Goal: Use online tool/utility: Utilize a website feature to perform a specific function

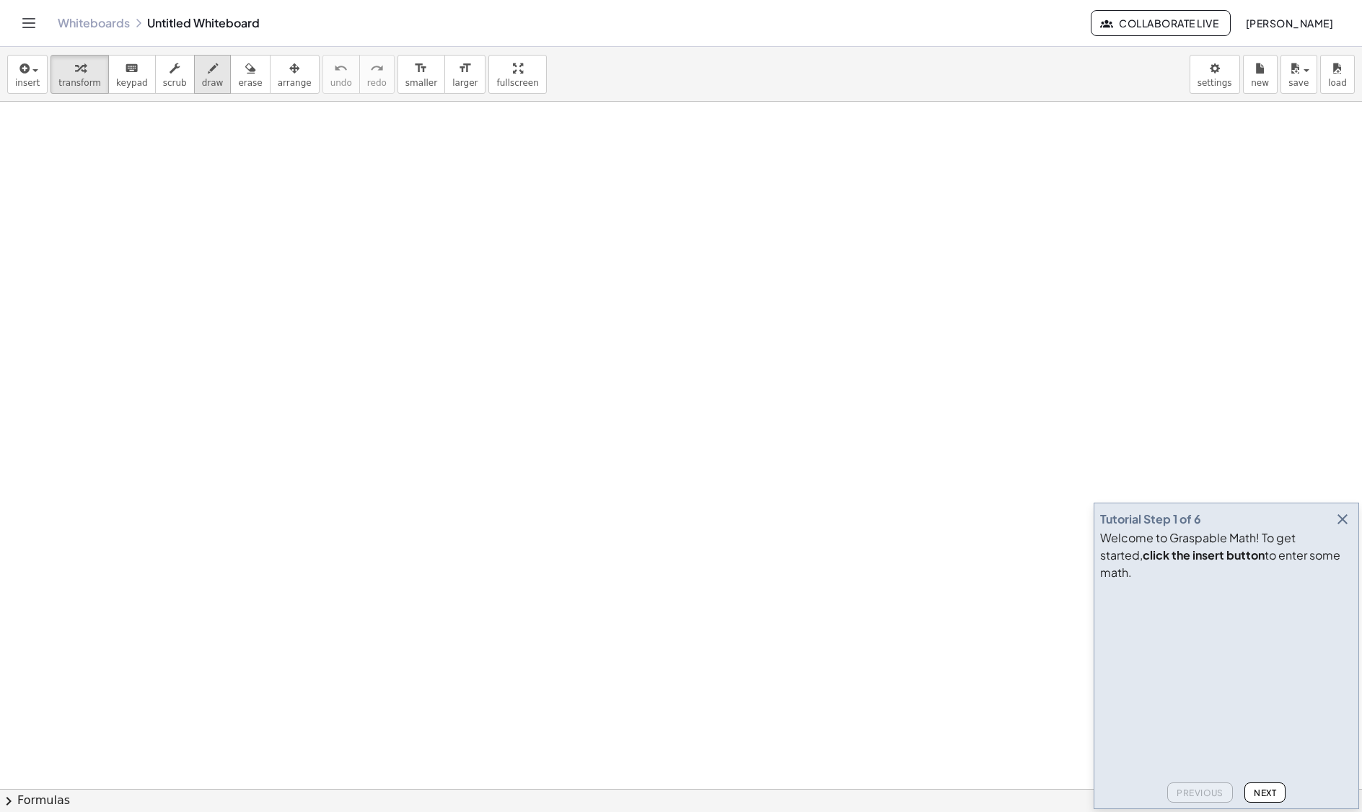
drag, startPoint x: 195, startPoint y: 76, endPoint x: 195, endPoint y: 85, distance: 8.7
click at [198, 76] on button "draw" at bounding box center [213, 74] width 38 height 39
drag, startPoint x: 91, startPoint y: 157, endPoint x: 97, endPoint y: 189, distance: 32.3
drag, startPoint x: 95, startPoint y: 189, endPoint x: 137, endPoint y: 169, distance: 46.5
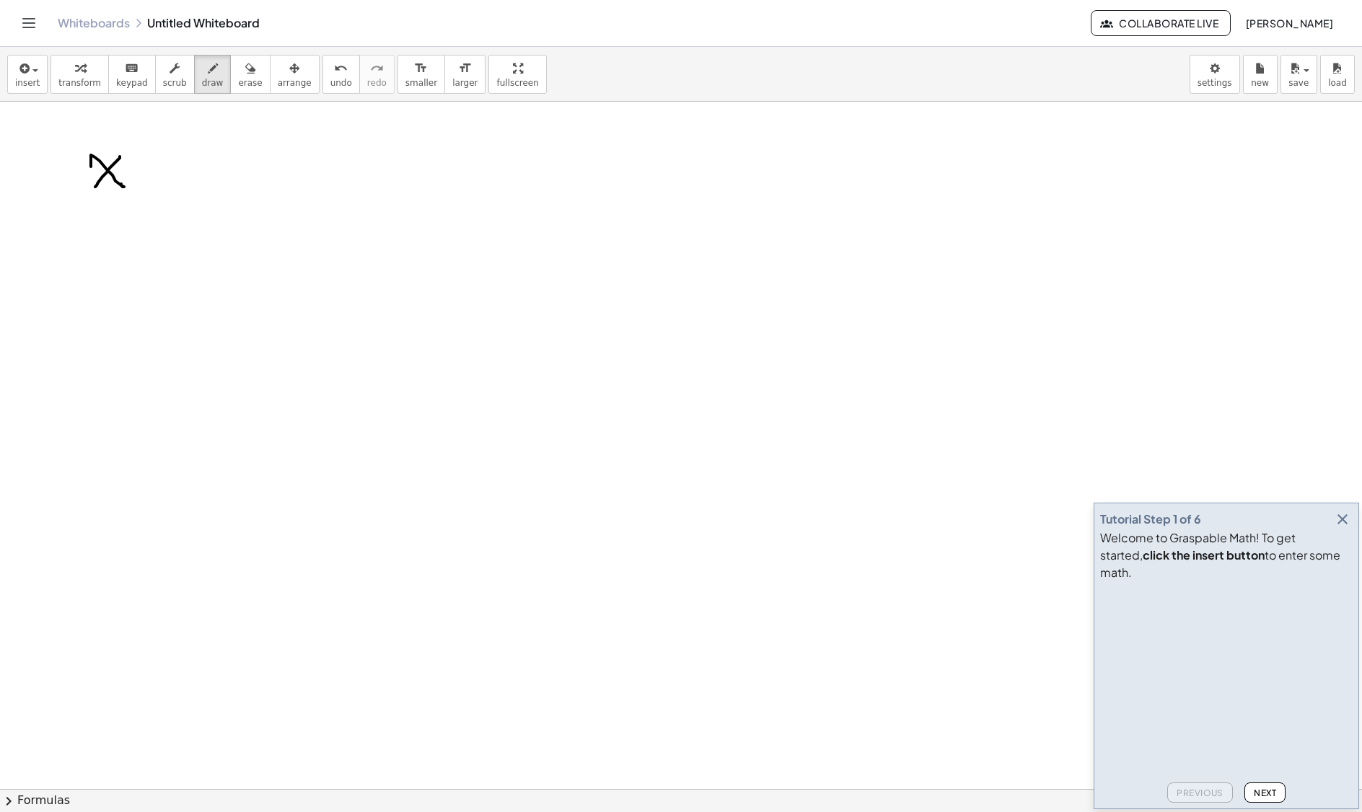
drag, startPoint x: 162, startPoint y: 176, endPoint x: 176, endPoint y: 176, distance: 14.4
drag, startPoint x: 164, startPoint y: 163, endPoint x: 177, endPoint y: 193, distance: 33.0
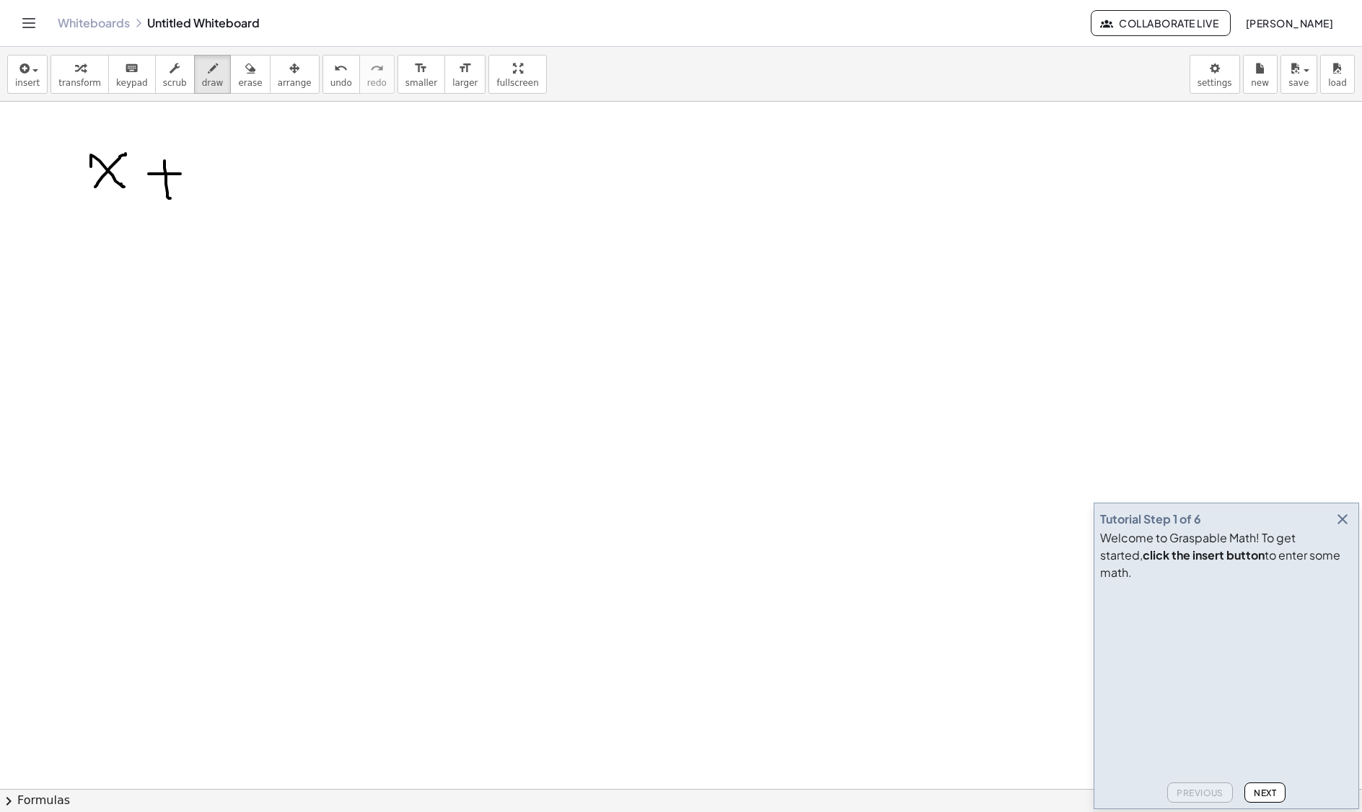
drag, startPoint x: 229, startPoint y: 183, endPoint x: 232, endPoint y: 170, distance: 13.3
drag, startPoint x: 209, startPoint y: 196, endPoint x: 235, endPoint y: 205, distance: 27.4
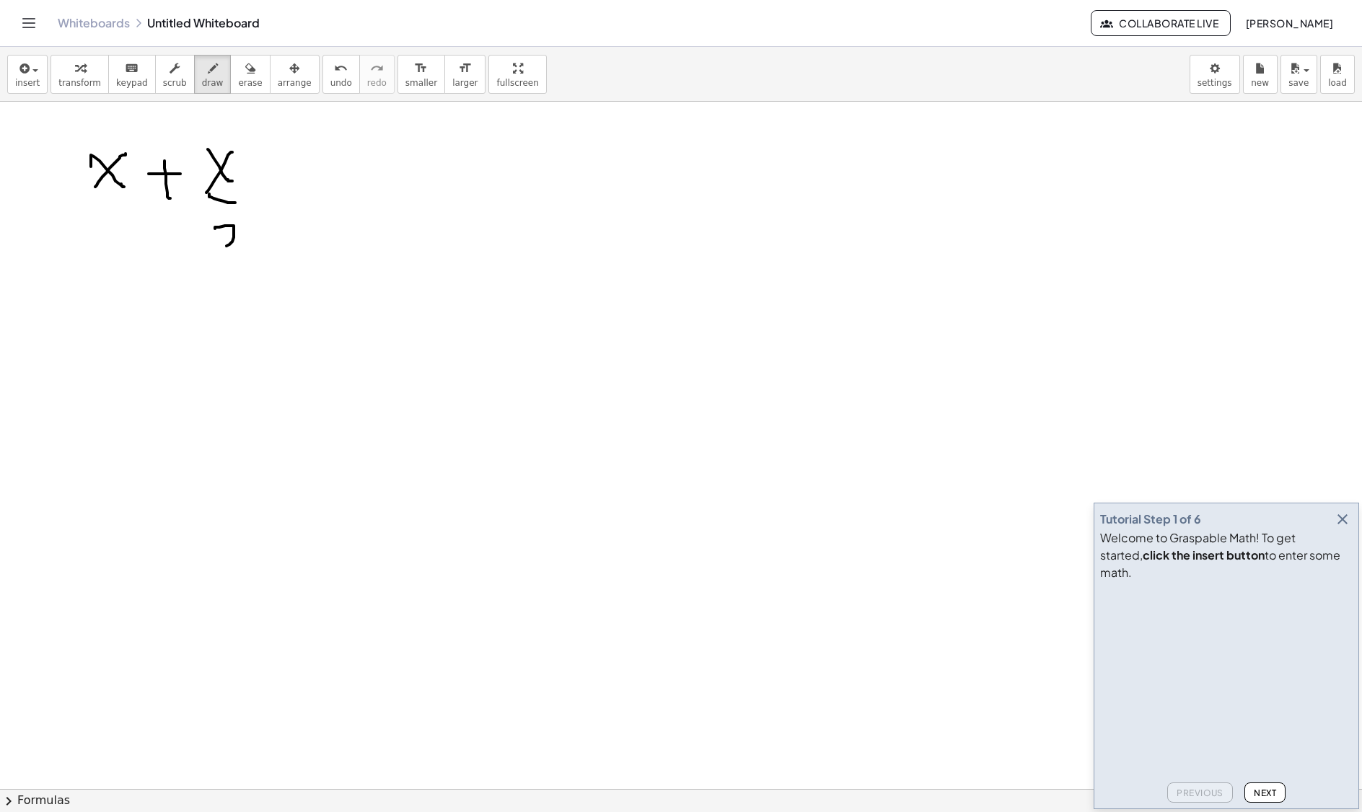
drag, startPoint x: 215, startPoint y: 229, endPoint x: 228, endPoint y: 265, distance: 38.3
drag, startPoint x: 270, startPoint y: 212, endPoint x: 271, endPoint y: 193, distance: 18.8
drag, startPoint x: 270, startPoint y: 193, endPoint x: 307, endPoint y: 176, distance: 41.3
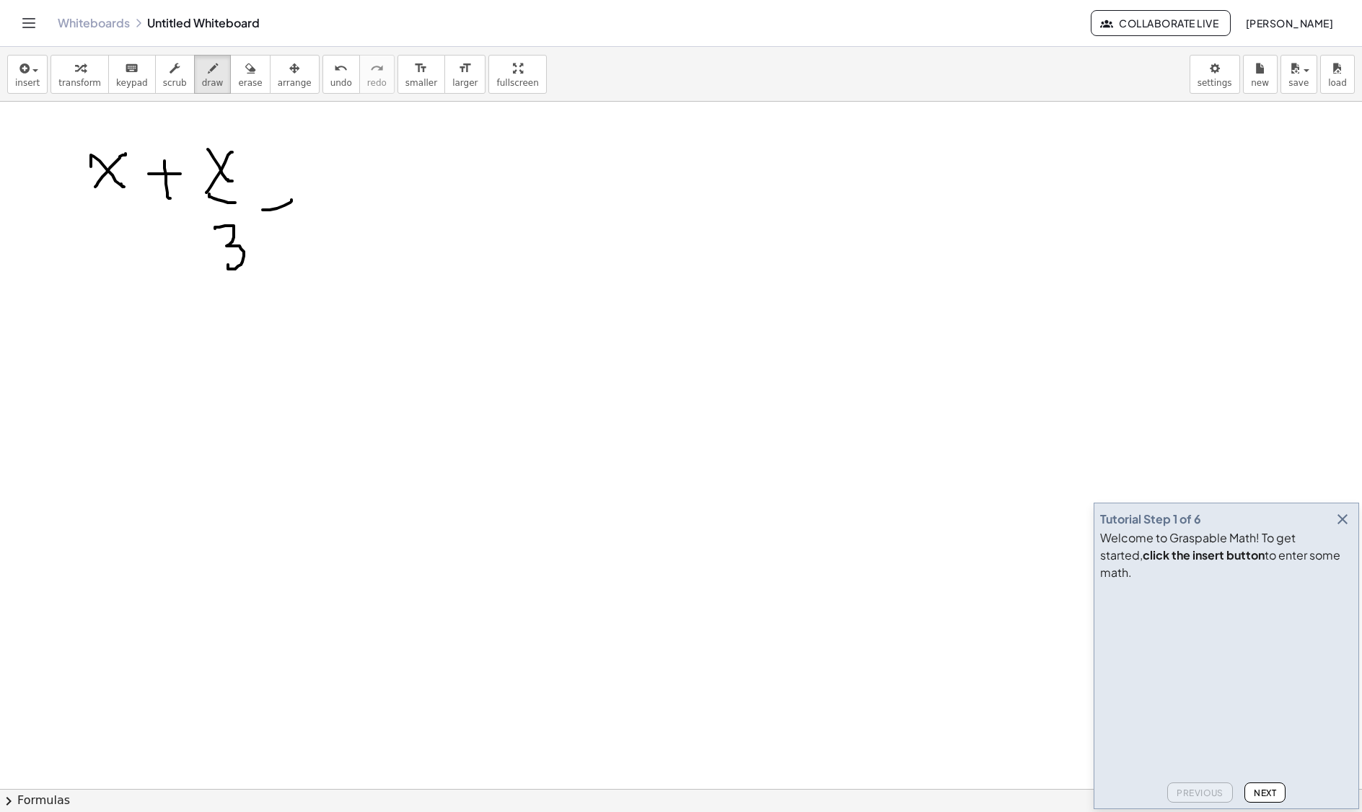
drag, startPoint x: 329, startPoint y: 156, endPoint x: 351, endPoint y: 196, distance: 45.8
drag, startPoint x: 365, startPoint y: 151, endPoint x: 401, endPoint y: 183, distance: 48.0
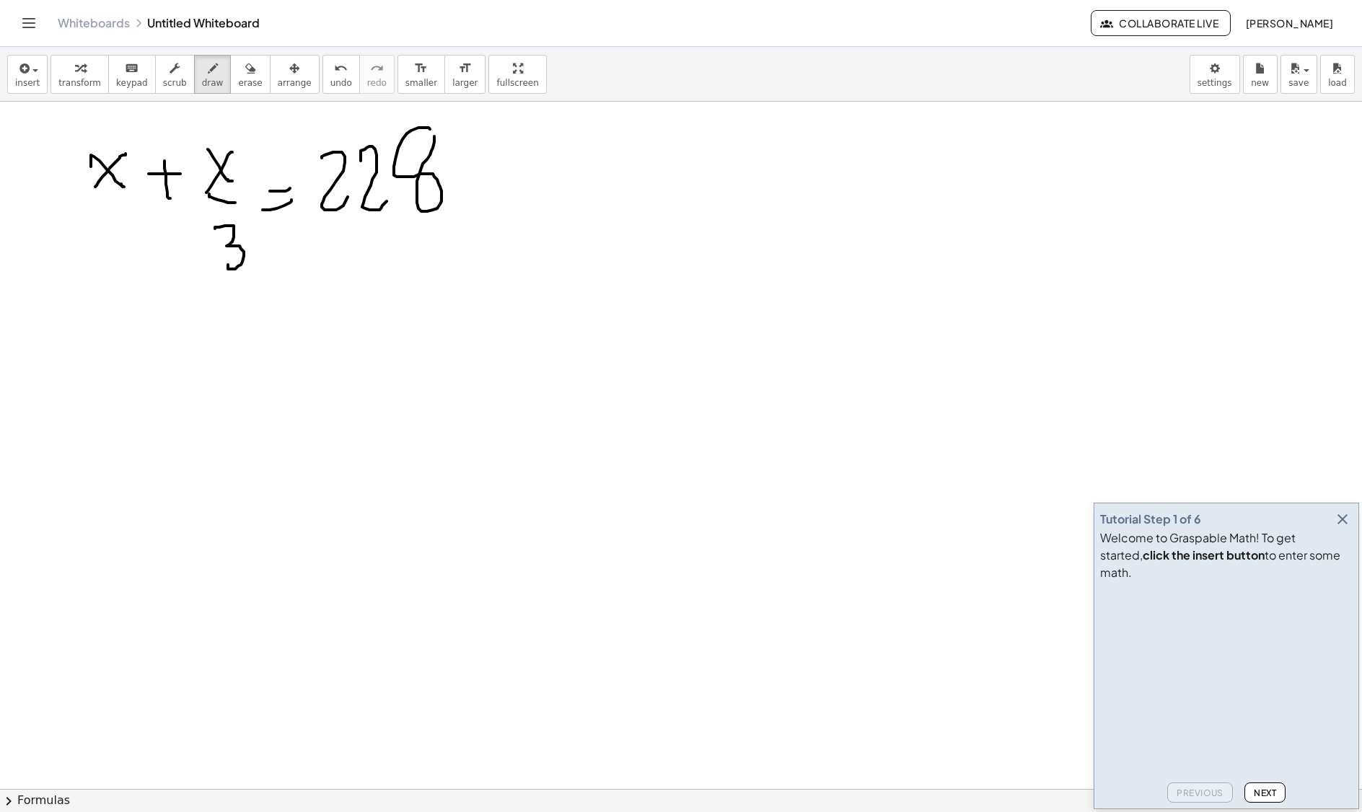
drag, startPoint x: 427, startPoint y: 130, endPoint x: 408, endPoint y: 133, distance: 19.0
drag, startPoint x: 589, startPoint y: 156, endPoint x: 642, endPoint y: 208, distance: 74.5
drag, startPoint x: 646, startPoint y: 177, endPoint x: 687, endPoint y: 216, distance: 56.1
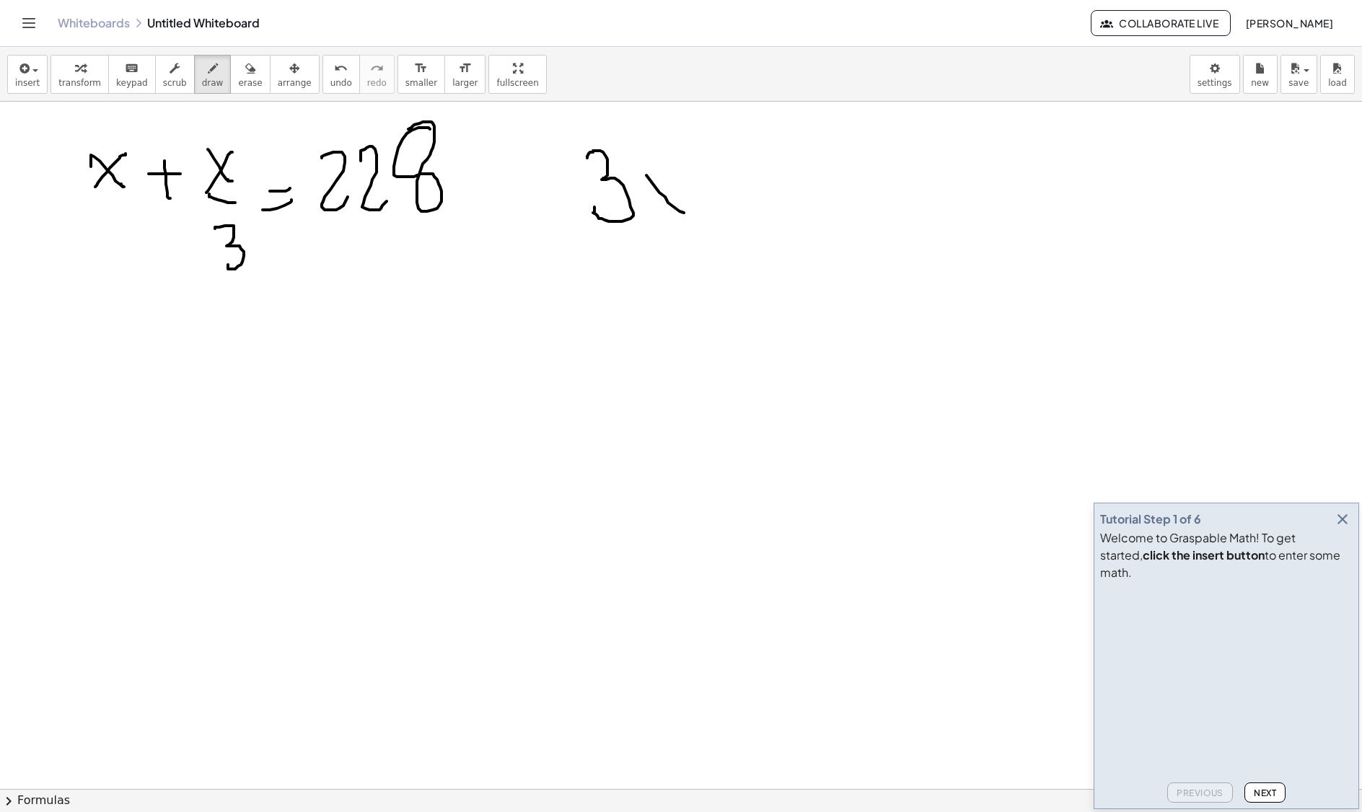
drag, startPoint x: 678, startPoint y: 179, endPoint x: 646, endPoint y: 235, distance: 64.6
drag, startPoint x: 726, startPoint y: 196, endPoint x: 733, endPoint y: 212, distance: 17.4
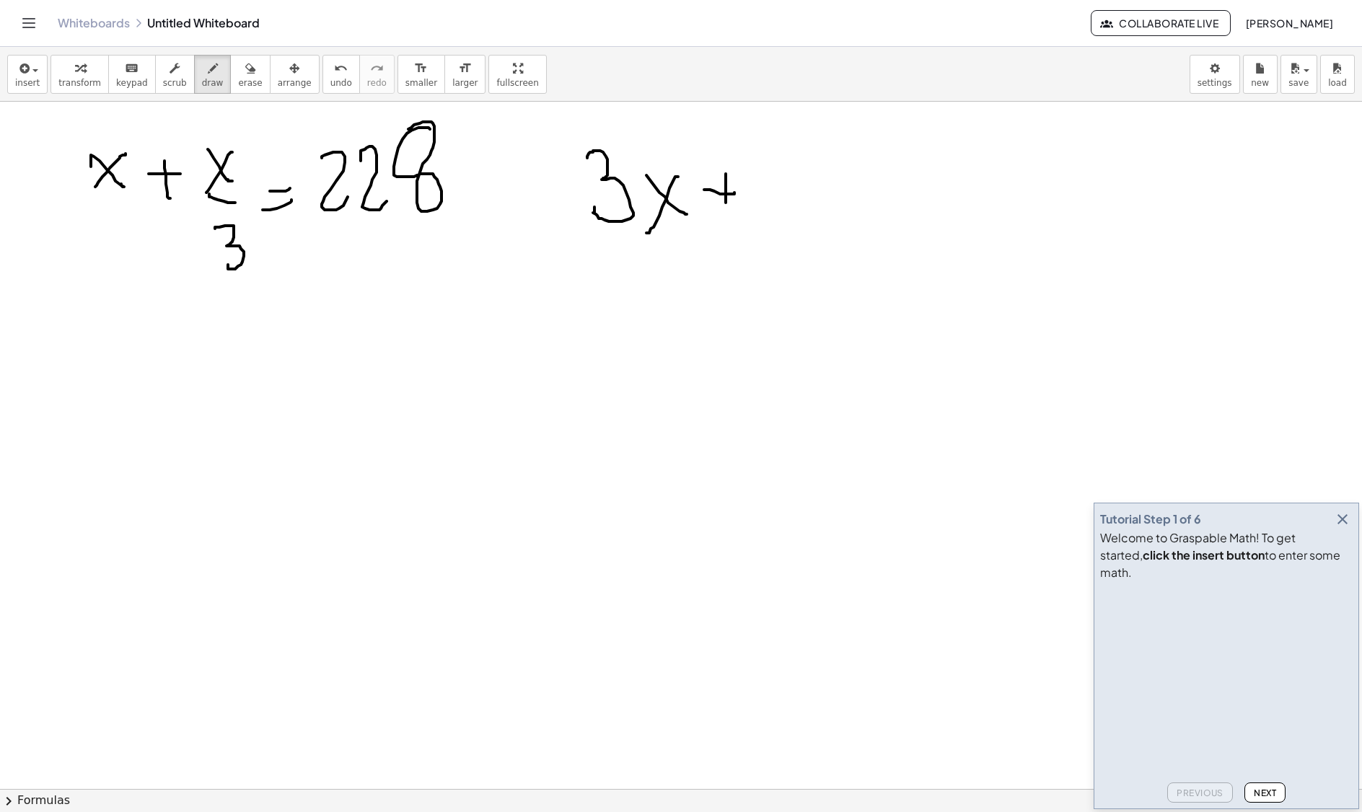
drag, startPoint x: 756, startPoint y: 173, endPoint x: 782, endPoint y: 198, distance: 35.7
drag, startPoint x: 783, startPoint y: 188, endPoint x: 766, endPoint y: 229, distance: 45.3
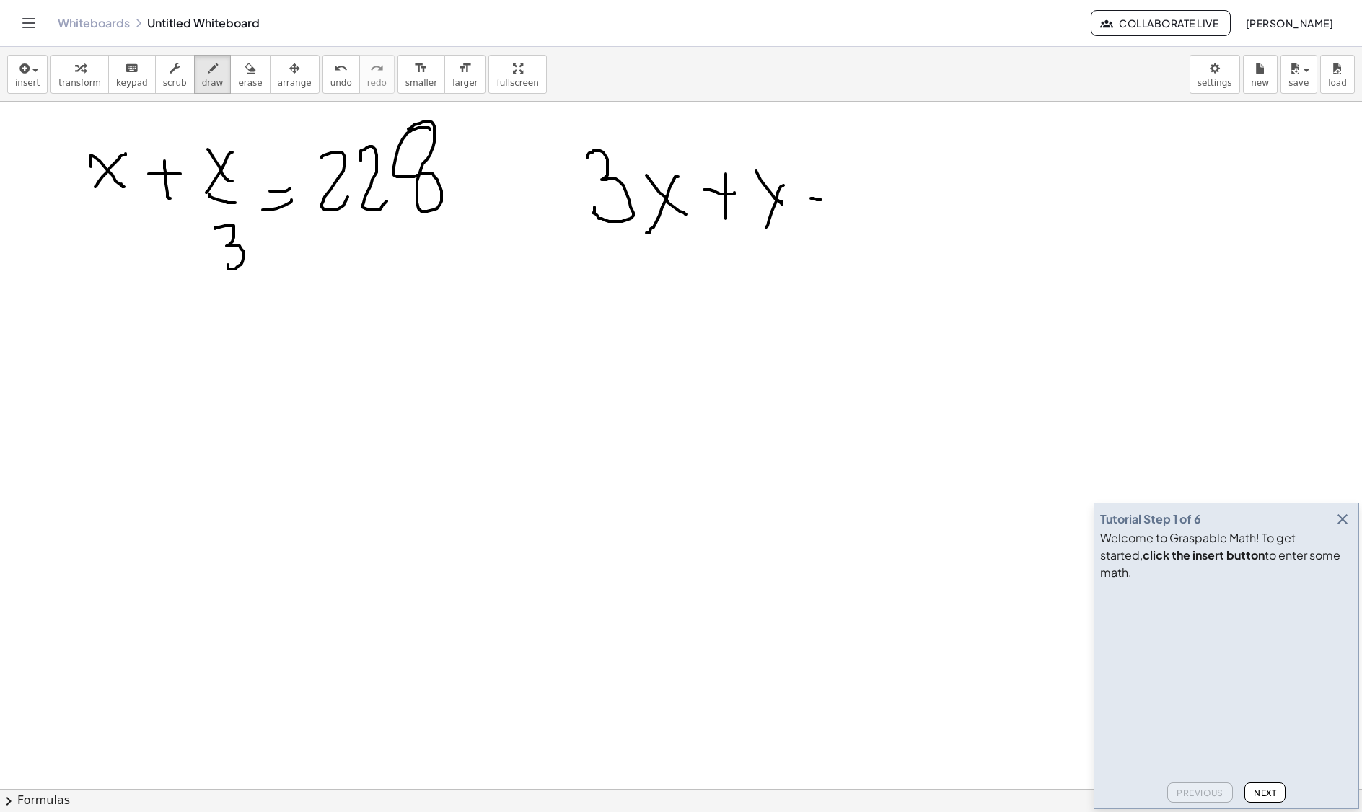
drag, startPoint x: 821, startPoint y: 202, endPoint x: 816, endPoint y: 177, distance: 24.9
drag, startPoint x: 816, startPoint y: 177, endPoint x: 835, endPoint y: 185, distance: 20.1
drag, startPoint x: 398, startPoint y: 260, endPoint x: 402, endPoint y: 242, distance: 17.8
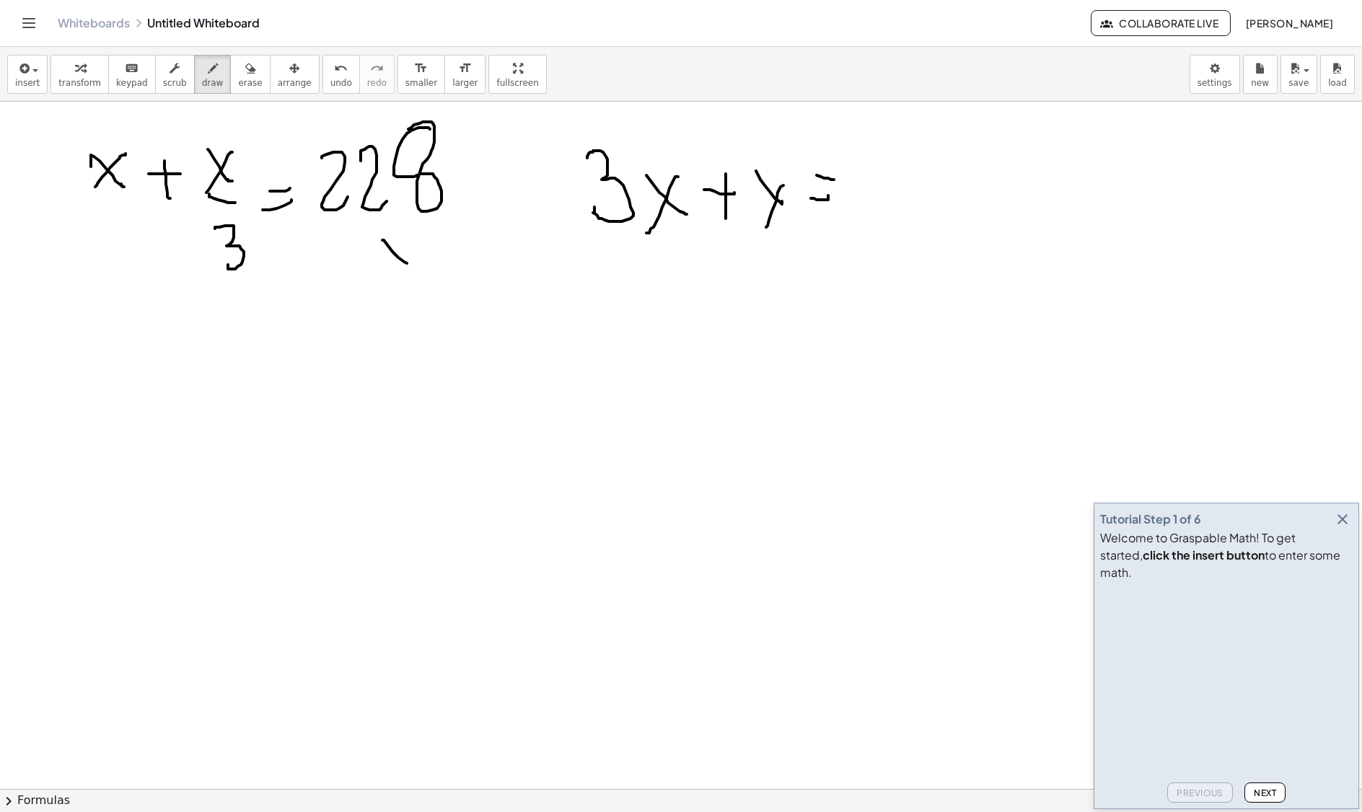
drag, startPoint x: 400, startPoint y: 264, endPoint x: 418, endPoint y: 237, distance: 33.2
drag, startPoint x: 418, startPoint y: 234, endPoint x: 424, endPoint y: 281, distance: 48.0
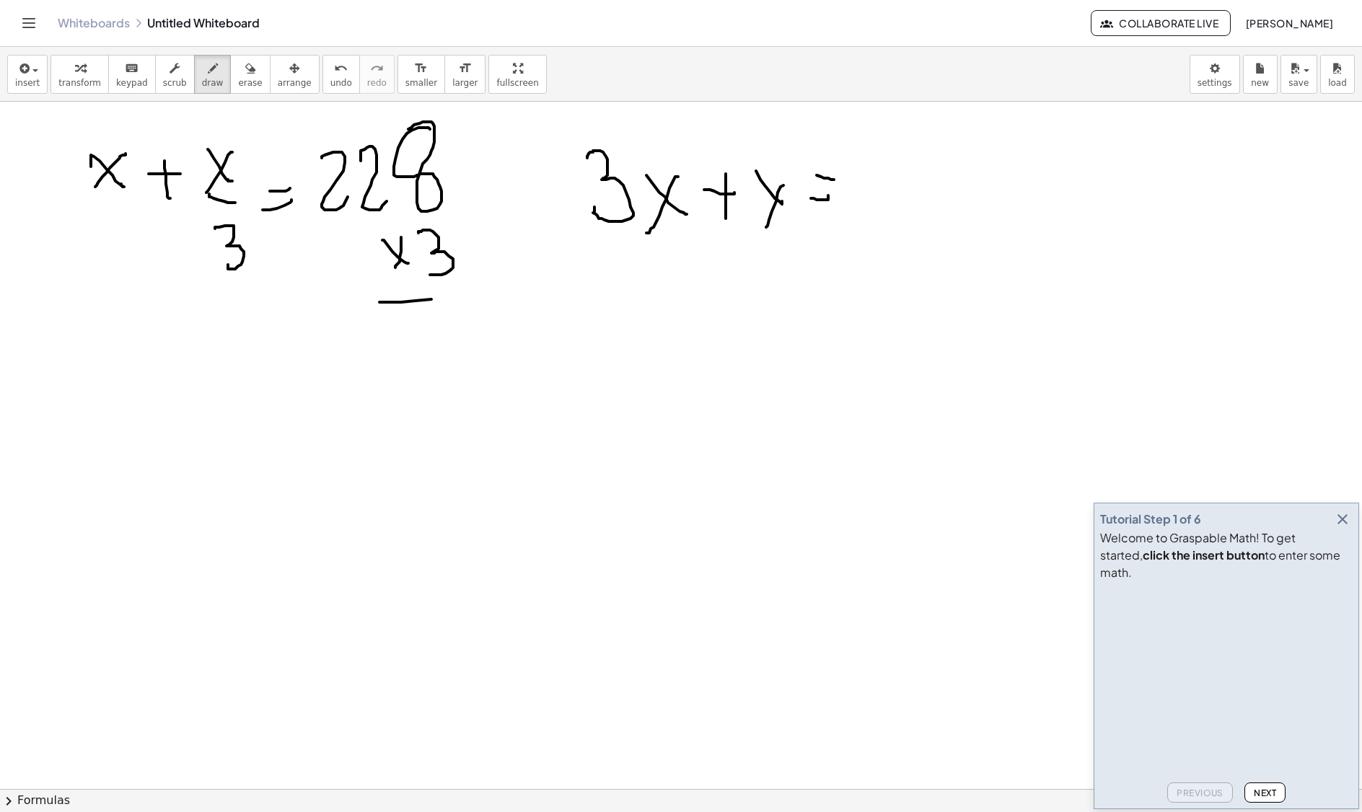
drag, startPoint x: 401, startPoint y: 304, endPoint x: 516, endPoint y: 307, distance: 115.4
drag, startPoint x: 452, startPoint y: 317, endPoint x: 472, endPoint y: 346, distance: 35.2
drag, startPoint x: 345, startPoint y: 120, endPoint x: 372, endPoint y: 149, distance: 39.8
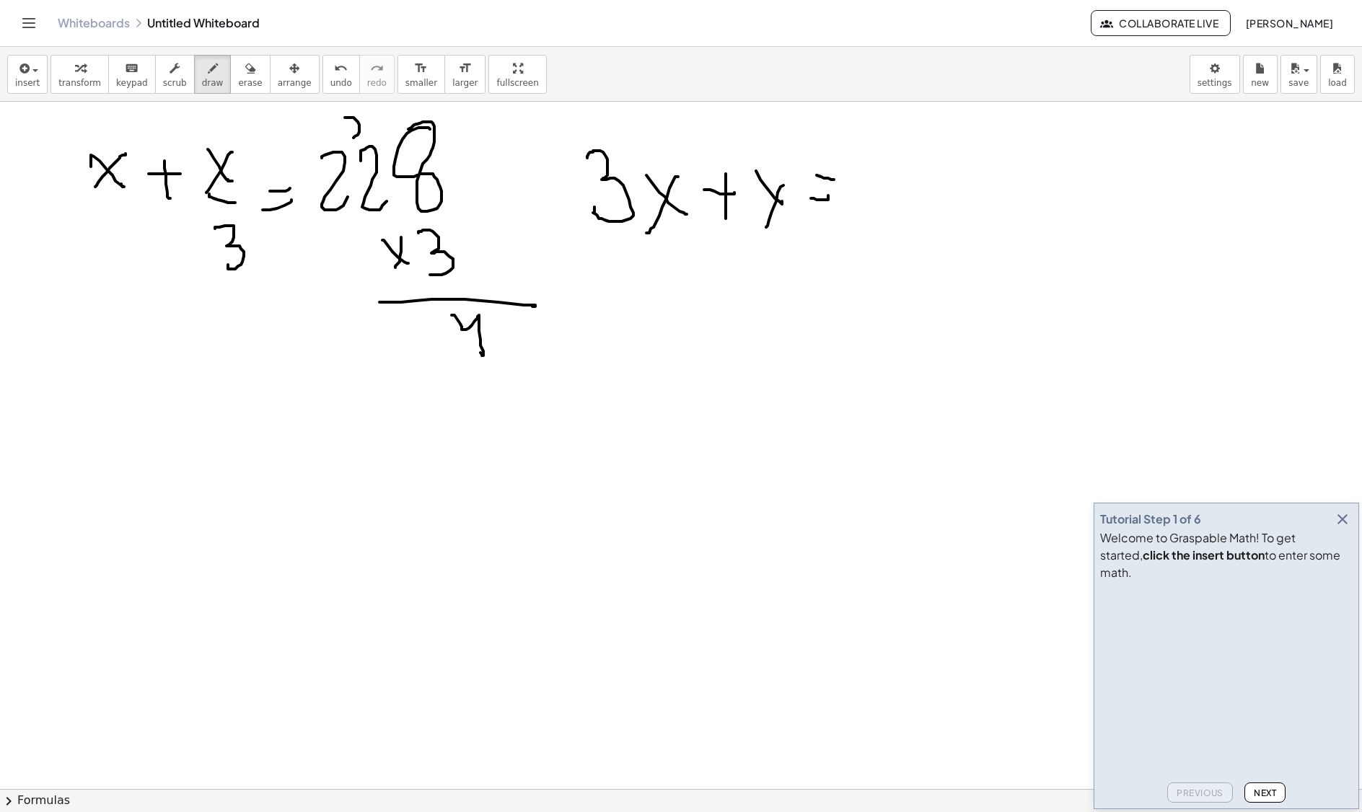
drag, startPoint x: 446, startPoint y: 329, endPoint x: 440, endPoint y: 314, distance: 15.5
drag, startPoint x: 400, startPoint y: 329, endPoint x: 527, endPoint y: 342, distance: 127.6
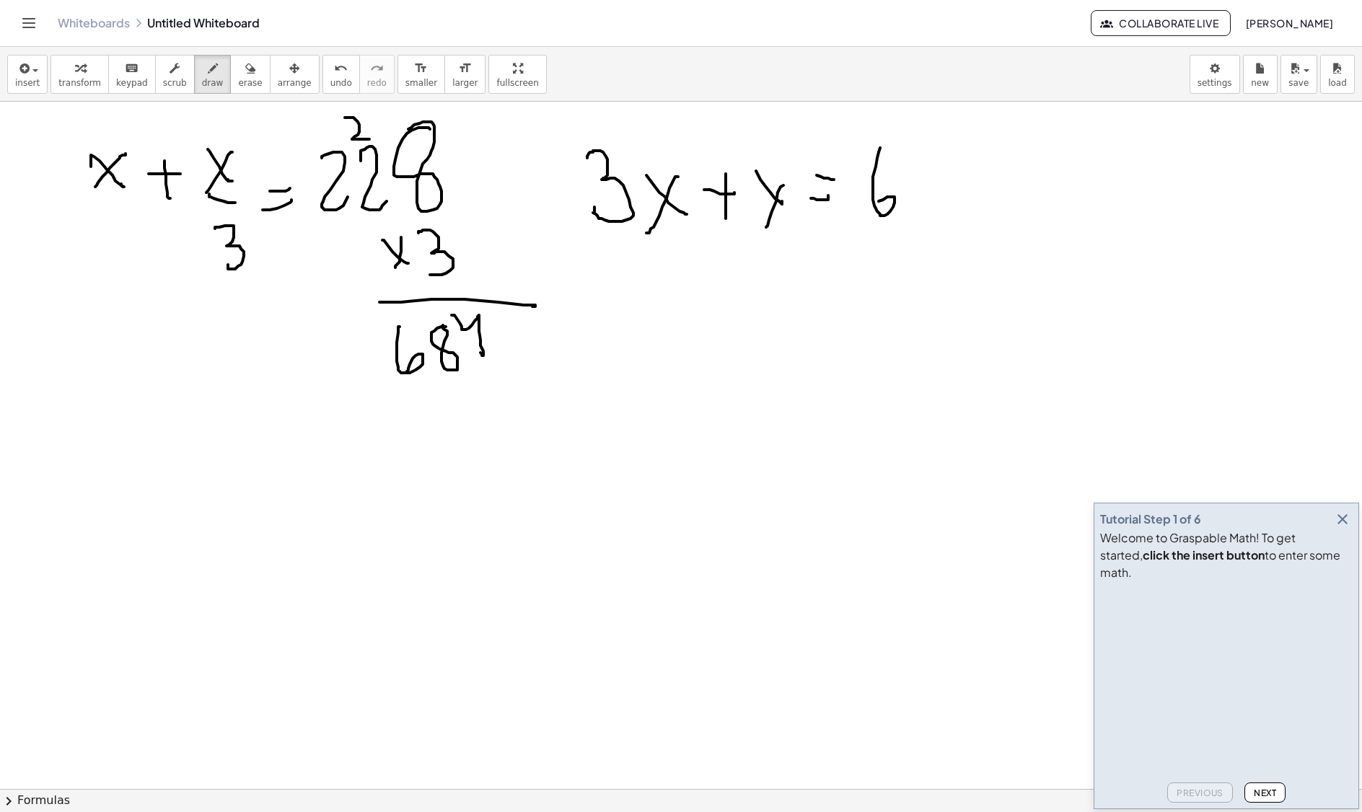
drag, startPoint x: 873, startPoint y: 186, endPoint x: 876, endPoint y: 208, distance: 21.8
drag
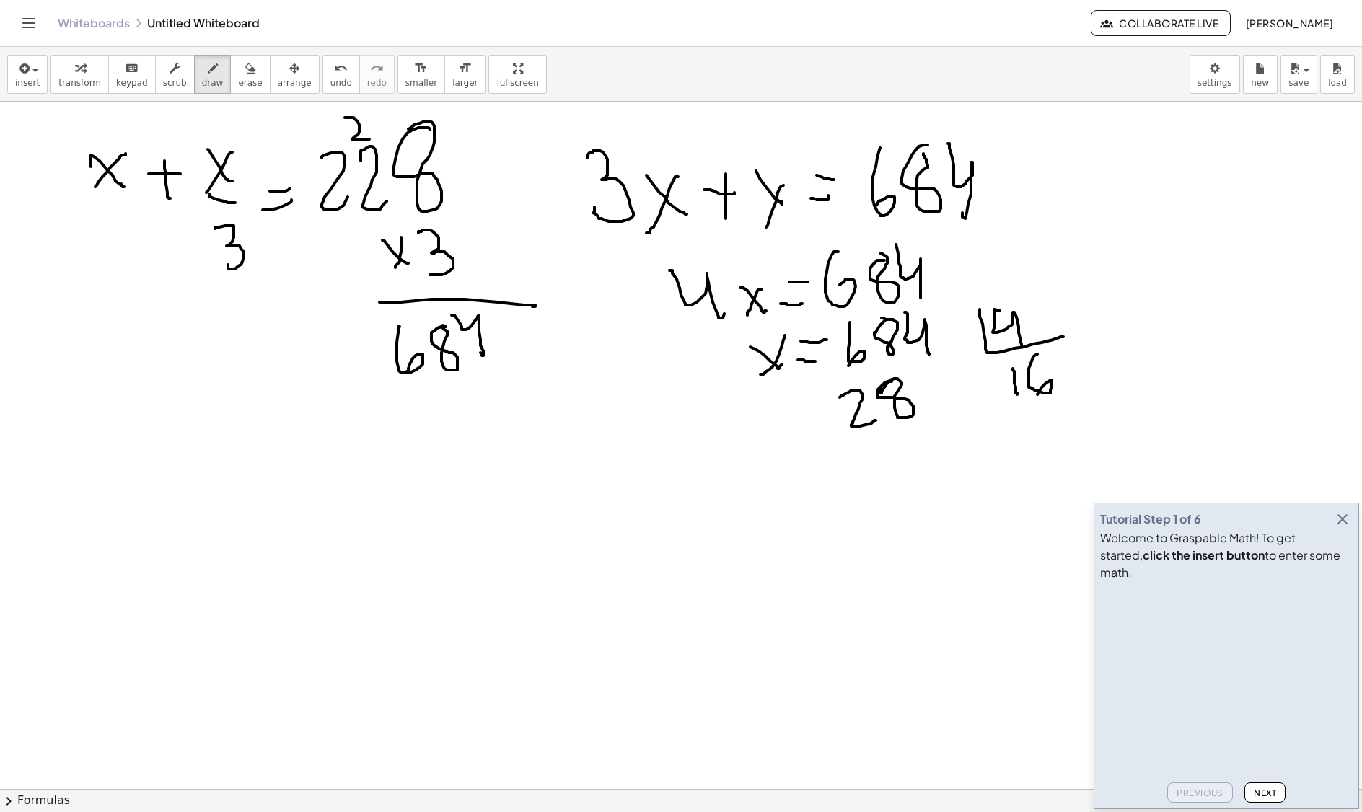
click at [238, 82] on span "erase" at bounding box center [250, 83] width 24 height 10
drag, startPoint x: 1066, startPoint y: 384, endPoint x: 1062, endPoint y: 377, distance: 8.4
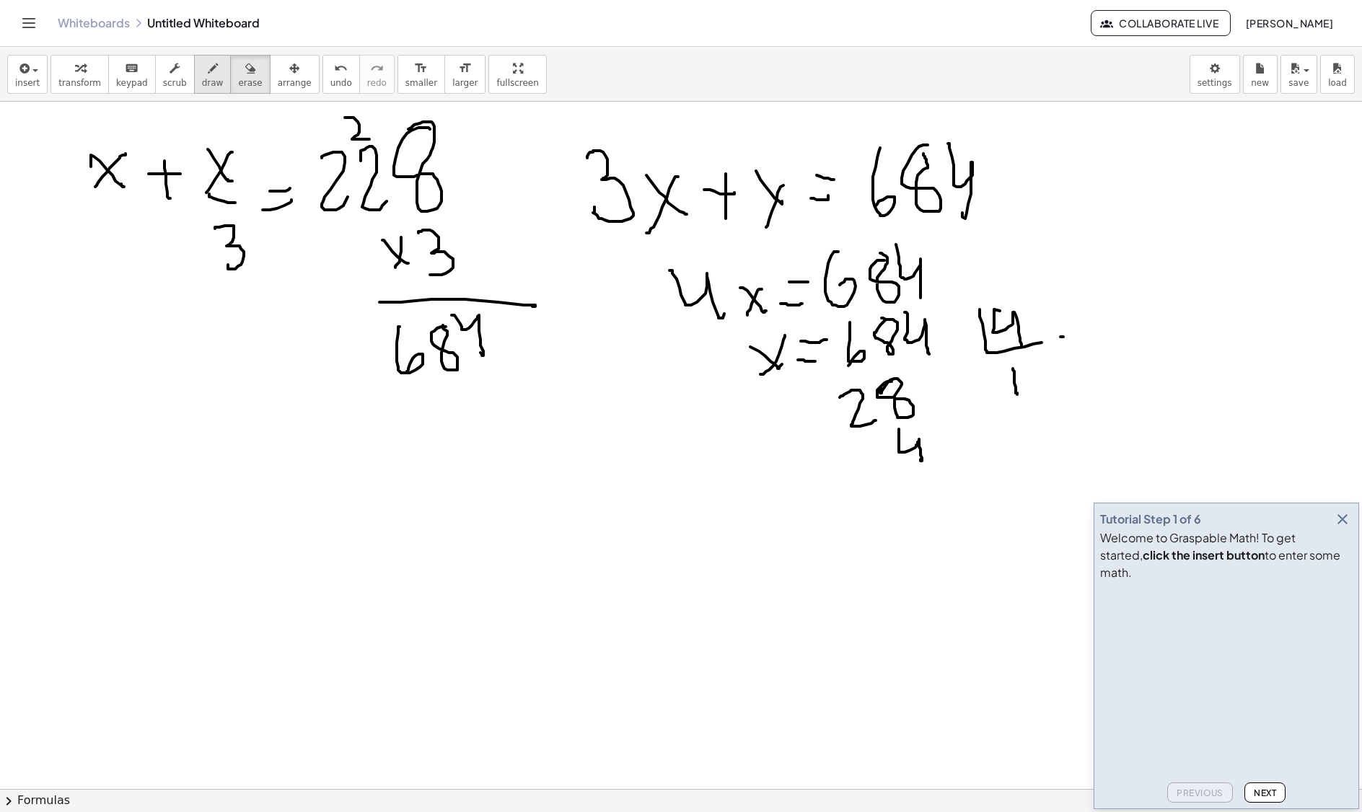
click at [202, 74] on div "button" at bounding box center [213, 67] width 22 height 17
drag, startPoint x: 1024, startPoint y: 358, endPoint x: 1046, endPoint y: 388, distance: 37.2
drag, startPoint x: 1036, startPoint y: 379, endPoint x: 1059, endPoint y: 378, distance: 23.1
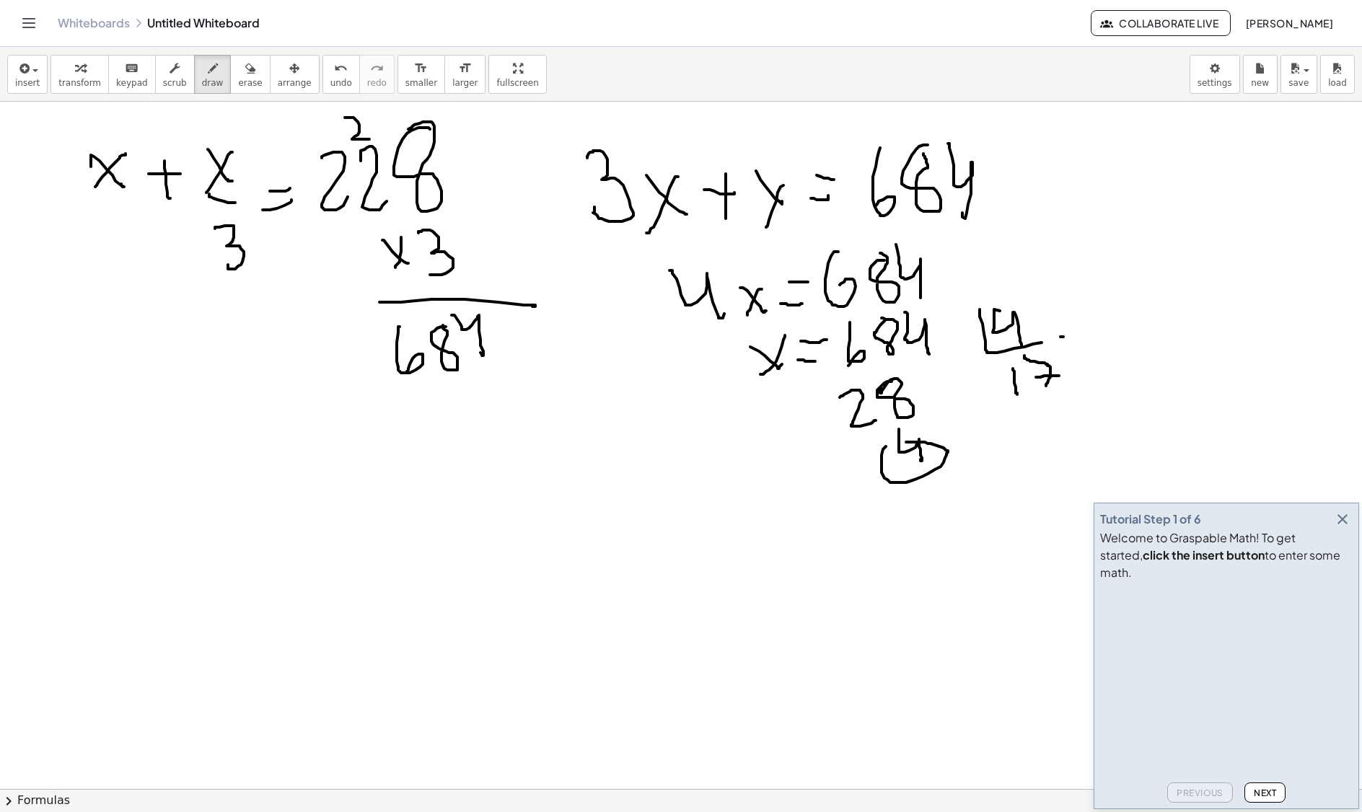
drag, startPoint x: 887, startPoint y: 482, endPoint x: 916, endPoint y: 443, distance: 48.5
drag, startPoint x: 936, startPoint y: 426, endPoint x: 972, endPoint y: 486, distance: 70.5
drag, startPoint x: 1062, startPoint y: 353, endPoint x: 1076, endPoint y: 362, distance: 16.8
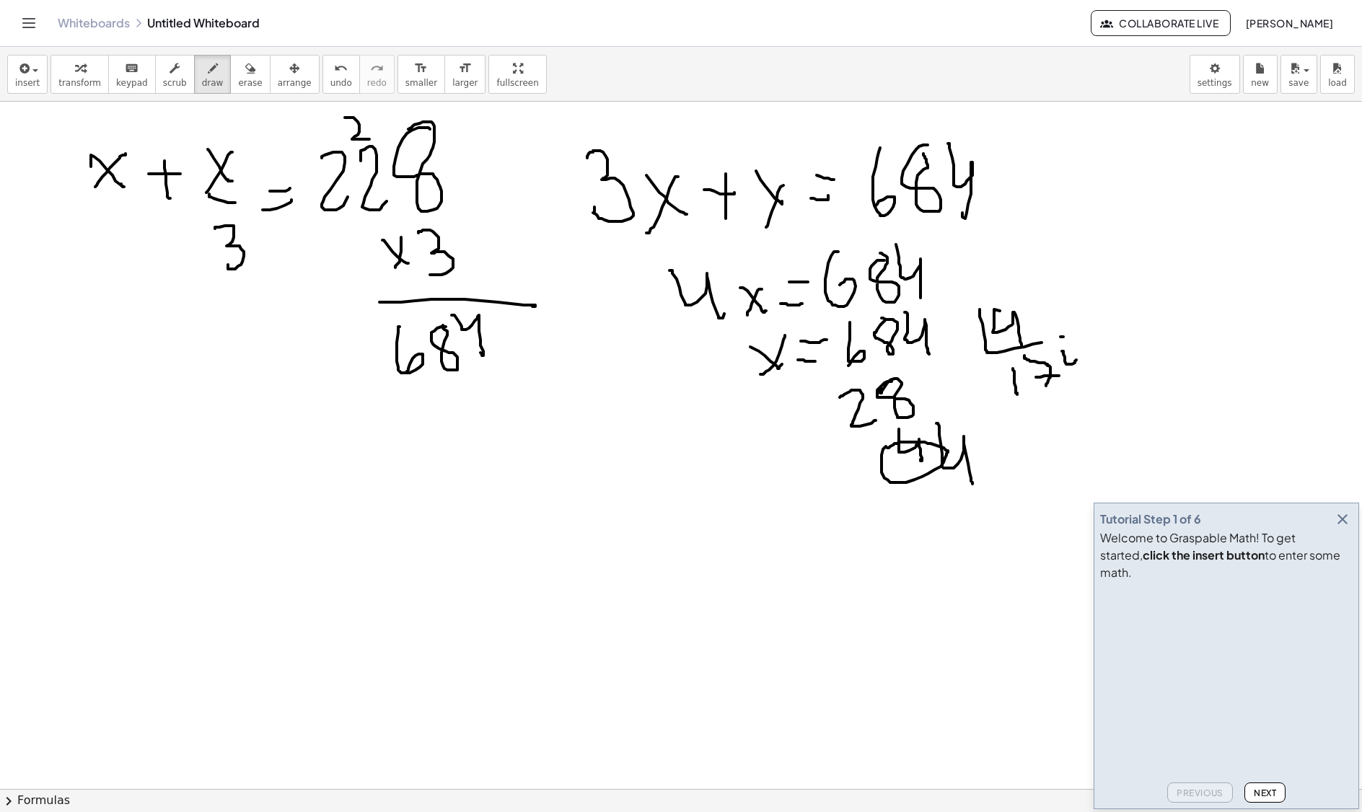
drag, startPoint x: 1066, startPoint y: 372, endPoint x: 1089, endPoint y: 385, distance: 26.5
click at [238, 75] on div "button" at bounding box center [250, 67] width 24 height 17
click at [1344, 528] on icon "button" at bounding box center [1342, 519] width 17 height 17
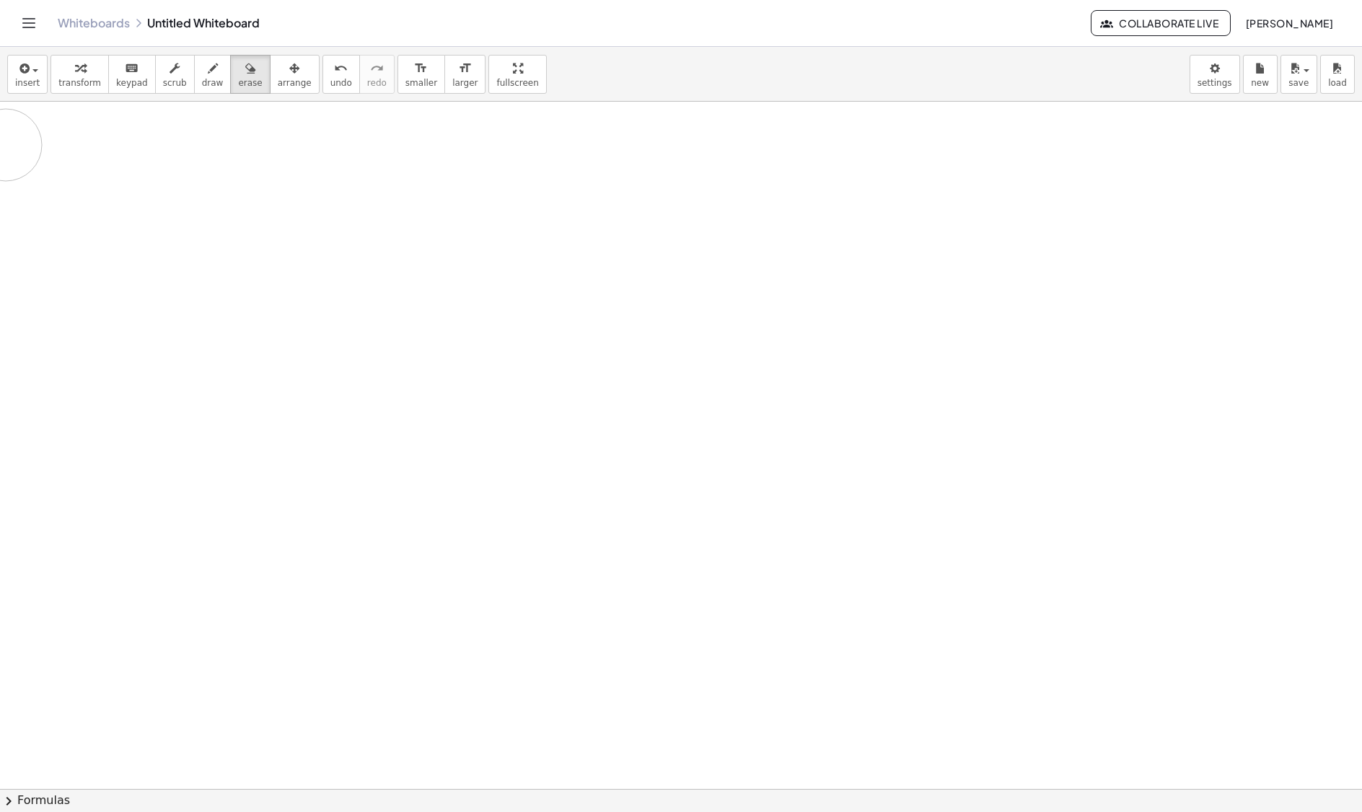
drag, startPoint x: 912, startPoint y: 480, endPoint x: 1360, endPoint y: 297, distance: 484.6
click at [213, 68] on button "draw" at bounding box center [213, 74] width 38 height 39
drag, startPoint x: 100, startPoint y: 154, endPoint x: 150, endPoint y: 190, distance: 62.0
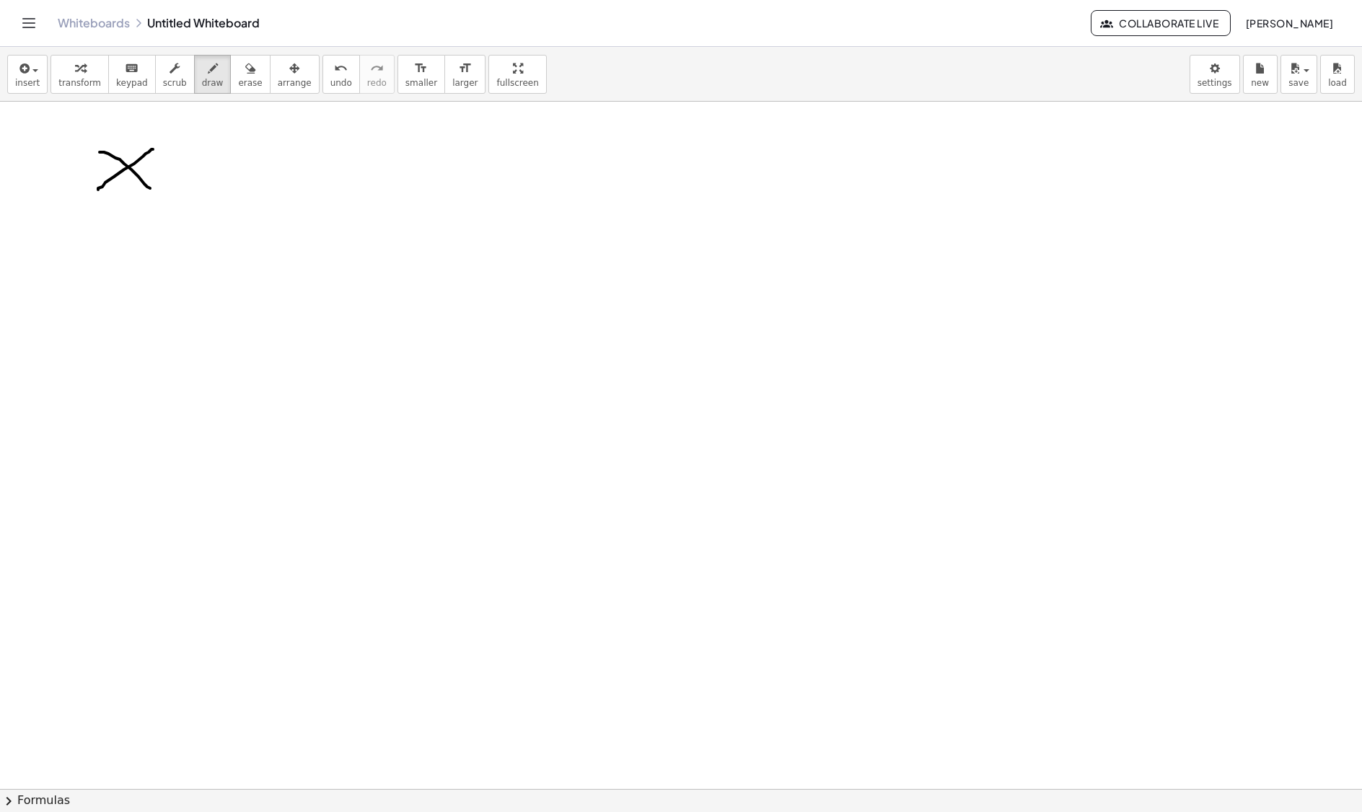
drag, startPoint x: 153, startPoint y: 151, endPoint x: 133, endPoint y: 183, distance: 37.6
drag, startPoint x: 202, startPoint y: 160, endPoint x: 229, endPoint y: 166, distance: 28.0
drag, startPoint x: 202, startPoint y: 167, endPoint x: 202, endPoint y: 176, distance: 8.7
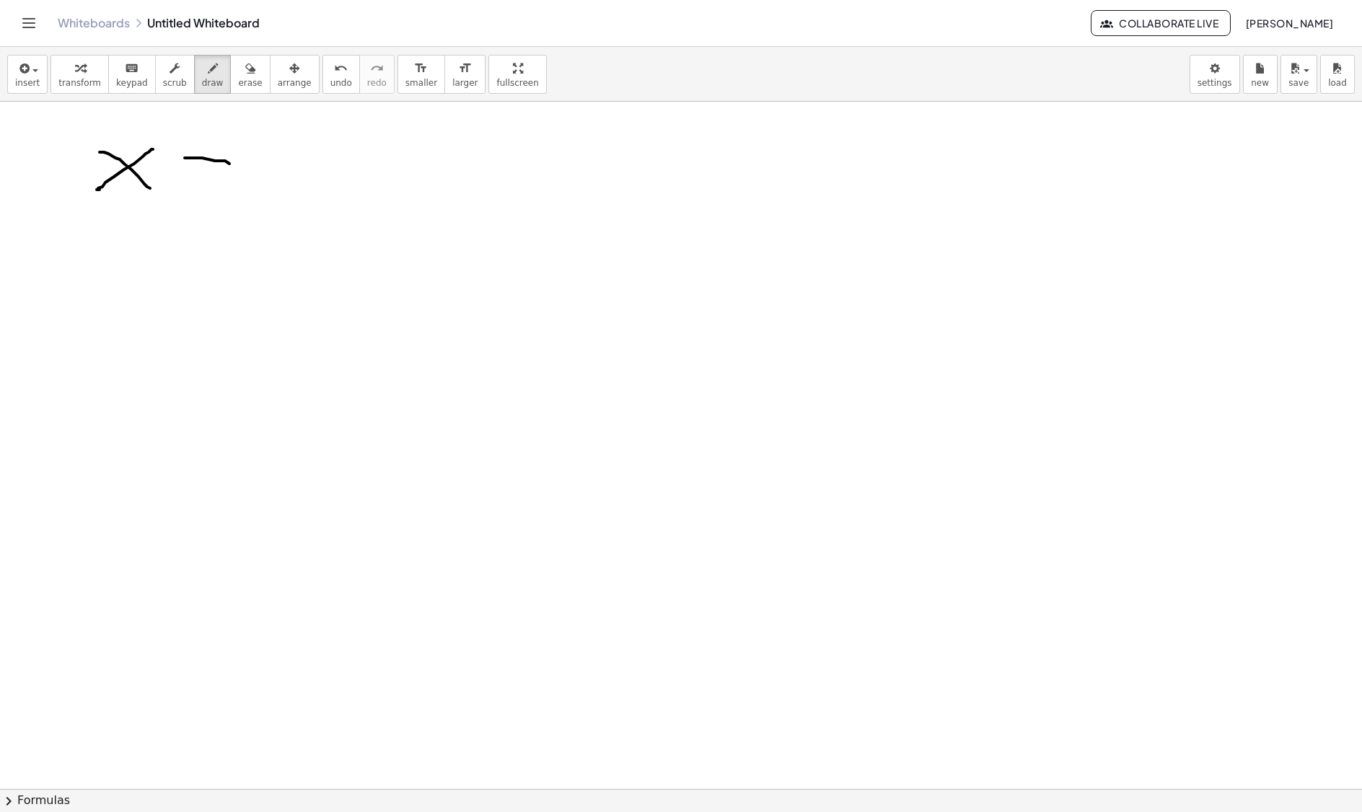
drag, startPoint x: 264, startPoint y: 157, endPoint x: 327, endPoint y: 189, distance: 71.0
drag, startPoint x: 303, startPoint y: 143, endPoint x: 268, endPoint y: 201, distance: 67.3
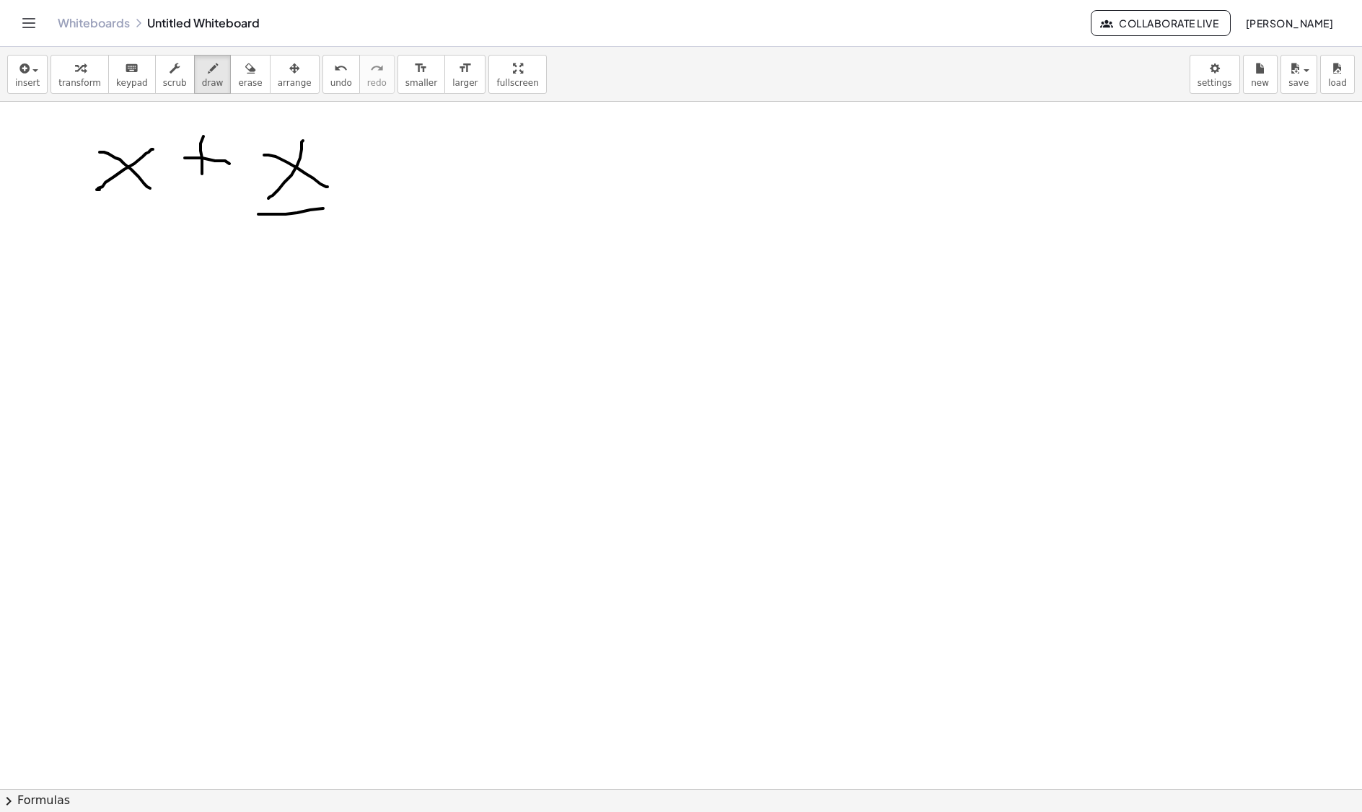
drag, startPoint x: 258, startPoint y: 216, endPoint x: 339, endPoint y: 209, distance: 81.1
drag, startPoint x: 333, startPoint y: 238, endPoint x: 310, endPoint y: 290, distance: 56.8
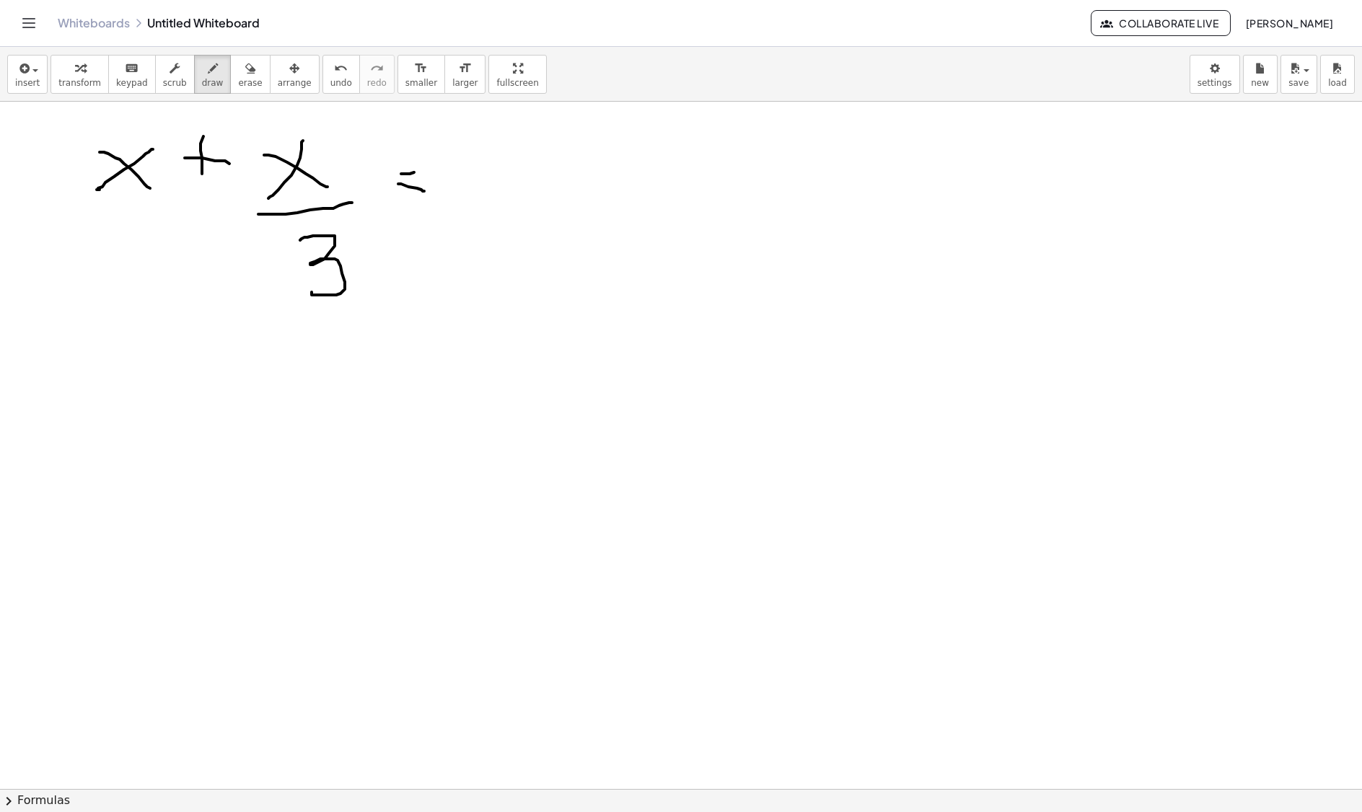
drag, startPoint x: 401, startPoint y: 176, endPoint x: 426, endPoint y: 172, distance: 24.9
drag, startPoint x: 460, startPoint y: 138, endPoint x: 488, endPoint y: 190, distance: 58.7
drag, startPoint x: 522, startPoint y: 131, endPoint x: 512, endPoint y: 120, distance: 15.3
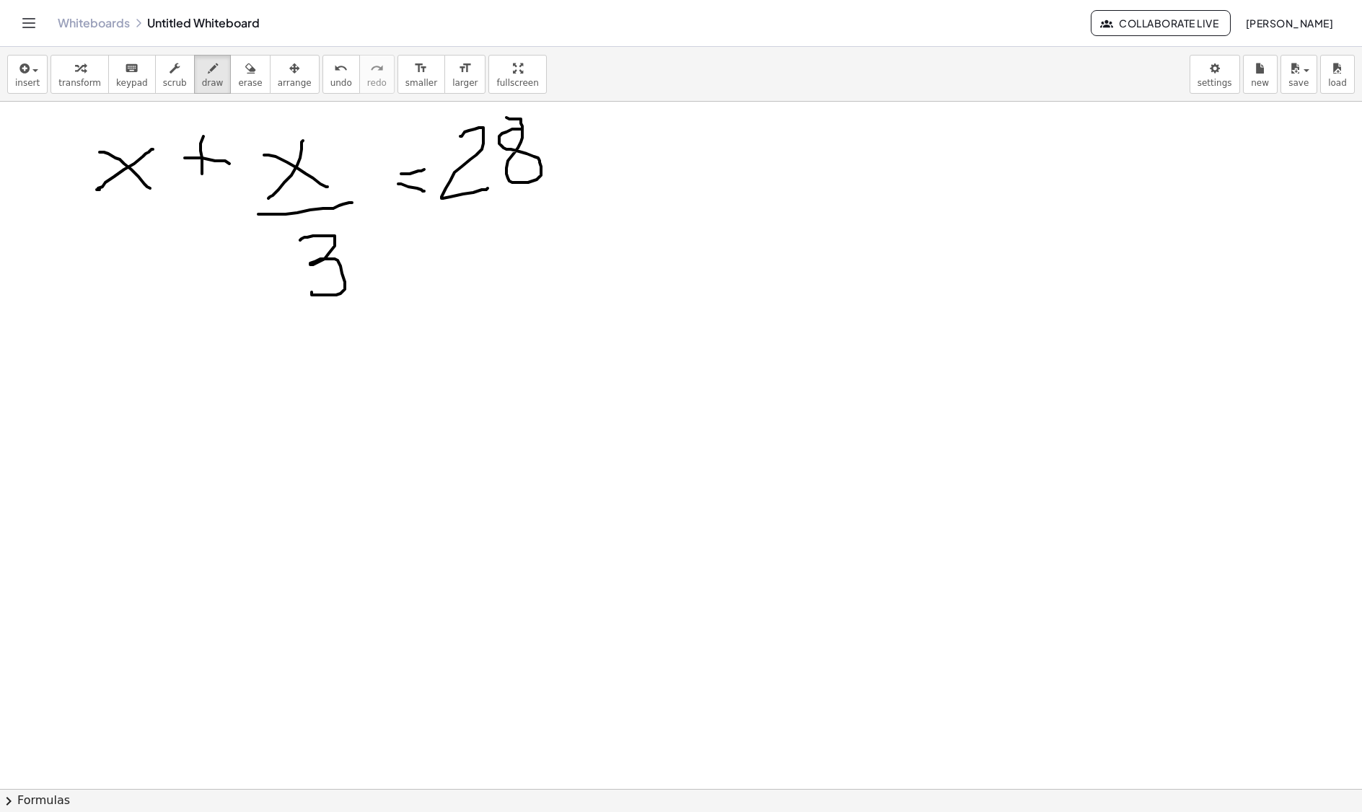
drag, startPoint x: 586, startPoint y: 126, endPoint x: 571, endPoint y: 128, distance: 14.7
click at [238, 78] on span "erase" at bounding box center [250, 83] width 24 height 10
drag, startPoint x: 506, startPoint y: 127, endPoint x: 449, endPoint y: 206, distance: 98.1
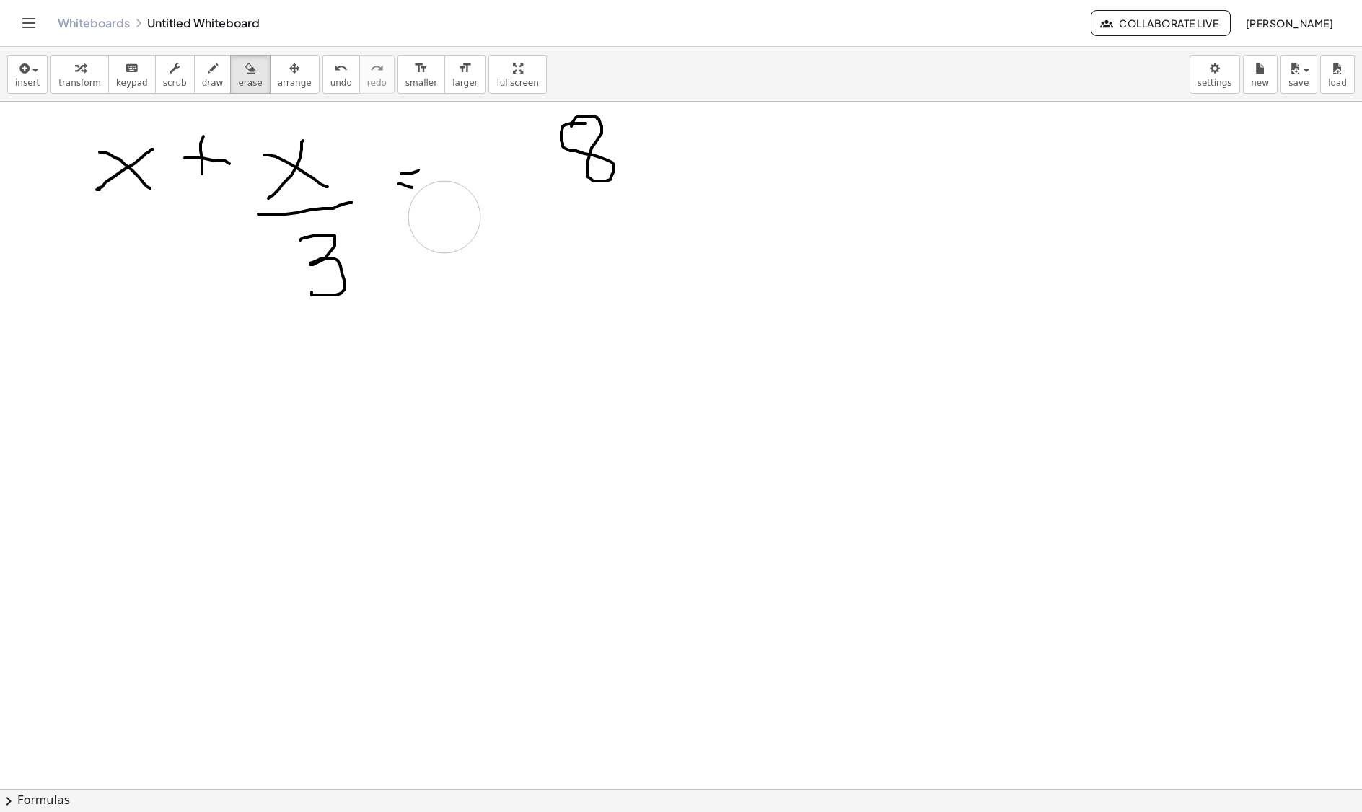
click at [208, 72] on icon "button" at bounding box center [213, 68] width 10 height 17
drag, startPoint x: 446, startPoint y: 146, endPoint x: 492, endPoint y: 190, distance: 64.3
drag, startPoint x: 502, startPoint y: 144, endPoint x: 545, endPoint y: 202, distance: 72.1
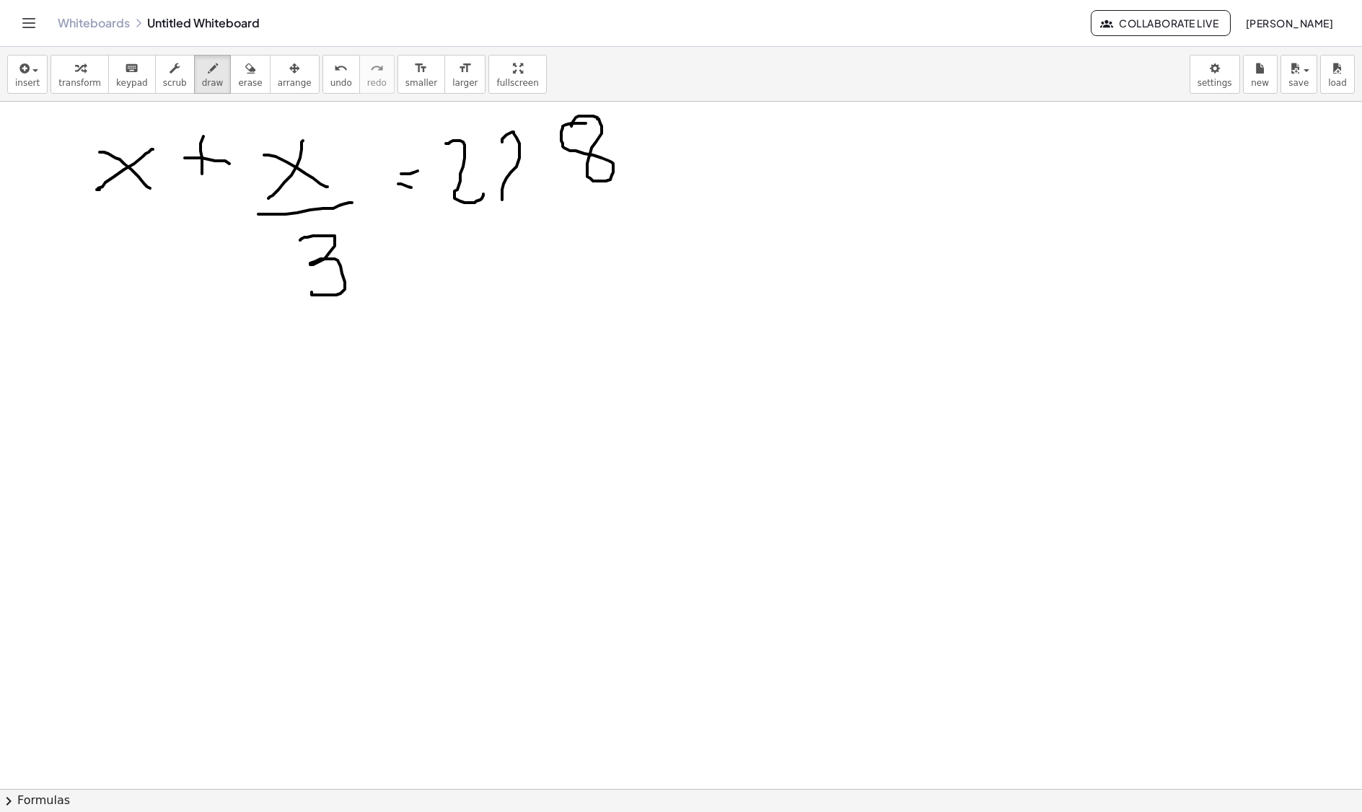
drag, startPoint x: 162, startPoint y: 372, endPoint x: 196, endPoint y: 424, distance: 62.4
drag, startPoint x: 185, startPoint y: 358, endPoint x: 150, endPoint y: 434, distance: 83.9
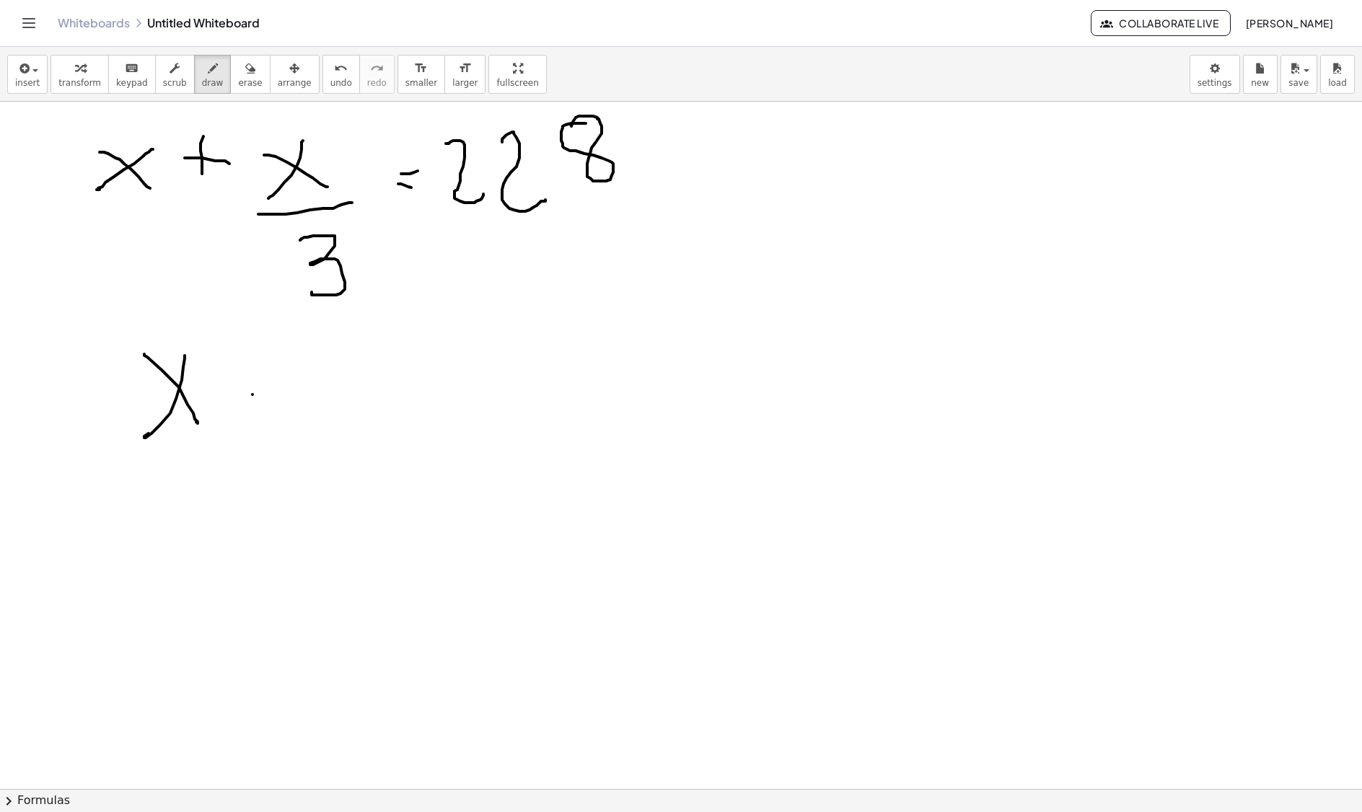
drag, startPoint x: 252, startPoint y: 397, endPoint x: 283, endPoint y: 397, distance: 30.3
drag, startPoint x: 263, startPoint y: 372, endPoint x: 299, endPoint y: 372, distance: 36.1
drag, startPoint x: 325, startPoint y: 355, endPoint x: 365, endPoint y: 423, distance: 78.9
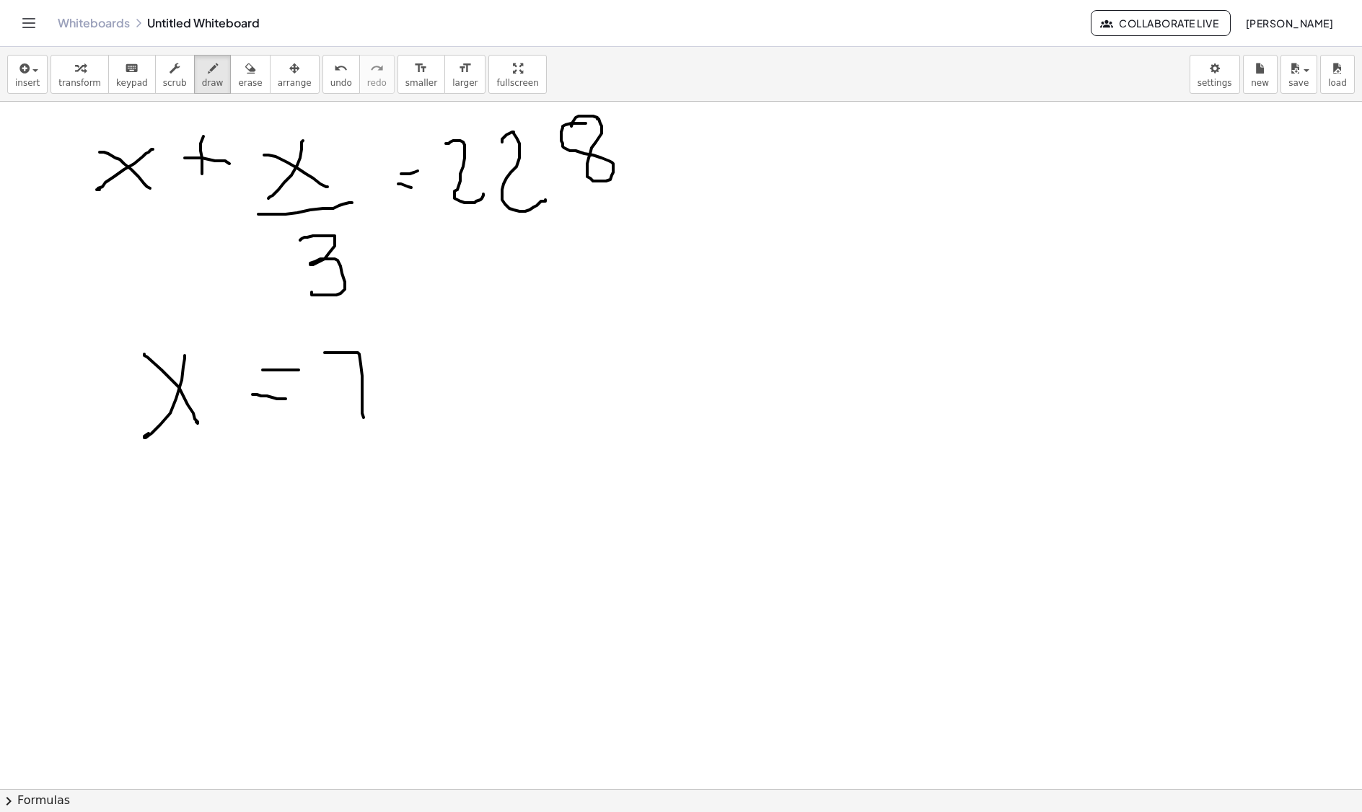
drag, startPoint x: 349, startPoint y: 397, endPoint x: 375, endPoint y: 389, distance: 26.9
drag, startPoint x: 408, startPoint y: 358, endPoint x: 414, endPoint y: 417, distance: 59.4
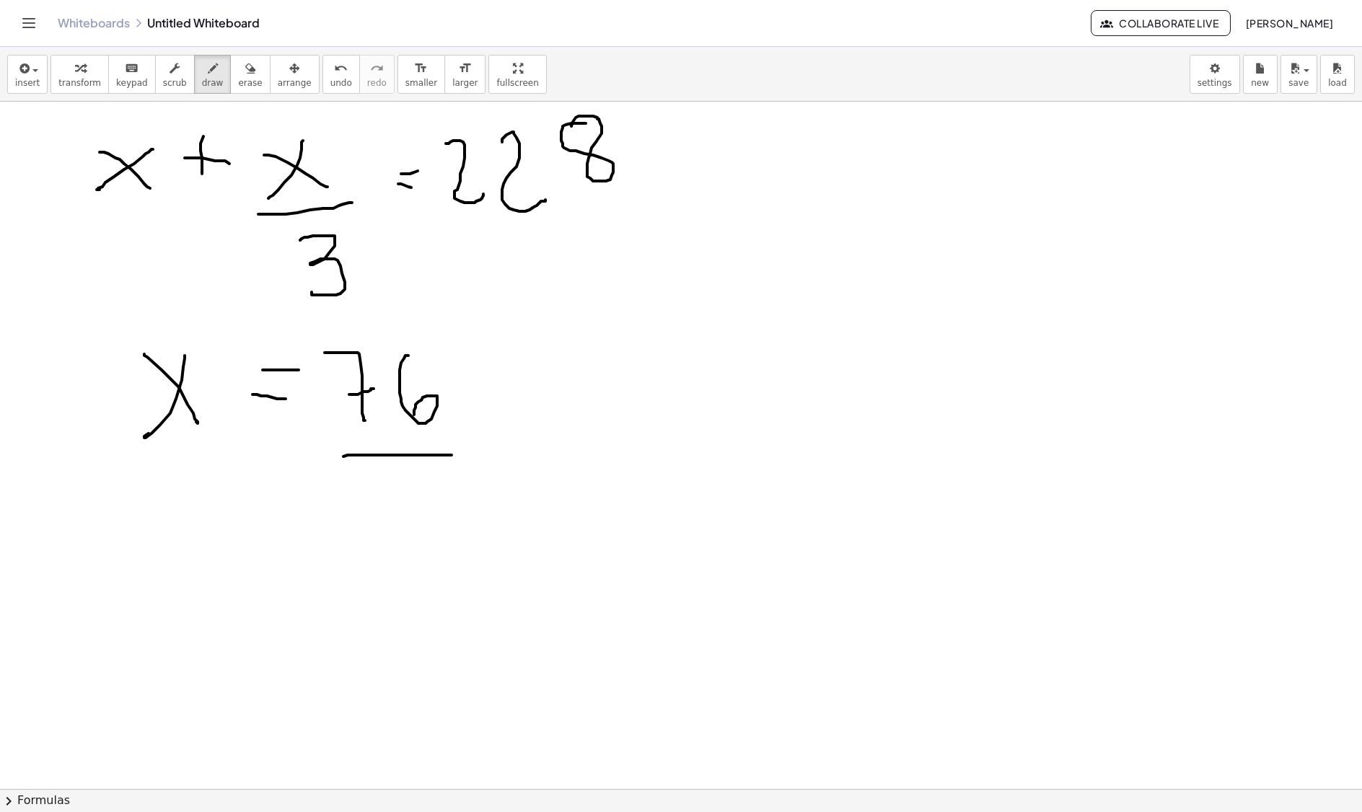
drag, startPoint x: 343, startPoint y: 459, endPoint x: 452, endPoint y: 457, distance: 108.2
drag, startPoint x: 402, startPoint y: 475, endPoint x: 426, endPoint y: 527, distance: 56.8
drag, startPoint x: 508, startPoint y: 449, endPoint x: 525, endPoint y: 441, distance: 18.8
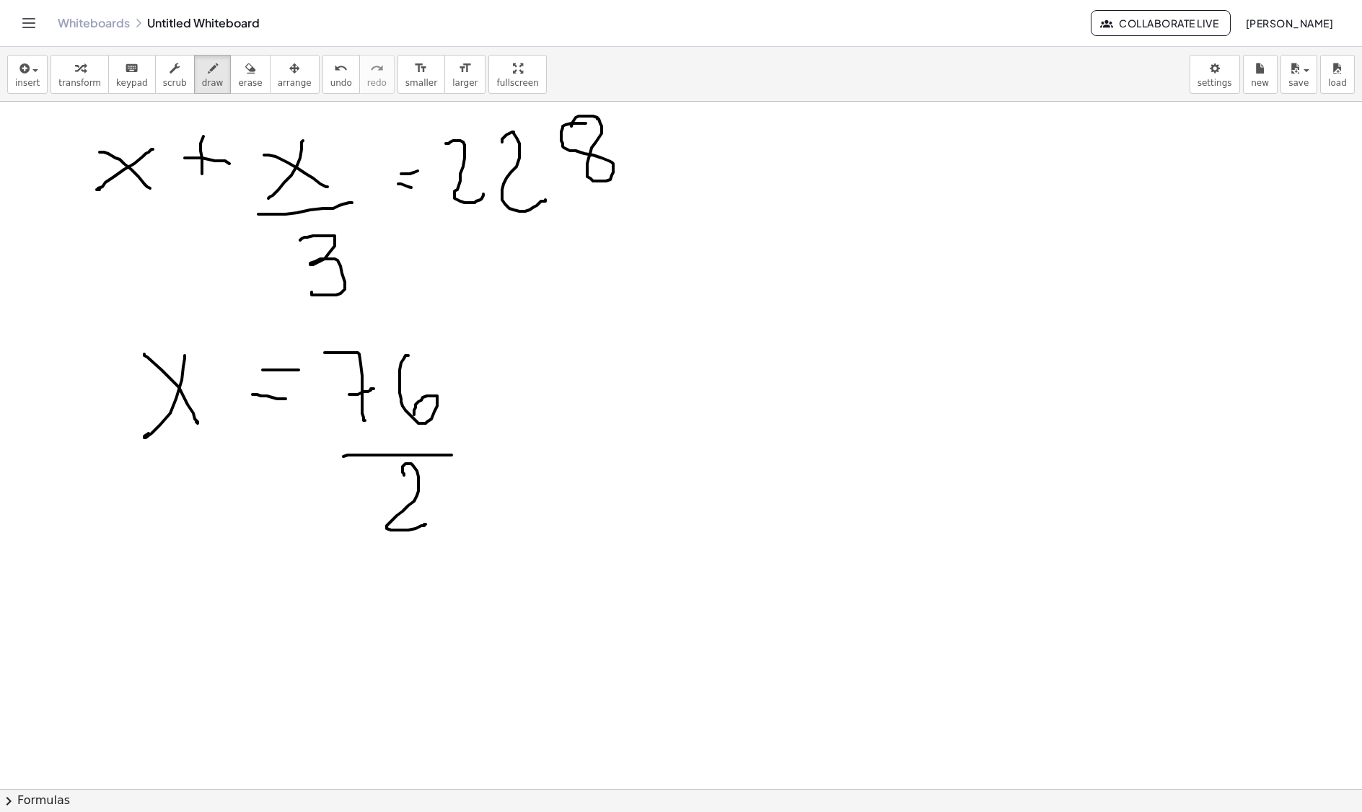
drag, startPoint x: 502, startPoint y: 428, endPoint x: 547, endPoint y: 420, distance: 45.5
drag, startPoint x: 545, startPoint y: 467, endPoint x: 554, endPoint y: 440, distance: 28.7
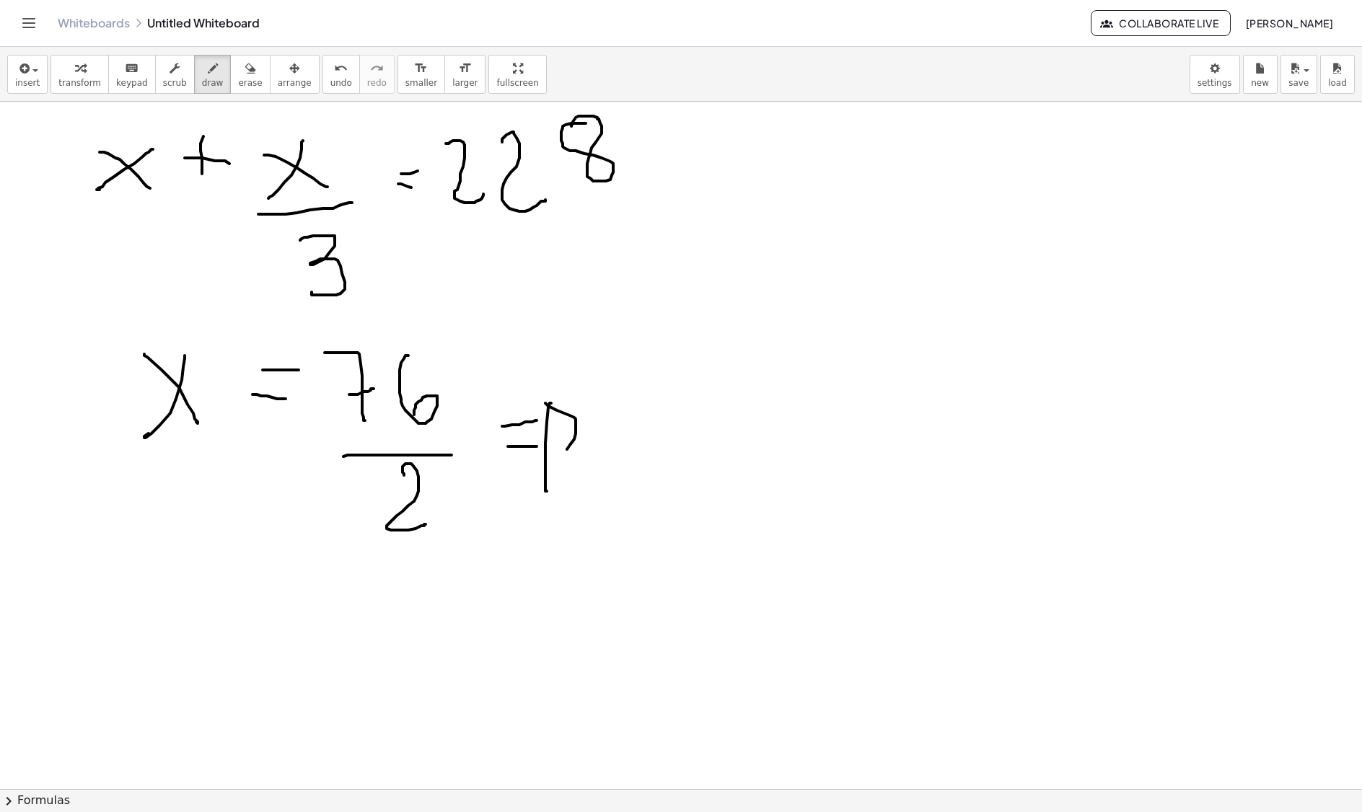
drag, startPoint x: 545, startPoint y: 405, endPoint x: 602, endPoint y: 420, distance: 58.1
drag, startPoint x: 619, startPoint y: 374, endPoint x: 649, endPoint y: 466, distance: 97.2
drag, startPoint x: 705, startPoint y: 415, endPoint x: 736, endPoint y: 388, distance: 40.9
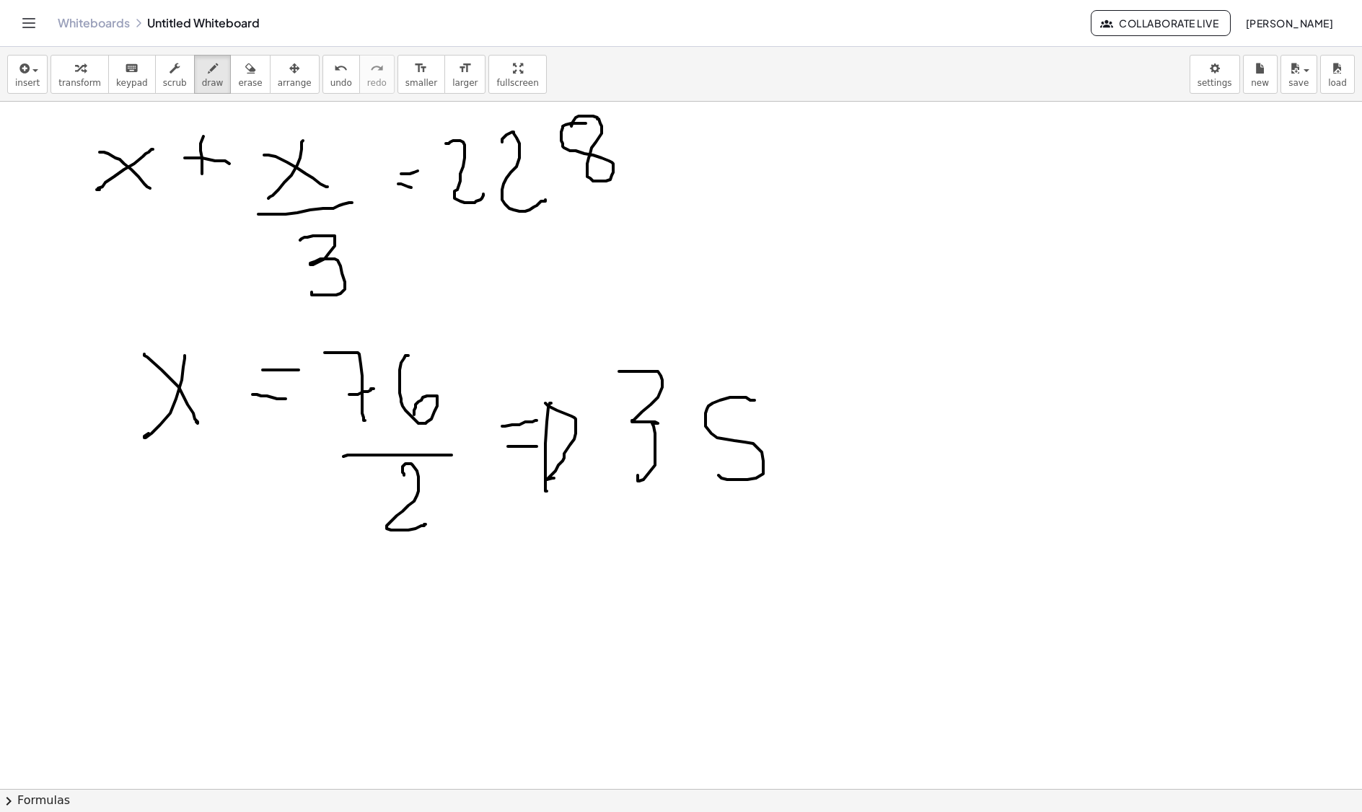
click at [238, 71] on div "button" at bounding box center [250, 67] width 24 height 17
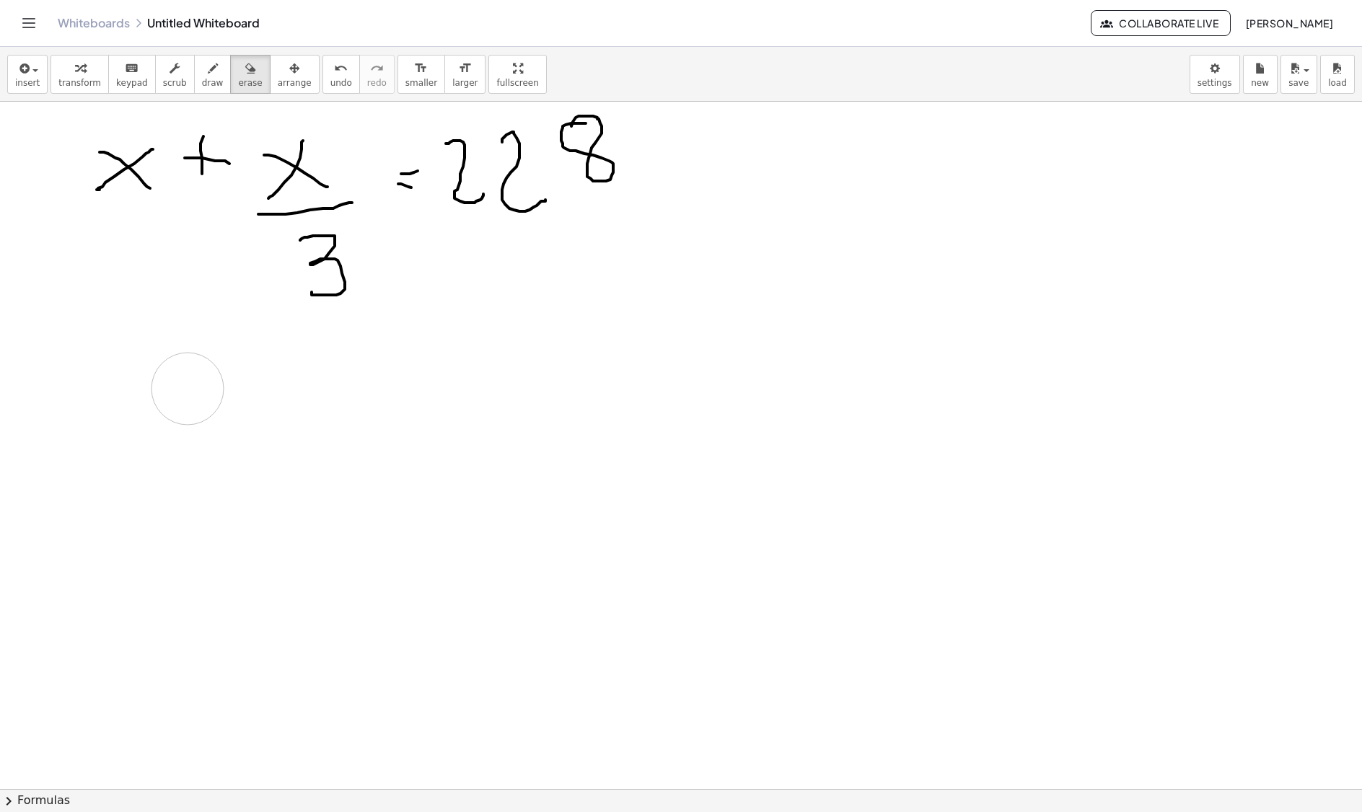
drag, startPoint x: 479, startPoint y: 573, endPoint x: 190, endPoint y: 368, distance: 353.8
click at [208, 66] on icon "button" at bounding box center [213, 68] width 10 height 17
drag, startPoint x: 75, startPoint y: 133, endPoint x: 72, endPoint y: 313, distance: 180.3
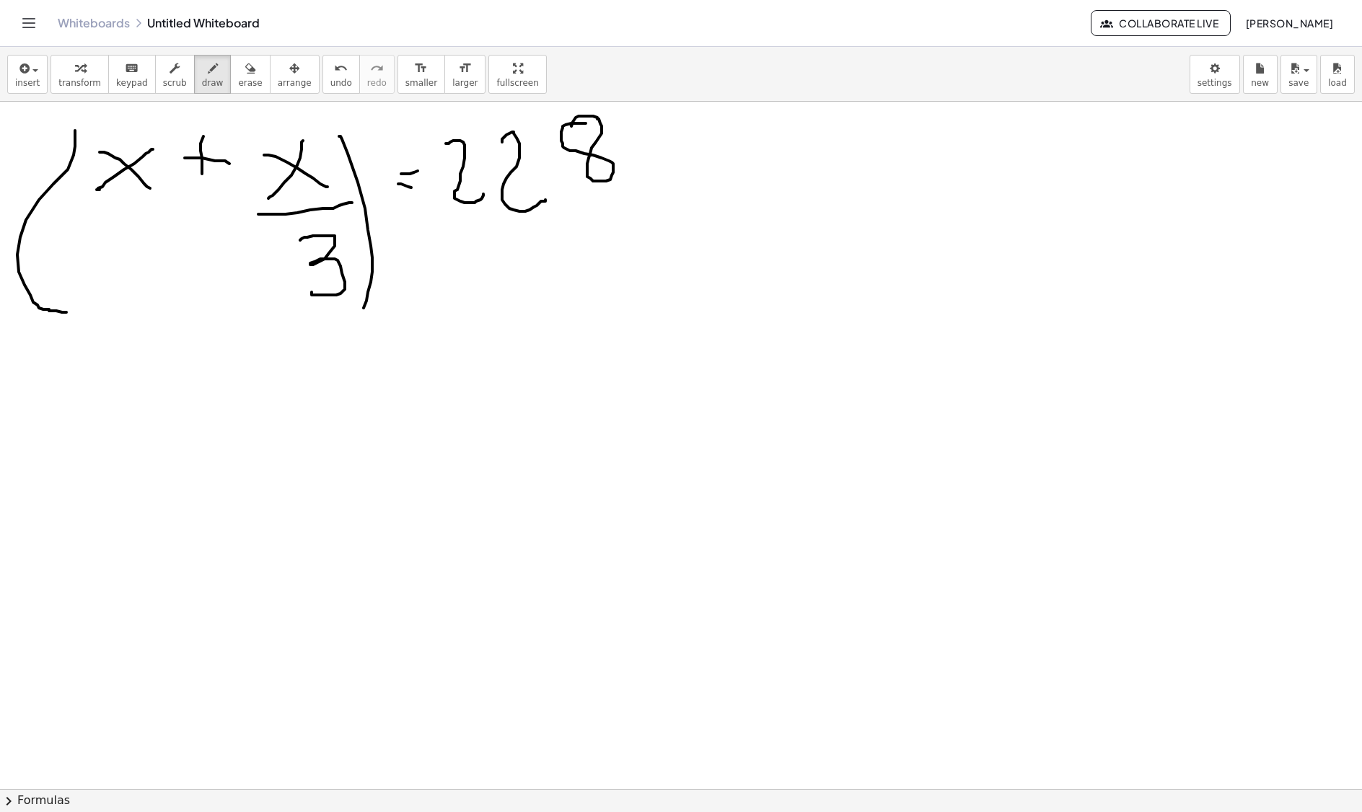
drag, startPoint x: 339, startPoint y: 138, endPoint x: 365, endPoint y: 286, distance: 149.4
drag, startPoint x: 446, startPoint y: 127, endPoint x: 457, endPoint y: 229, distance: 103.1
drag, startPoint x: 645, startPoint y: 107, endPoint x: 623, endPoint y: 224, distance: 118.8
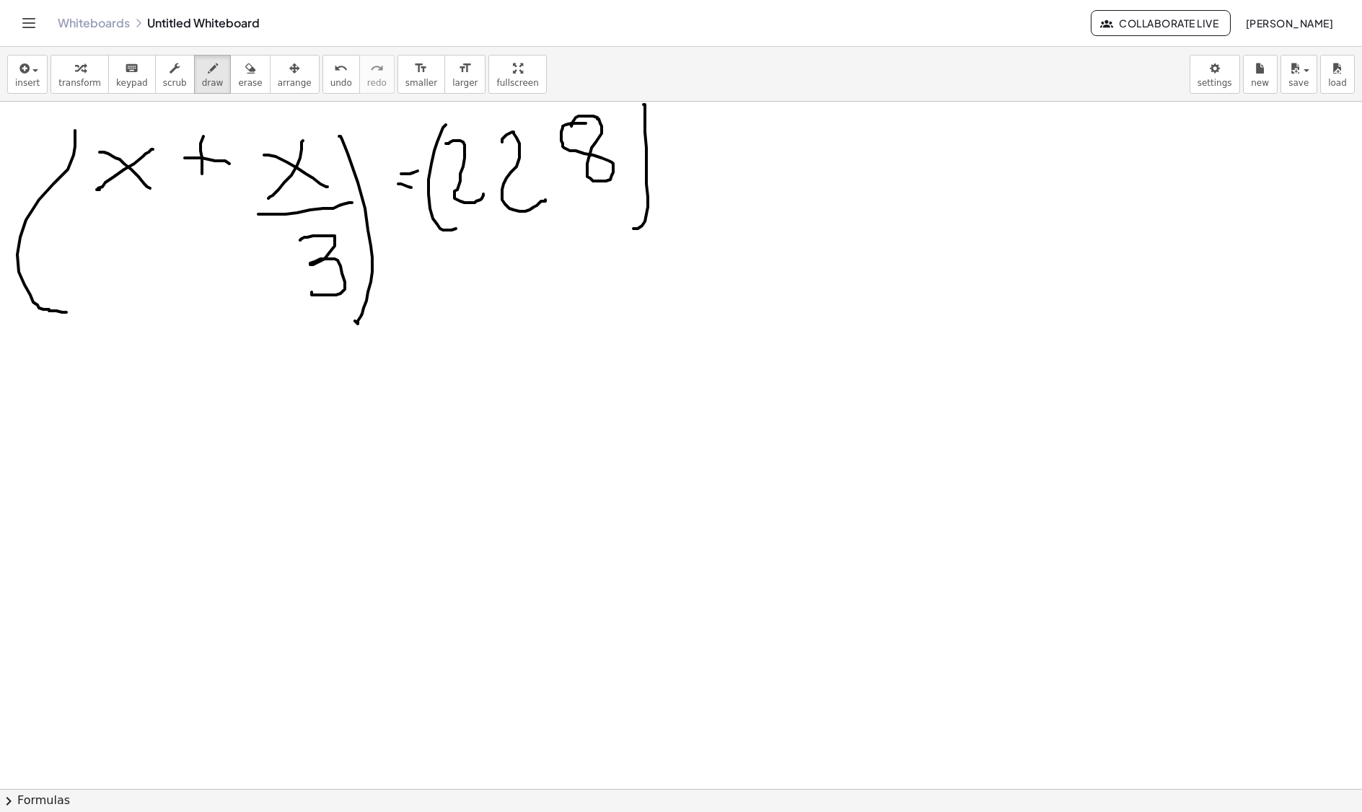
drag, startPoint x: 69, startPoint y: 428, endPoint x: 78, endPoint y: 512, distance: 84.1
drag, startPoint x: 146, startPoint y: 514, endPoint x: 162, endPoint y: 516, distance: 16.1
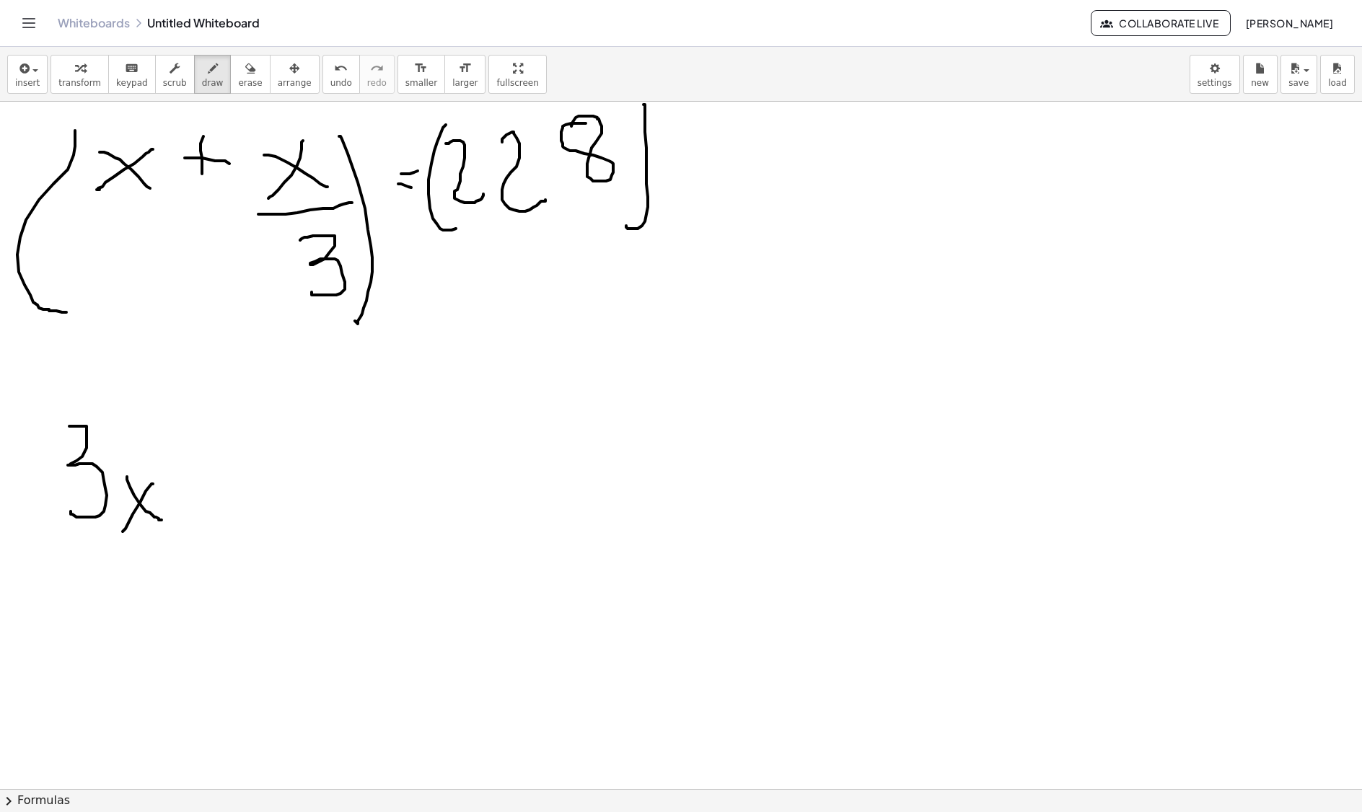
drag, startPoint x: 153, startPoint y: 486, endPoint x: 185, endPoint y: 485, distance: 31.8
drag, startPoint x: 38, startPoint y: 138, endPoint x: 22, endPoint y: 176, distance: 40.7
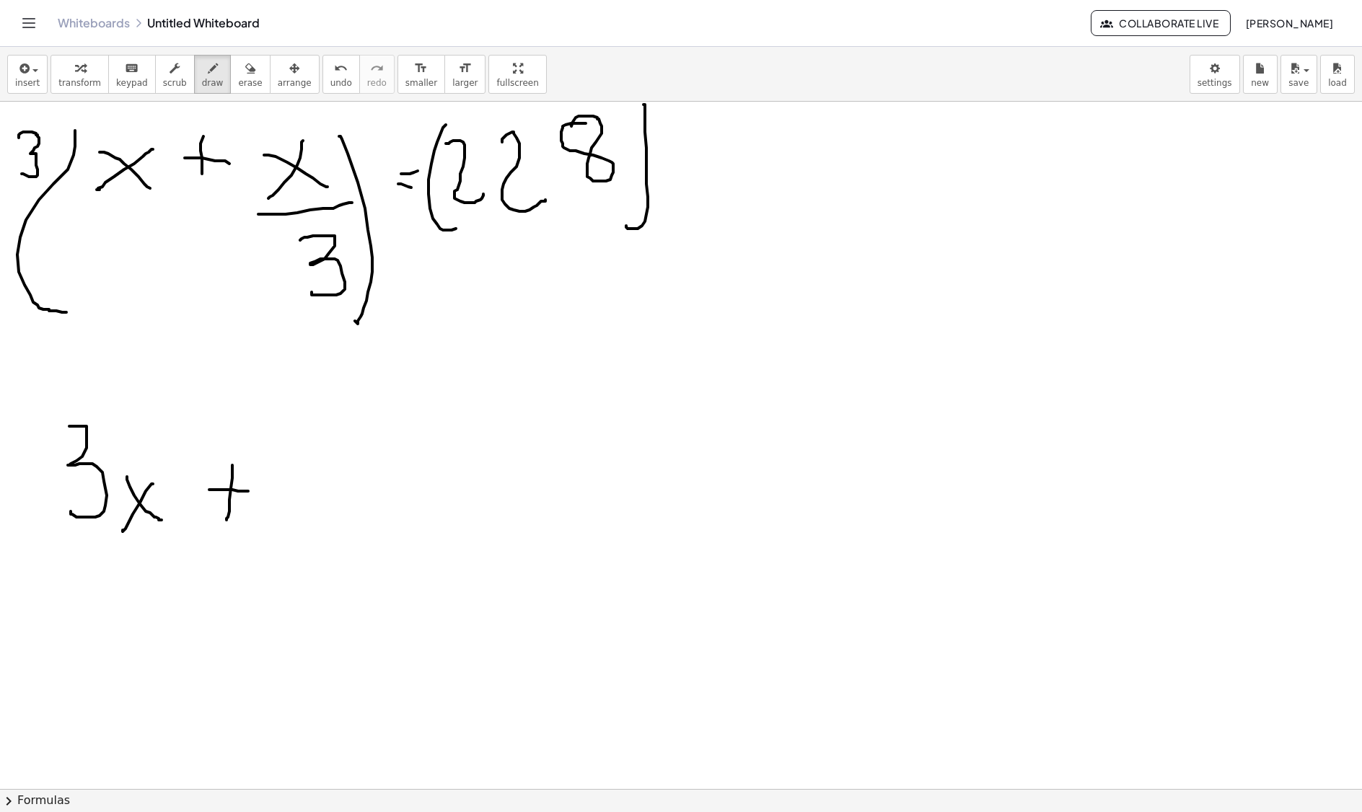
drag, startPoint x: 301, startPoint y: 310, endPoint x: 149, endPoint y: 263, distance: 160.2
drag, startPoint x: 39, startPoint y: 153, endPoint x: 61, endPoint y: 115, distance: 43.3
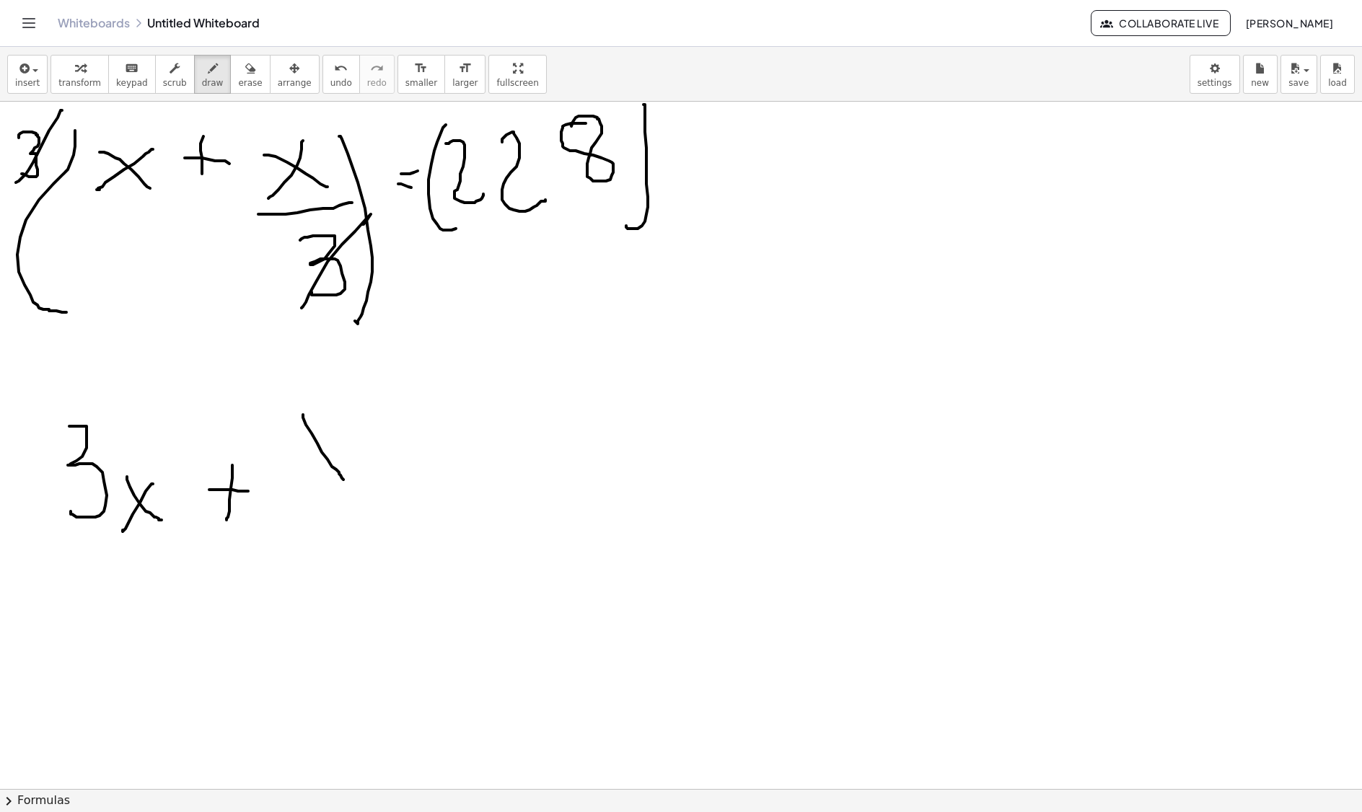
drag, startPoint x: 303, startPoint y: 417, endPoint x: 343, endPoint y: 482, distance: 76.5
drag, startPoint x: 345, startPoint y: 414, endPoint x: 303, endPoint y: 480, distance: 78.4
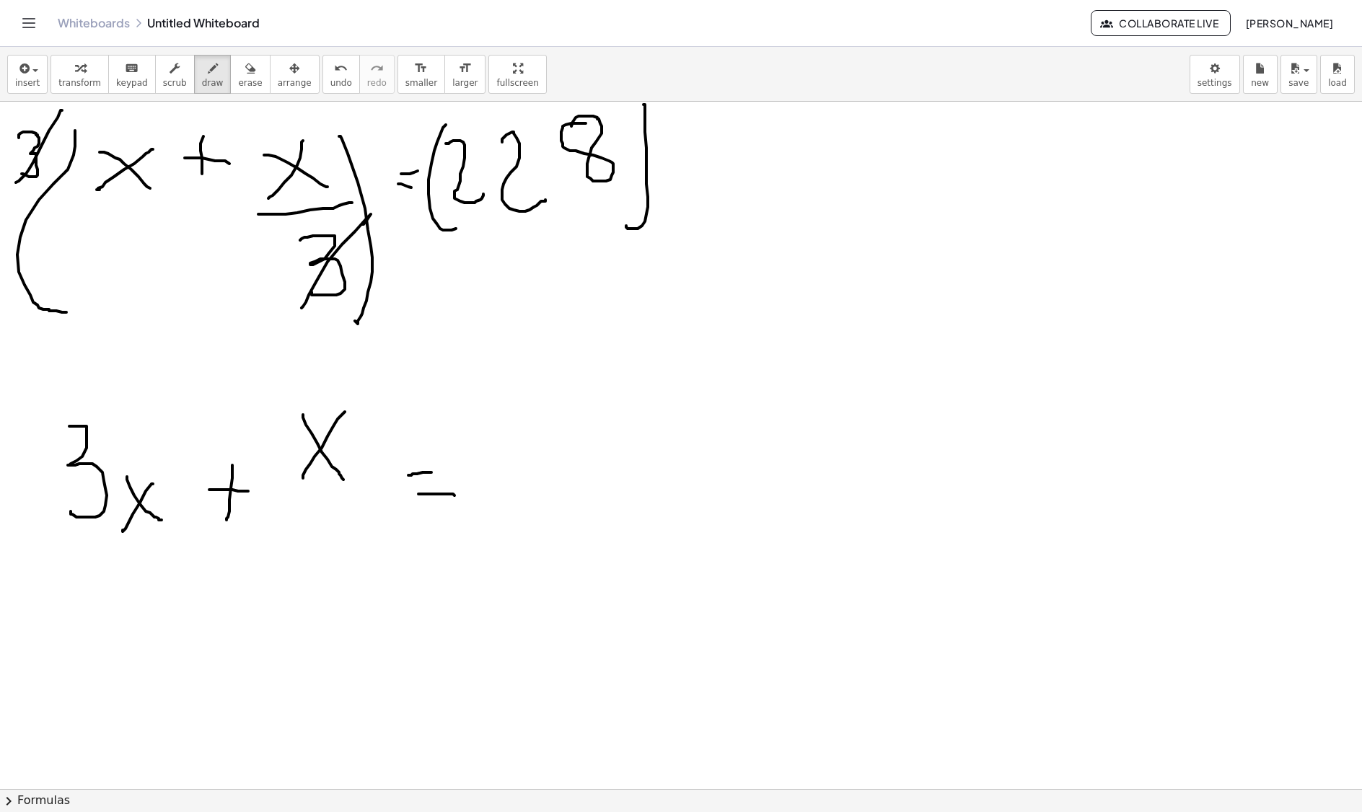
drag, startPoint x: 423, startPoint y: 475, endPoint x: 483, endPoint y: 444, distance: 67.7
drag, startPoint x: 981, startPoint y: 146, endPoint x: 995, endPoint y: 193, distance: 49.7
drag, startPoint x: 1024, startPoint y: 156, endPoint x: 1075, endPoint y: 188, distance: 59.6
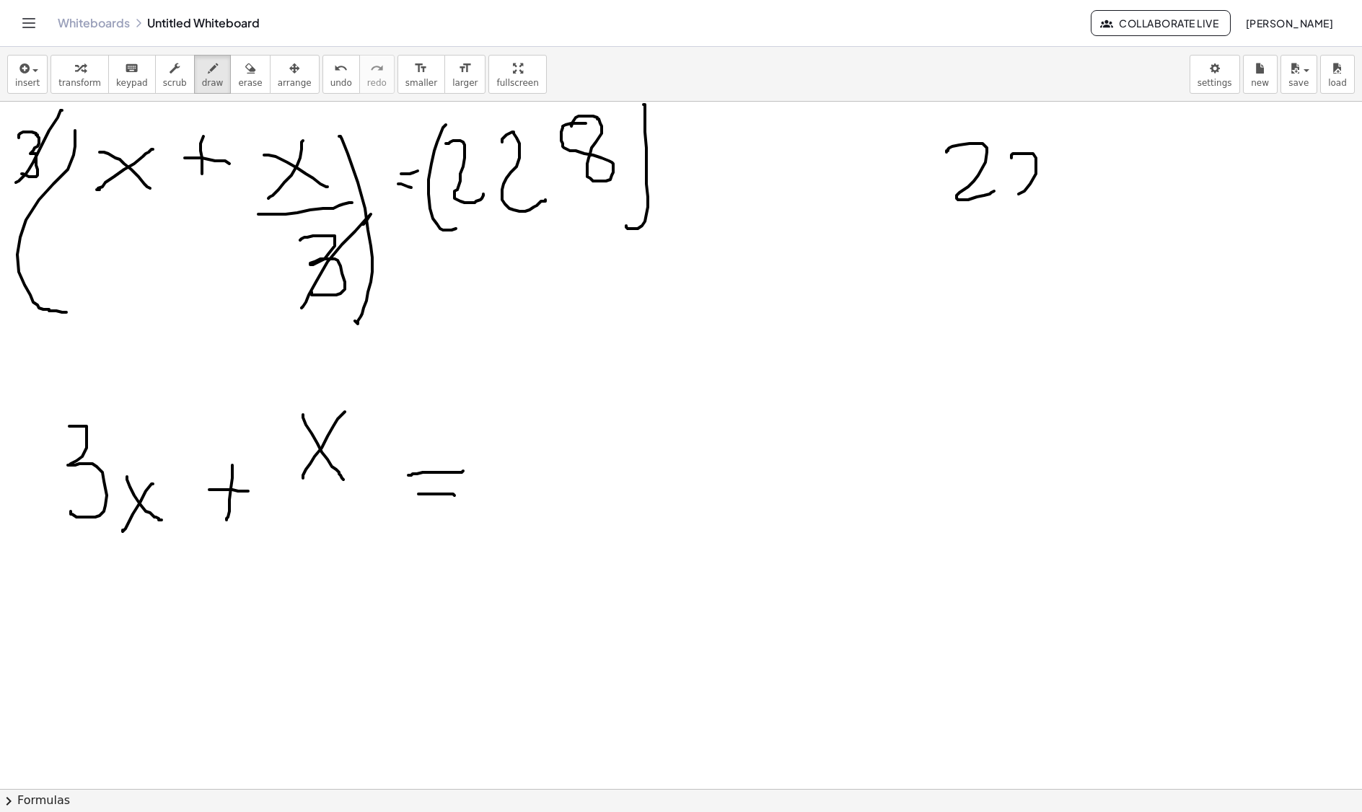
drag, startPoint x: 1066, startPoint y: 188, endPoint x: 1063, endPoint y: 172, distance: 16.1
drag, startPoint x: 1093, startPoint y: 244, endPoint x: 1093, endPoint y: 297, distance: 53.4
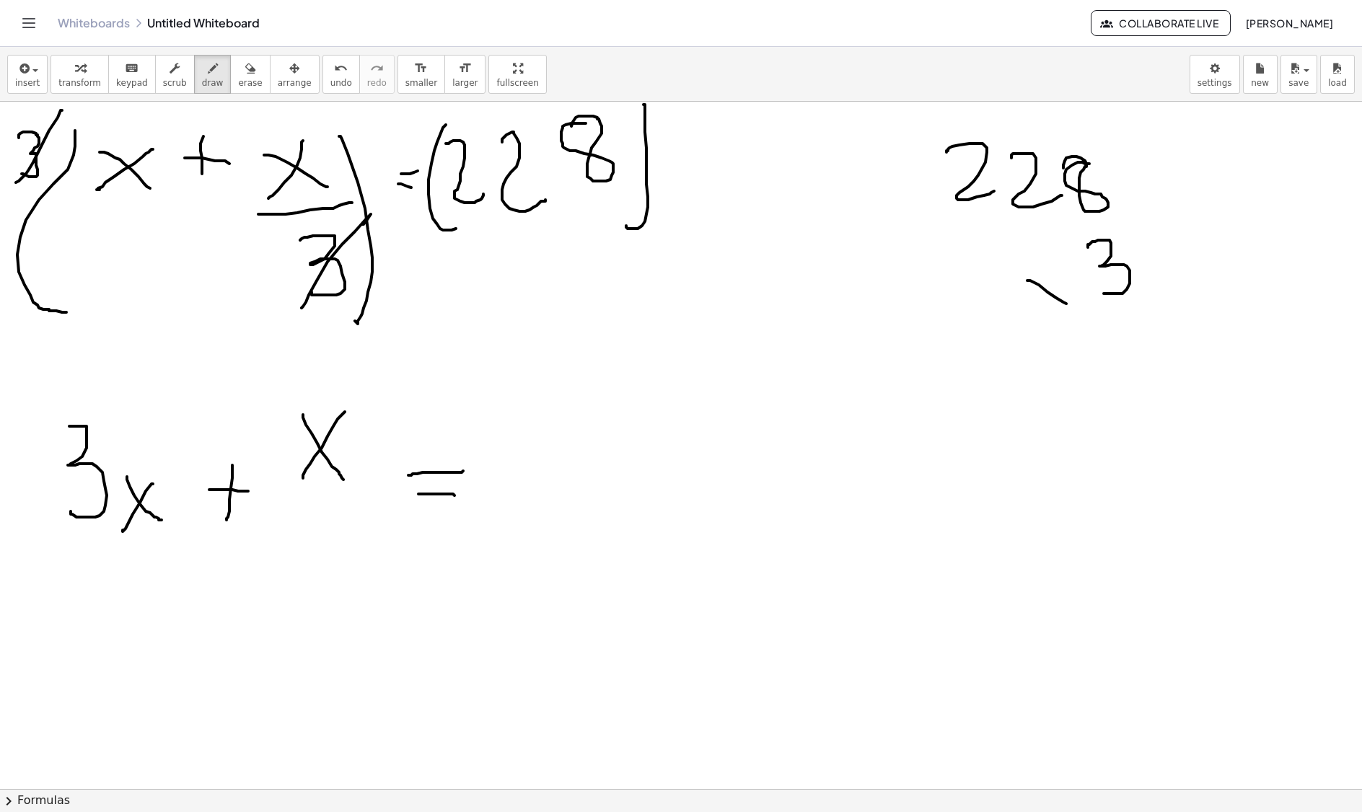
drag, startPoint x: 1036, startPoint y: 289, endPoint x: 971, endPoint y: 351, distance: 89.8
drag, startPoint x: 1151, startPoint y: 352, endPoint x: 1209, endPoint y: 349, distance: 57.8
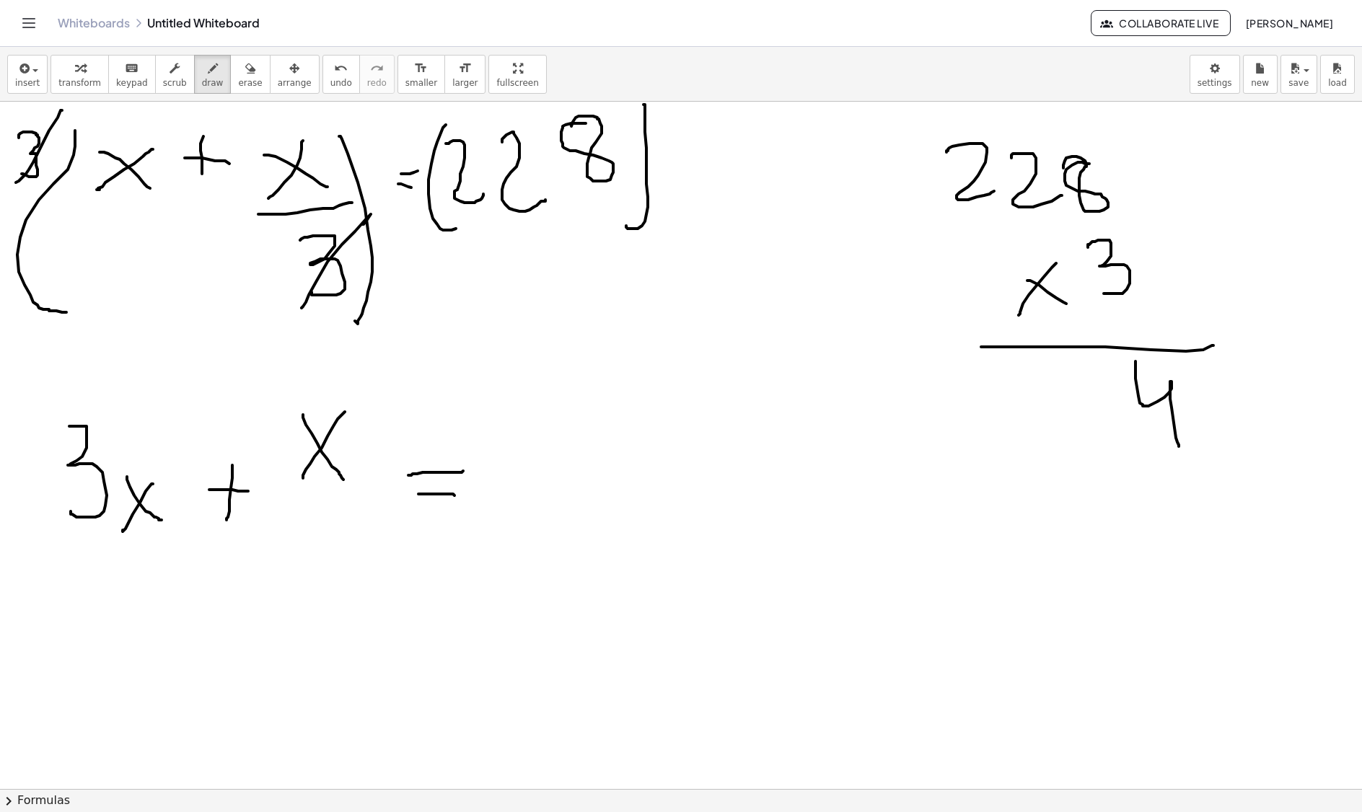
drag, startPoint x: 1138, startPoint y: 398, endPoint x: 1167, endPoint y: 417, distance: 34.4
drag, startPoint x: 1027, startPoint y: 121, endPoint x: 1063, endPoint y: 189, distance: 76.8
drag, startPoint x: 1101, startPoint y: 384, endPoint x: 1086, endPoint y: 366, distance: 22.5
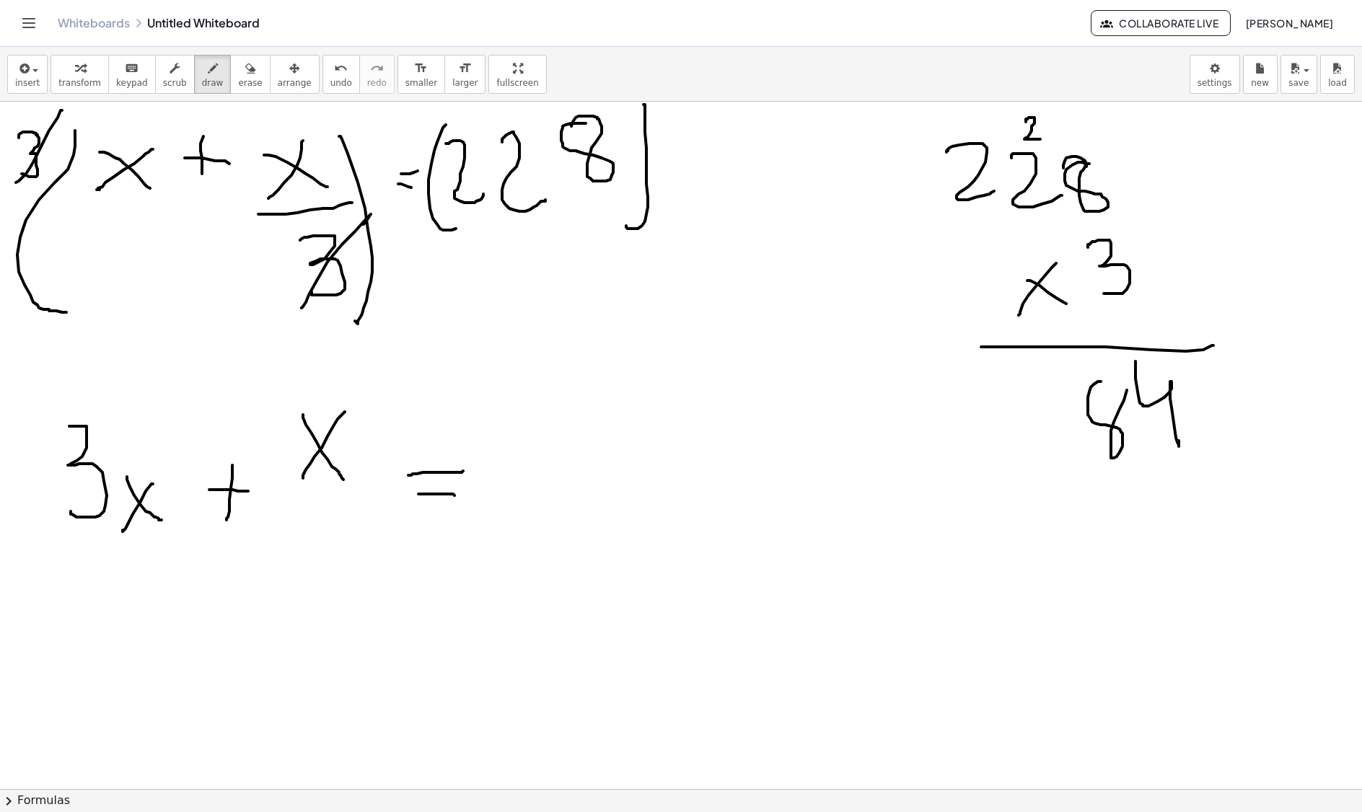
drag, startPoint x: 1003, startPoint y: 365, endPoint x: 876, endPoint y: 492, distance: 179.5
drag, startPoint x: 516, startPoint y: 485, endPoint x: 525, endPoint y: 514, distance: 30.1
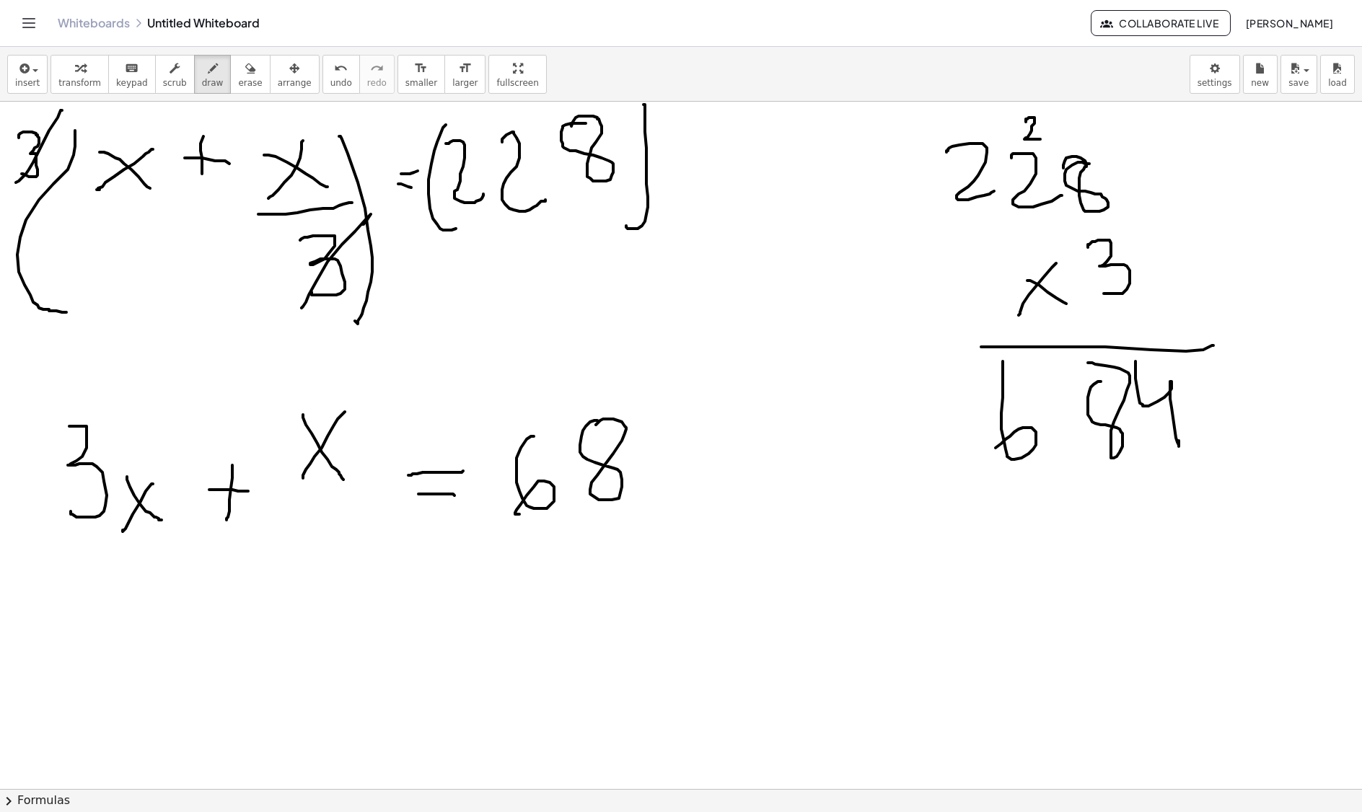
drag, startPoint x: 586, startPoint y: 428, endPoint x: 617, endPoint y: 446, distance: 36.2
drag, startPoint x: 636, startPoint y: 459, endPoint x: 638, endPoint y: 495, distance: 36.1
drag, startPoint x: 206, startPoint y: 629, endPoint x: 235, endPoint y: 653, distance: 37.9
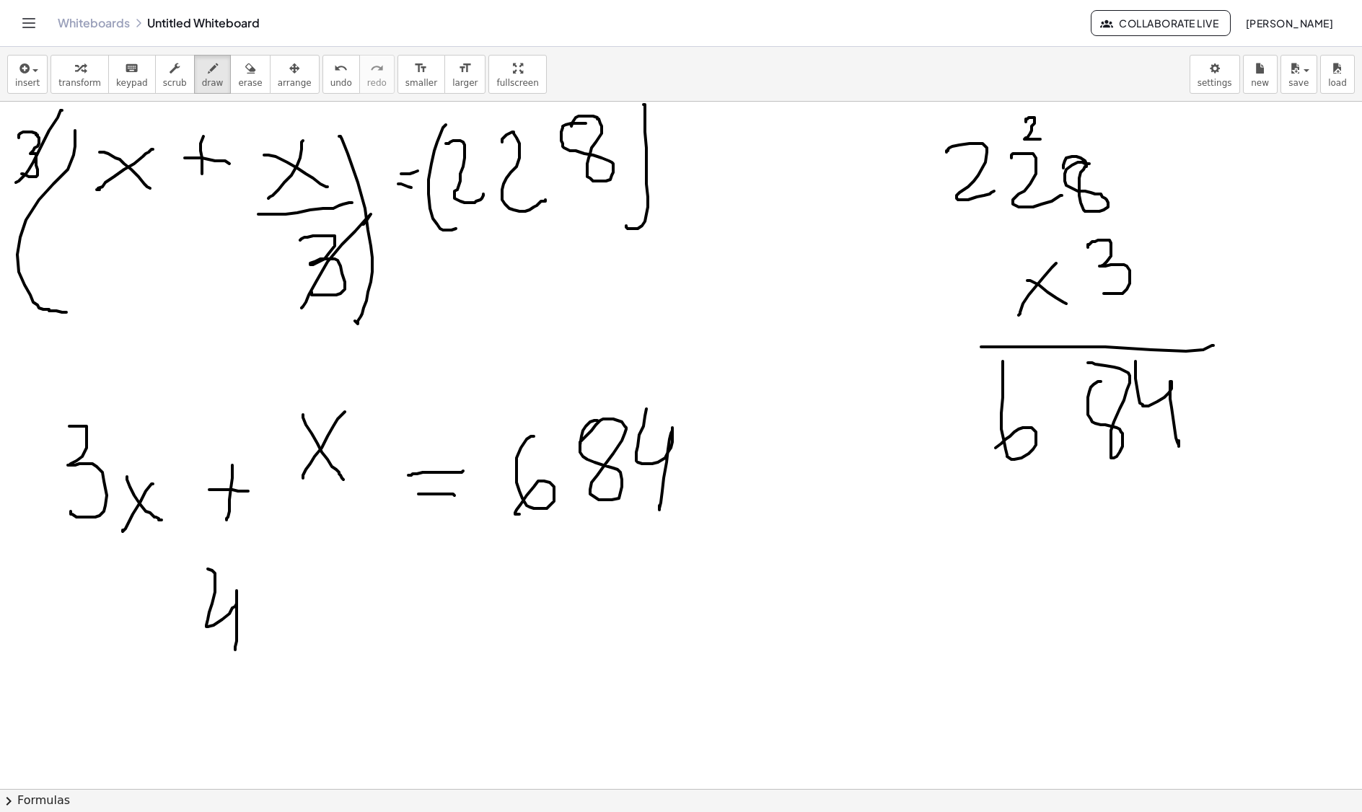
drag, startPoint x: 260, startPoint y: 651, endPoint x: 267, endPoint y: 646, distance: 8.4
drag, startPoint x: 359, startPoint y: 629, endPoint x: 338, endPoint y: 597, distance: 38.4
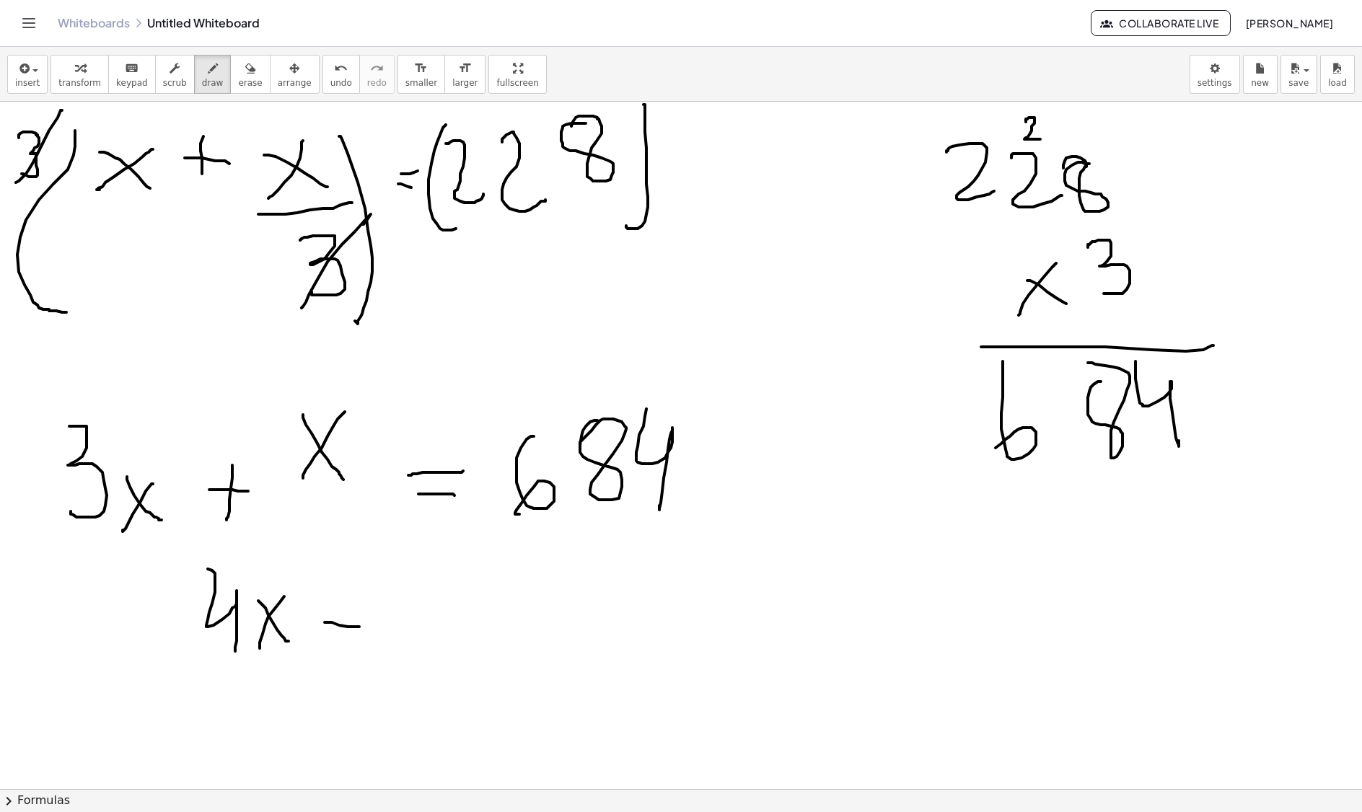
drag, startPoint x: 338, startPoint y: 597, endPoint x: 356, endPoint y: 596, distance: 18.8
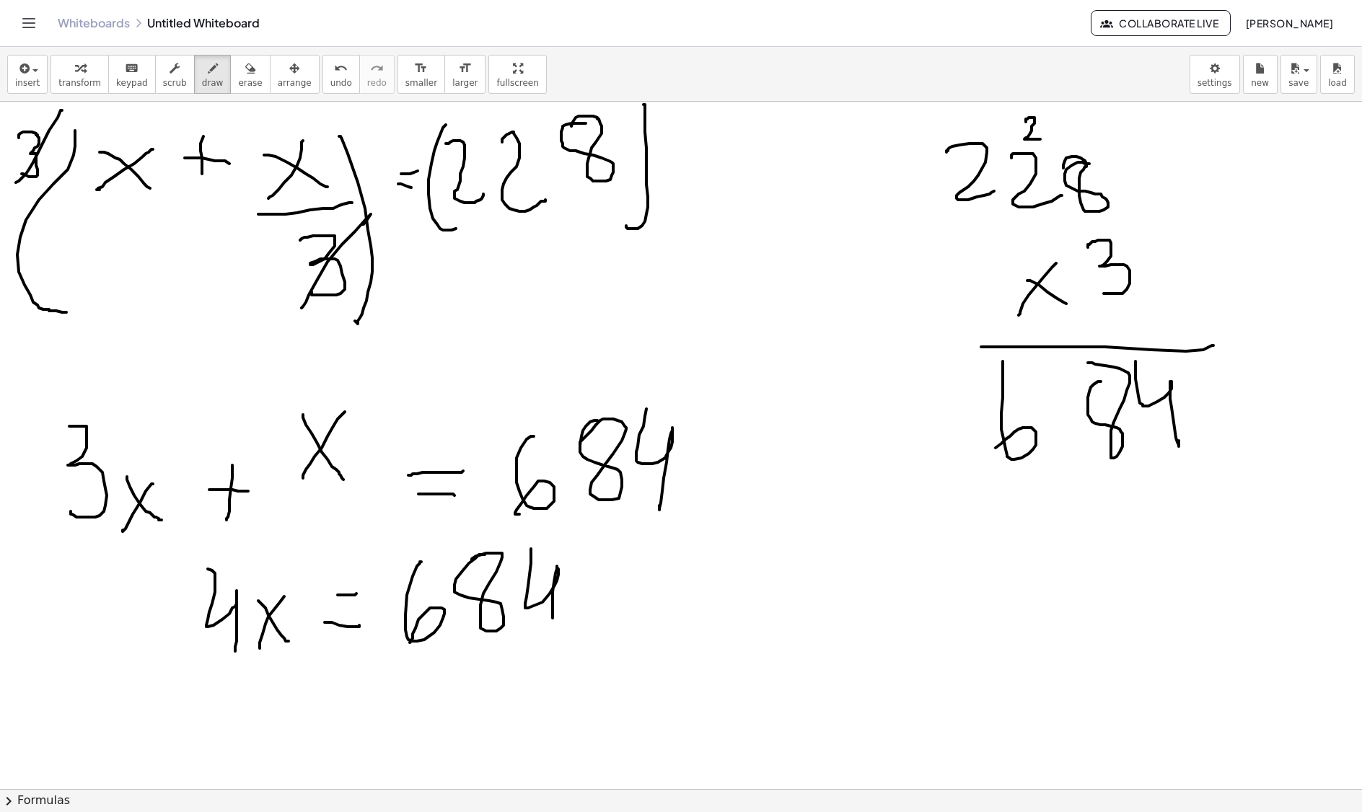
click at [241, 68] on div "button" at bounding box center [250, 67] width 24 height 17
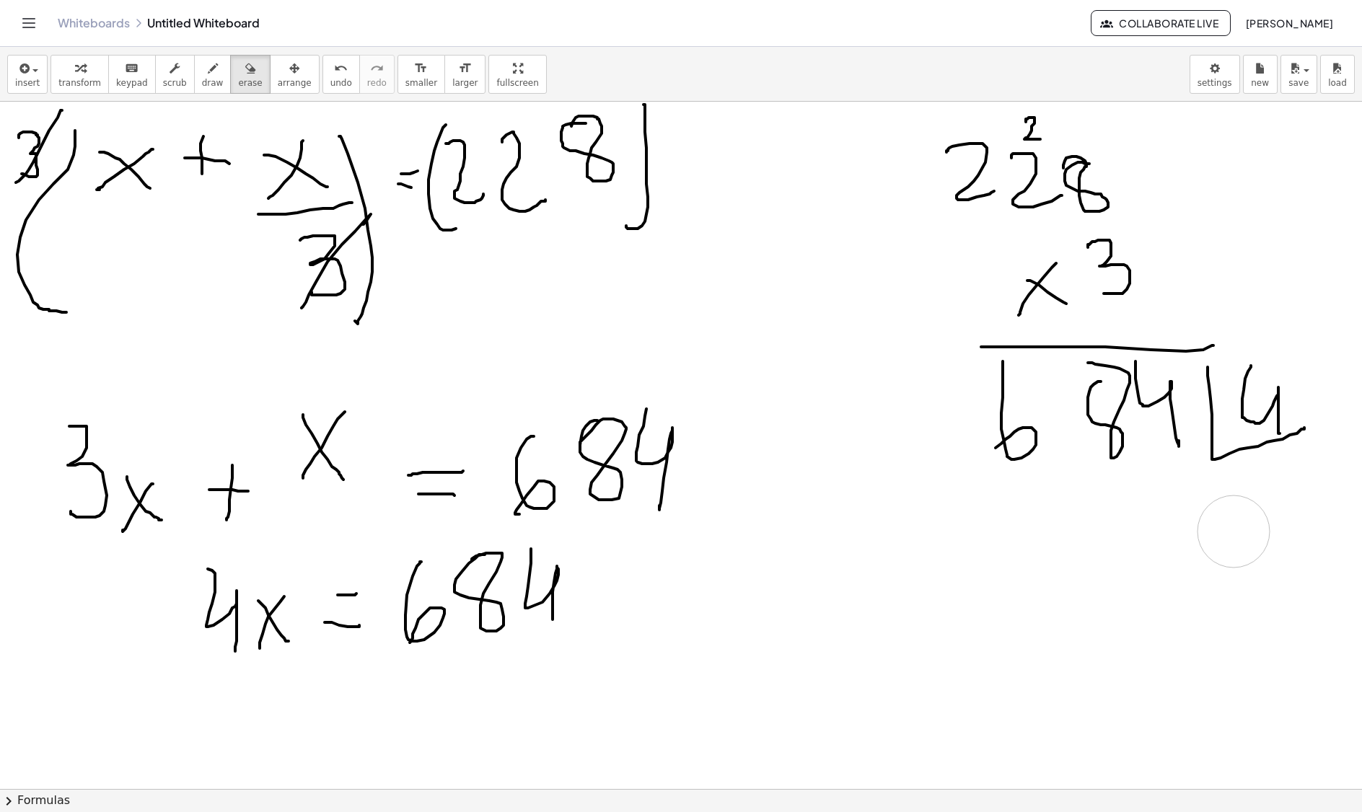
click at [230, 78] on button "erase" at bounding box center [250, 74] width 40 height 39
click at [205, 78] on span "draw" at bounding box center [213, 83] width 22 height 10
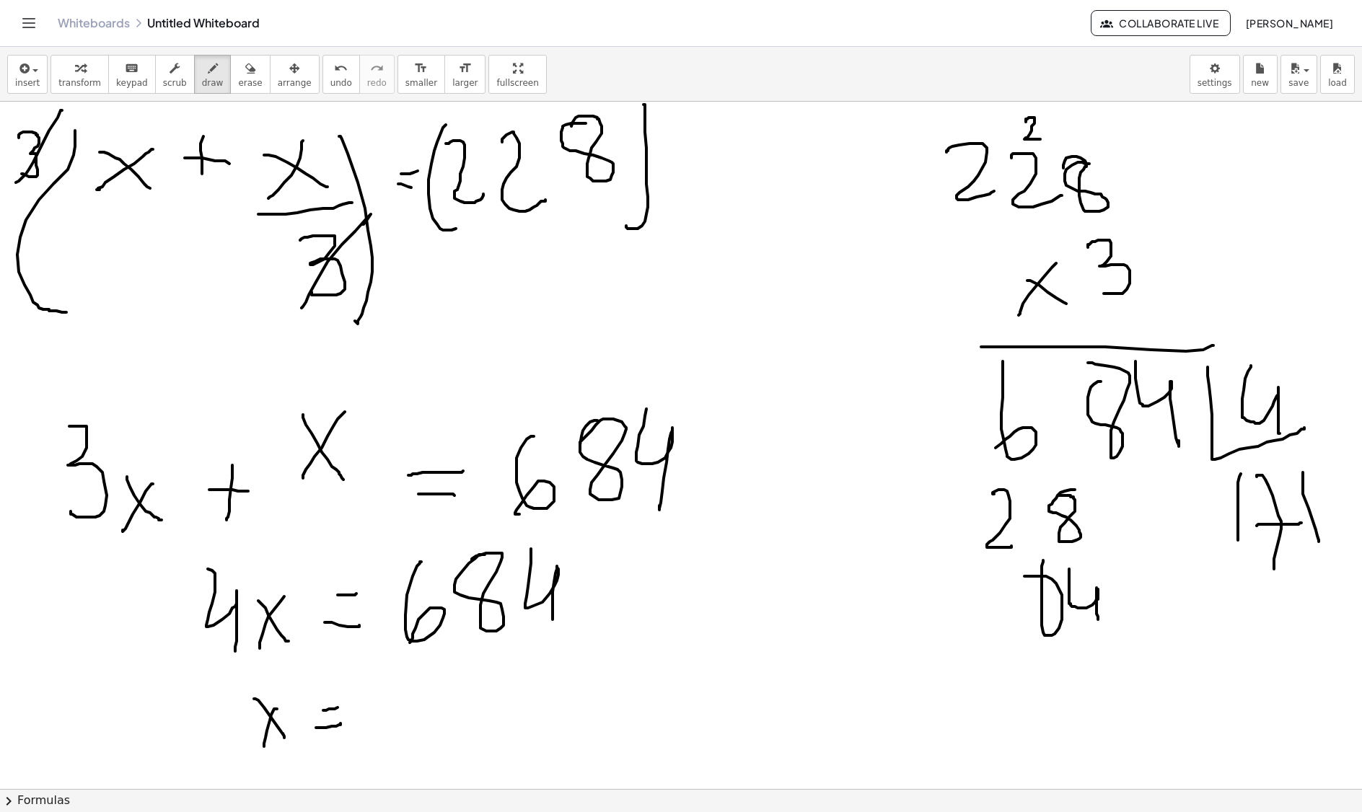
click at [244, 59] on div "button" at bounding box center [250, 67] width 24 height 17
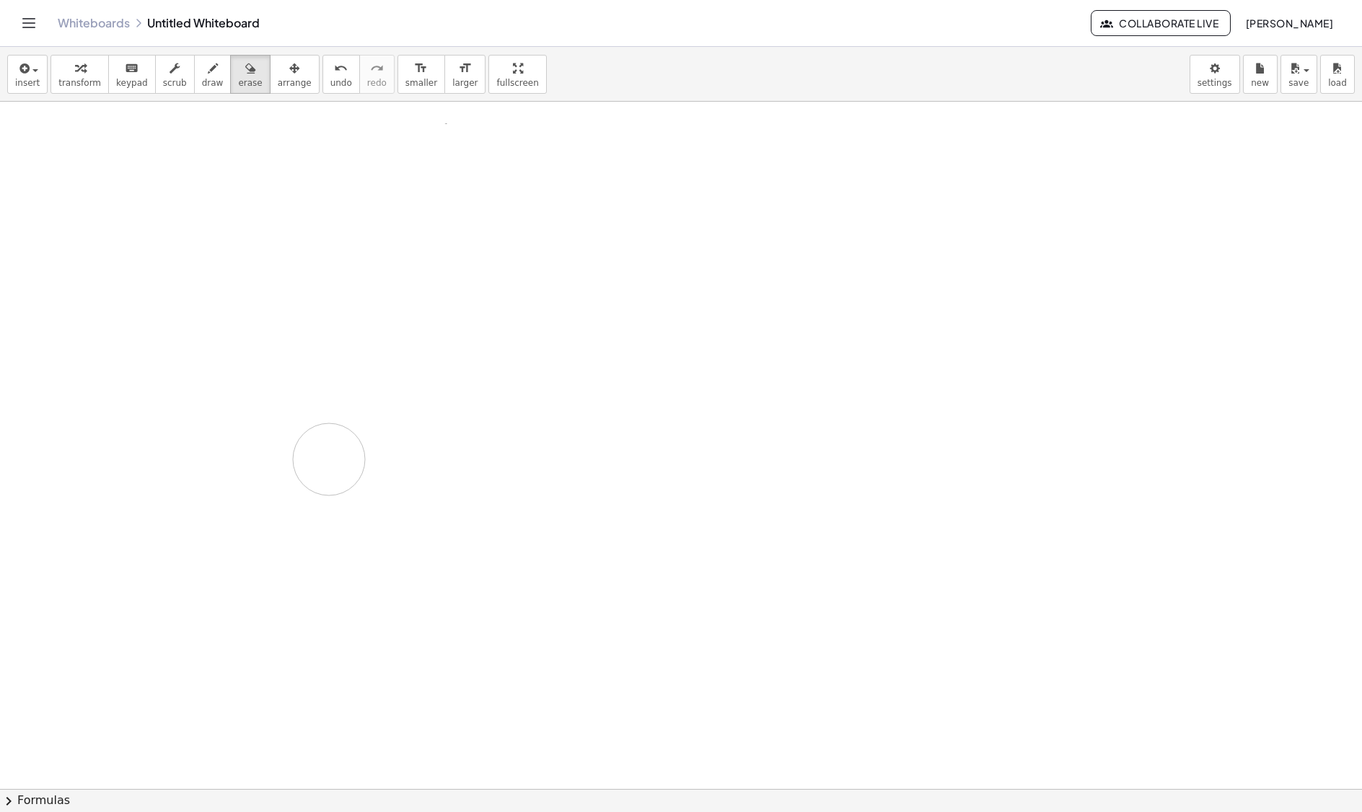
drag, startPoint x: 50, startPoint y: 151, endPoint x: 313, endPoint y: 407, distance: 366.2
click at [202, 78] on span "draw" at bounding box center [213, 83] width 22 height 10
drag, startPoint x: 252, startPoint y: 255, endPoint x: 265, endPoint y: 284, distance: 31.6
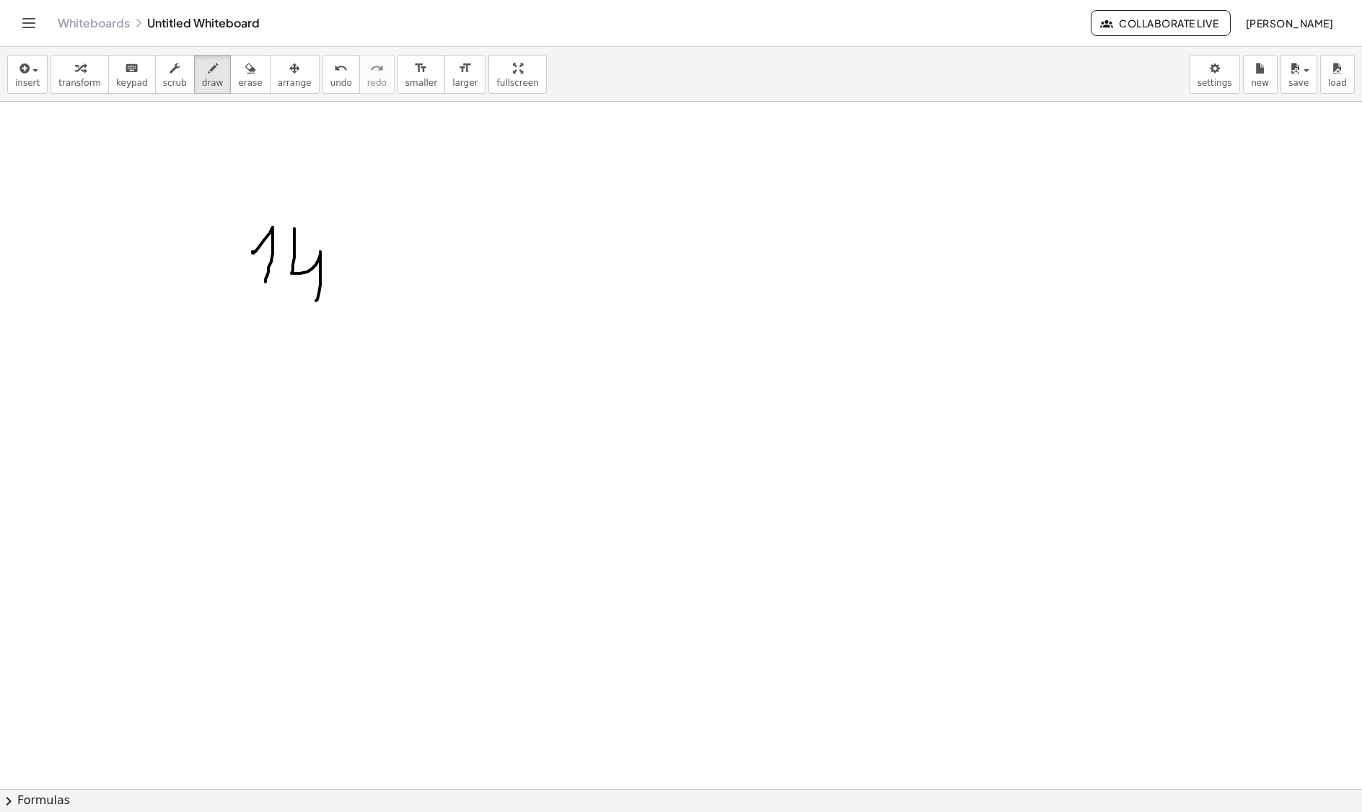
drag, startPoint x: 294, startPoint y: 231, endPoint x: 316, endPoint y: 304, distance: 76.7
drag, startPoint x: 270, startPoint y: 325, endPoint x: 290, endPoint y: 405, distance: 83.3
drag, startPoint x: 320, startPoint y: 340, endPoint x: 283, endPoint y: 420, distance: 87.8
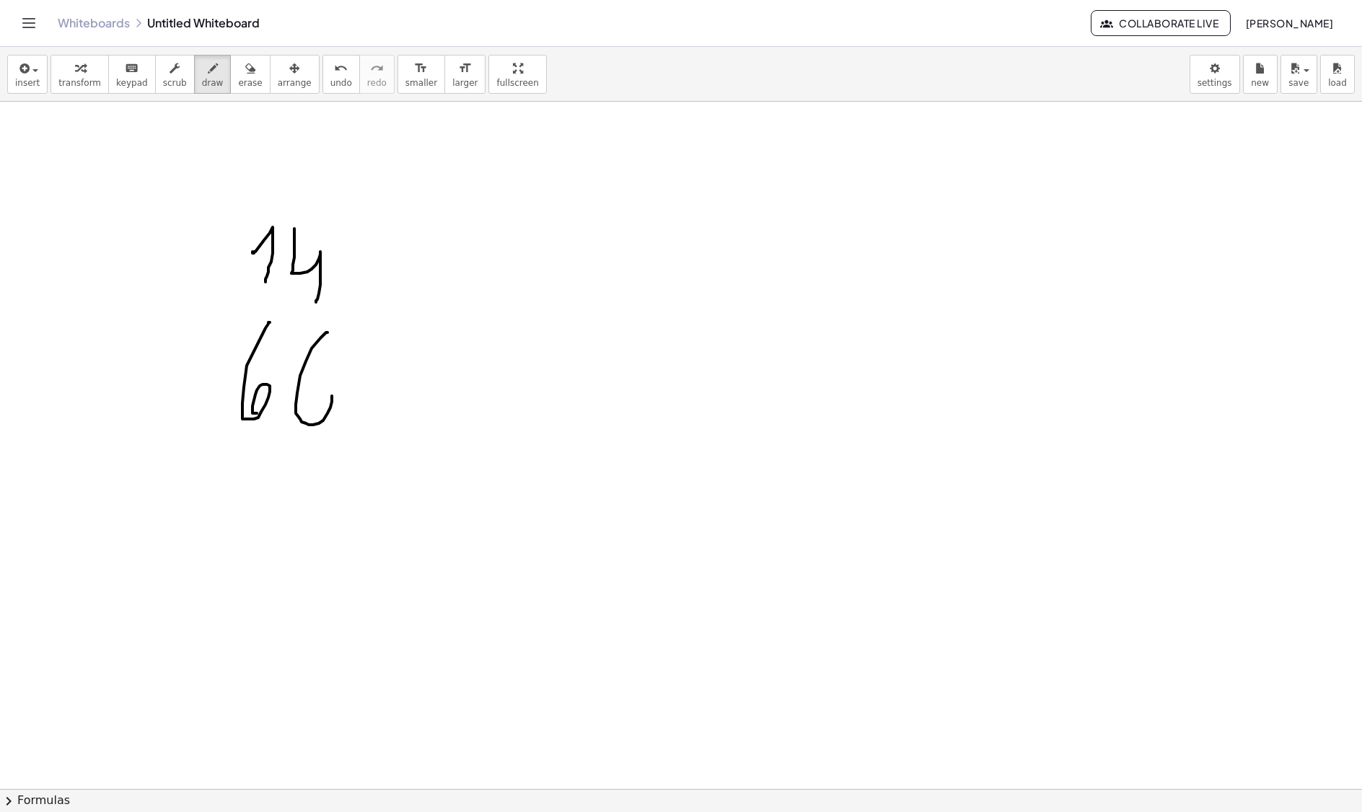
drag, startPoint x: 190, startPoint y: 420, endPoint x: 175, endPoint y: 473, distance: 55.7
drag, startPoint x: 138, startPoint y: 470, endPoint x: 426, endPoint y: 467, distance: 287.1
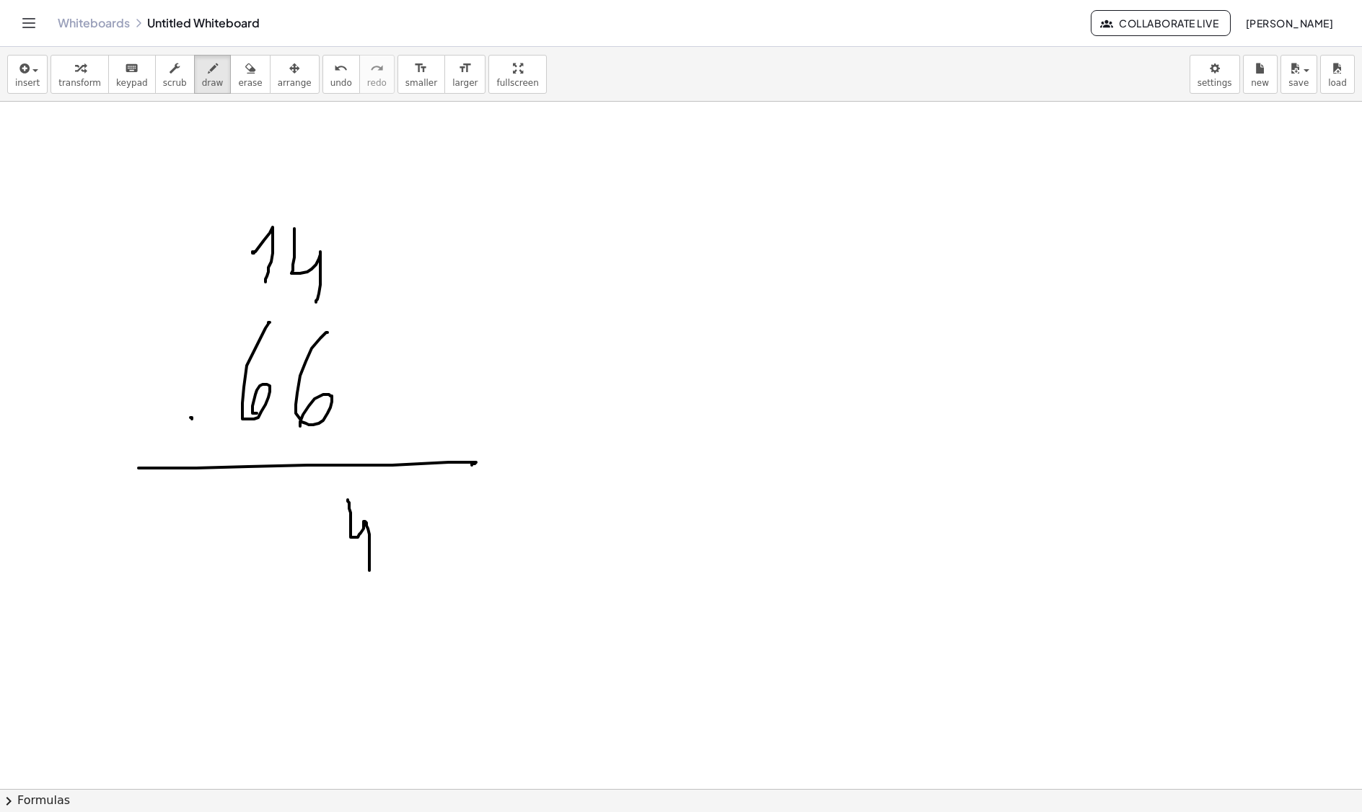
drag, startPoint x: 348, startPoint y: 502, endPoint x: 369, endPoint y: 573, distance: 73.9
drag, startPoint x: 244, startPoint y: 159, endPoint x: 267, endPoint y: 203, distance: 50.3
drag, startPoint x: 313, startPoint y: 499, endPoint x: 325, endPoint y: 594, distance: 95.9
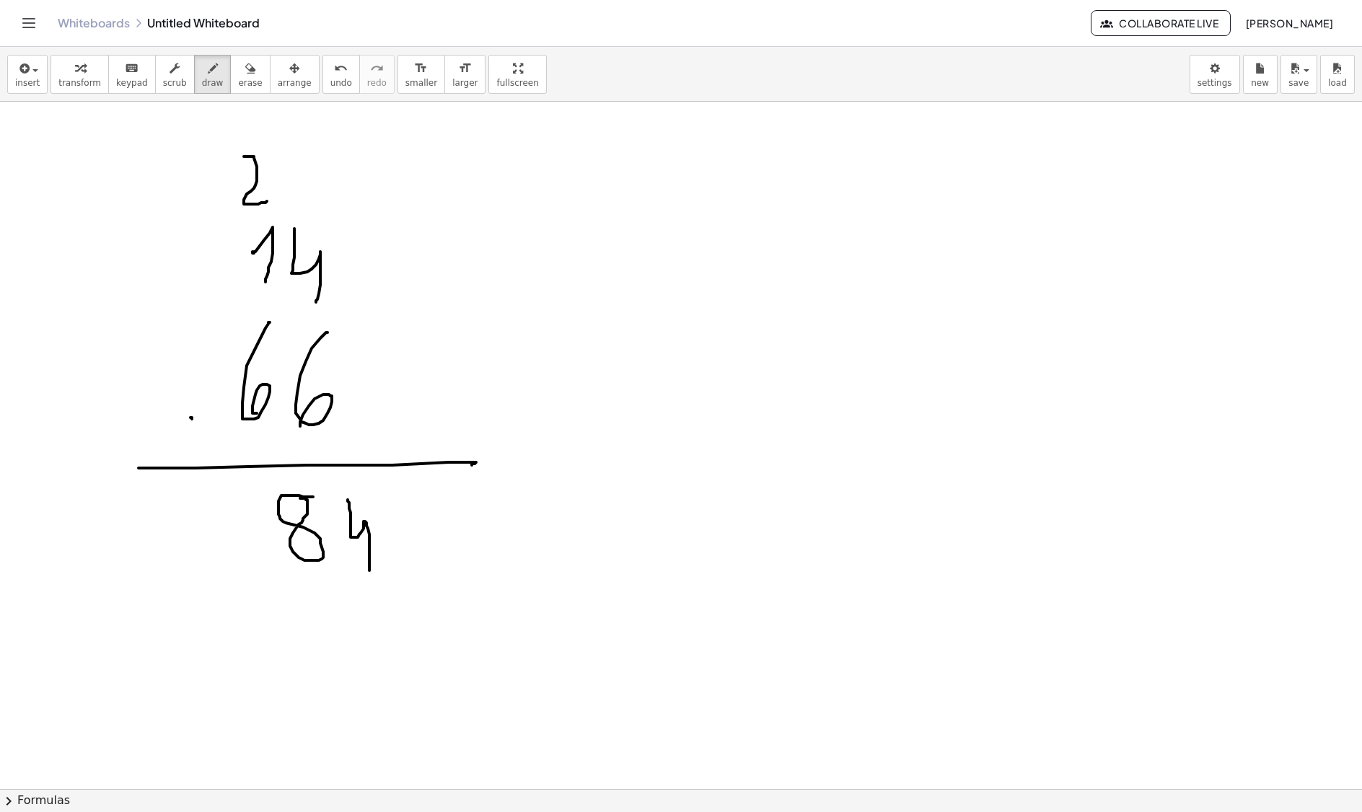
drag, startPoint x: 296, startPoint y: 597, endPoint x: 260, endPoint y: 646, distance: 60.9
drag, startPoint x: 215, startPoint y: 602, endPoint x: 242, endPoint y: 651, distance: 56.2
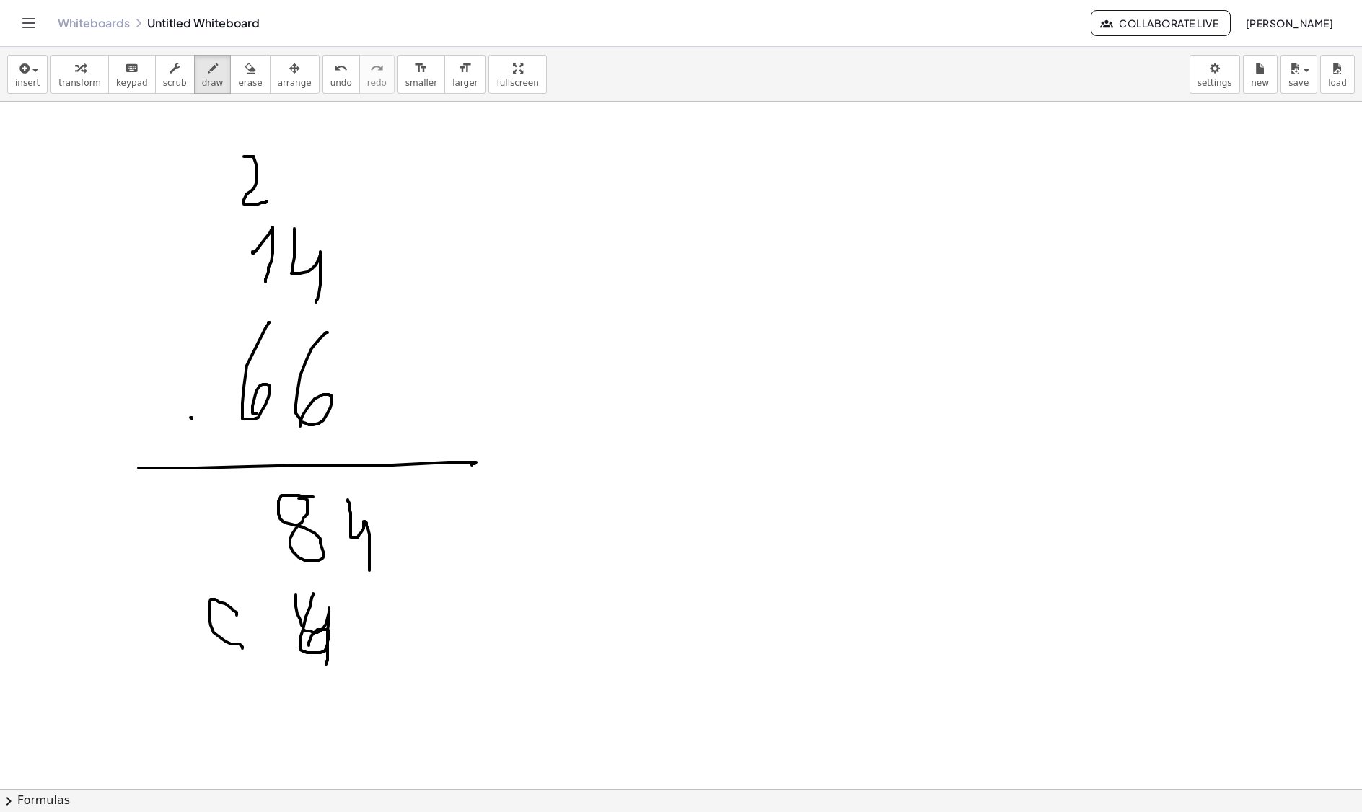
drag, startPoint x: 313, startPoint y: 596, endPoint x: 255, endPoint y: 620, distance: 62.7
drag, startPoint x: 250, startPoint y: 591, endPoint x: 245, endPoint y: 651, distance: 59.3
click at [248, 82] on button "erase" at bounding box center [250, 74] width 40 height 39
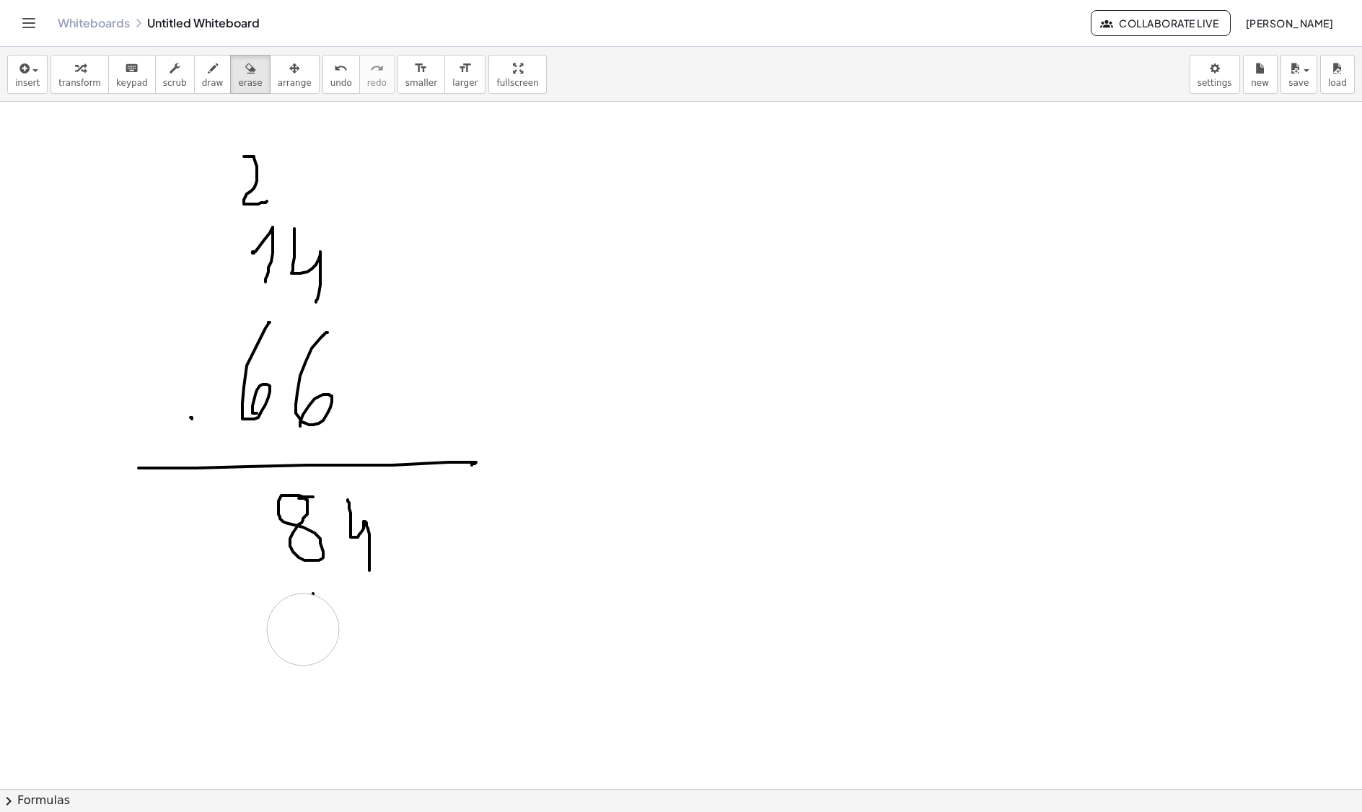
drag, startPoint x: 290, startPoint y: 632, endPoint x: 313, endPoint y: 599, distance: 40.4
click at [202, 66] on div "button" at bounding box center [213, 67] width 22 height 17
drag, startPoint x: 316, startPoint y: 600, endPoint x: 332, endPoint y: 665, distance: 66.8
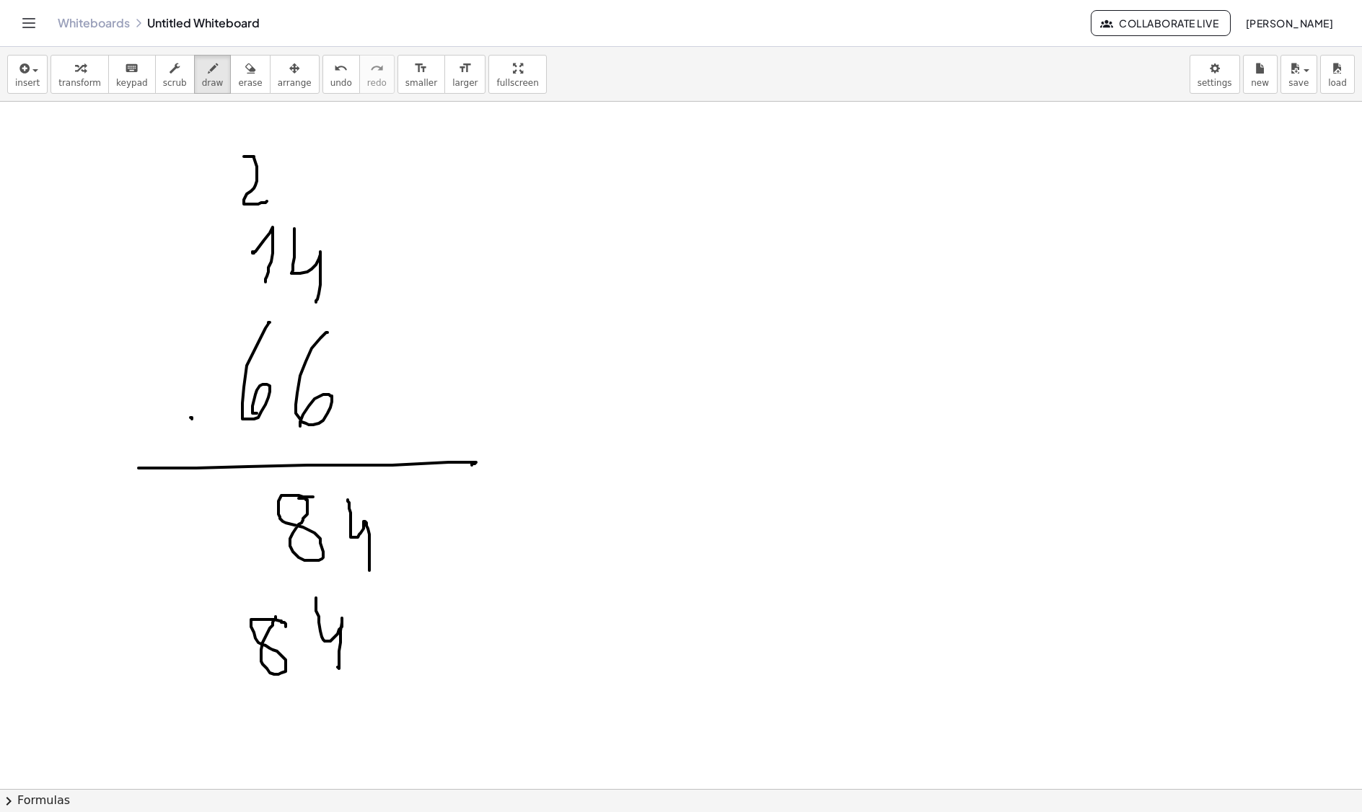
drag, startPoint x: 280, startPoint y: 623, endPoint x: 251, endPoint y: 620, distance: 29.0
drag, startPoint x: 167, startPoint y: 685, endPoint x: 597, endPoint y: 658, distance: 430.8
drag, startPoint x: 104, startPoint y: 578, endPoint x: 179, endPoint y: 586, distance: 75.4
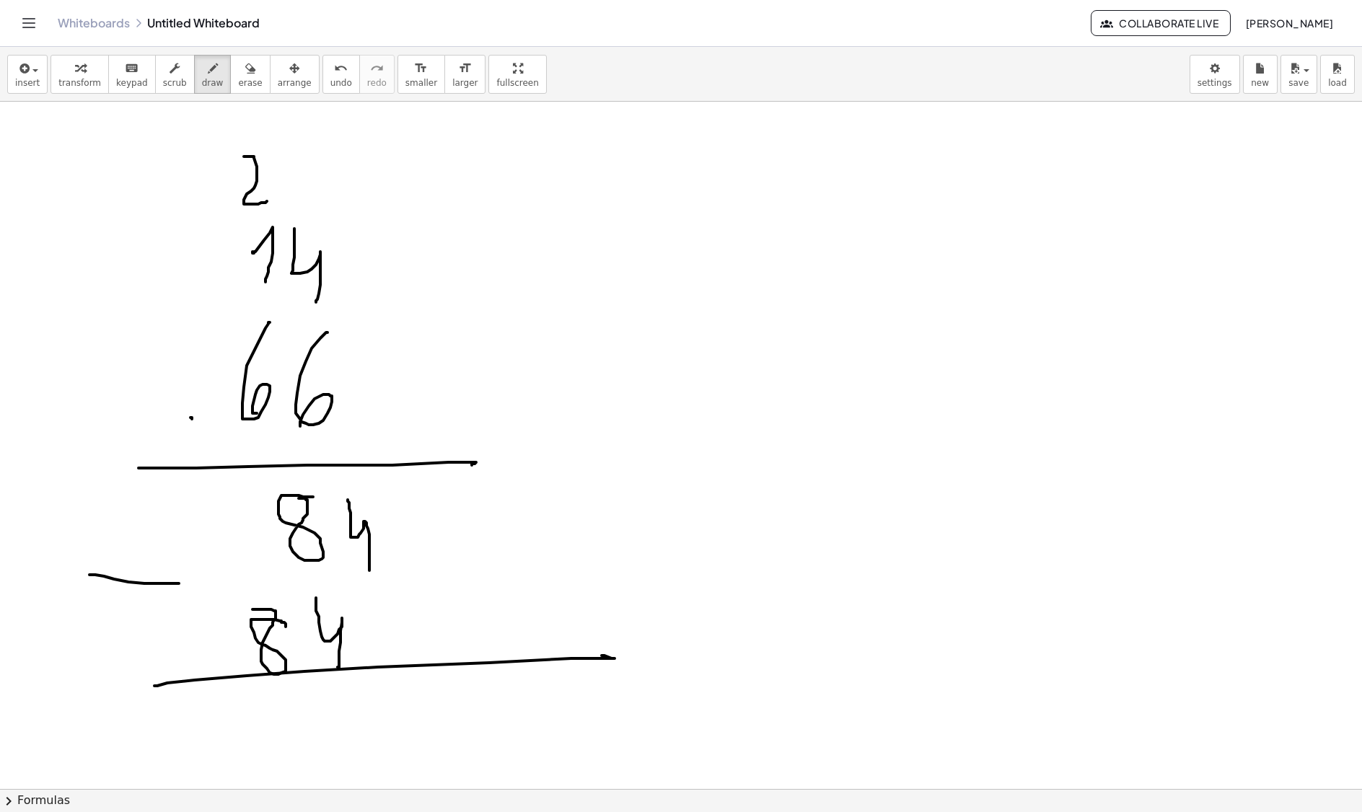
drag, startPoint x: 144, startPoint y: 553, endPoint x: 143, endPoint y: 648, distance: 95.2
drag, startPoint x: 408, startPoint y: 688, endPoint x: 426, endPoint y: 749, distance: 63.0
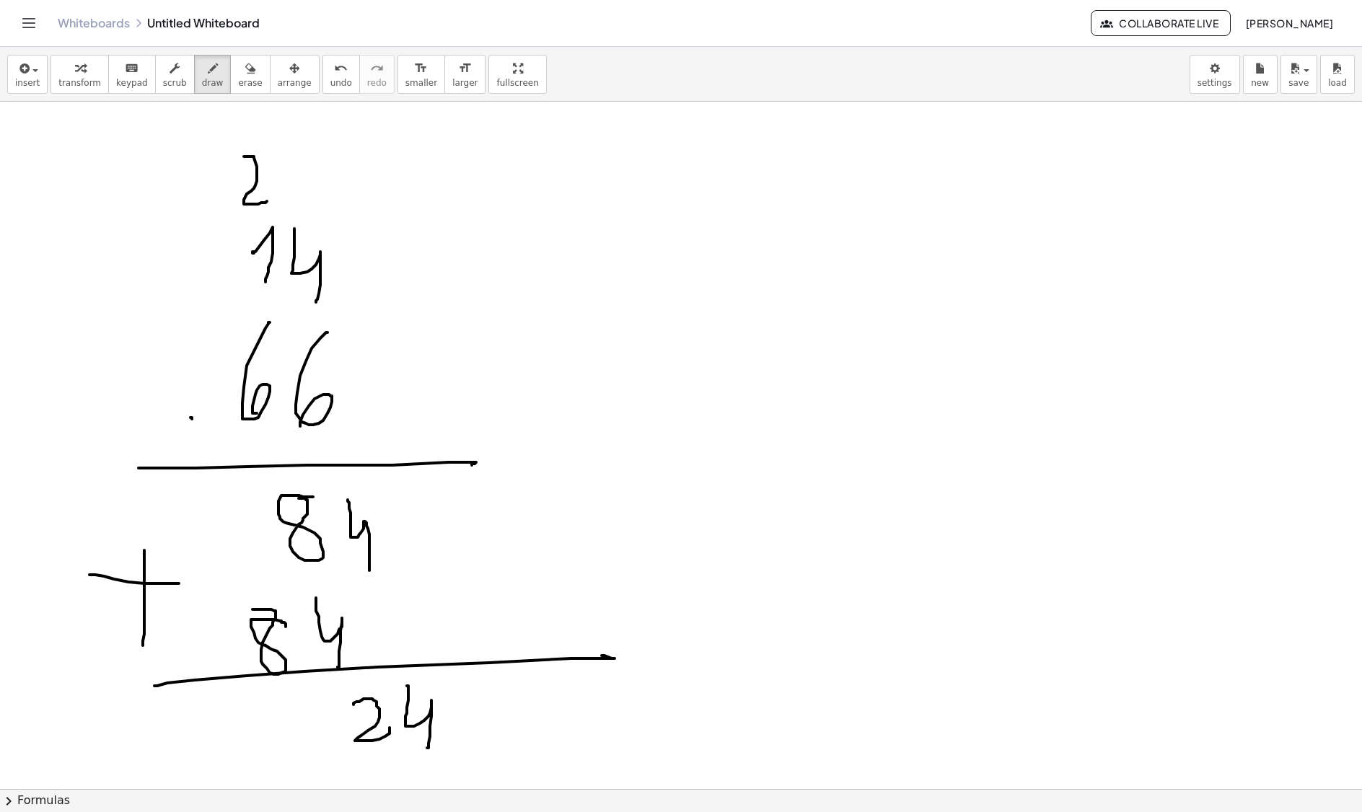
drag, startPoint x: 353, startPoint y: 707, endPoint x: 377, endPoint y: 717, distance: 25.2
drag, startPoint x: 309, startPoint y: 704, endPoint x: 278, endPoint y: 753, distance: 57.6
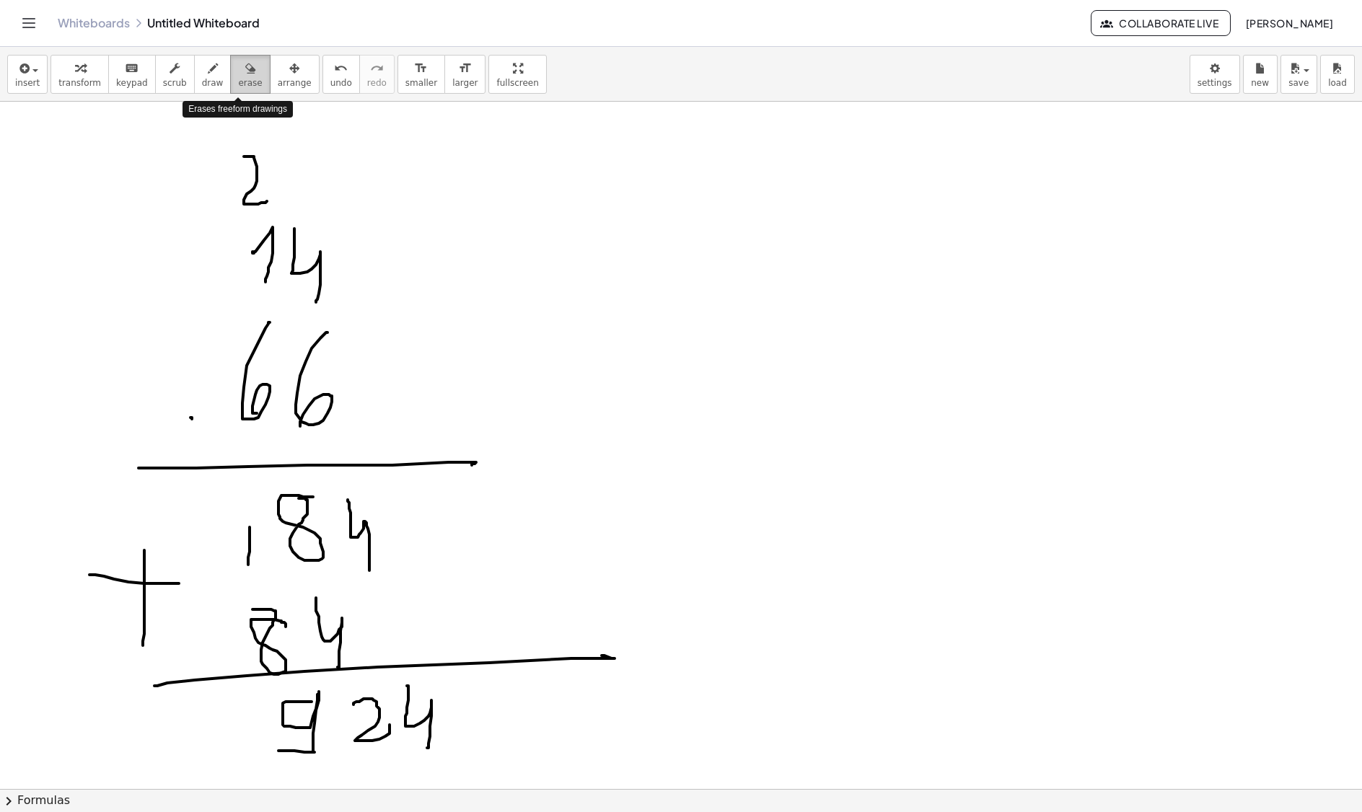
click at [231, 58] on button "erase" at bounding box center [250, 74] width 40 height 39
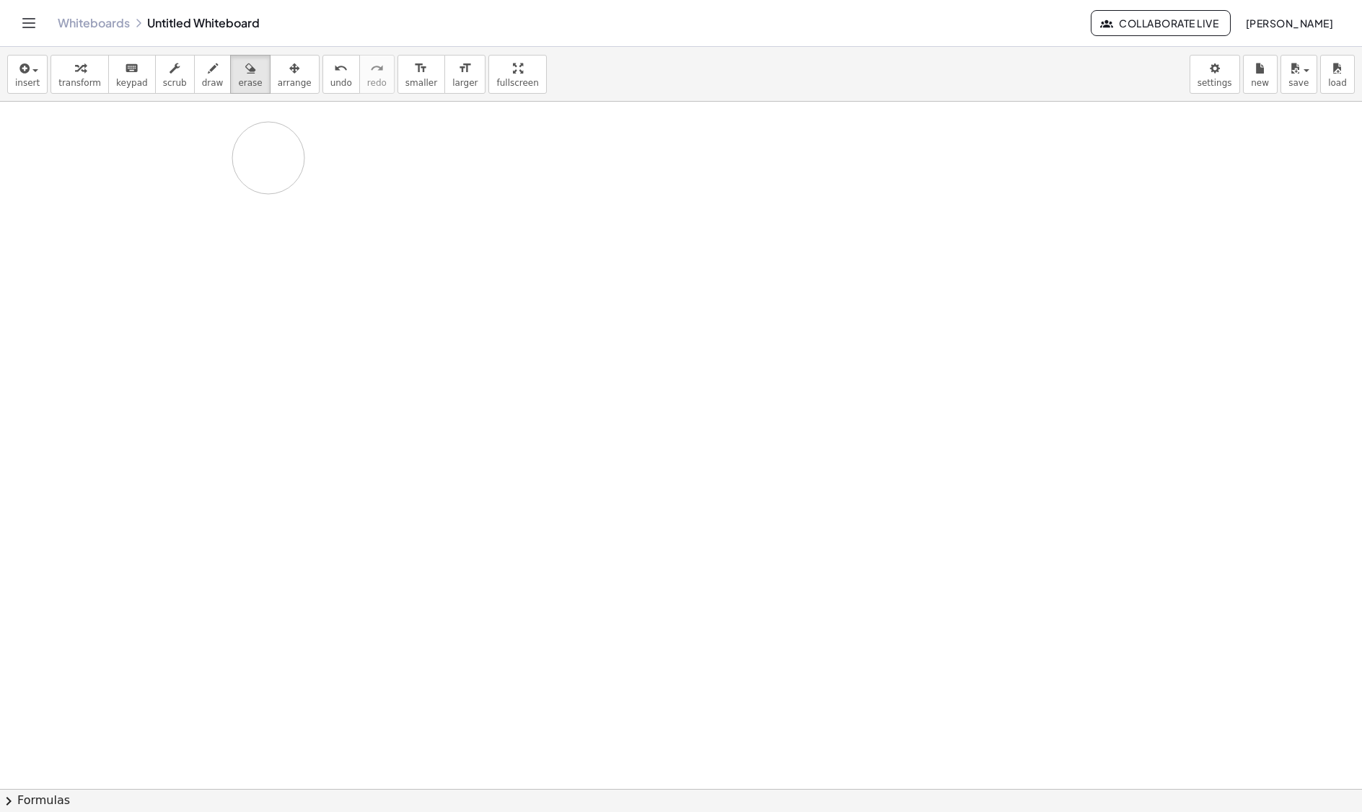
drag, startPoint x: 431, startPoint y: 685, endPoint x: 244, endPoint y: 120, distance: 595.8
click at [202, 59] on div "button" at bounding box center [213, 67] width 22 height 17
drag, startPoint x: 258, startPoint y: 138, endPoint x: 260, endPoint y: 190, distance: 52.0
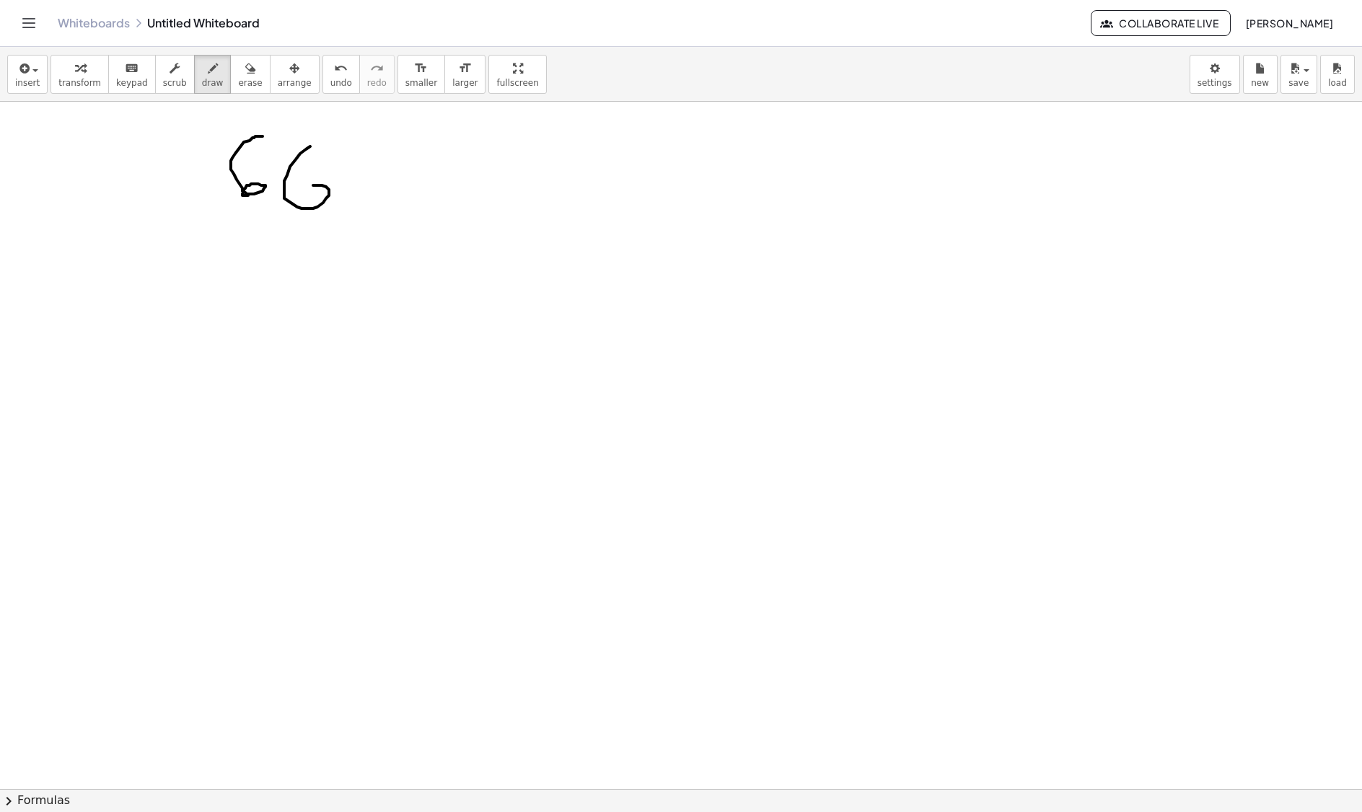
drag, startPoint x: 310, startPoint y: 149, endPoint x: 294, endPoint y: 202, distance: 55.7
drag, startPoint x: 203, startPoint y: 222, endPoint x: 299, endPoint y: 231, distance: 95.6
drag, startPoint x: 209, startPoint y: 293, endPoint x: 218, endPoint y: 299, distance: 10.4
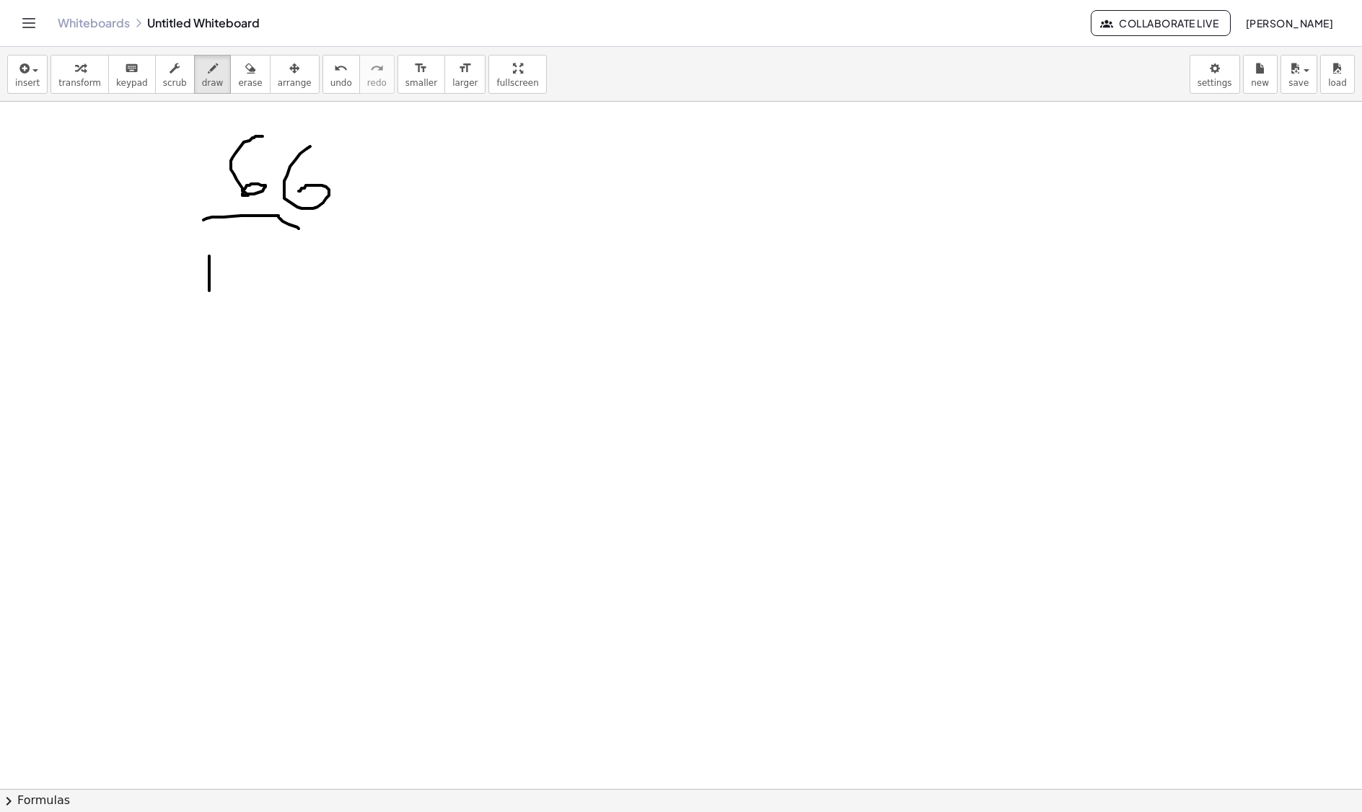
drag, startPoint x: 228, startPoint y: 281, endPoint x: 255, endPoint y: 280, distance: 27.4
drag, startPoint x: 276, startPoint y: 291, endPoint x: 283, endPoint y: 290, distance: 7.4
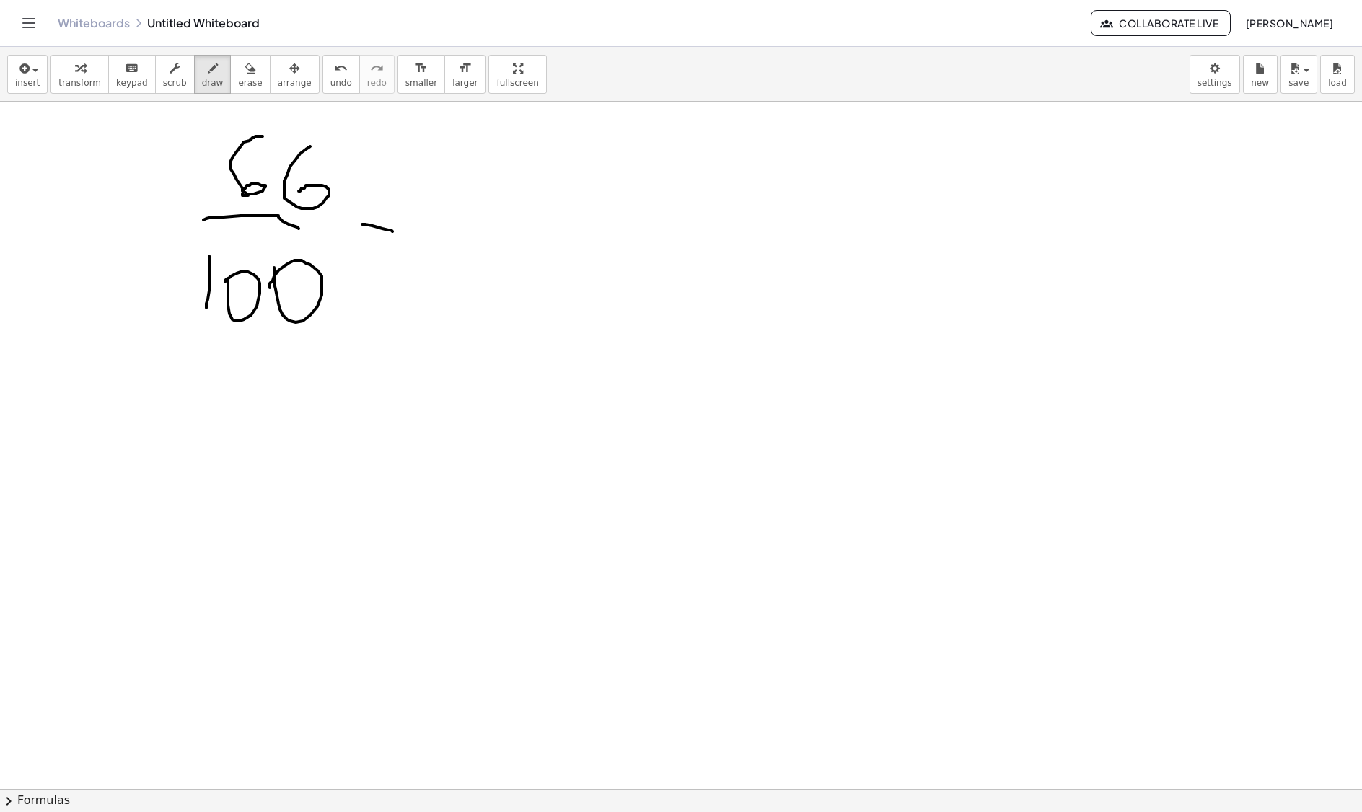
drag, startPoint x: 362, startPoint y: 226, endPoint x: 392, endPoint y: 234, distance: 31.1
drag, startPoint x: 454, startPoint y: 177, endPoint x: 498, endPoint y: 209, distance: 53.7
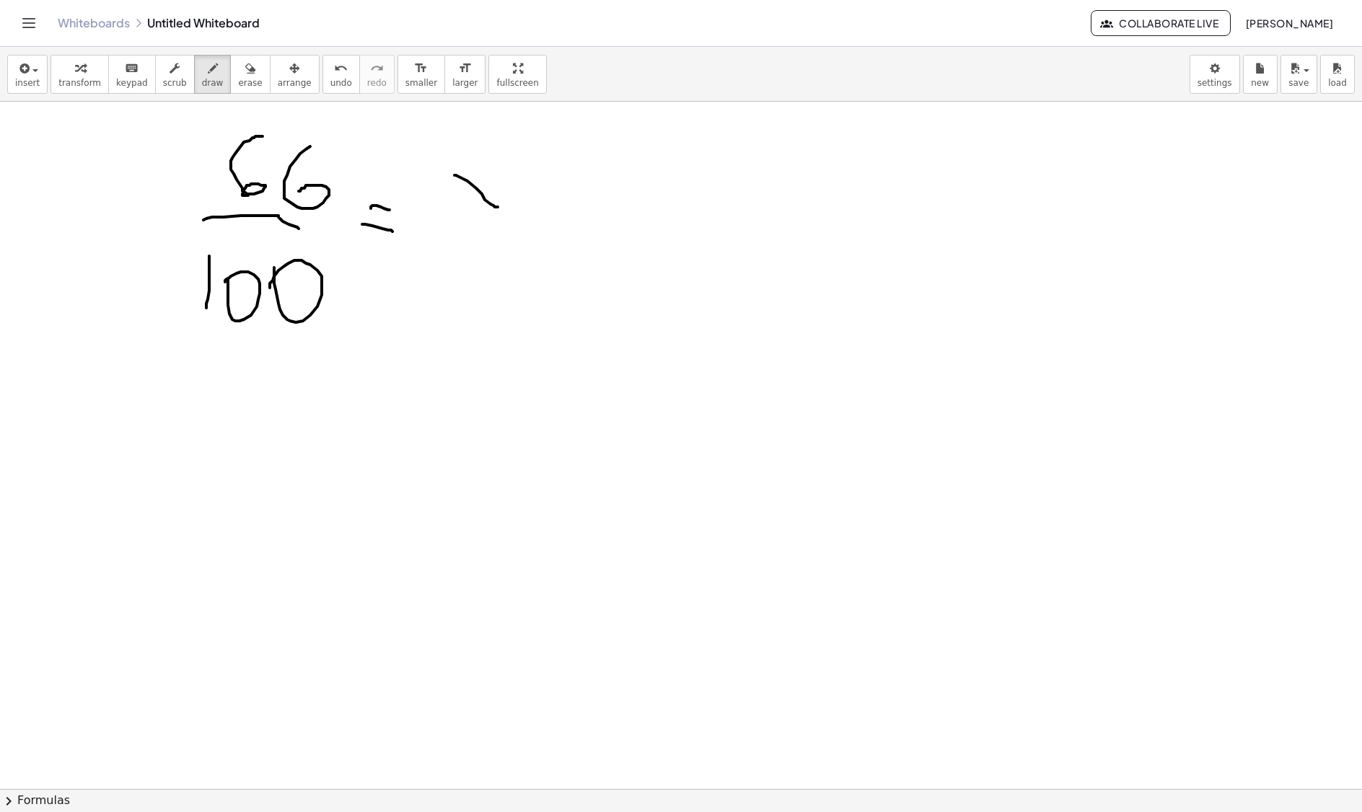
drag, startPoint x: 462, startPoint y: 193, endPoint x: 453, endPoint y: 206, distance: 15.6
drag, startPoint x: 453, startPoint y: 231, endPoint x: 521, endPoint y: 229, distance: 67.8
drag, startPoint x: 476, startPoint y: 268, endPoint x: 454, endPoint y: 265, distance: 21.8
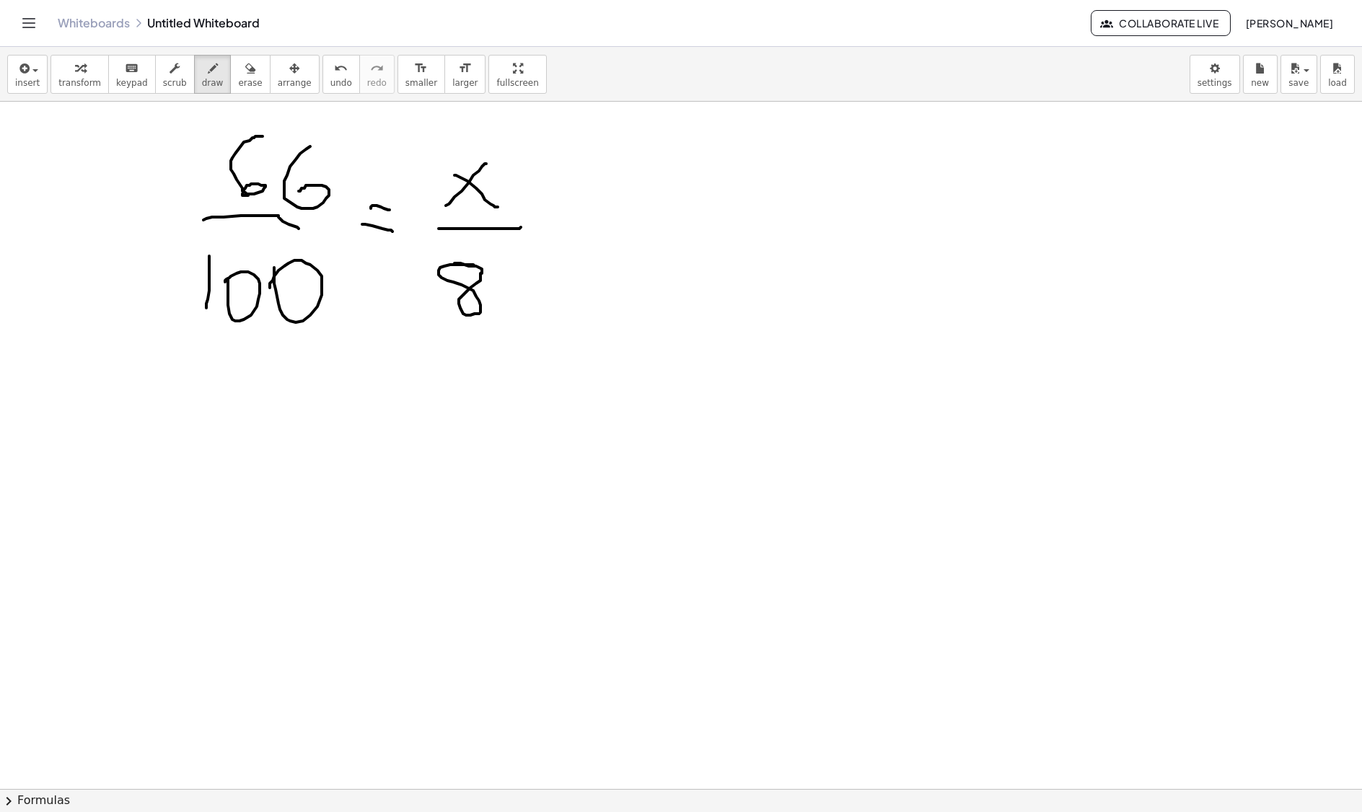
drag, startPoint x: 355, startPoint y: 180, endPoint x: 410, endPoint y: 265, distance: 101.2
drag, startPoint x: 348, startPoint y: 268, endPoint x: 405, endPoint y: 189, distance: 98.1
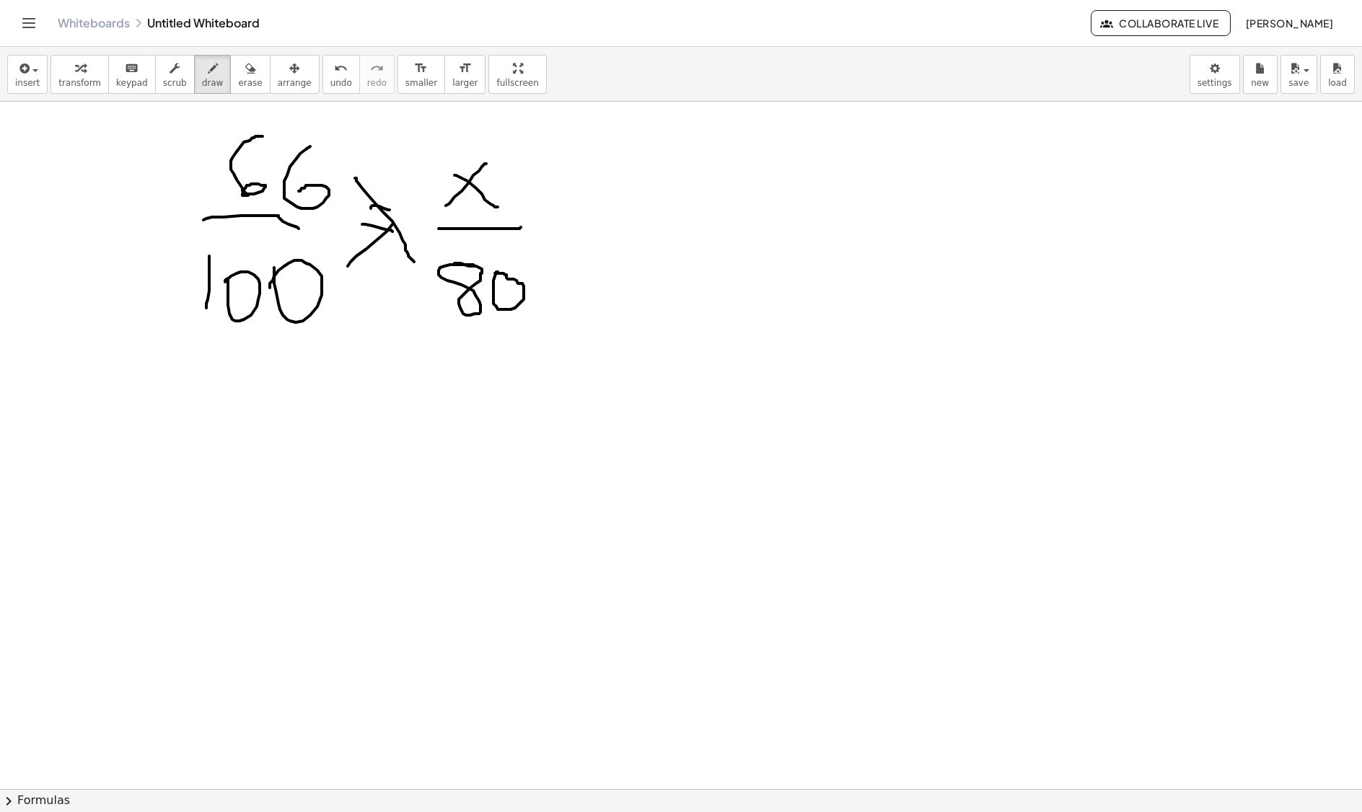
drag, startPoint x: 209, startPoint y: 424, endPoint x: 244, endPoint y: 459, distance: 49.0
drag, startPoint x: 238, startPoint y: 410, endPoint x: 193, endPoint y: 453, distance: 62.2
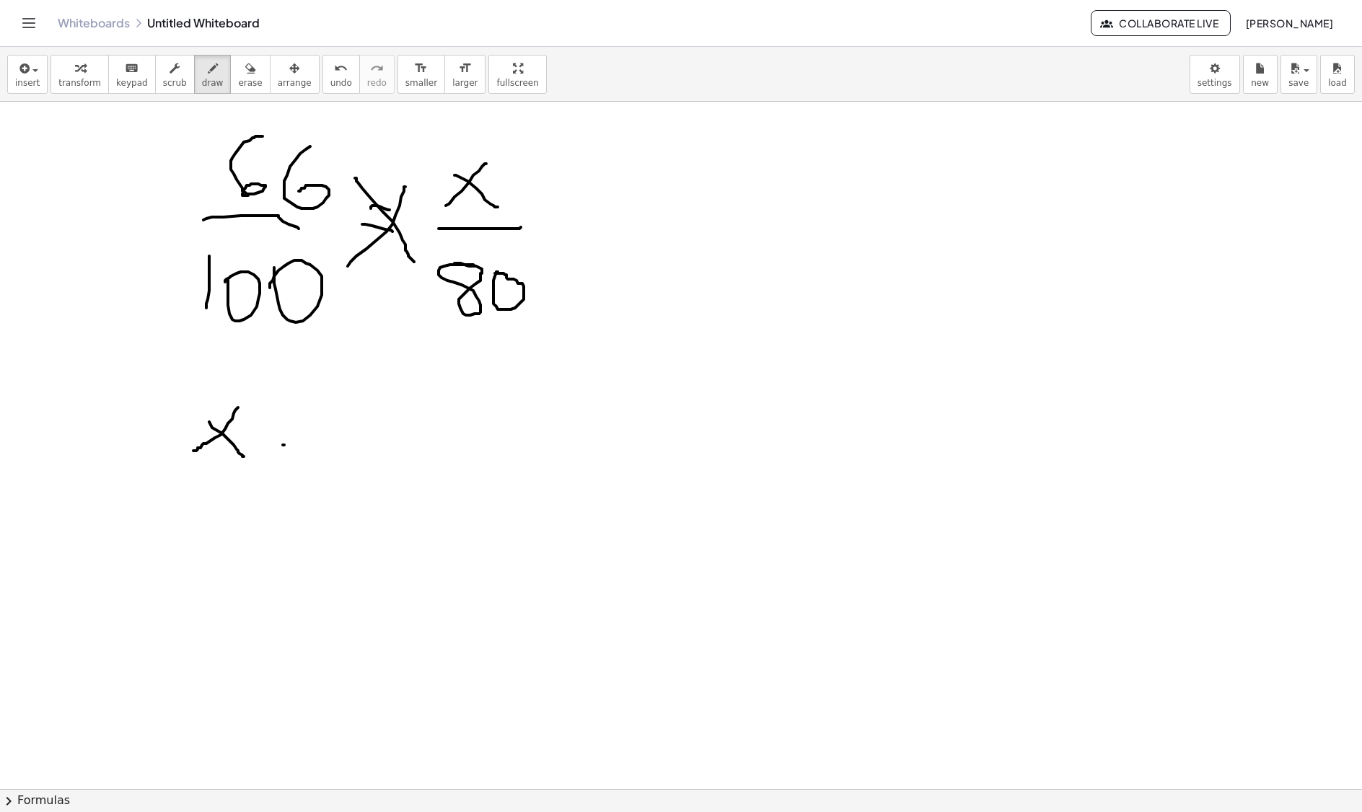
drag, startPoint x: 284, startPoint y: 447, endPoint x: 319, endPoint y: 453, distance: 35.1
drag, startPoint x: 364, startPoint y: 420, endPoint x: 407, endPoint y: 424, distance: 43.5
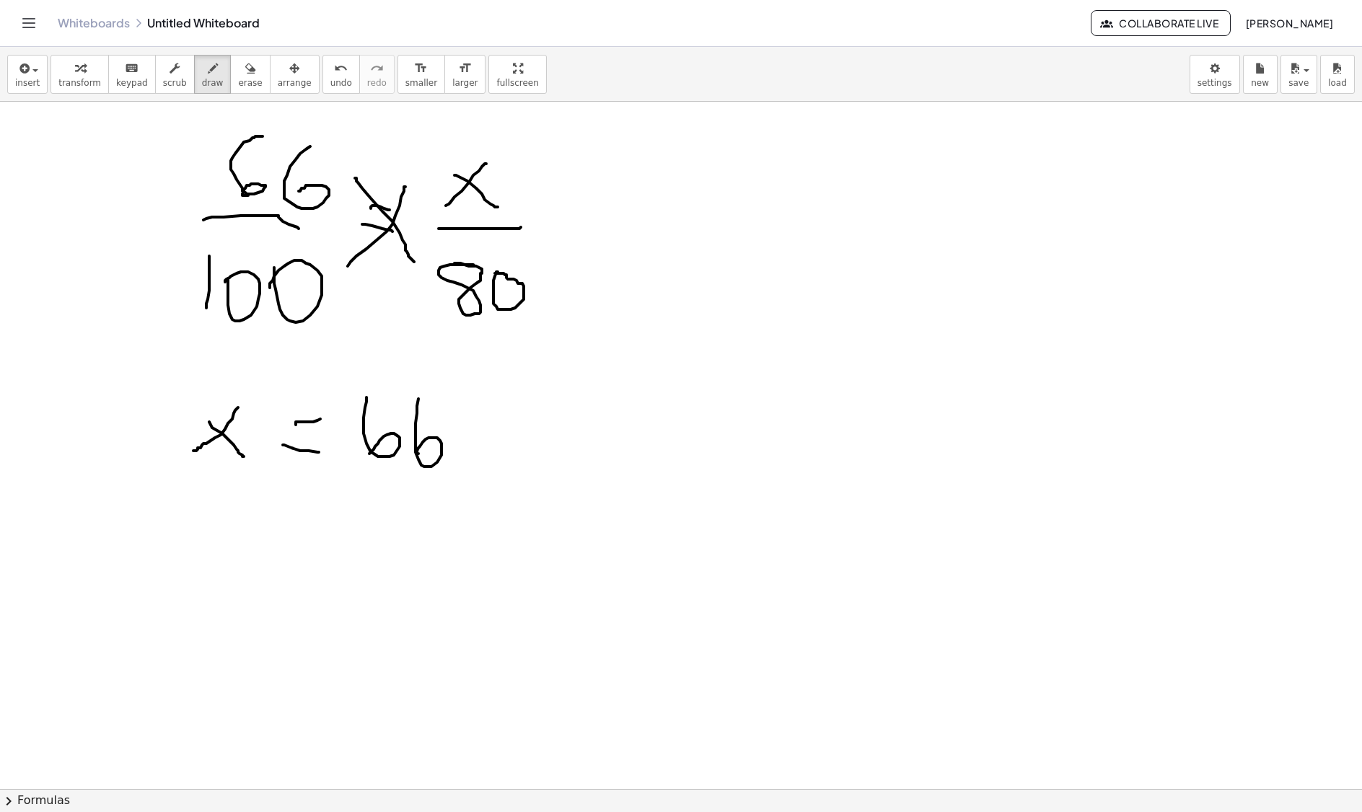
drag, startPoint x: 417, startPoint y: 408, endPoint x: 457, endPoint y: 447, distance: 56.1
drag, startPoint x: 475, startPoint y: 434, endPoint x: 527, endPoint y: 463, distance: 59.4
drag, startPoint x: 534, startPoint y: 417, endPoint x: 524, endPoint y: 410, distance: 12.4
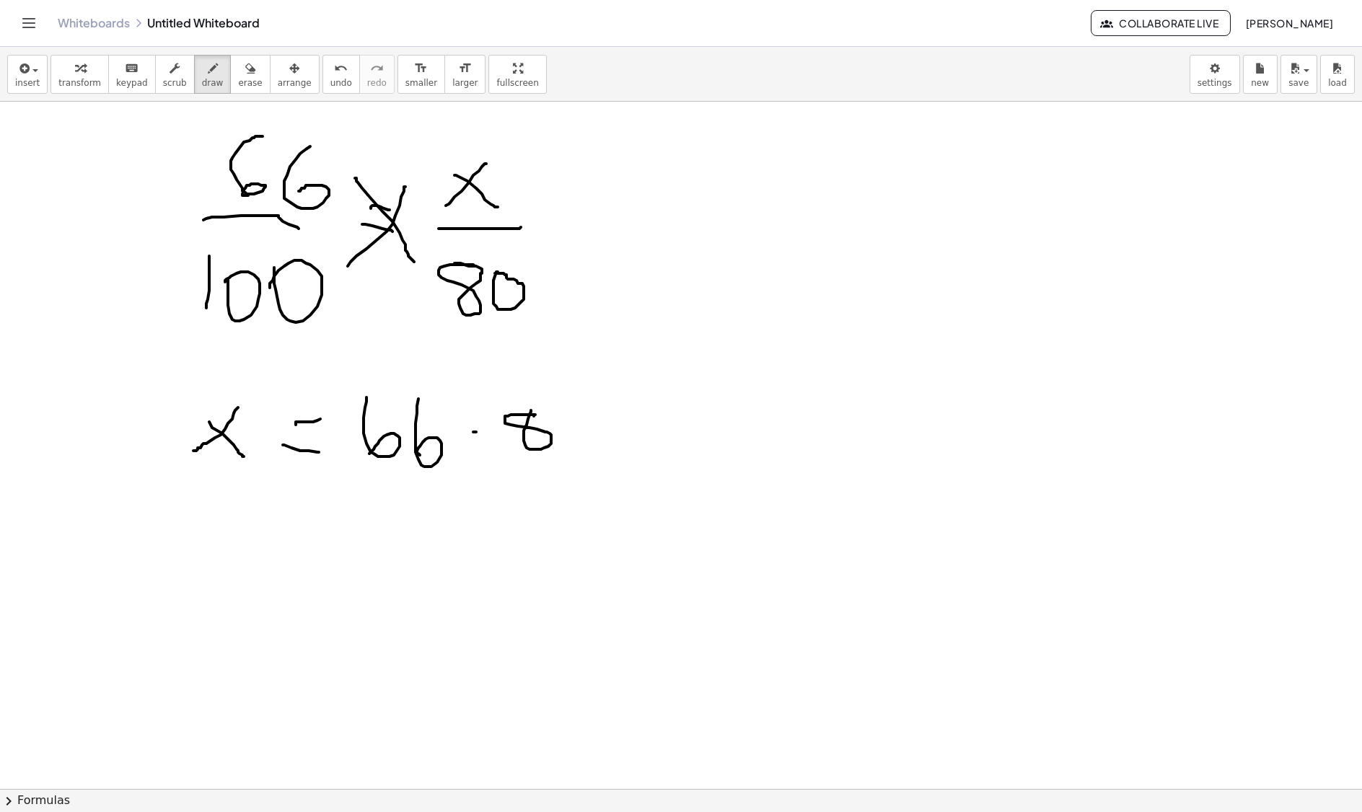
drag, startPoint x: 576, startPoint y: 408, endPoint x: 570, endPoint y: 420, distance: 12.9
drag, startPoint x: 366, startPoint y: 483, endPoint x: 628, endPoint y: 469, distance: 261.5
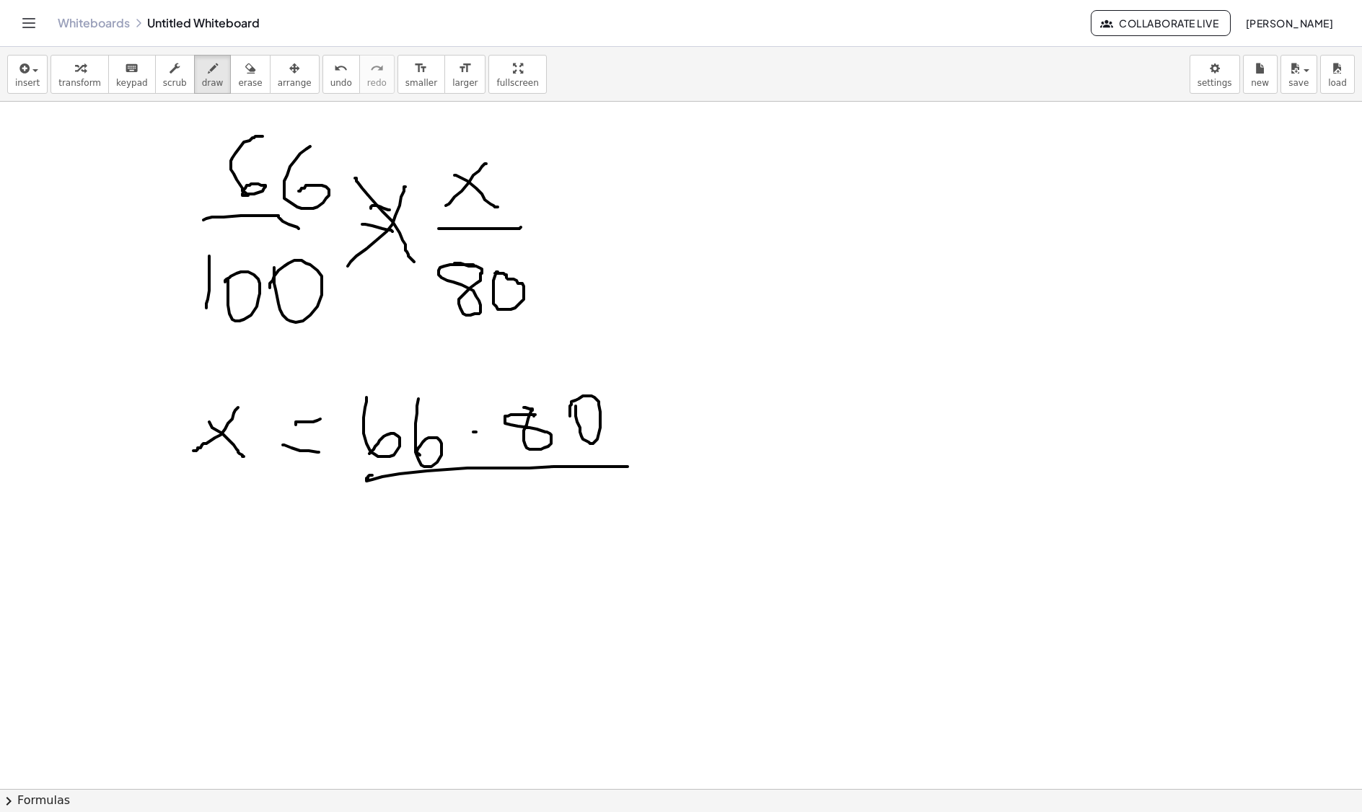
drag, startPoint x: 423, startPoint y: 555, endPoint x: 423, endPoint y: 570, distance: 14.4
drag, startPoint x: 449, startPoint y: 541, endPoint x: 459, endPoint y: 567, distance: 27.9
drag, startPoint x: 499, startPoint y: 535, endPoint x: 506, endPoint y: 563, distance: 28.3
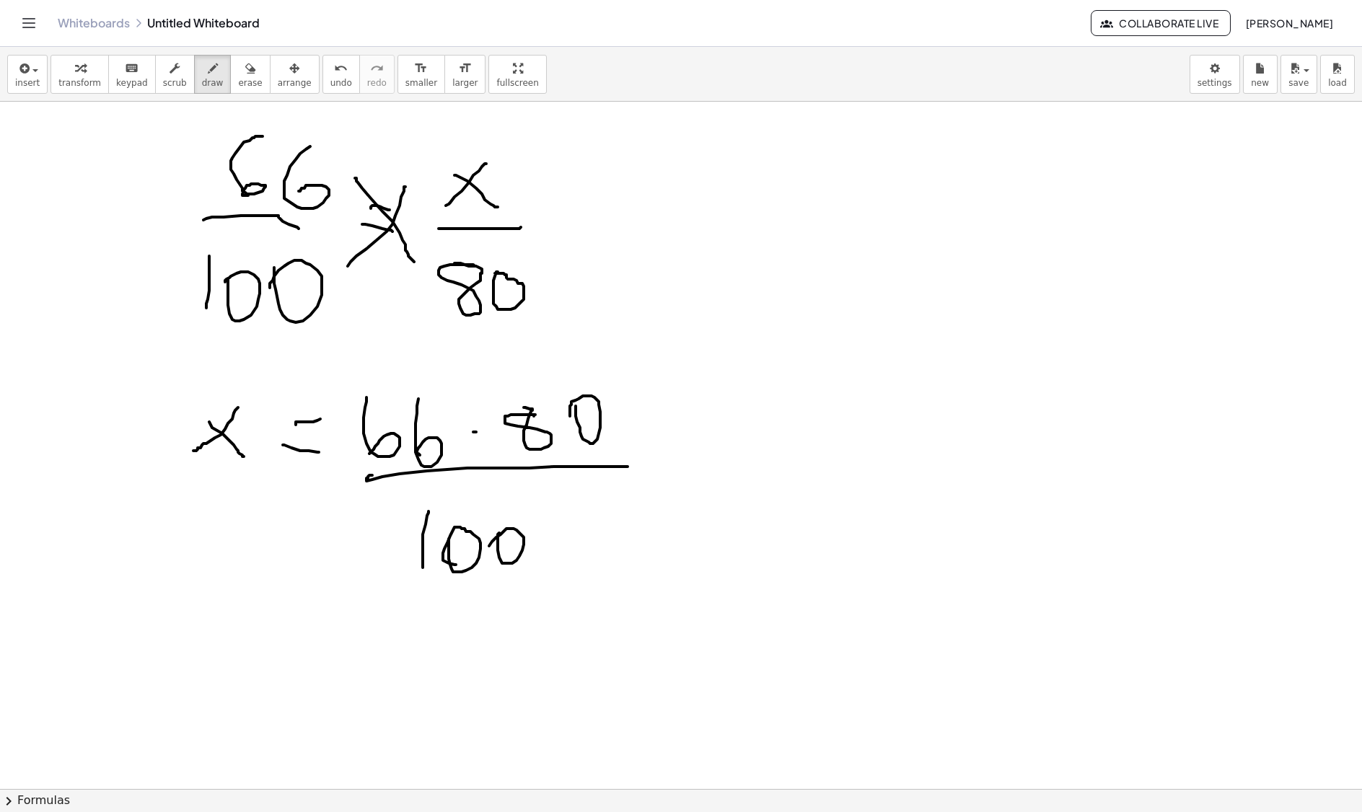
drag, startPoint x: 577, startPoint y: 441, endPoint x: 590, endPoint y: 436, distance: 14.2
drag, startPoint x: 499, startPoint y: 570, endPoint x: 537, endPoint y: 506, distance: 73.7
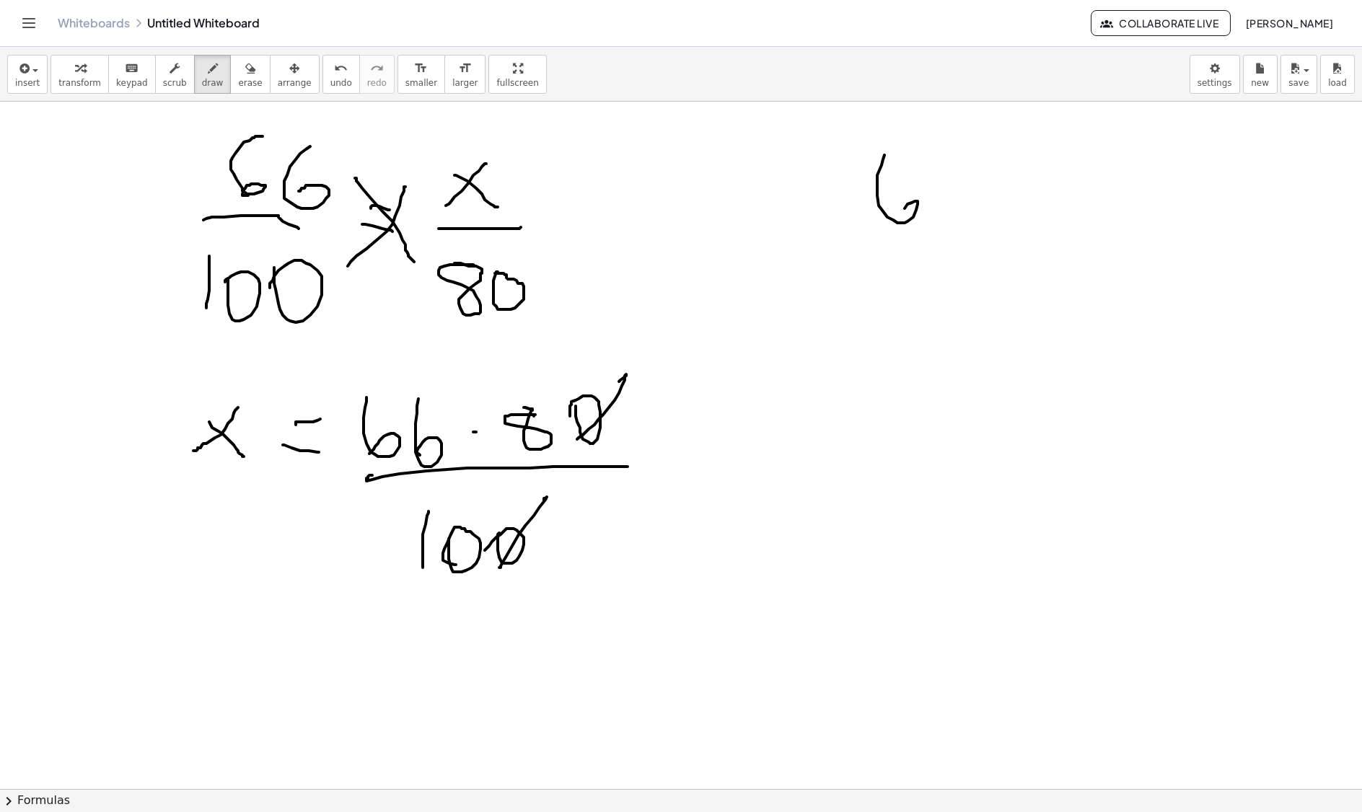
drag, startPoint x: 877, startPoint y: 188, endPoint x: 881, endPoint y: 229, distance: 42.1
drag, startPoint x: 939, startPoint y: 182, endPoint x: 945, endPoint y: 229, distance: 48.0
drag, startPoint x: 955, startPoint y: 257, endPoint x: 952, endPoint y: 232, distance: 24.7
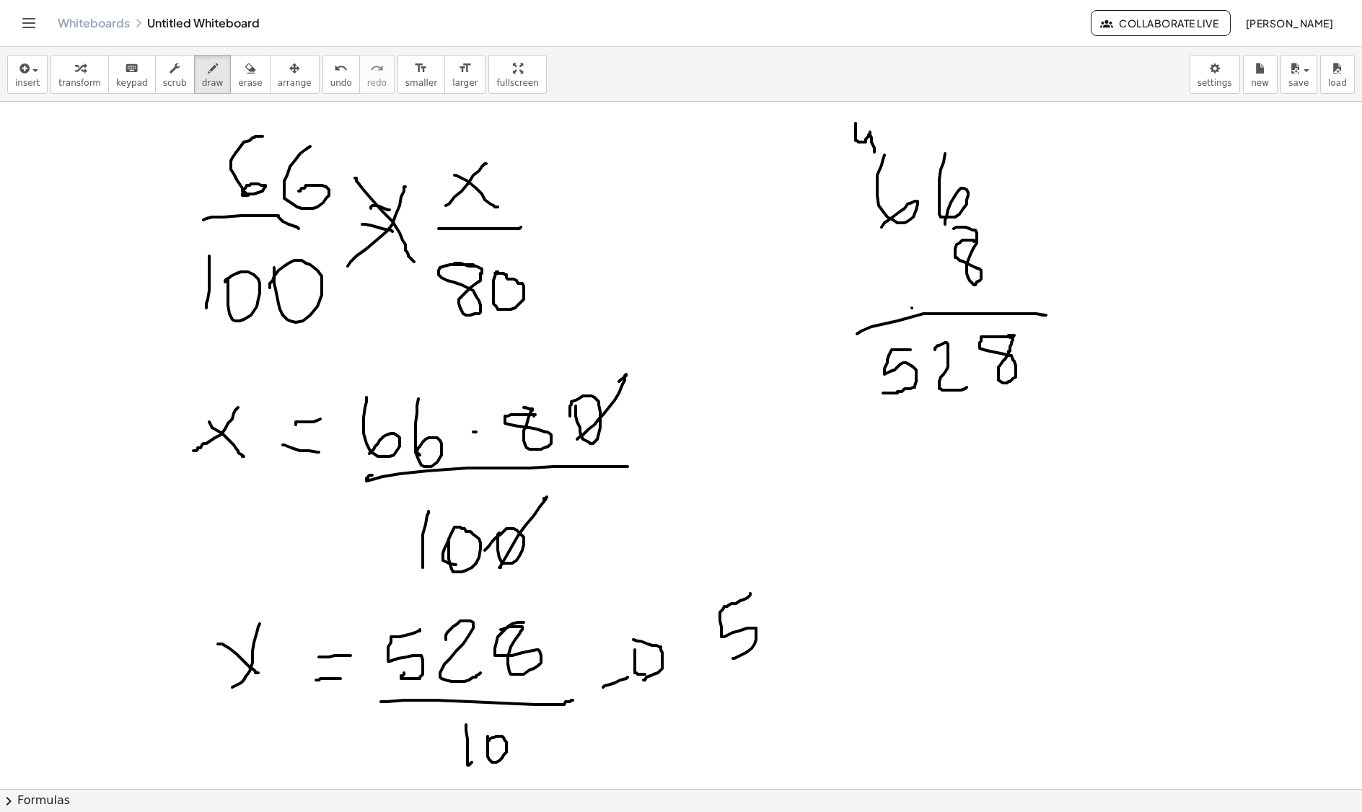
click at [238, 68] on div "button" at bounding box center [250, 67] width 24 height 17
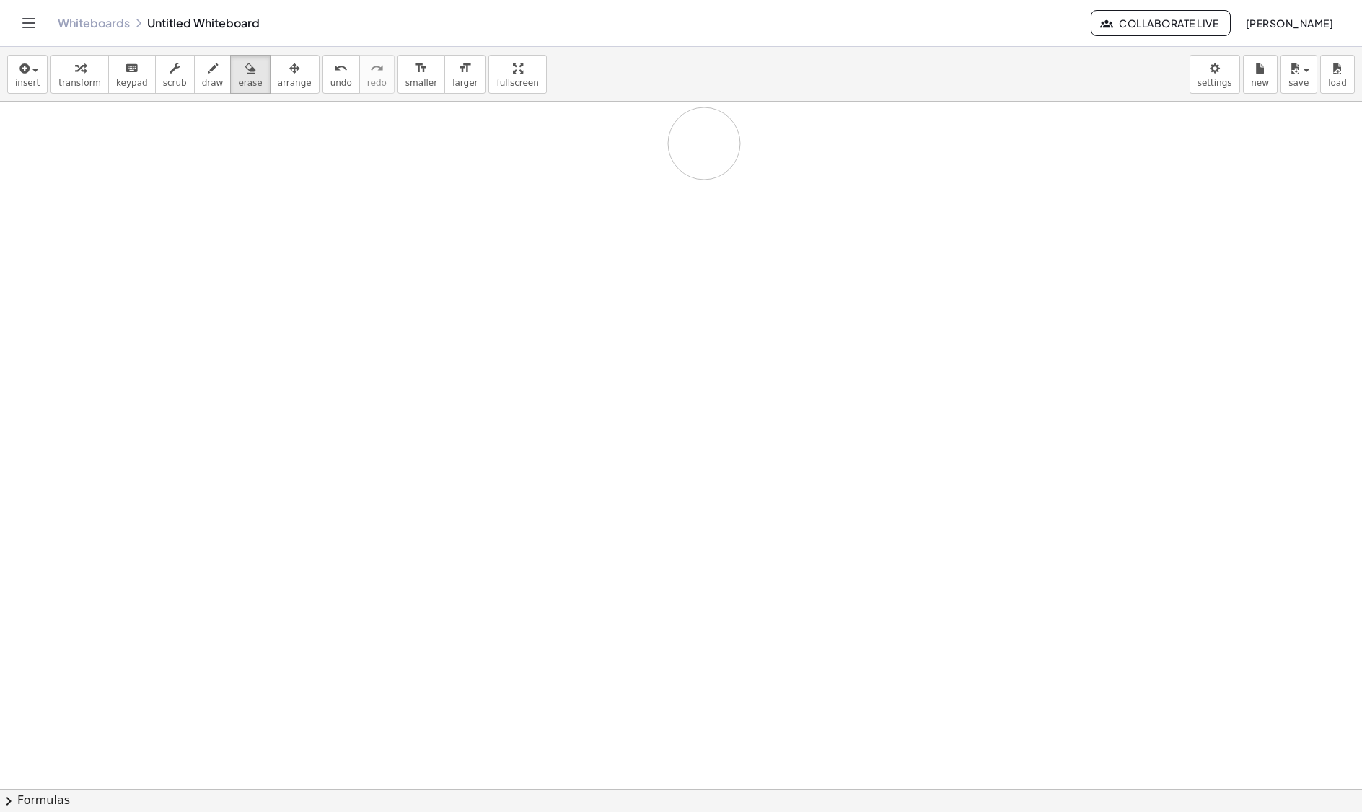
click at [208, 62] on icon "button" at bounding box center [213, 68] width 10 height 17
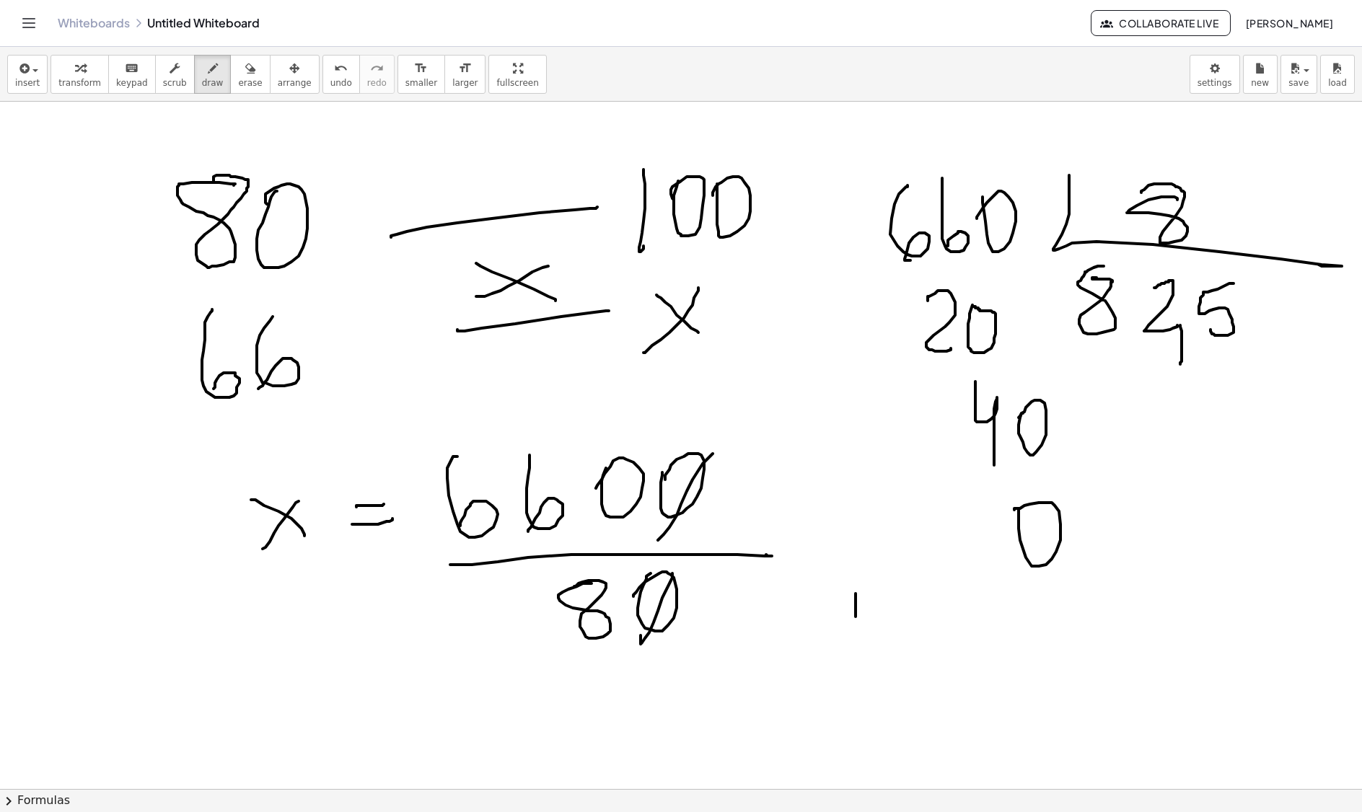
drag, startPoint x: 855, startPoint y: 596, endPoint x: 866, endPoint y: 646, distance: 51.5
drag, startPoint x: 876, startPoint y: 604, endPoint x: 917, endPoint y: 604, distance: 41.8
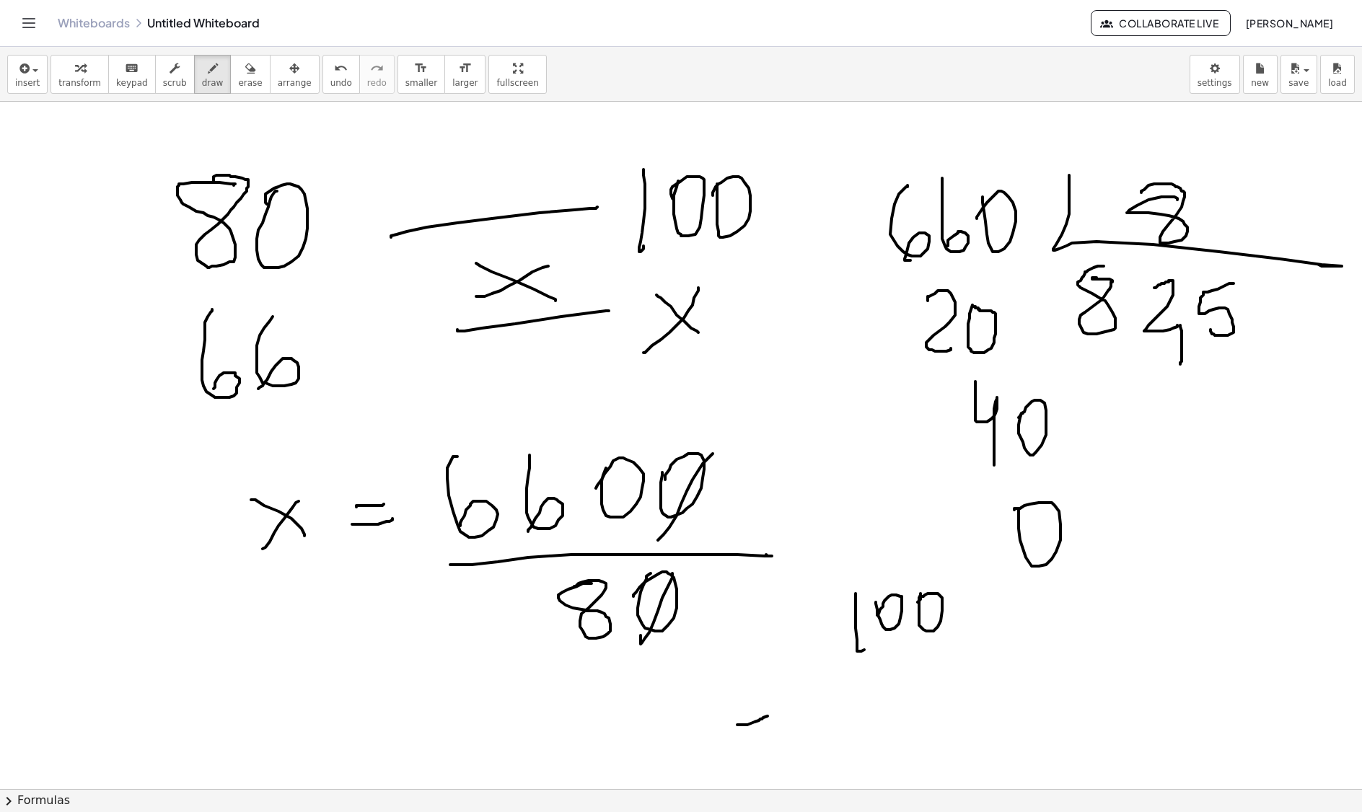
drag, startPoint x: 767, startPoint y: 718, endPoint x: 835, endPoint y: 705, distance: 69.0
drag, startPoint x: 874, startPoint y: 674, endPoint x: 906, endPoint y: 665, distance: 32.9
drag, startPoint x: 917, startPoint y: 665, endPoint x: 948, endPoint y: 688, distance: 38.1
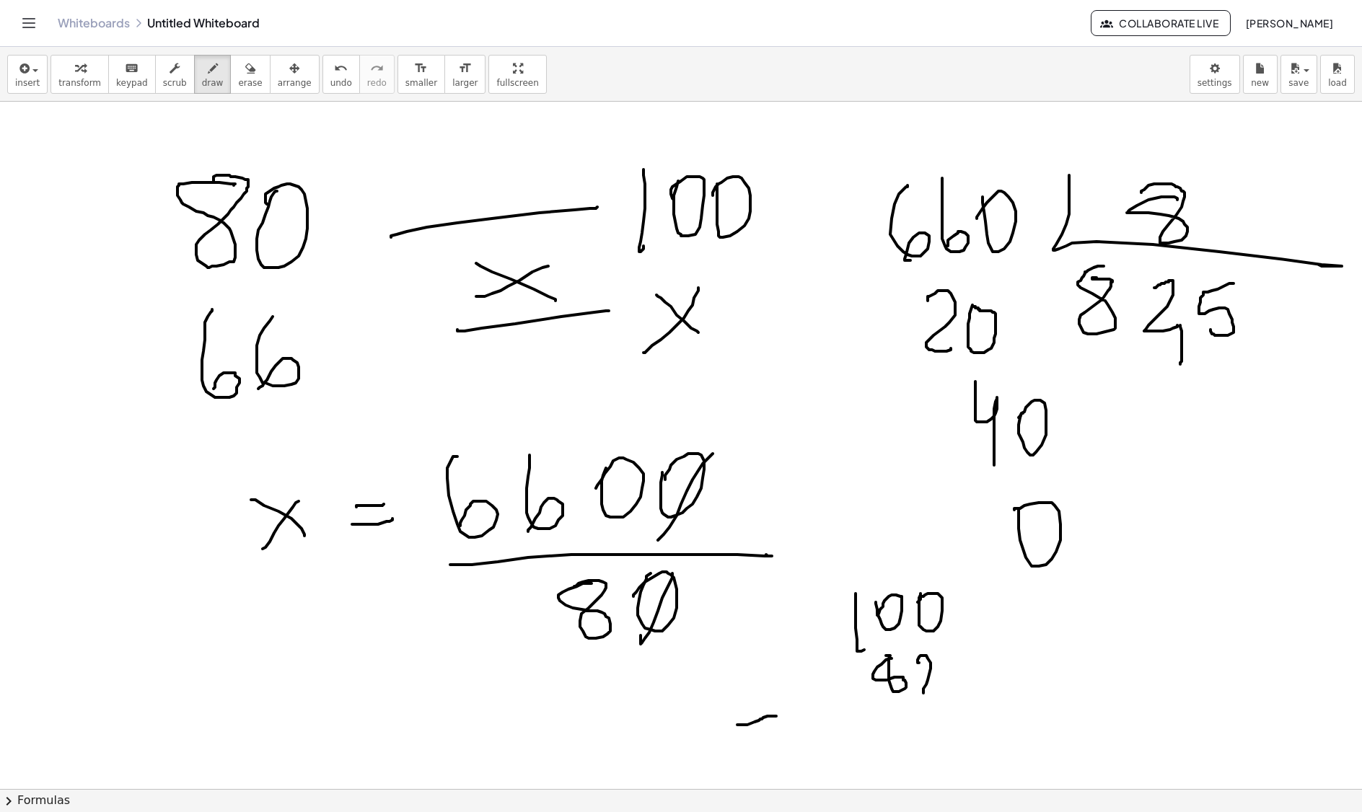
drag, startPoint x: 955, startPoint y: 684, endPoint x: 974, endPoint y: 668, distance: 24.6
drag, startPoint x: 965, startPoint y: 659, endPoint x: 917, endPoint y: 716, distance: 73.7
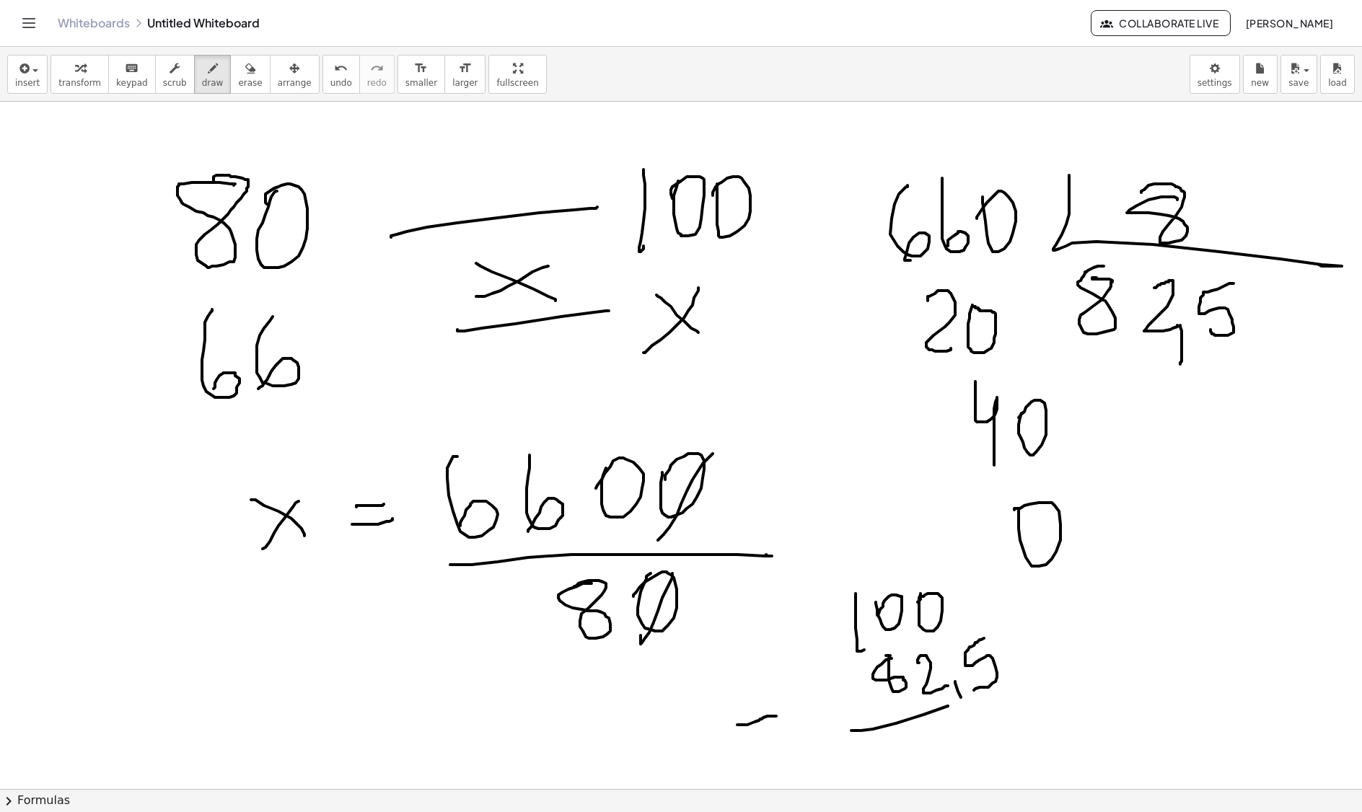
drag, startPoint x: 851, startPoint y: 733, endPoint x: 1060, endPoint y: 700, distance: 211.8
drag, startPoint x: 1011, startPoint y: 714, endPoint x: 956, endPoint y: 716, distance: 54.8
drag, startPoint x: 916, startPoint y: 705, endPoint x: 915, endPoint y: 694, distance: 11.6
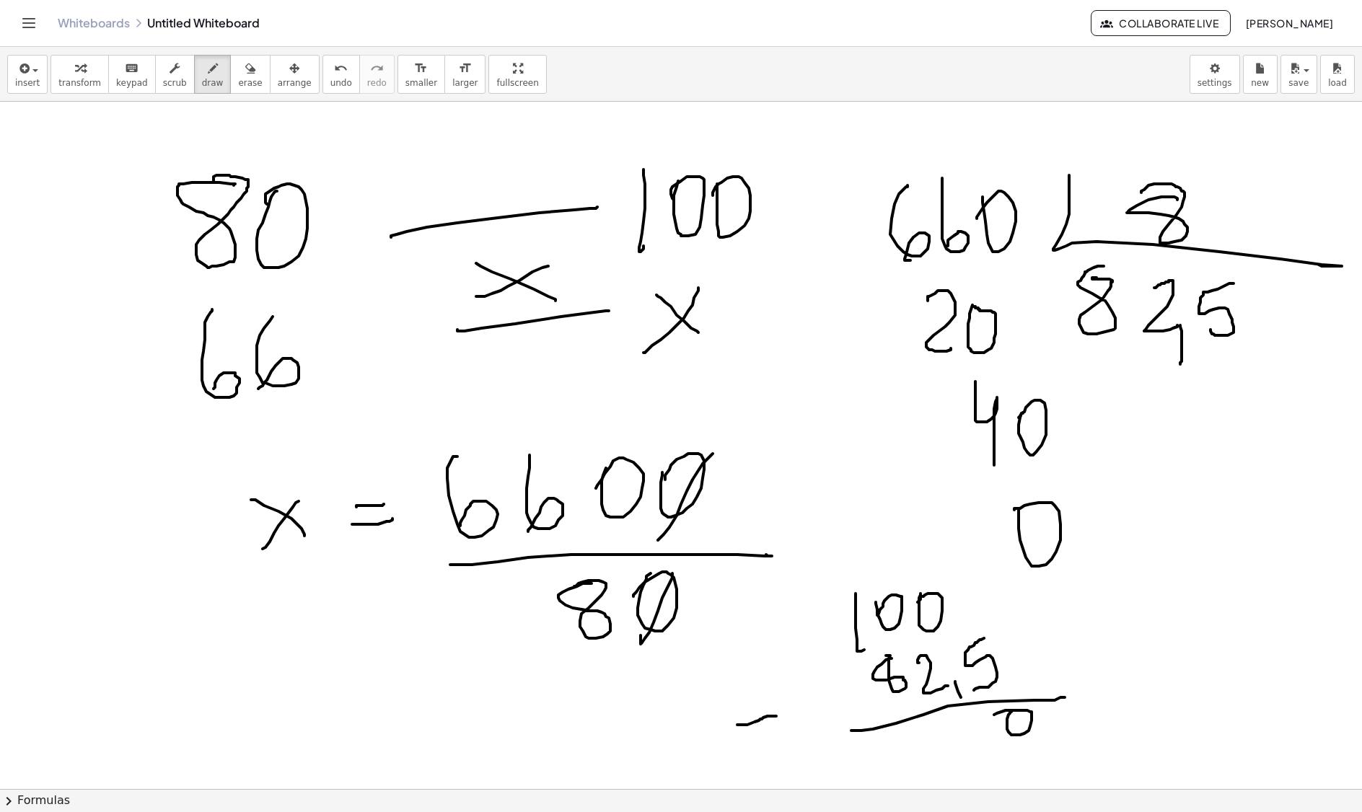
drag, startPoint x: 964, startPoint y: 607, endPoint x: 971, endPoint y: 615, distance: 10.2
drag, startPoint x: 1027, startPoint y: 711, endPoint x: 1005, endPoint y: 752, distance: 45.8
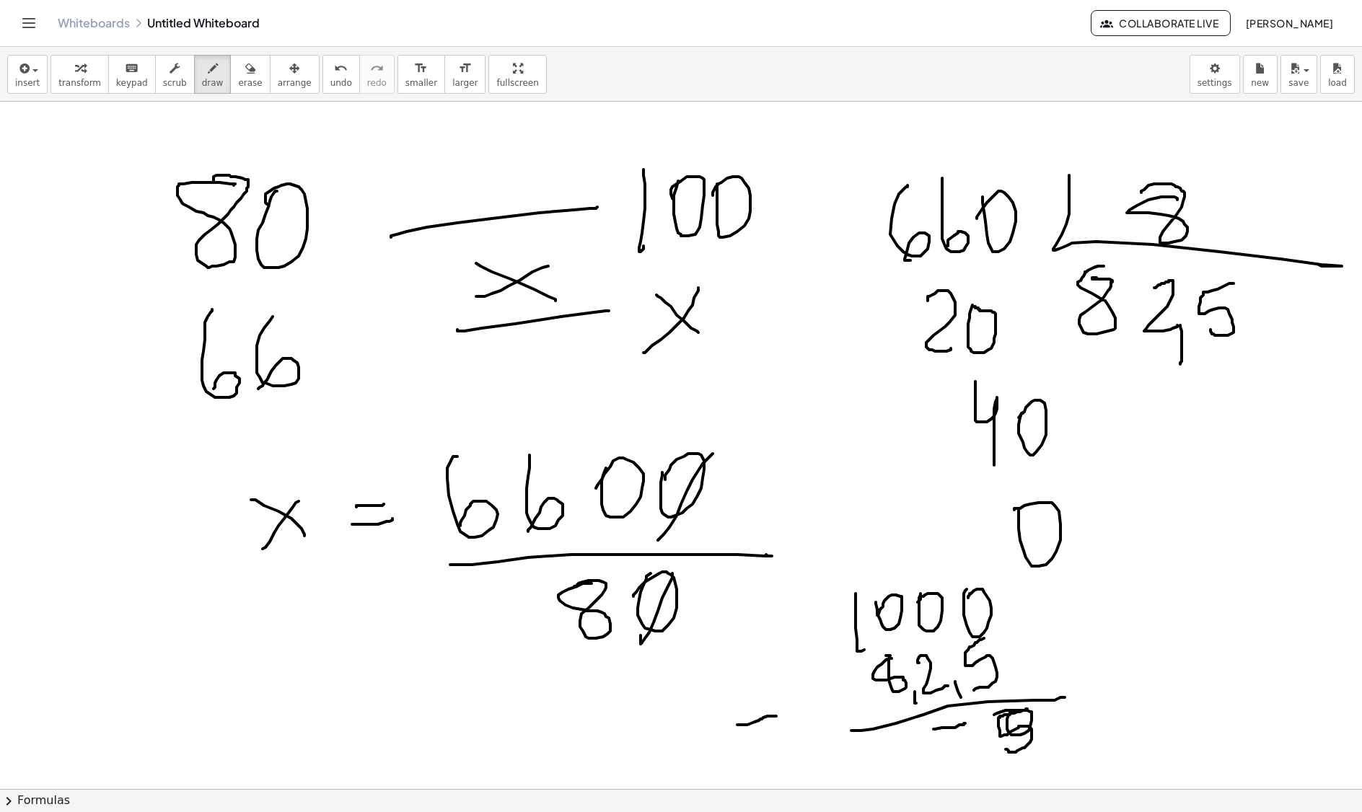
drag, startPoint x: 933, startPoint y: 731, endPoint x: 975, endPoint y: 757, distance: 49.2
drag, startPoint x: 958, startPoint y: 747, endPoint x: 985, endPoint y: 739, distance: 28.7
drag, startPoint x: 985, startPoint y: 739, endPoint x: 990, endPoint y: 767, distance: 29.2
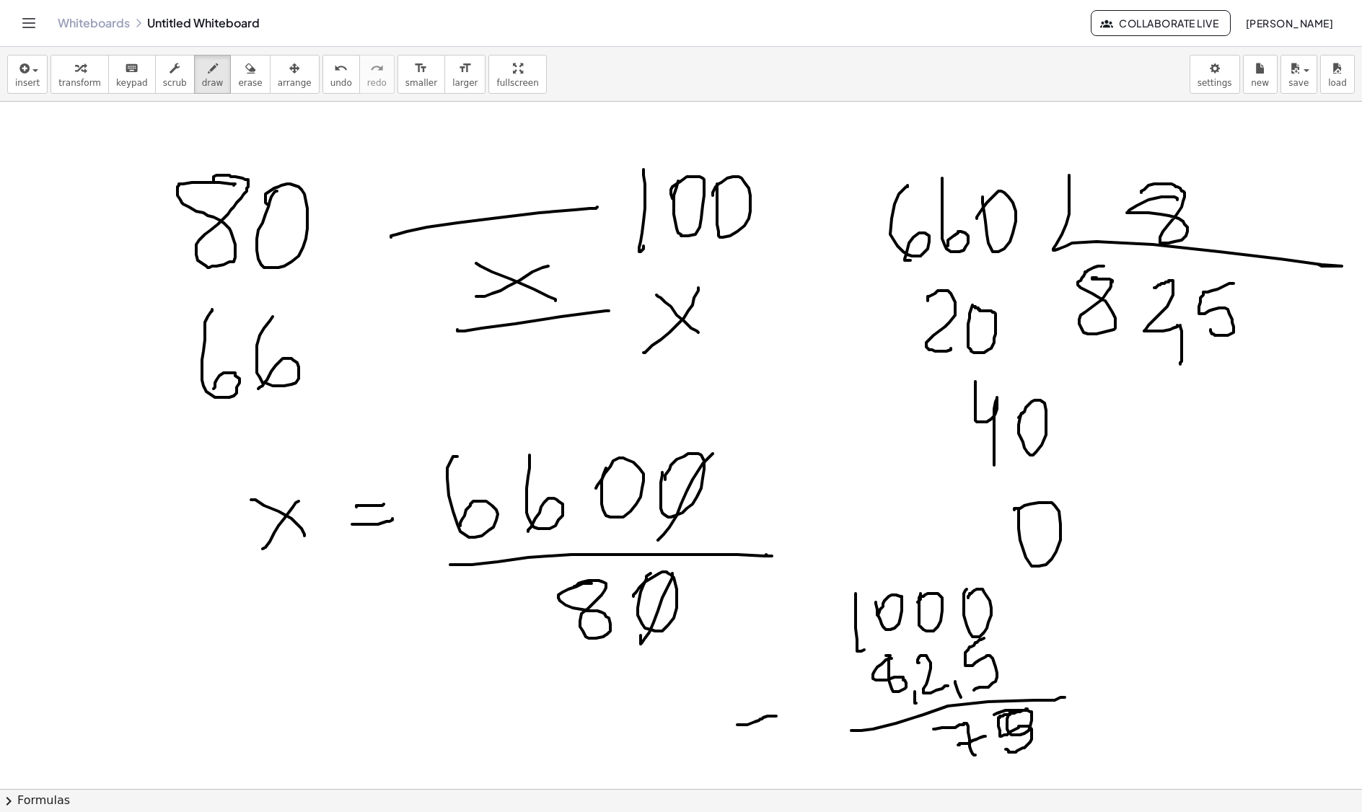
drag, startPoint x: 886, startPoint y: 723, endPoint x: 879, endPoint y: 700, distance: 24.2
drag, startPoint x: 904, startPoint y: 736, endPoint x: 926, endPoint y: 773, distance: 43.3
click at [926, 773] on div "×" at bounding box center [681, 445] width 1362 height 687
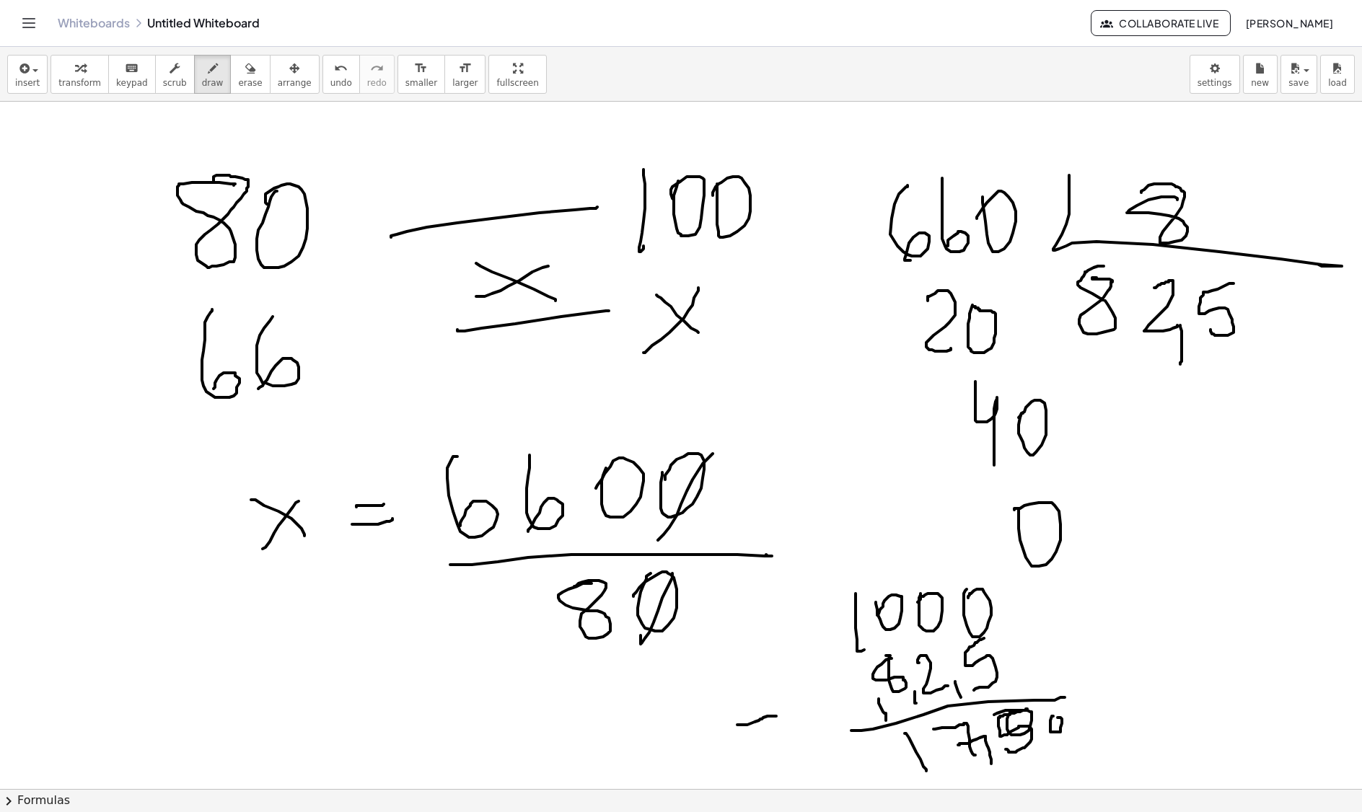
drag, startPoint x: 1053, startPoint y: 718, endPoint x: 1050, endPoint y: 727, distance: 9.1
drag, startPoint x: 1078, startPoint y: 713, endPoint x: 1067, endPoint y: 760, distance: 48.7
drag, startPoint x: 1101, startPoint y: 759, endPoint x: 1091, endPoint y: 740, distance: 21.3
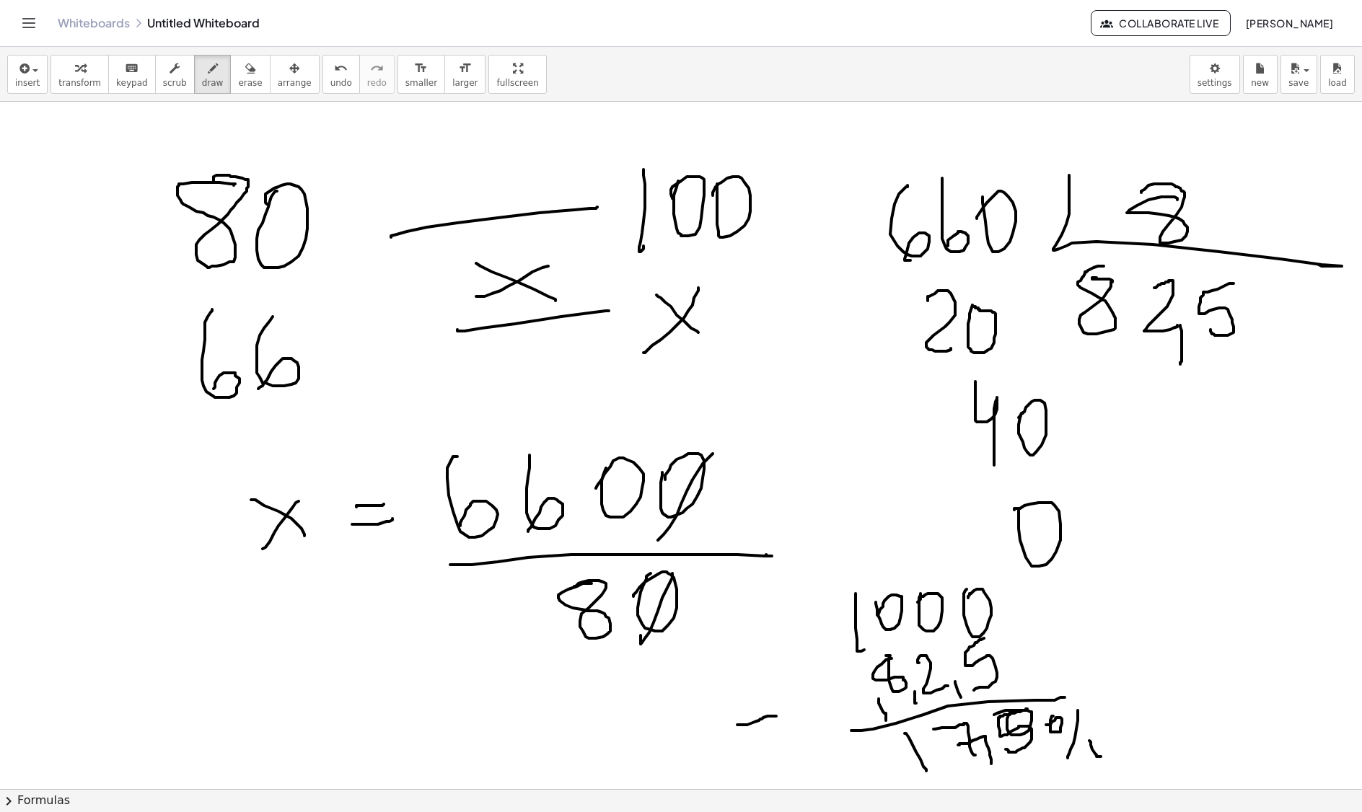
drag, startPoint x: 1249, startPoint y: 274, endPoint x: 1231, endPoint y: 284, distance: 21.3
drag, startPoint x: 1284, startPoint y: 290, endPoint x: 1277, endPoint y: 343, distance: 53.9
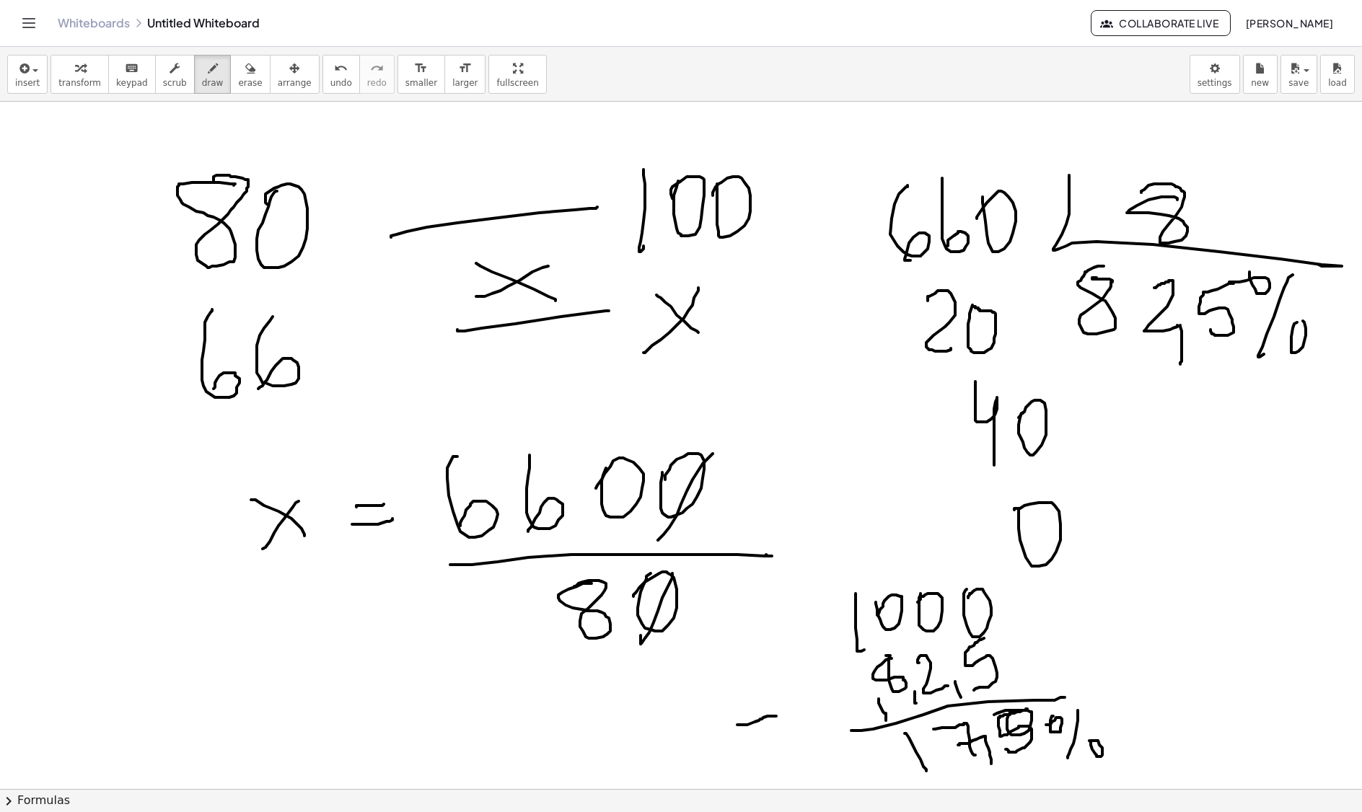
click at [245, 65] on icon "button" at bounding box center [250, 68] width 10 height 17
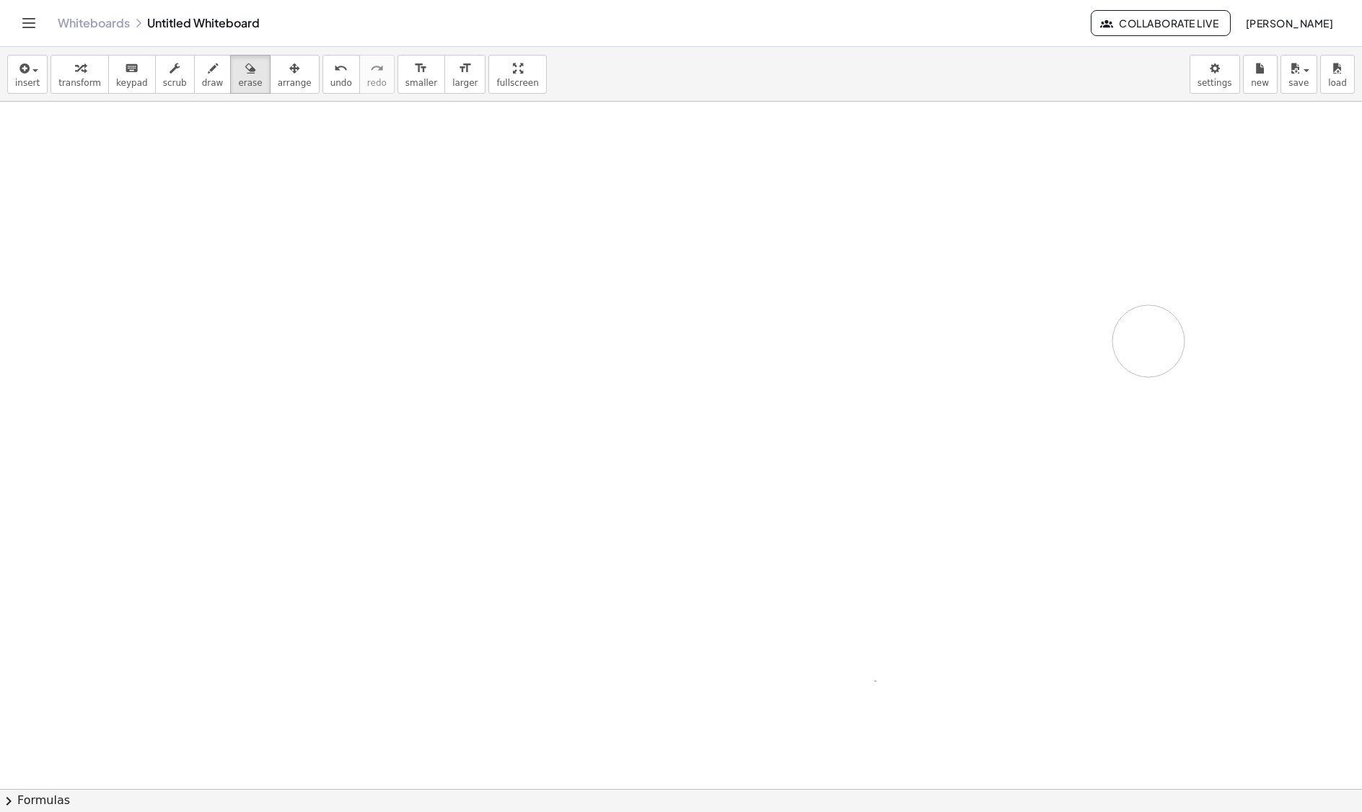
drag, startPoint x: 952, startPoint y: 371, endPoint x: 1128, endPoint y: 336, distance: 179.4
click at [208, 69] on icon "button" at bounding box center [213, 68] width 10 height 17
drag, startPoint x: 185, startPoint y: 166, endPoint x: 195, endPoint y: 222, distance: 57.2
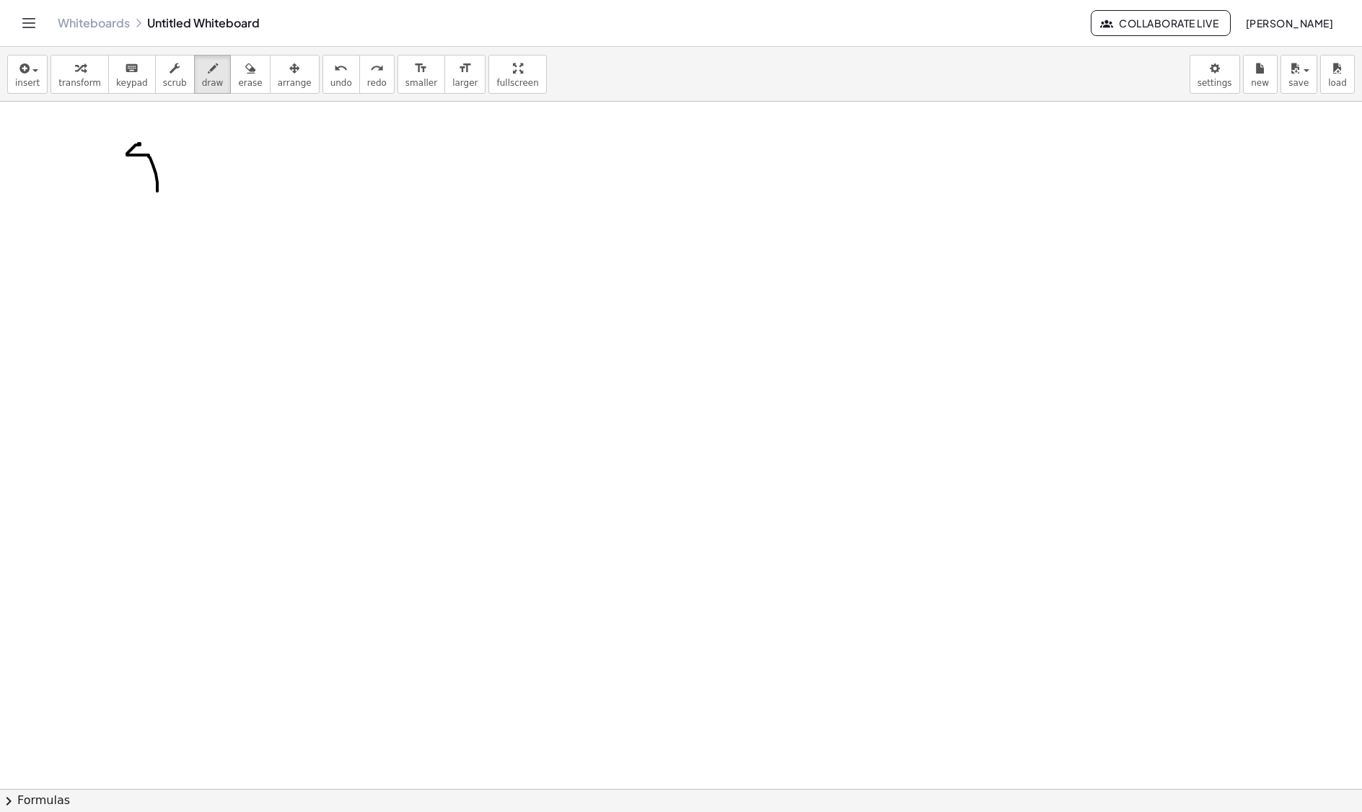
drag, startPoint x: 140, startPoint y: 147, endPoint x: 170, endPoint y: 182, distance: 46.0
drag, startPoint x: 186, startPoint y: 159, endPoint x: 189, endPoint y: 146, distance: 13.3
drag, startPoint x: 157, startPoint y: 157, endPoint x: 138, endPoint y: 202, distance: 48.5
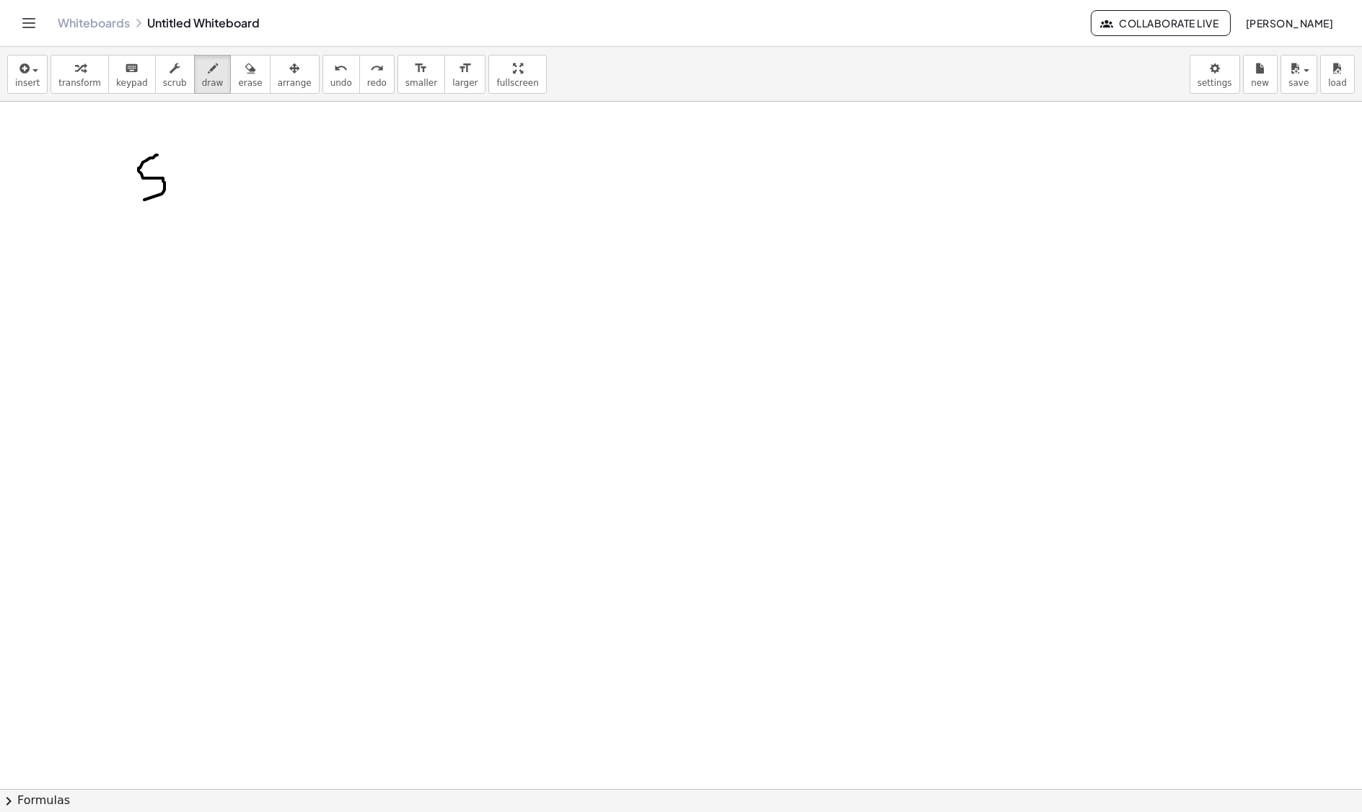
drag, startPoint x: 170, startPoint y: 169, endPoint x: 202, endPoint y: 192, distance: 39.2
drag, startPoint x: 218, startPoint y: 188, endPoint x: 251, endPoint y: 189, distance: 33.2
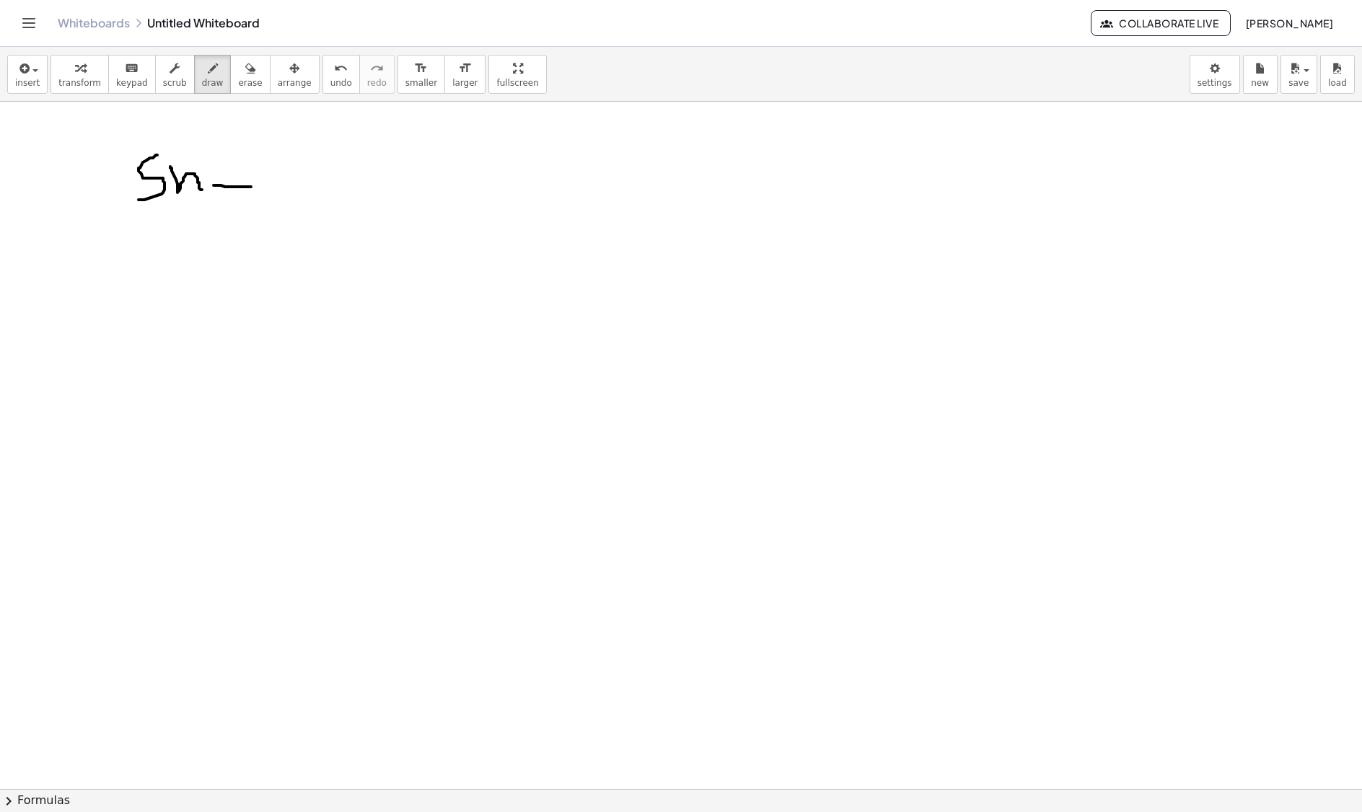
drag, startPoint x: 278, startPoint y: 173, endPoint x: 309, endPoint y: 196, distance: 38.1
drag, startPoint x: 284, startPoint y: 188, endPoint x: 276, endPoint y: 201, distance: 15.6
drag, startPoint x: 164, startPoint y: 232, endPoint x: 140, endPoint y: 277, distance: 51.0
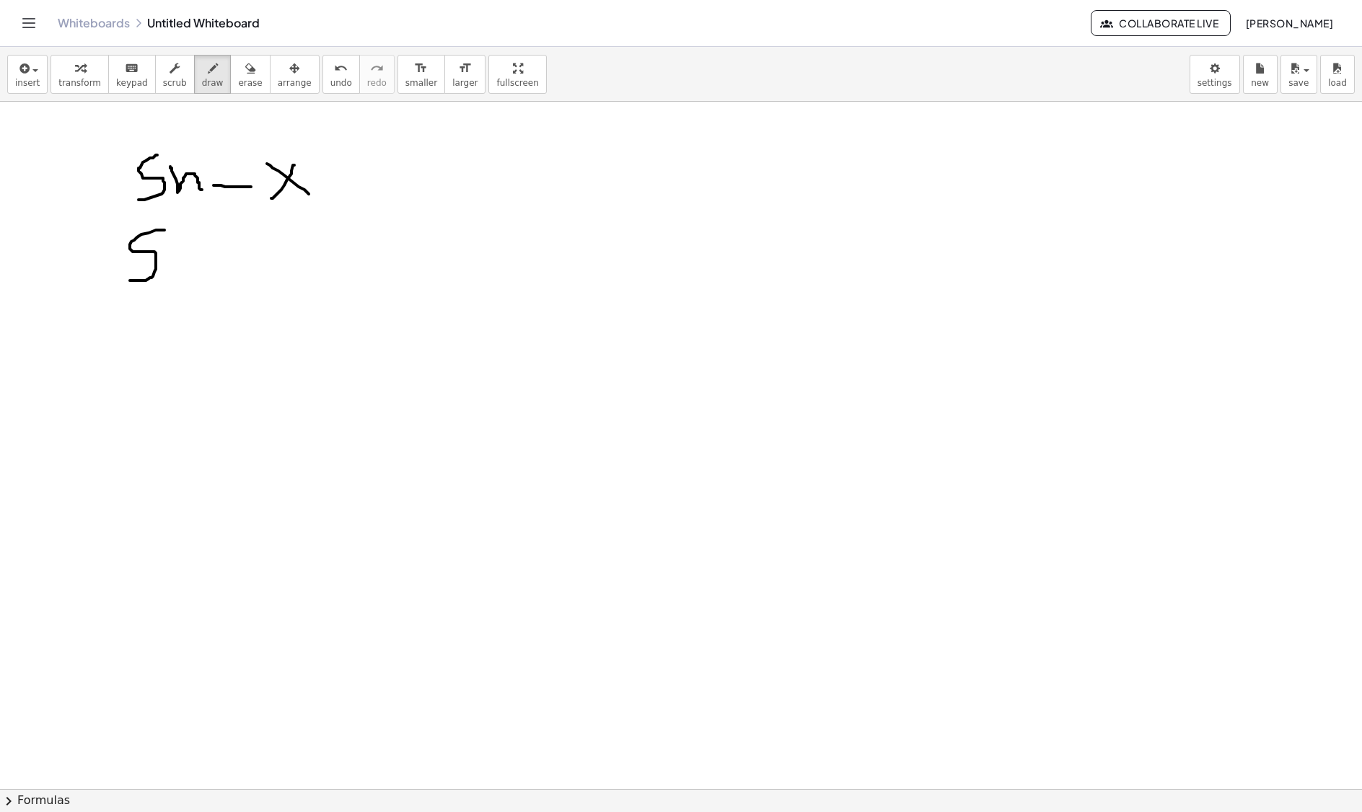
drag, startPoint x: 167, startPoint y: 252, endPoint x: 225, endPoint y: 267, distance: 59.5
drag, startPoint x: 226, startPoint y: 258, endPoint x: 251, endPoint y: 255, distance: 24.7
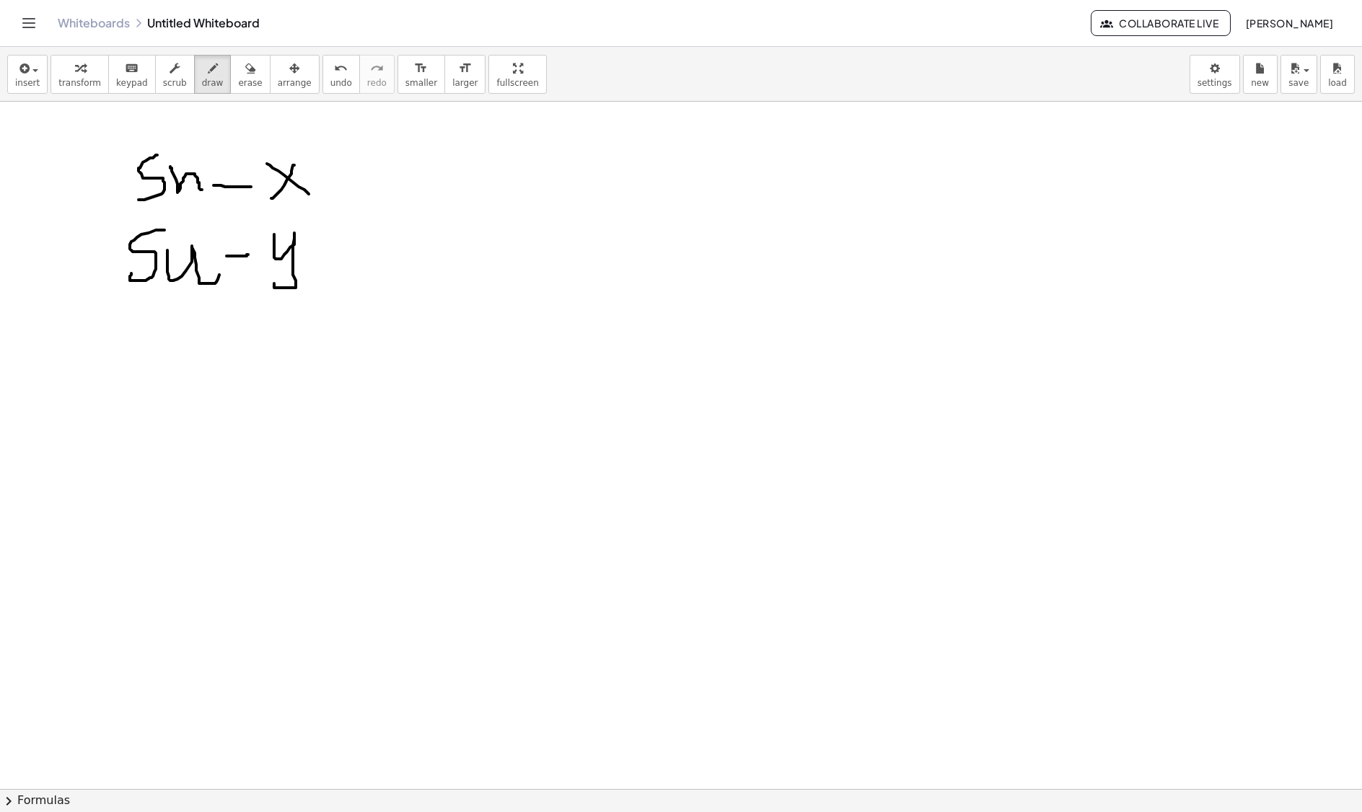
drag, startPoint x: 274, startPoint y: 237, endPoint x: 274, endPoint y: 286, distance: 49.0
drag, startPoint x: 140, startPoint y: 352, endPoint x: 167, endPoint y: 389, distance: 46.5
drag, startPoint x: 215, startPoint y: 364, endPoint x: 232, endPoint y: 387, distance: 28.9
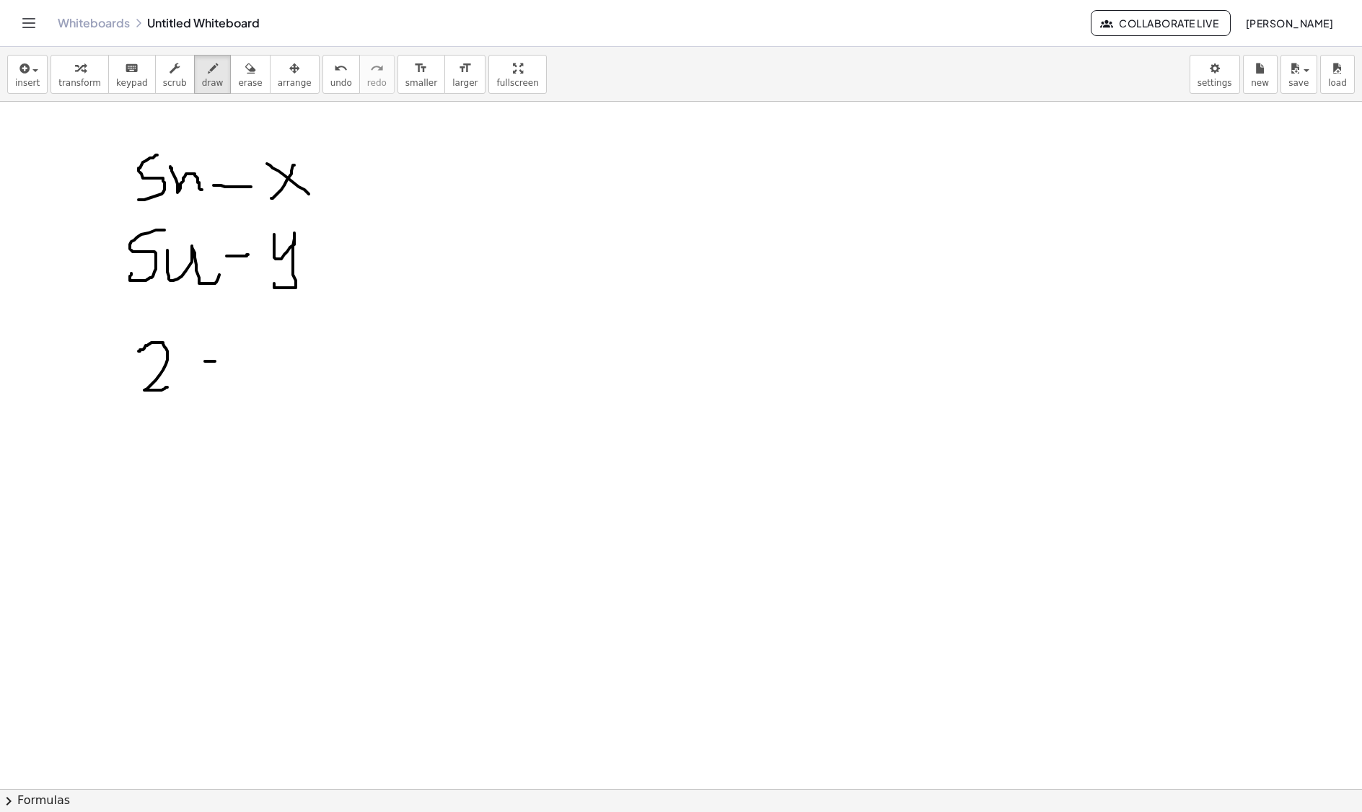
drag, startPoint x: 229, startPoint y: 358, endPoint x: 209, endPoint y: 389, distance: 37.6
drag, startPoint x: 268, startPoint y: 368, endPoint x: 309, endPoint y: 364, distance: 40.6
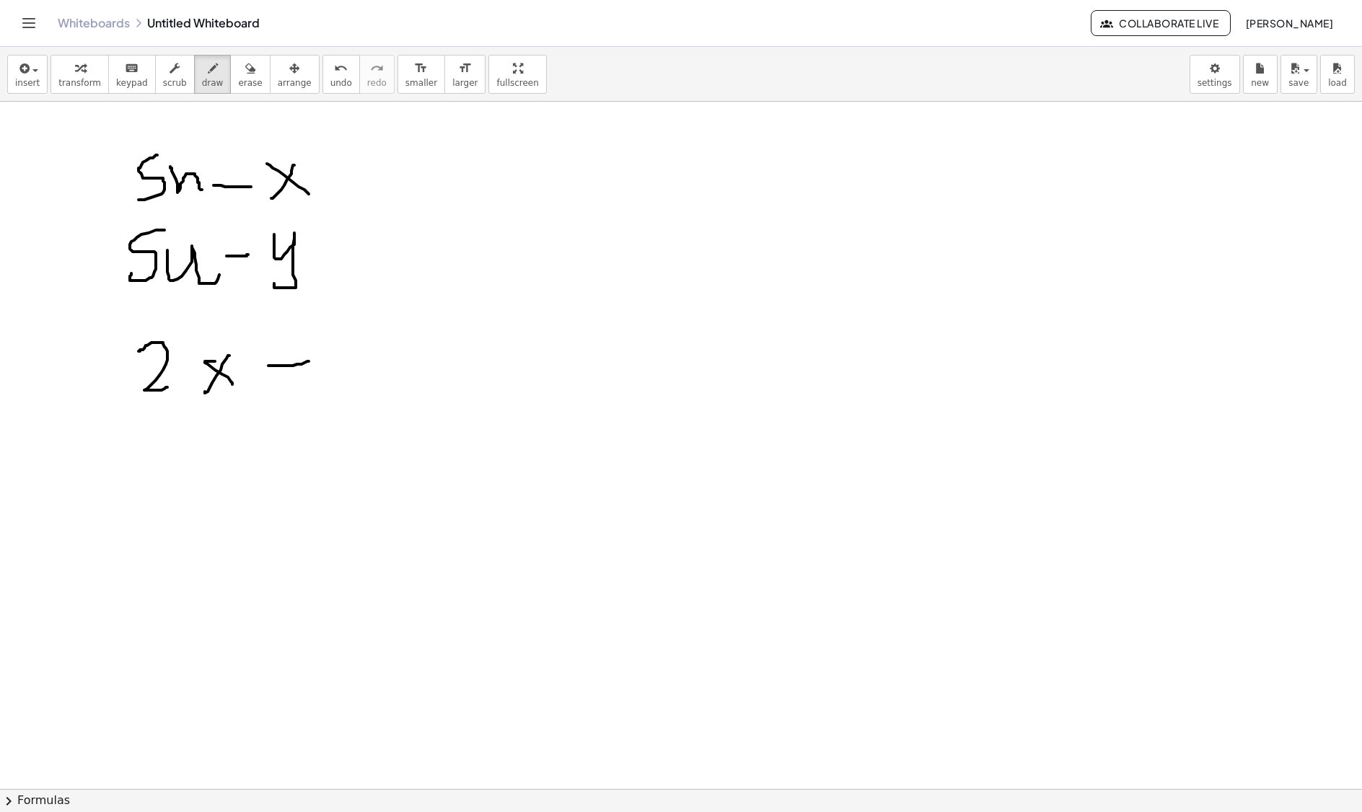
drag, startPoint x: 278, startPoint y: 349, endPoint x: 286, endPoint y: 378, distance: 29.7
drag, startPoint x: 333, startPoint y: 343, endPoint x: 340, endPoint y: 375, distance: 32.5
drag, startPoint x: 382, startPoint y: 343, endPoint x: 384, endPoint y: 388, distance: 44.7
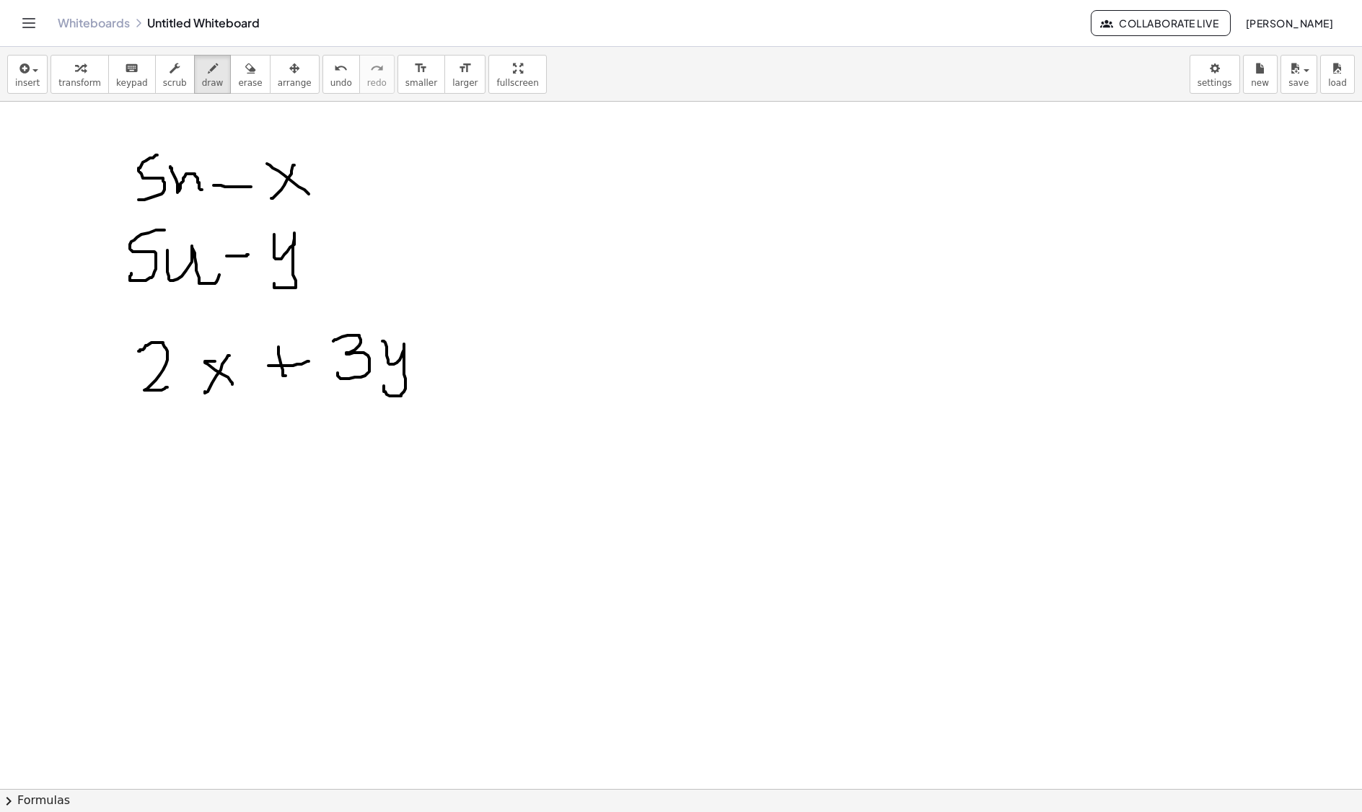
drag, startPoint x: 436, startPoint y: 355, endPoint x: 452, endPoint y: 356, distance: 15.9
drag, startPoint x: 437, startPoint y: 343, endPoint x: 469, endPoint y: 338, distance: 32.3
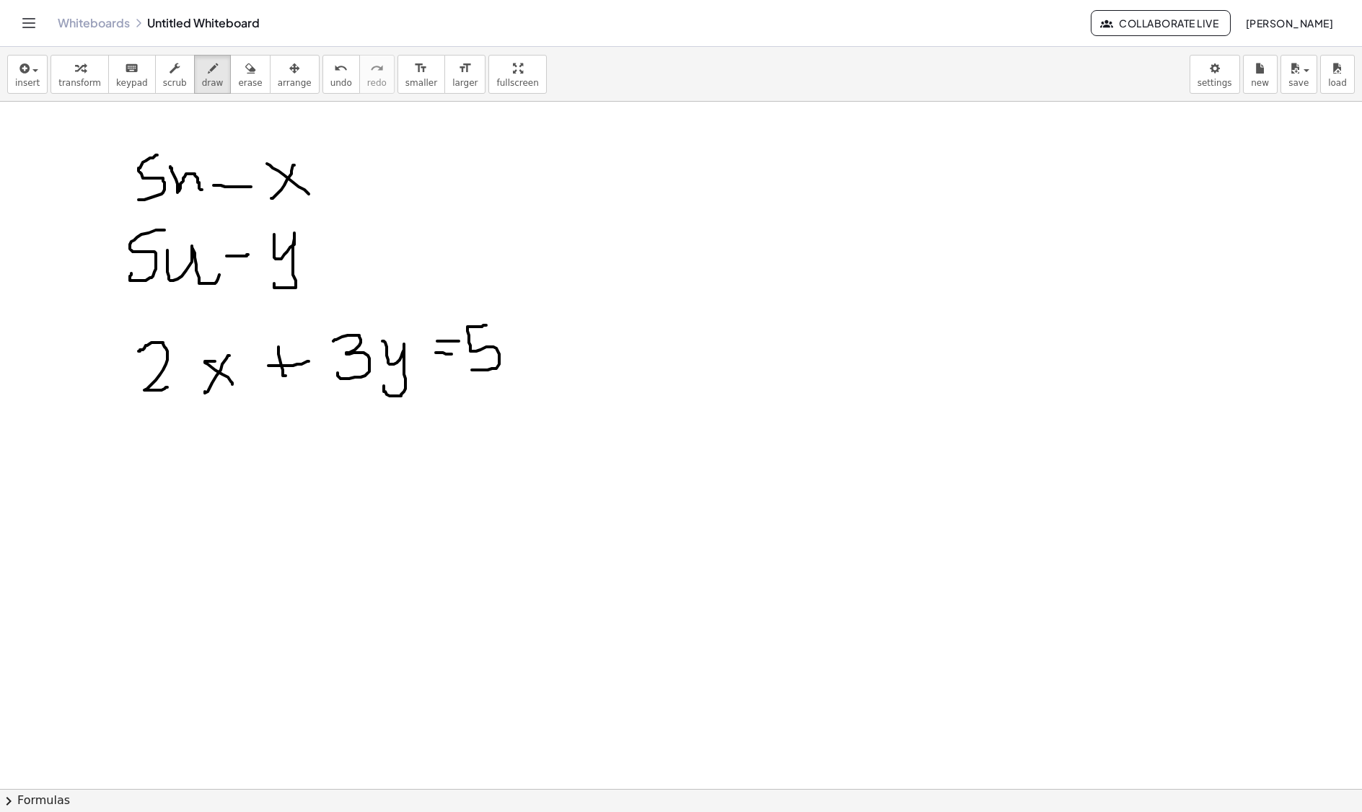
drag, startPoint x: 486, startPoint y: 327, endPoint x: 473, endPoint y: 368, distance: 42.4
drag, startPoint x: 519, startPoint y: 346, endPoint x: 514, endPoint y: 359, distance: 14.2
drag, startPoint x: 138, startPoint y: 431, endPoint x: 157, endPoint y: 482, distance: 53.9
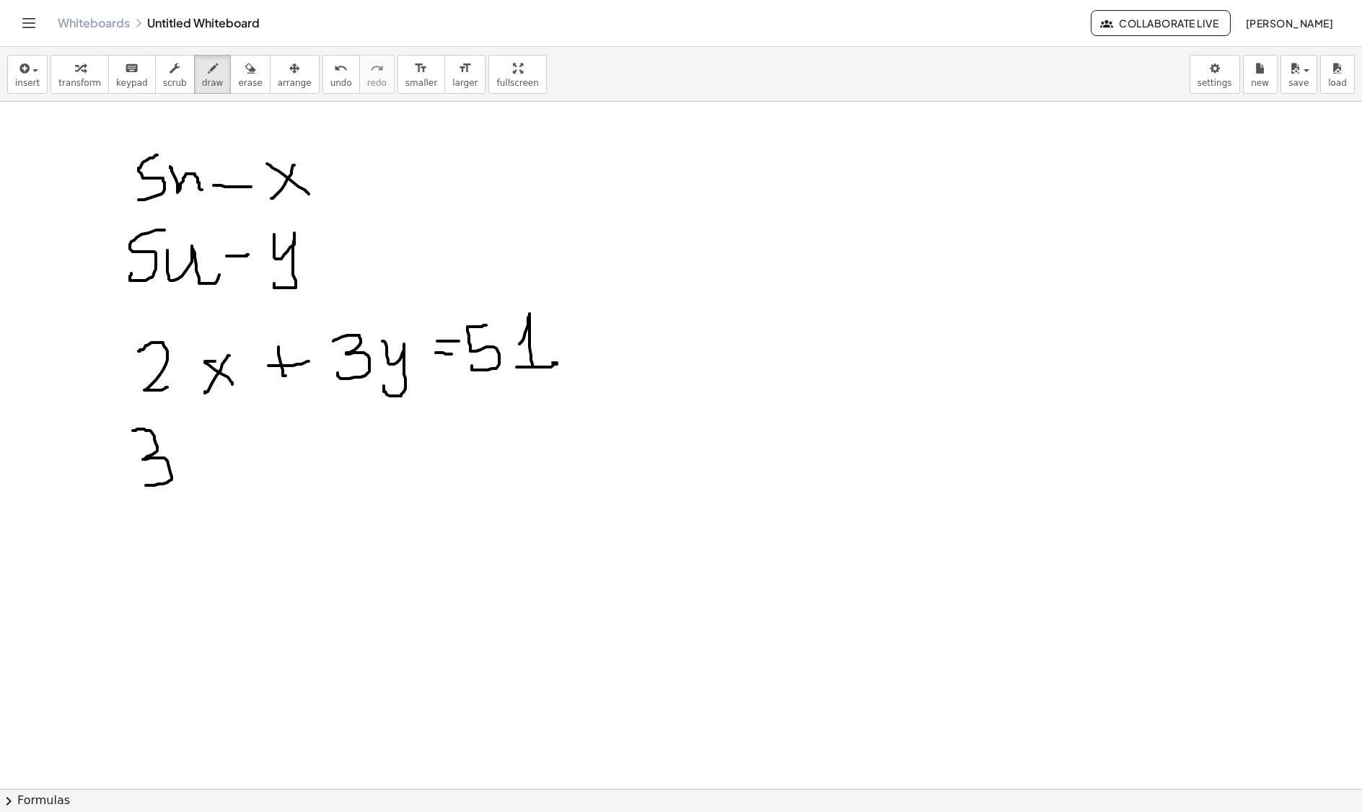
drag, startPoint x: 186, startPoint y: 459, endPoint x: 221, endPoint y: 472, distance: 37.0
drag, startPoint x: 219, startPoint y: 457, endPoint x: 208, endPoint y: 490, distance: 35.1
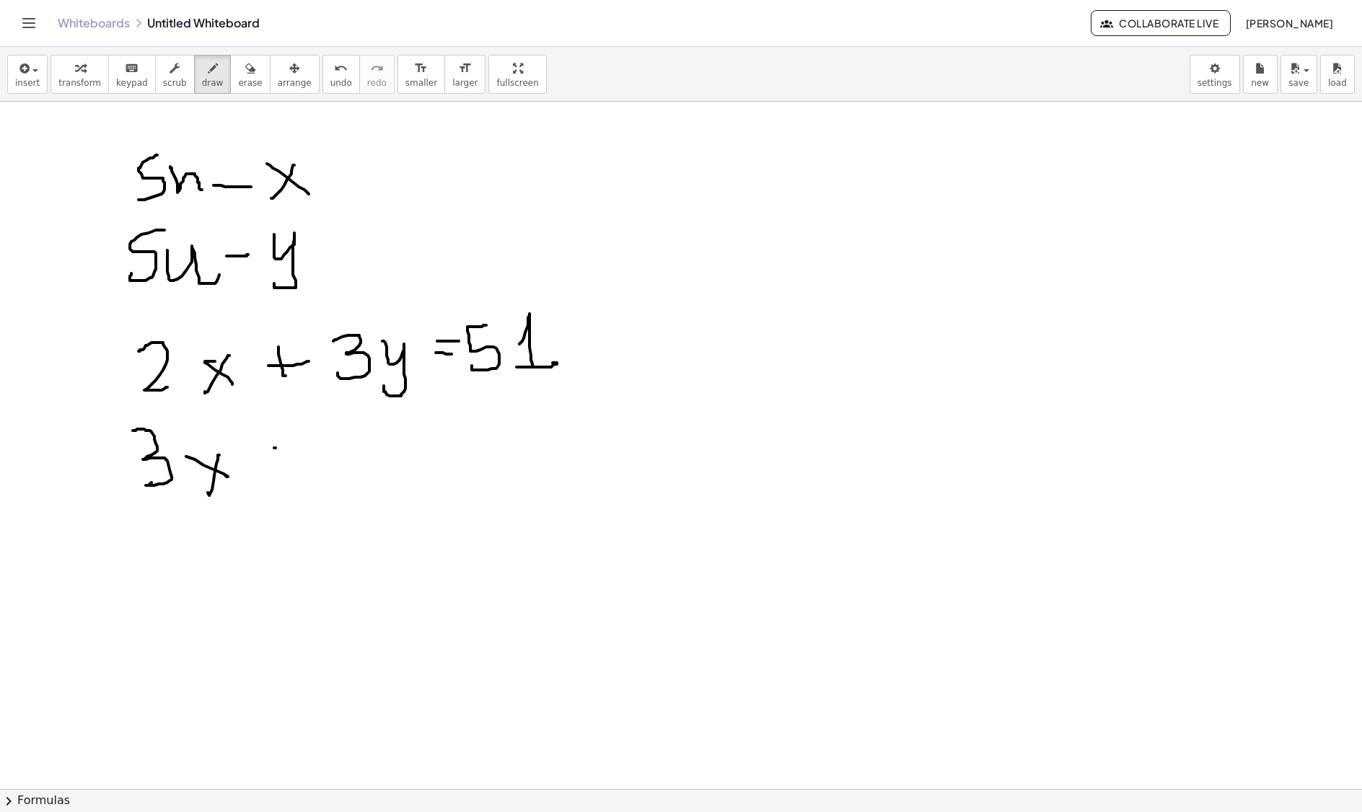
drag, startPoint x: 274, startPoint y: 450, endPoint x: 299, endPoint y: 449, distance: 24.6
drag, startPoint x: 290, startPoint y: 423, endPoint x: 296, endPoint y: 447, distance: 25.2
drag, startPoint x: 301, startPoint y: 447, endPoint x: 310, endPoint y: 446, distance: 8.8
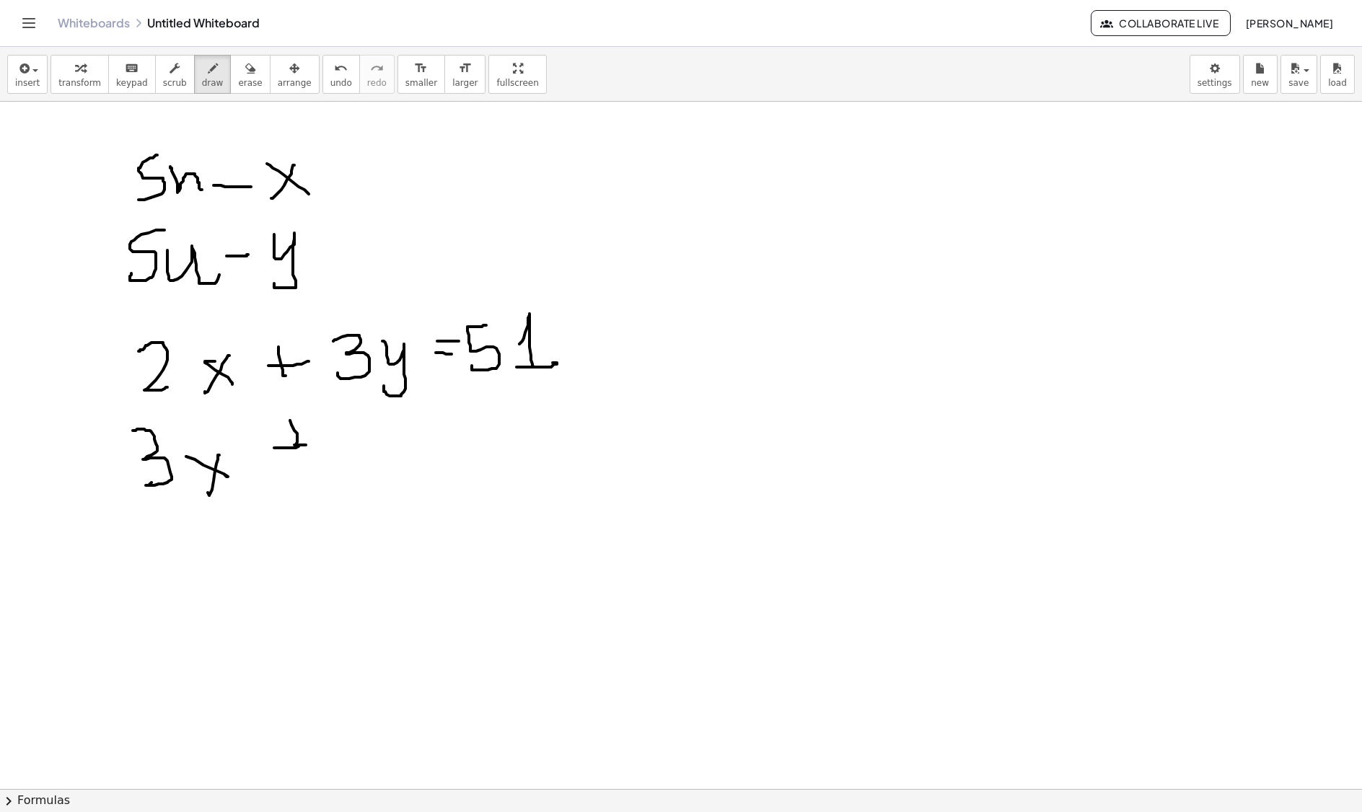
drag, startPoint x: 296, startPoint y: 440, endPoint x: 301, endPoint y: 465, distance: 25.2
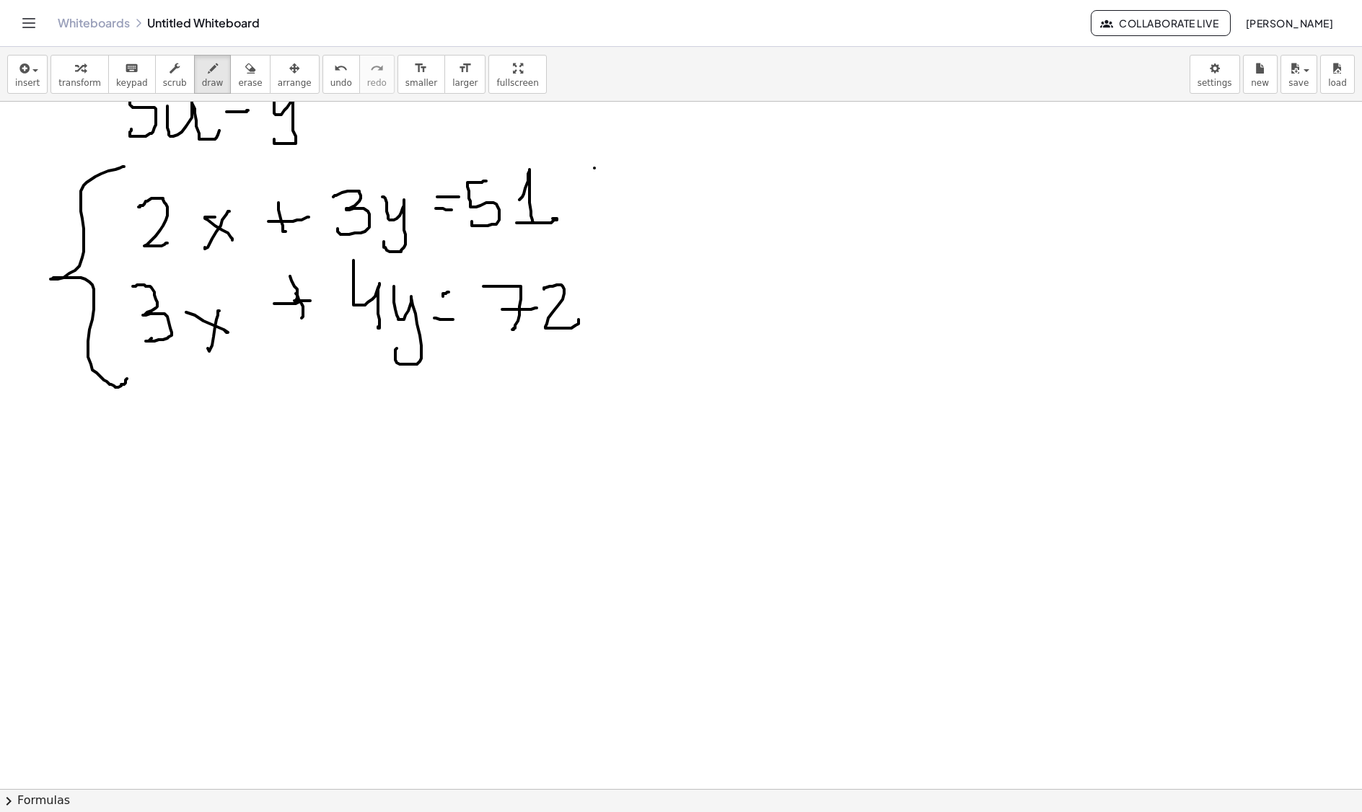
drag, startPoint x: 594, startPoint y: 170, endPoint x: 615, endPoint y: 234, distance: 66.6
click at [613, 237] on div at bounding box center [681, 690] width 1362 height 1466
drag, startPoint x: 646, startPoint y: 176, endPoint x: 652, endPoint y: 251, distance: 75.2
click at [652, 251] on div at bounding box center [681, 690] width 1362 height 1466
click at [679, 238] on div at bounding box center [681, 690] width 1362 height 1466
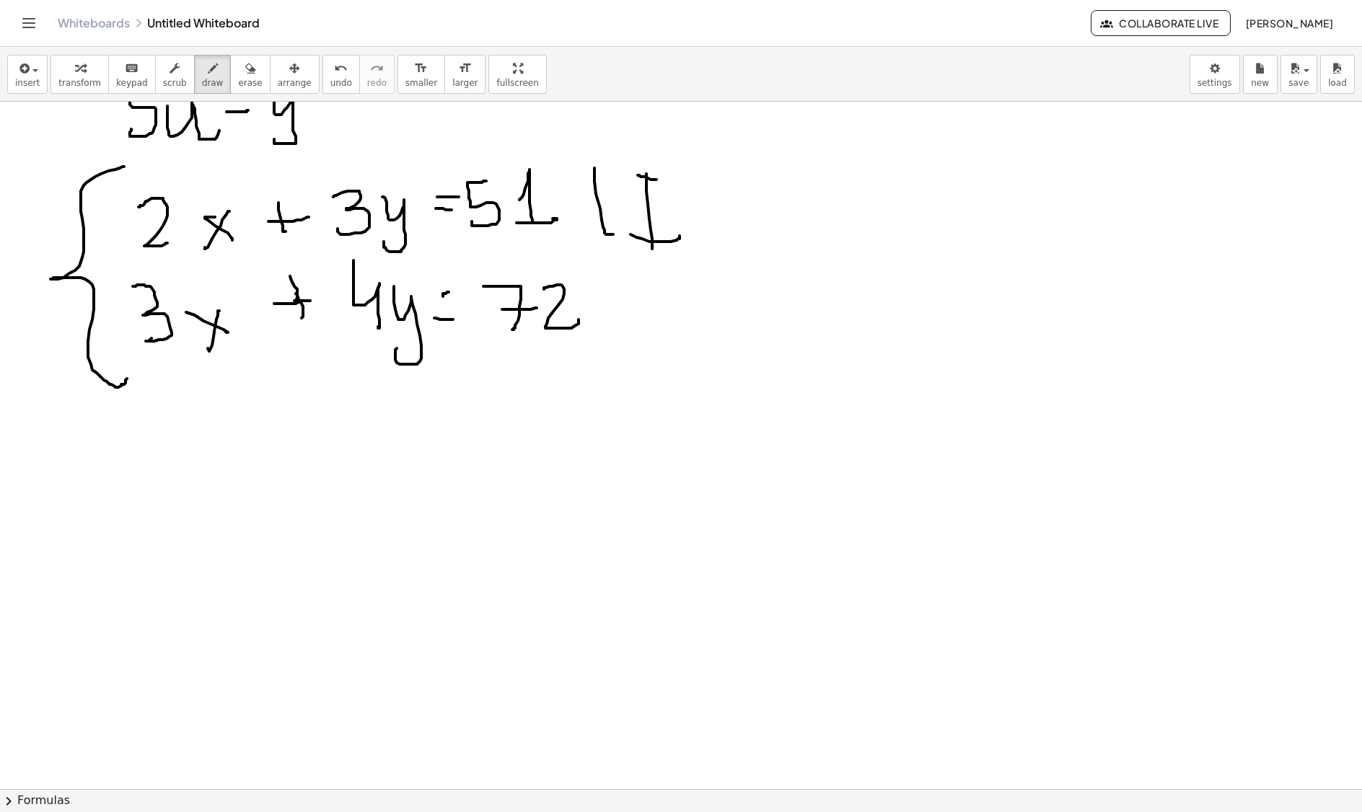
drag, startPoint x: 638, startPoint y: 177, endPoint x: 679, endPoint y: 182, distance: 42.1
click at [679, 182] on div at bounding box center [681, 690] width 1362 height 1466
drag, startPoint x: 710, startPoint y: 176, endPoint x: 701, endPoint y: 252, distance: 76.9
click at [701, 252] on div at bounding box center [681, 690] width 1362 height 1466
click at [759, 235] on div at bounding box center [681, 690] width 1362 height 1466
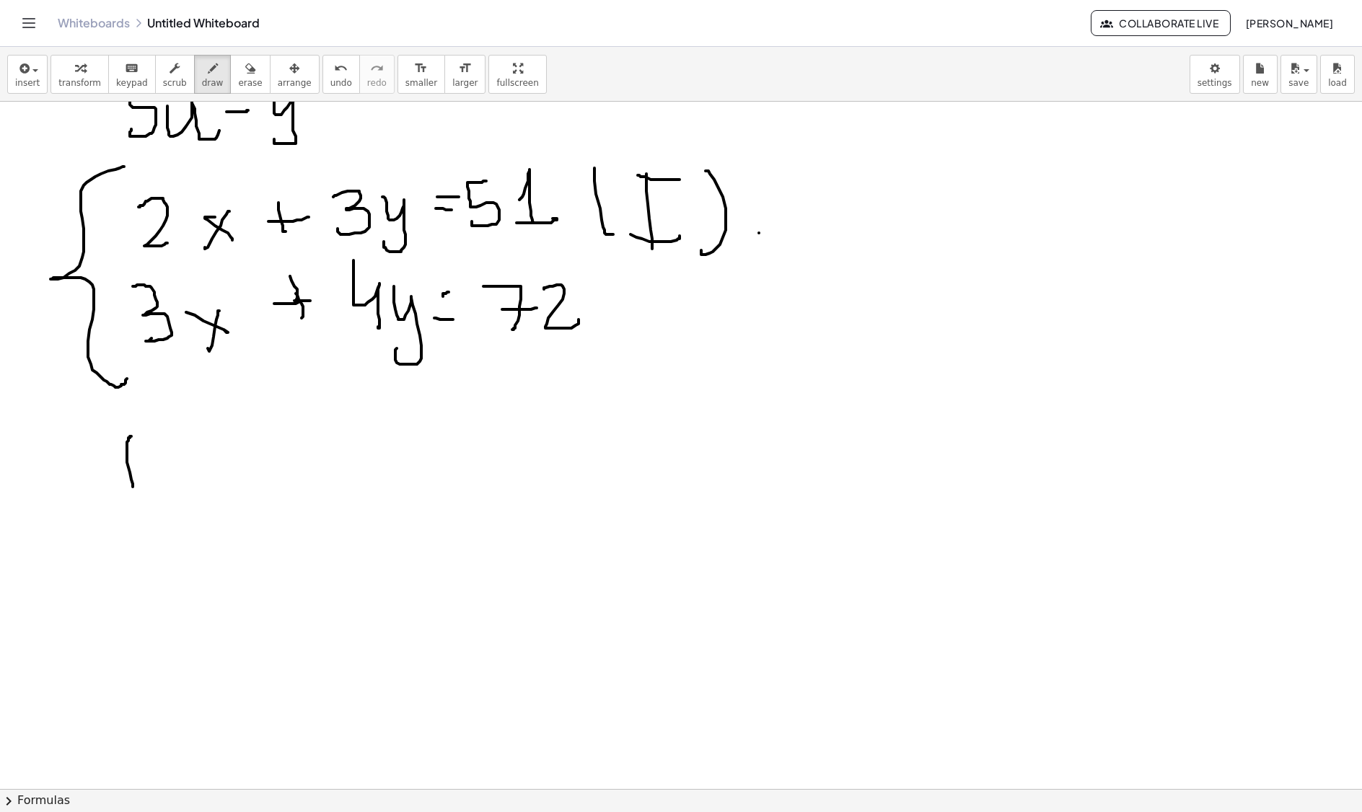
drag, startPoint x: 131, startPoint y: 439, endPoint x: 146, endPoint y: 483, distance: 47.0
click at [140, 493] on div at bounding box center [681, 690] width 1362 height 1466
click at [163, 483] on div at bounding box center [681, 690] width 1362 height 1466
click at [173, 482] on div at bounding box center [681, 690] width 1362 height 1466
drag, startPoint x: 156, startPoint y: 447, endPoint x: 188, endPoint y: 450, distance: 31.9
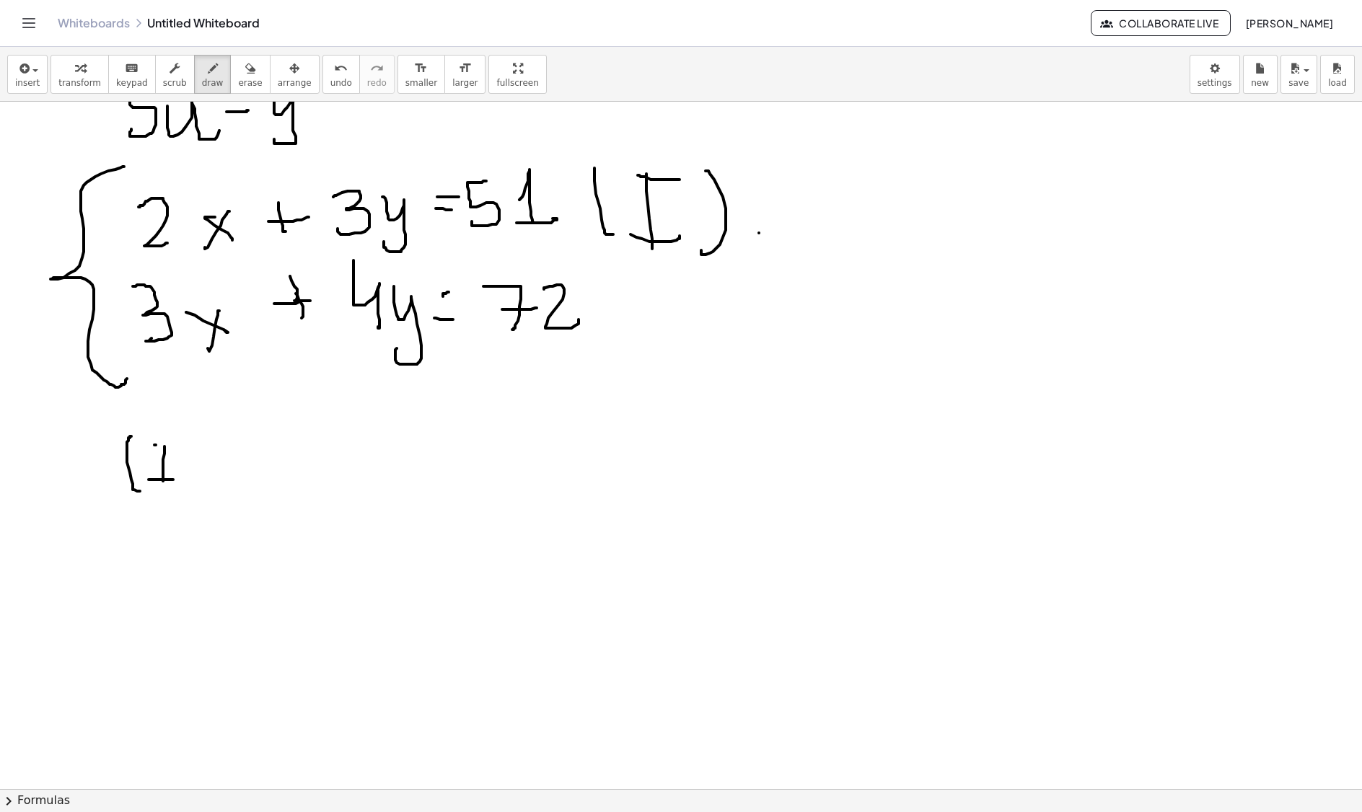
click at [188, 450] on div at bounding box center [681, 690] width 1362 height 1466
drag, startPoint x: 208, startPoint y: 453, endPoint x: 195, endPoint y: 501, distance: 49.3
click at [189, 501] on div at bounding box center [681, 690] width 1362 height 1466
drag, startPoint x: 239, startPoint y: 453, endPoint x: 291, endPoint y: 479, distance: 58.1
click at [267, 492] on div at bounding box center [681, 690] width 1362 height 1466
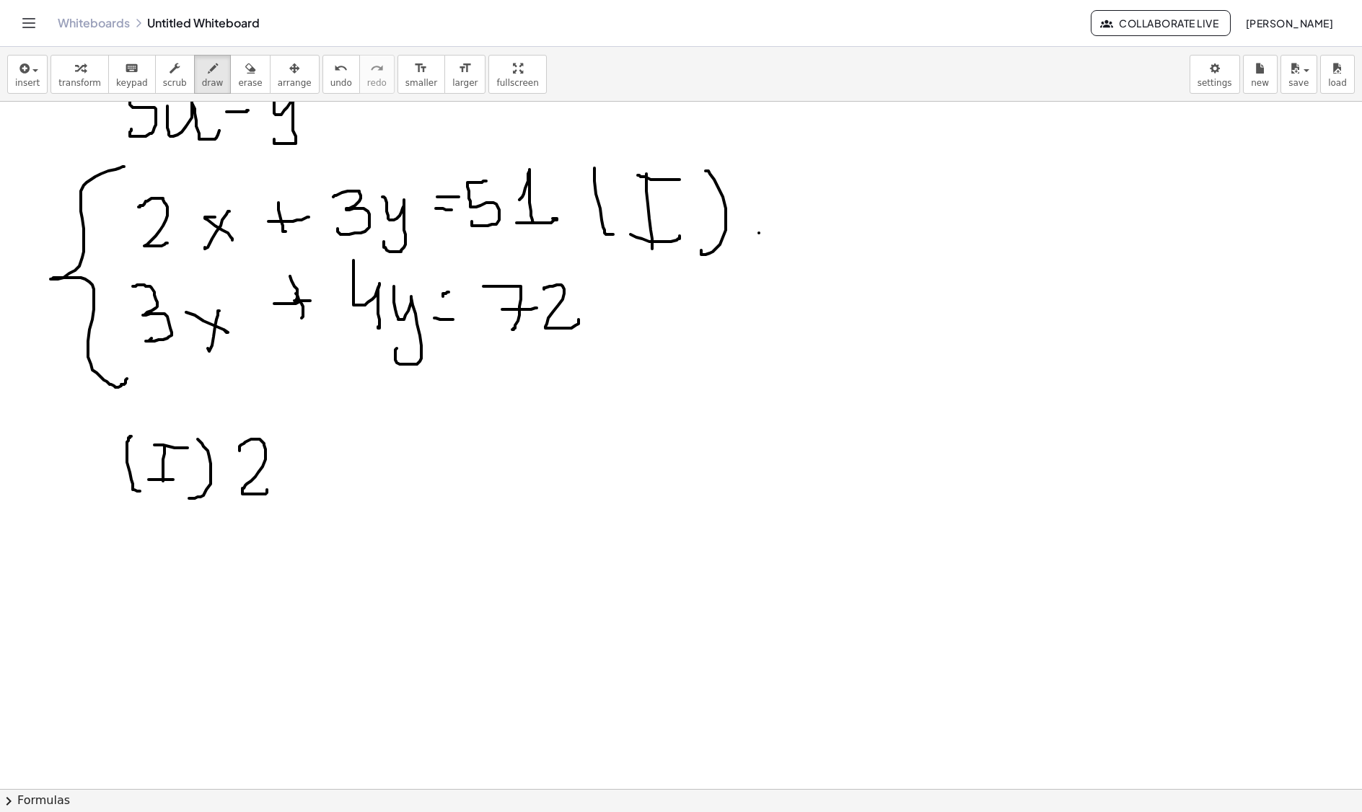
drag, startPoint x: 294, startPoint y: 463, endPoint x: 320, endPoint y: 495, distance: 41.0
click at [320, 495] on div at bounding box center [681, 690] width 1362 height 1466
click at [290, 492] on div at bounding box center [681, 690] width 1362 height 1466
drag, startPoint x: 353, startPoint y: 470, endPoint x: 385, endPoint y: 475, distance: 32.0
click at [385, 475] on div at bounding box center [681, 690] width 1362 height 1466
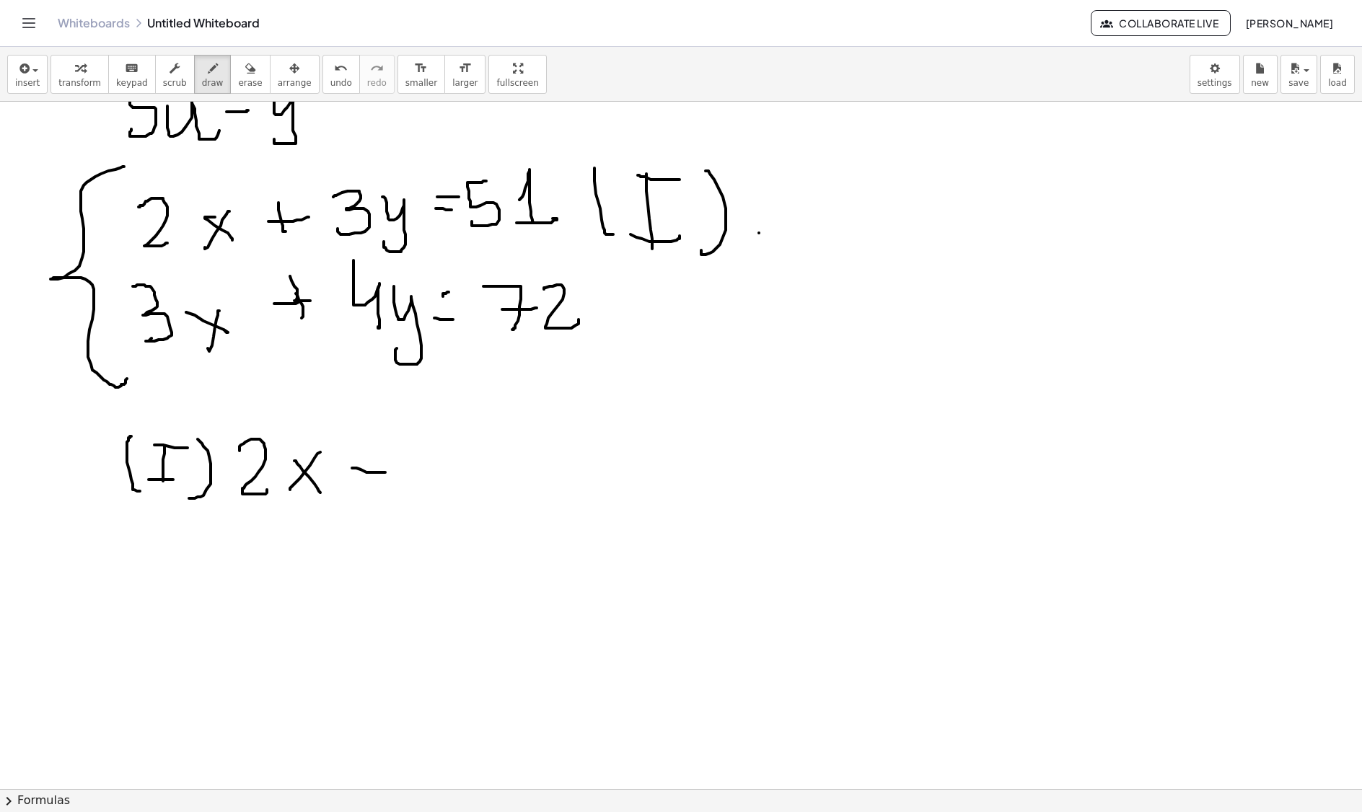
drag, startPoint x: 371, startPoint y: 488, endPoint x: 378, endPoint y: 485, distance: 7.8
click at [372, 489] on div at bounding box center [681, 690] width 1362 height 1466
drag, startPoint x: 411, startPoint y: 436, endPoint x: 437, endPoint y: 489, distance: 59.4
click at [428, 490] on div at bounding box center [681, 690] width 1362 height 1466
drag, startPoint x: 483, startPoint y: 480, endPoint x: 482, endPoint y: 512, distance: 31.8
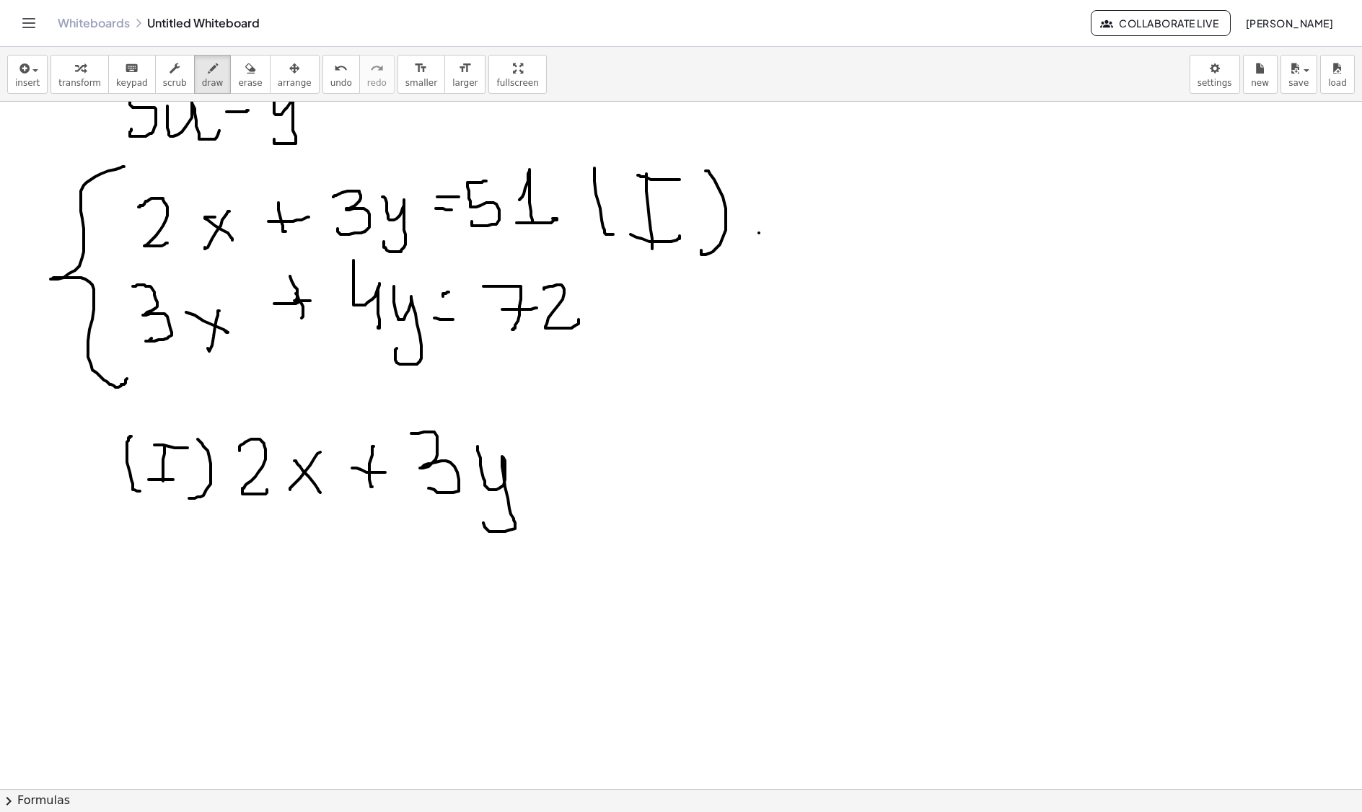
click at [482, 515] on div at bounding box center [681, 690] width 1362 height 1466
drag, startPoint x: 538, startPoint y: 493, endPoint x: 555, endPoint y: 490, distance: 17.5
click at [563, 496] on div at bounding box center [681, 690] width 1362 height 1466
drag, startPoint x: 541, startPoint y: 472, endPoint x: 564, endPoint y: 475, distance: 23.3
click at [558, 475] on div at bounding box center [681, 690] width 1362 height 1466
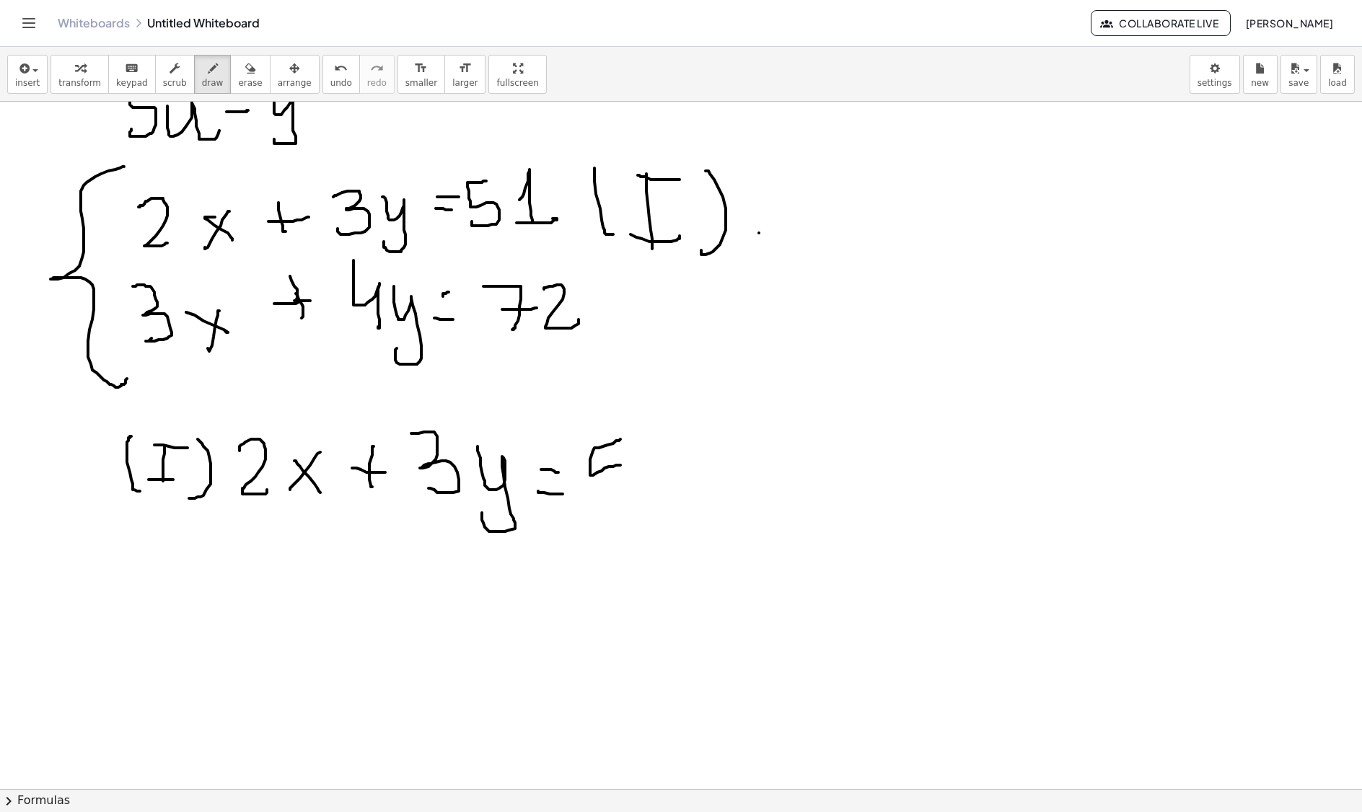
drag, startPoint x: 607, startPoint y: 447, endPoint x: 597, endPoint y: 492, distance: 45.8
click at [599, 492] on div at bounding box center [681, 690] width 1362 height 1466
drag, startPoint x: 646, startPoint y: 454, endPoint x: 301, endPoint y: 630, distance: 387.1
click at [672, 479] on div at bounding box center [681, 690] width 1362 height 1466
drag, startPoint x: 228, startPoint y: 547, endPoint x: 268, endPoint y: 590, distance: 59.2
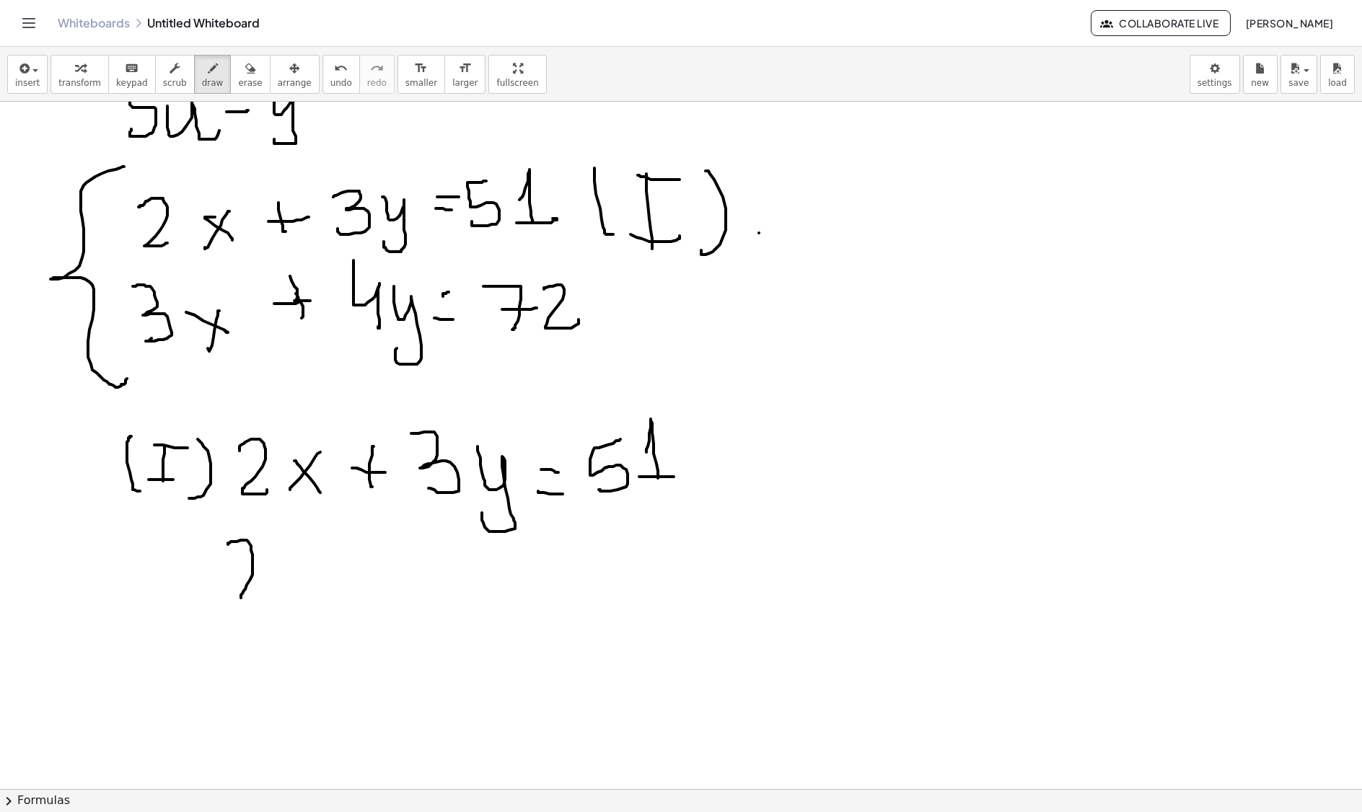
click at [267, 594] on div at bounding box center [681, 690] width 1362 height 1466
drag, startPoint x: 307, startPoint y: 581, endPoint x: 314, endPoint y: 576, distance: 9.2
click at [319, 589] on div at bounding box center [681, 690] width 1362 height 1466
drag, startPoint x: 313, startPoint y: 565, endPoint x: 293, endPoint y: 591, distance: 32.9
click at [291, 593] on div at bounding box center [681, 690] width 1362 height 1466
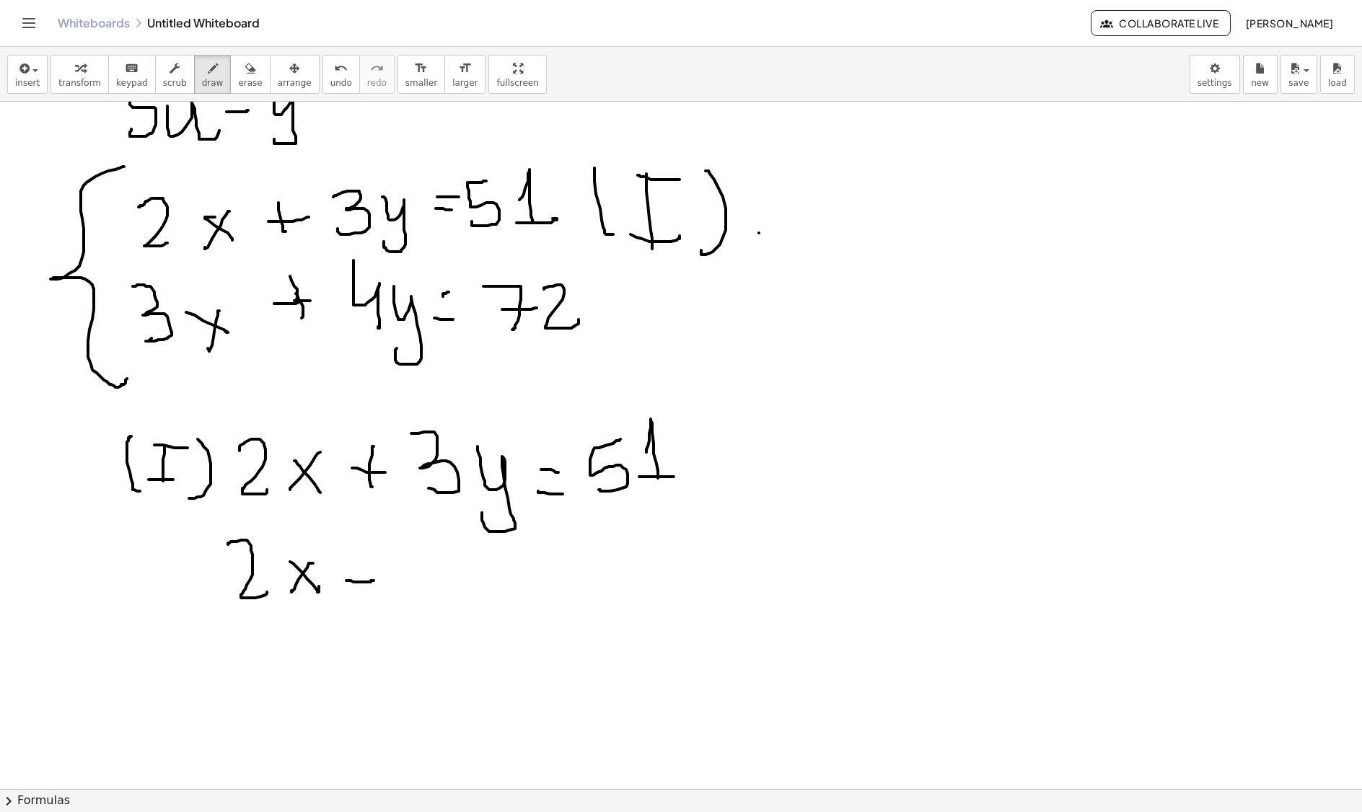
drag, startPoint x: 351, startPoint y: 583, endPoint x: 374, endPoint y: 583, distance: 23.1
click at [374, 583] on div at bounding box center [681, 690] width 1362 height 1466
click at [372, 565] on div at bounding box center [681, 690] width 1362 height 1466
drag, startPoint x: 431, startPoint y: 540, endPoint x: 415, endPoint y: 586, distance: 48.8
click at [405, 586] on div at bounding box center [681, 690] width 1362 height 1466
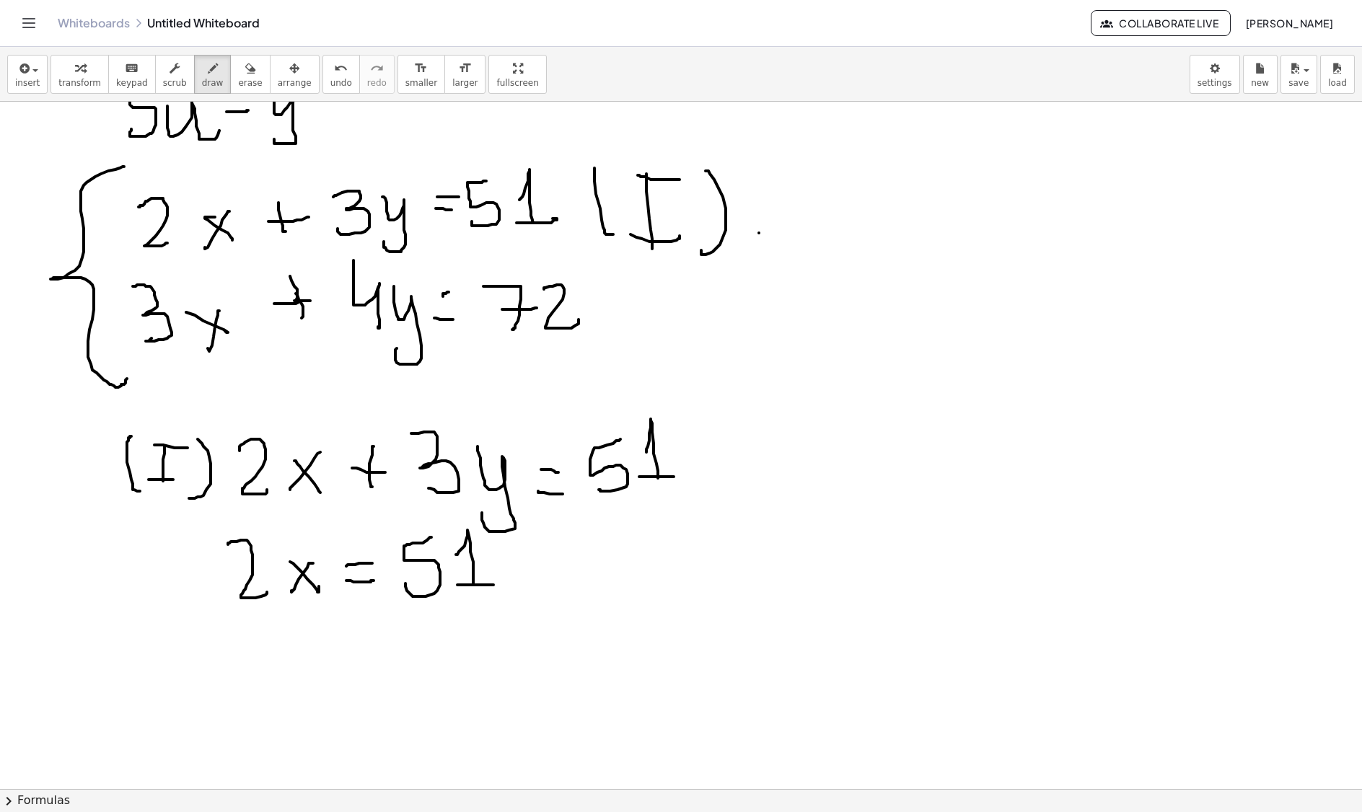
drag, startPoint x: 456, startPoint y: 557, endPoint x: 493, endPoint y: 587, distance: 48.2
click at [493, 587] on div at bounding box center [681, 690] width 1362 height 1466
drag, startPoint x: 522, startPoint y: 564, endPoint x: 540, endPoint y: 564, distance: 17.3
click at [537, 564] on div at bounding box center [681, 690] width 1362 height 1466
drag, startPoint x: 557, startPoint y: 541, endPoint x: 560, endPoint y: 587, distance: 46.3
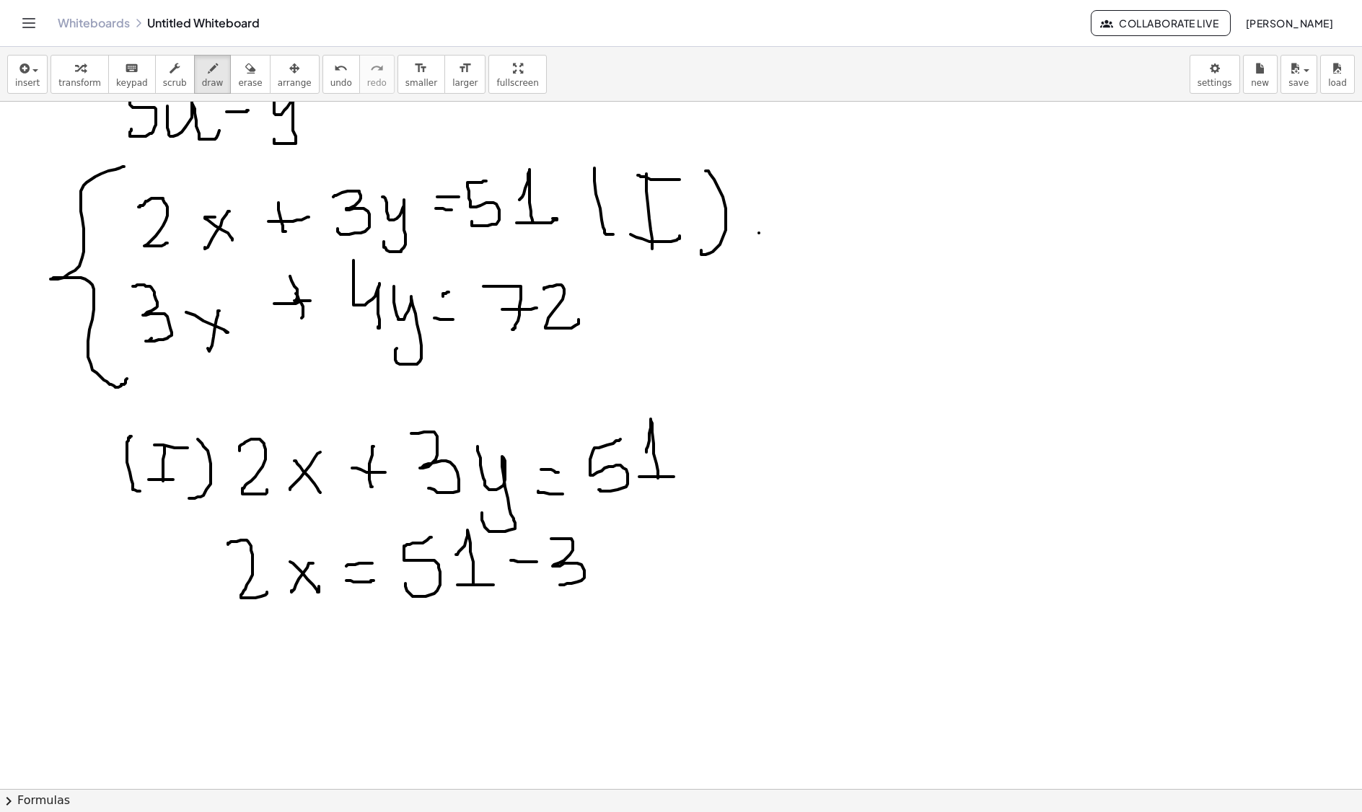
click at [560, 587] on div at bounding box center [681, 690] width 1362 height 1466
drag, startPoint x: 599, startPoint y: 547, endPoint x: 638, endPoint y: 564, distance: 42.6
click at [638, 564] on div at bounding box center [681, 690] width 1362 height 1466
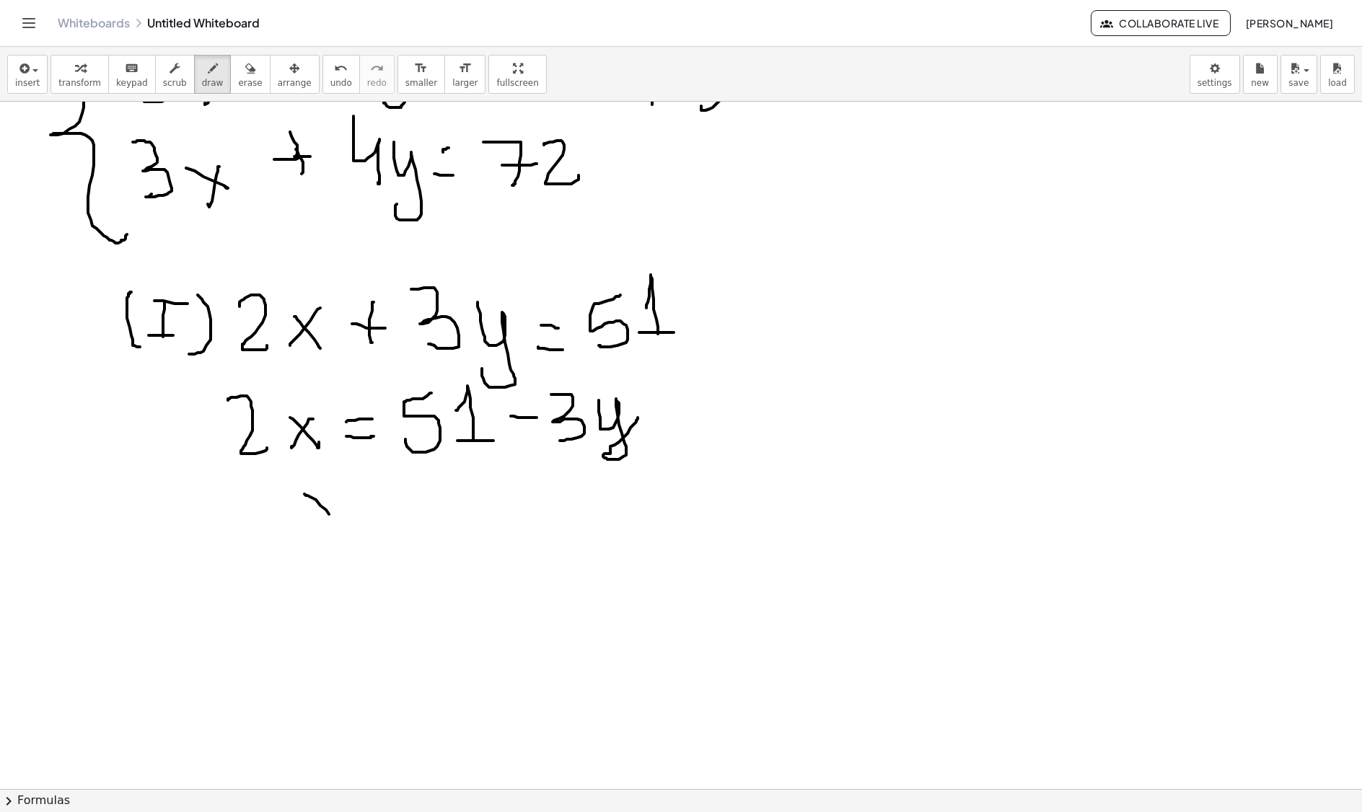
drag, startPoint x: 320, startPoint y: 508, endPoint x: 342, endPoint y: 515, distance: 22.8
click at [342, 522] on div at bounding box center [681, 546] width 1362 height 1466
drag, startPoint x: 336, startPoint y: 493, endPoint x: 330, endPoint y: 529, distance: 36.5
click at [316, 532] on div at bounding box center [681, 546] width 1362 height 1466
click at [388, 524] on div at bounding box center [681, 546] width 1362 height 1466
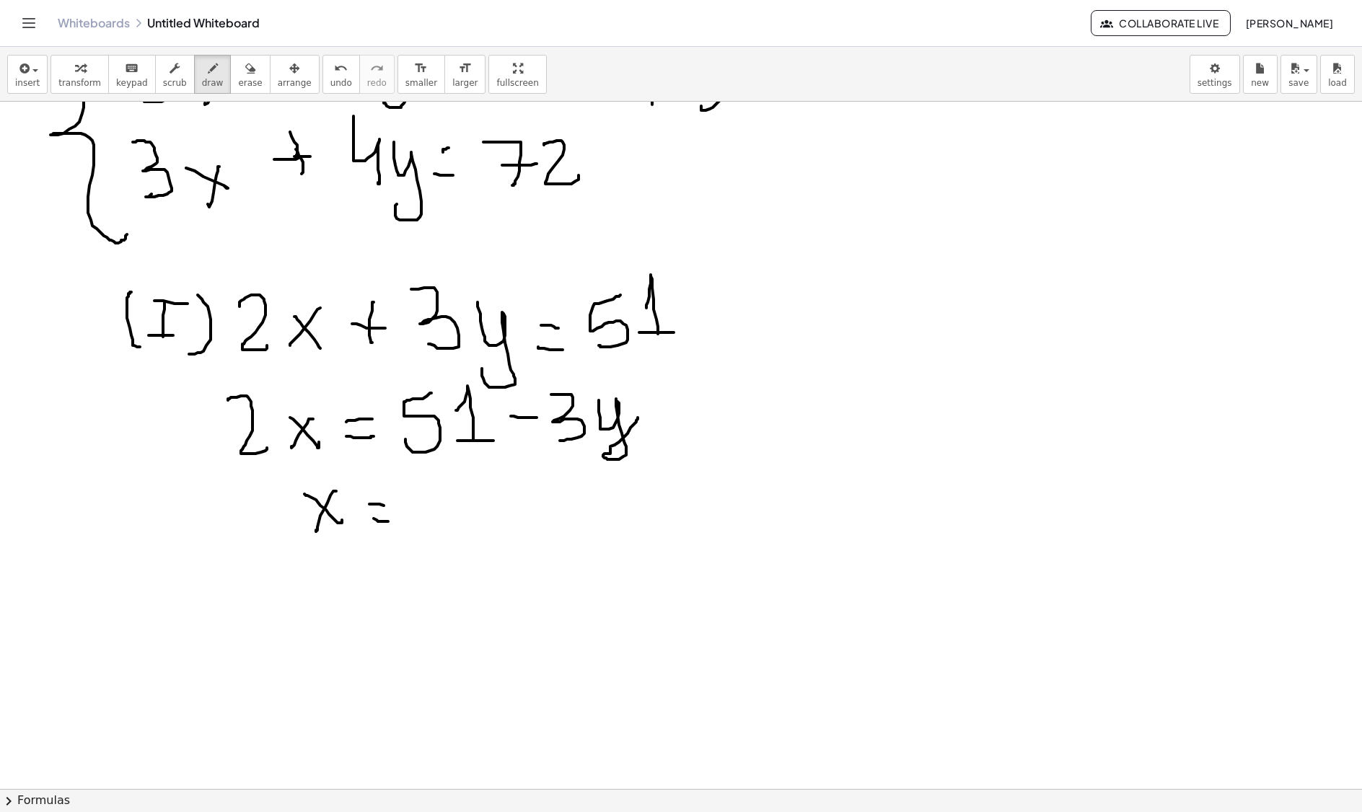
drag, startPoint x: 369, startPoint y: 506, endPoint x: 407, endPoint y: 506, distance: 37.5
click at [400, 509] on div at bounding box center [681, 546] width 1362 height 1466
drag, startPoint x: 465, startPoint y: 472, endPoint x: 443, endPoint y: 524, distance: 56.3
click at [443, 524] on div at bounding box center [681, 546] width 1362 height 1466
drag, startPoint x: 505, startPoint y: 502, endPoint x: 553, endPoint y: 538, distance: 59.7
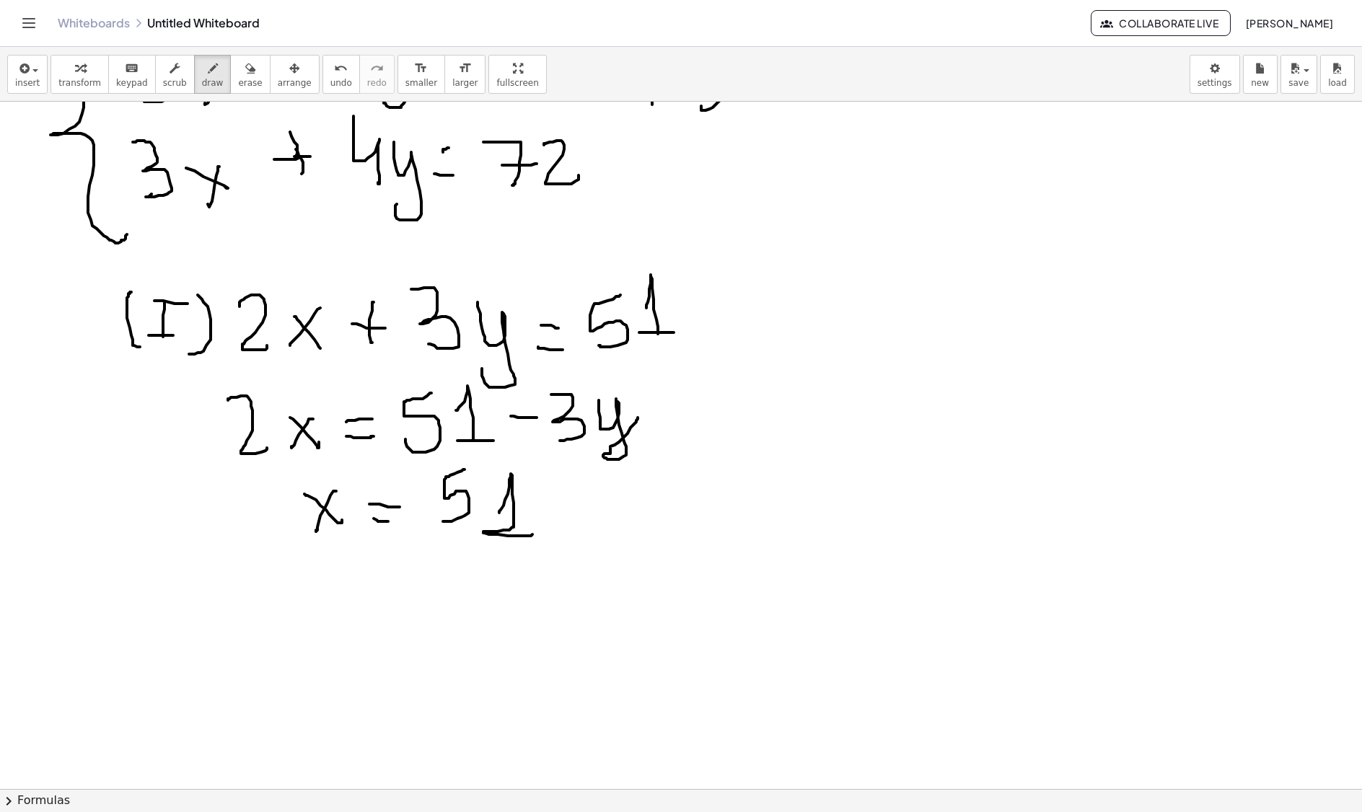
click at [527, 537] on div at bounding box center [681, 546] width 1362 height 1466
click at [580, 519] on div at bounding box center [681, 546] width 1362 height 1466
drag, startPoint x: 597, startPoint y: 489, endPoint x: 625, endPoint y: 524, distance: 44.2
click at [603, 529] on div at bounding box center [681, 546] width 1362 height 1466
drag, startPoint x: 642, startPoint y: 496, endPoint x: 659, endPoint y: 527, distance: 34.9
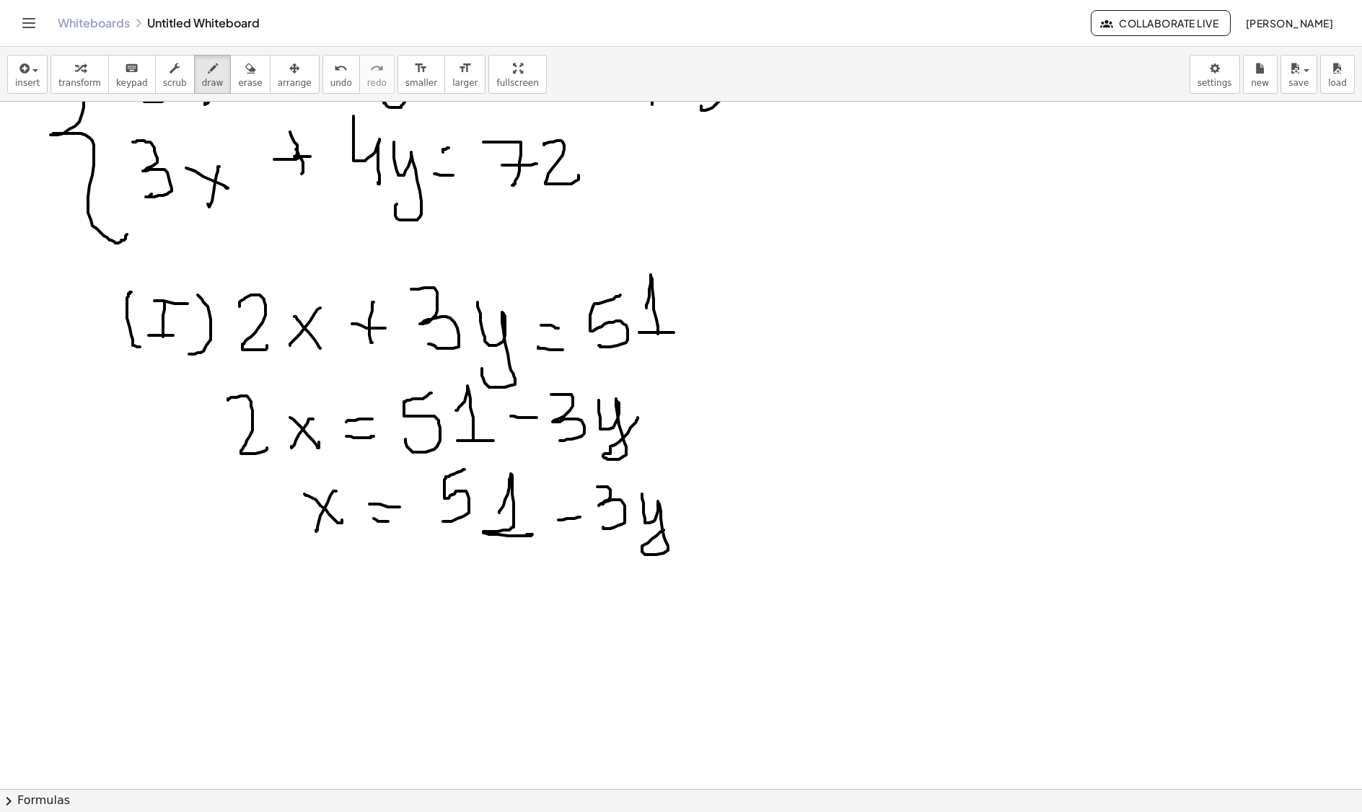
click at [664, 525] on div at bounding box center [681, 546] width 1362 height 1466
drag, startPoint x: 434, startPoint y: 565, endPoint x: 518, endPoint y: 610, distance: 94.9
click at [684, 554] on div at bounding box center [681, 546] width 1362 height 1466
click at [591, 632] on div at bounding box center [681, 546] width 1362 height 1466
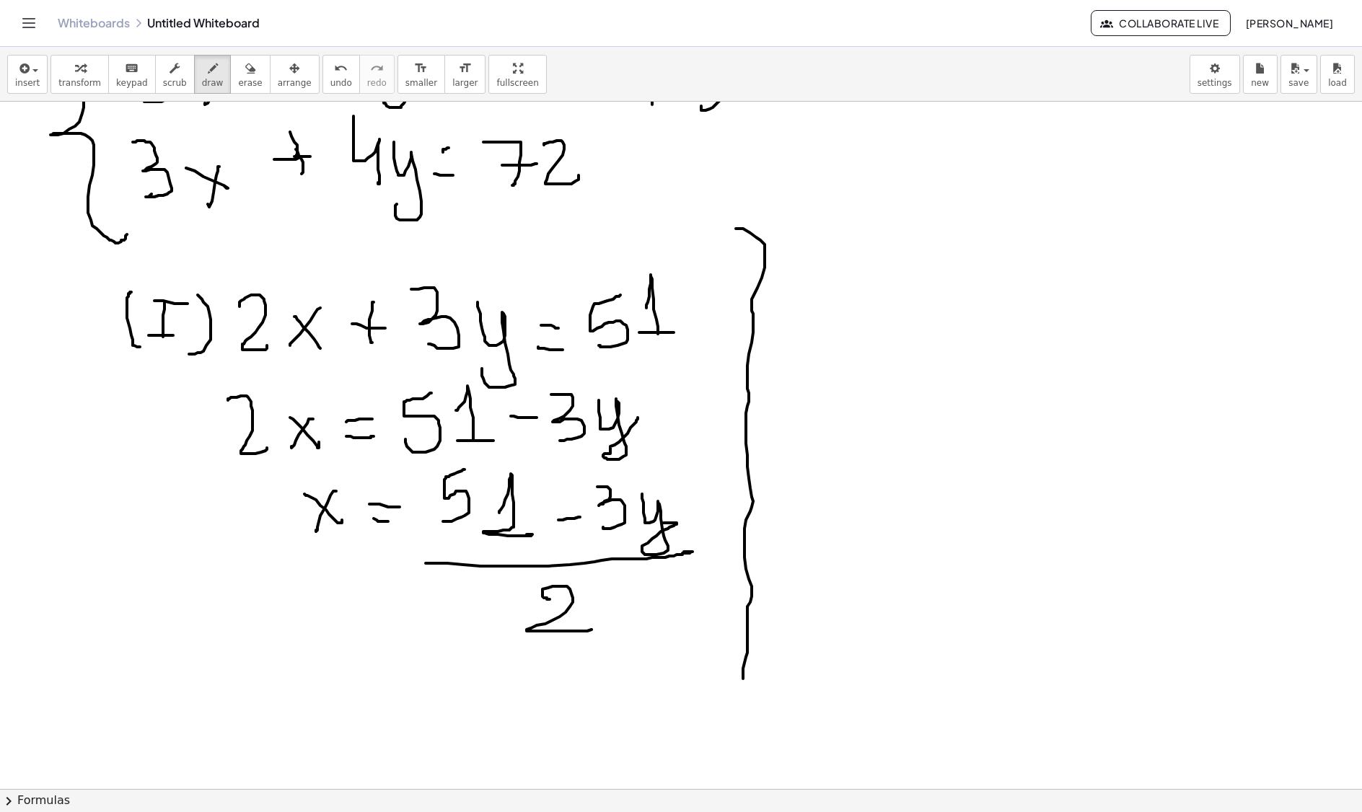
click at [741, 718] on div at bounding box center [681, 546] width 1362 height 1466
click at [678, 212] on div at bounding box center [681, 546] width 1362 height 1466
click at [705, 189] on div at bounding box center [681, 546] width 1362 height 1466
click at [730, 216] on div at bounding box center [681, 546] width 1362 height 1466
click at [750, 186] on div at bounding box center [681, 546] width 1362 height 1466
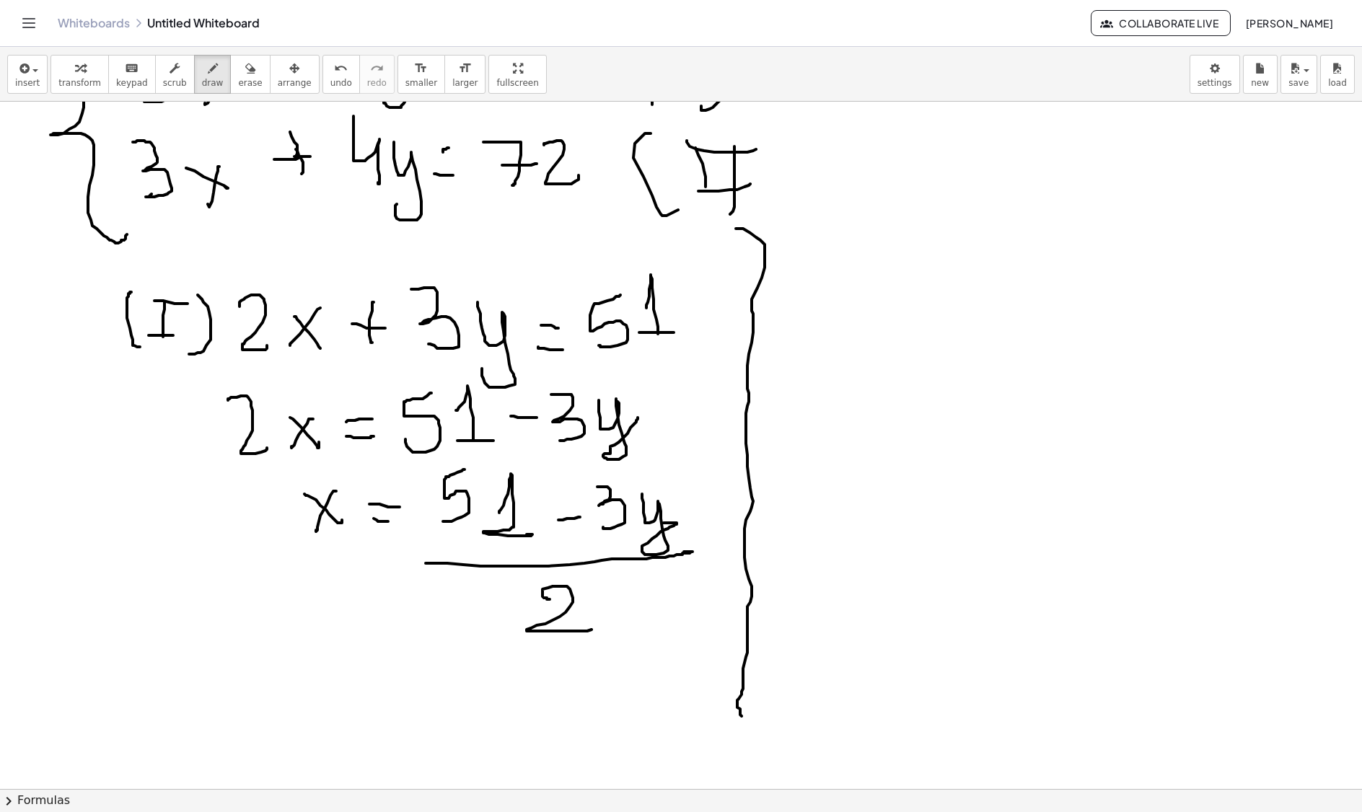
click at [759, 150] on div at bounding box center [681, 546] width 1362 height 1466
click at [776, 176] on div at bounding box center [681, 546] width 1362 height 1466
drag, startPoint x: 364, startPoint y: 351, endPoint x: 529, endPoint y: 362, distance: 166.3
click at [529, 362] on div at bounding box center [681, 546] width 1362 height 1466
drag, startPoint x: 287, startPoint y: 550, endPoint x: 336, endPoint y: 540, distance: 50.1
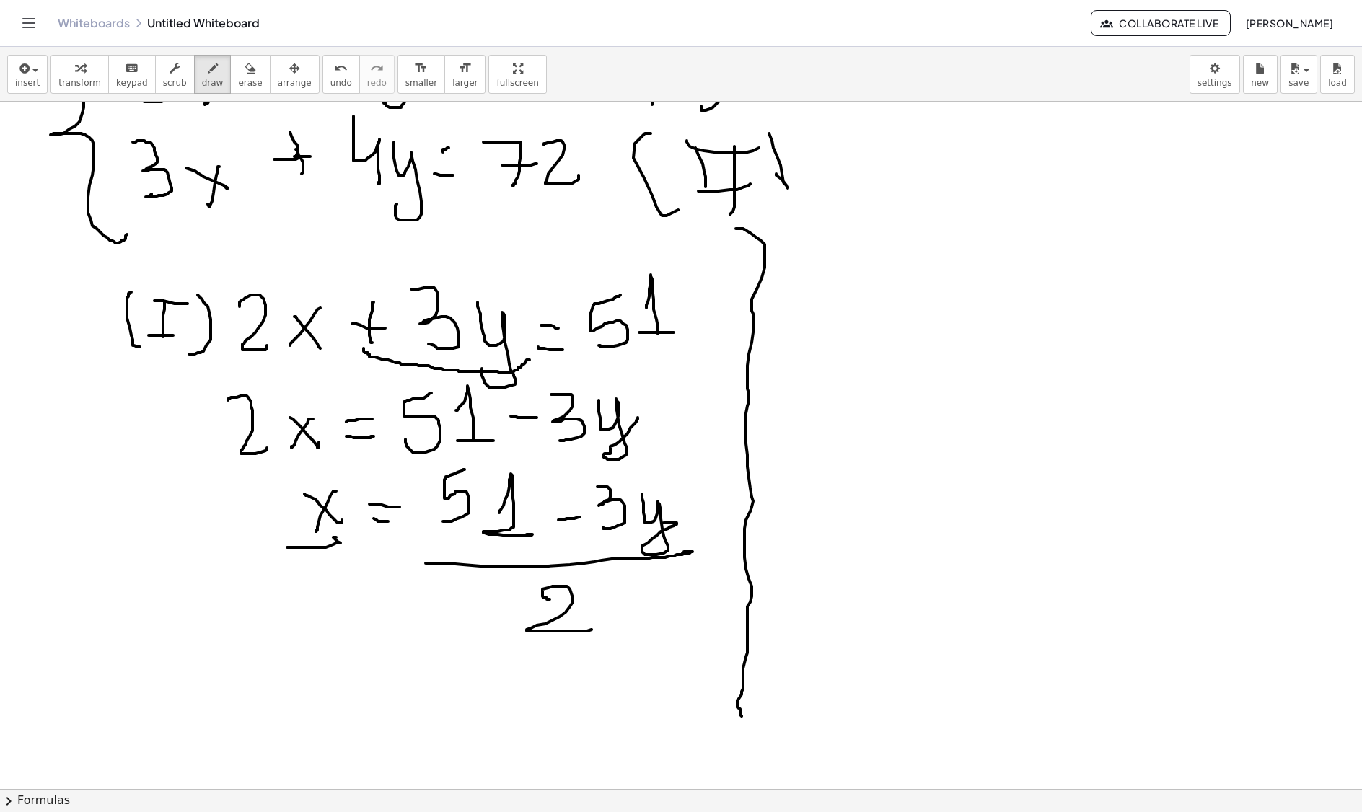
click at [336, 540] on div at bounding box center [681, 546] width 1362 height 1466
drag, startPoint x: 293, startPoint y: 462, endPoint x: 322, endPoint y: 459, distance: 29.0
click at [322, 459] on div at bounding box center [681, 546] width 1362 height 1466
drag, startPoint x: 287, startPoint y: 361, endPoint x: 335, endPoint y: 364, distance: 47.7
click at [335, 364] on div at bounding box center [681, 546] width 1362 height 1466
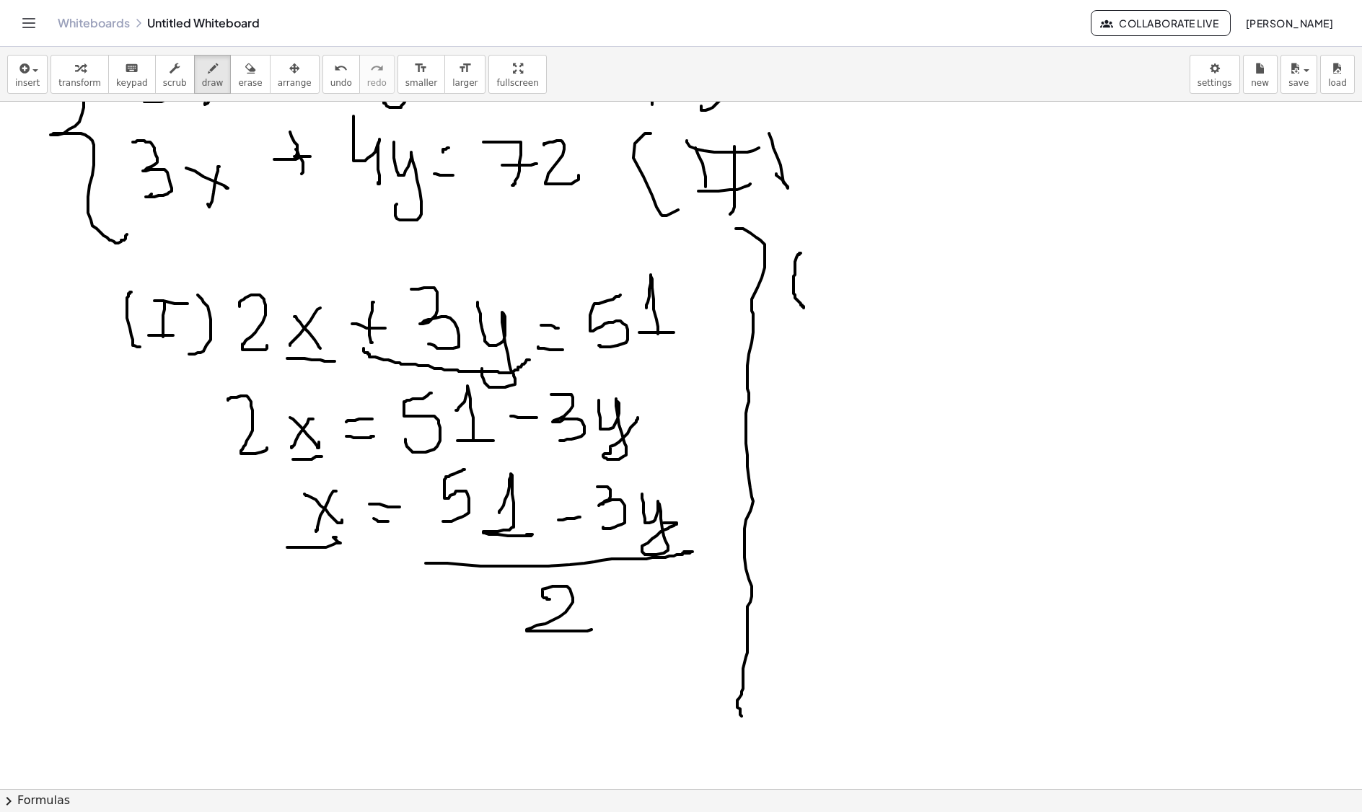
drag, startPoint x: 801, startPoint y: 255, endPoint x: 825, endPoint y: 286, distance: 39.0
click at [806, 310] on div at bounding box center [681, 546] width 1362 height 1466
click at [832, 314] on div at bounding box center [681, 546] width 1362 height 1466
drag, startPoint x: 825, startPoint y: 300, endPoint x: 868, endPoint y: 304, distance: 43.5
click at [868, 304] on div at bounding box center [681, 546] width 1362 height 1466
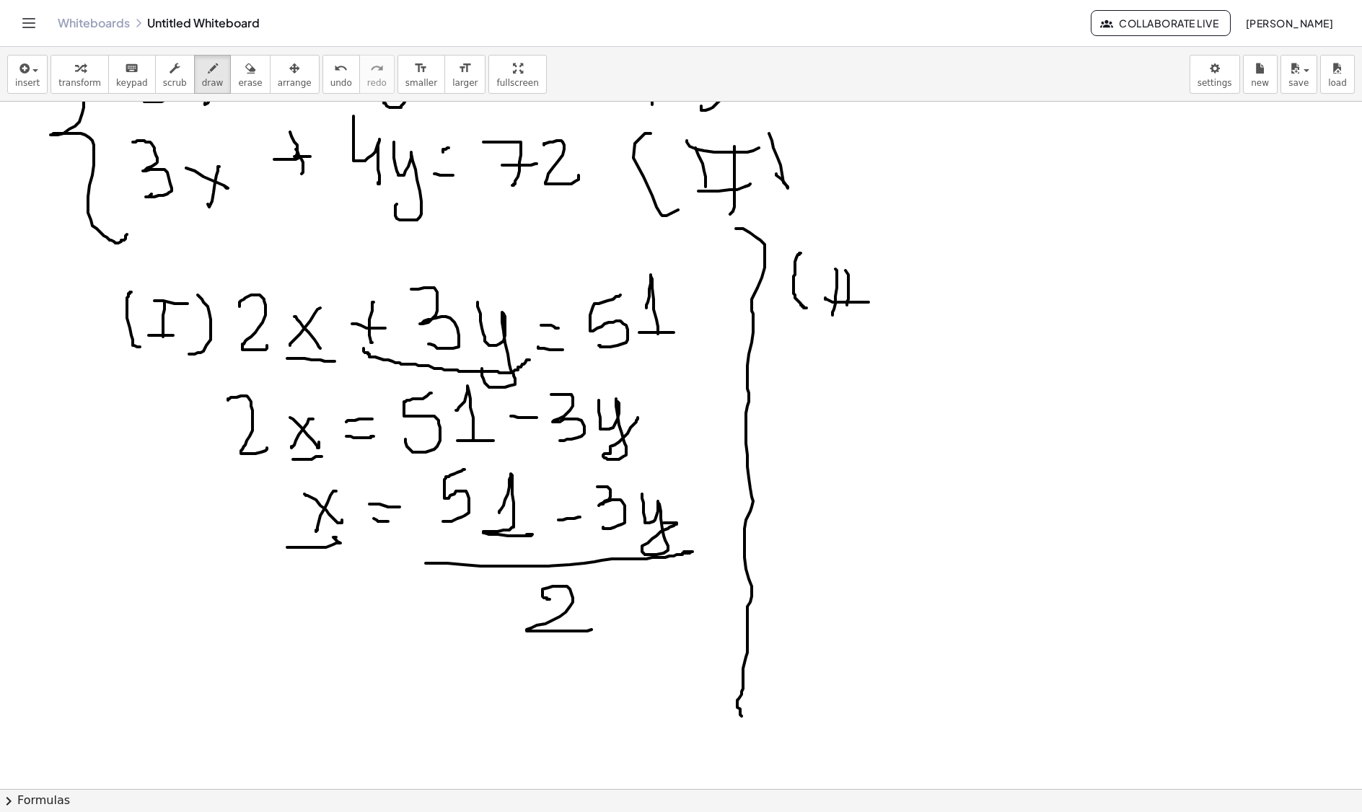
drag, startPoint x: 848, startPoint y: 301, endPoint x: 840, endPoint y: 290, distance: 14.4
click at [844, 313] on div at bounding box center [681, 546] width 1362 height 1466
drag, startPoint x: 824, startPoint y: 273, endPoint x: 867, endPoint y: 274, distance: 43.3
click at [867, 274] on div at bounding box center [681, 546] width 1362 height 1466
drag, startPoint x: 879, startPoint y: 258, endPoint x: 877, endPoint y: 317, distance: 59.2
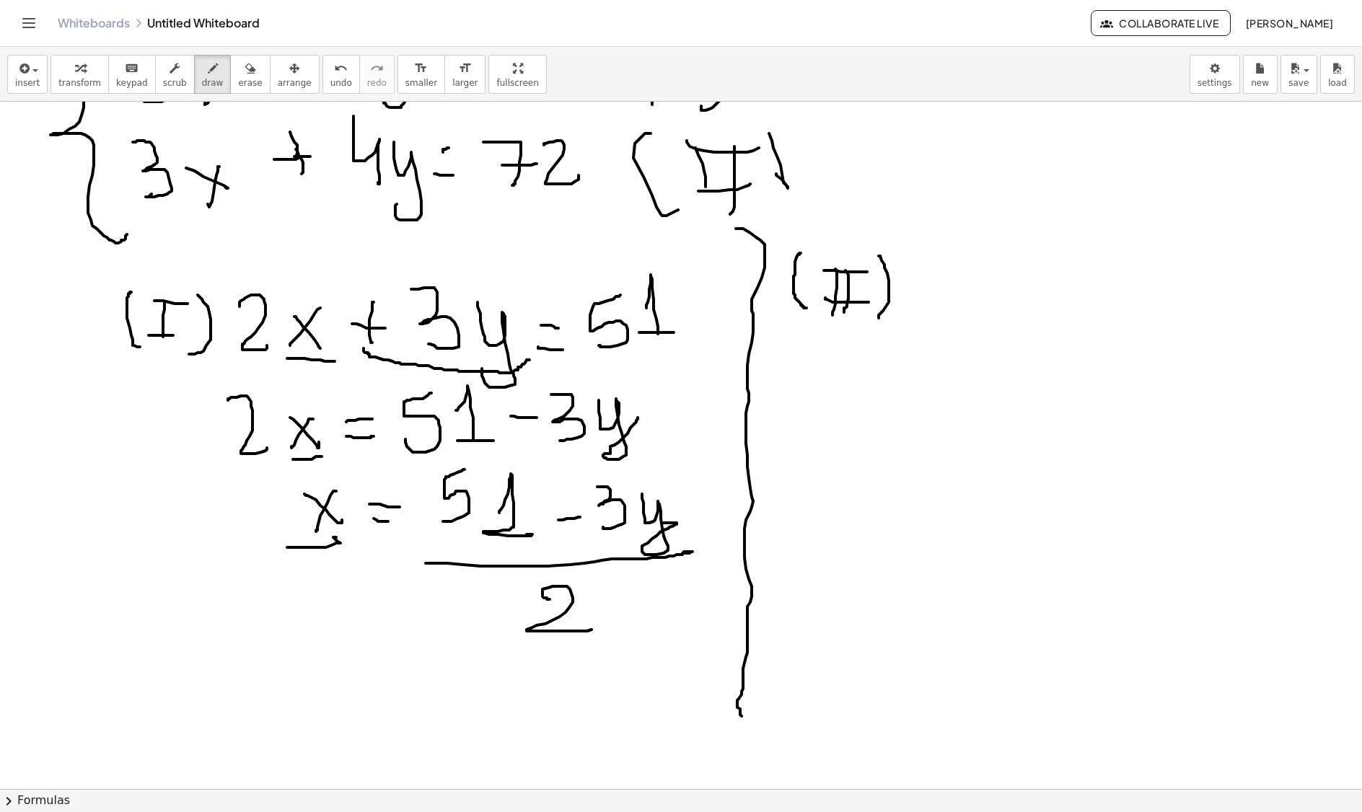
click at [877, 317] on div at bounding box center [681, 546] width 1362 height 1466
drag, startPoint x: 903, startPoint y: 277, endPoint x: 926, endPoint y: 309, distance: 39.2
click at [906, 316] on div at bounding box center [681, 546] width 1362 height 1466
drag, startPoint x: 945, startPoint y: 291, endPoint x: 980, endPoint y: 316, distance: 42.4
click at [980, 316] on div at bounding box center [681, 546] width 1362 height 1466
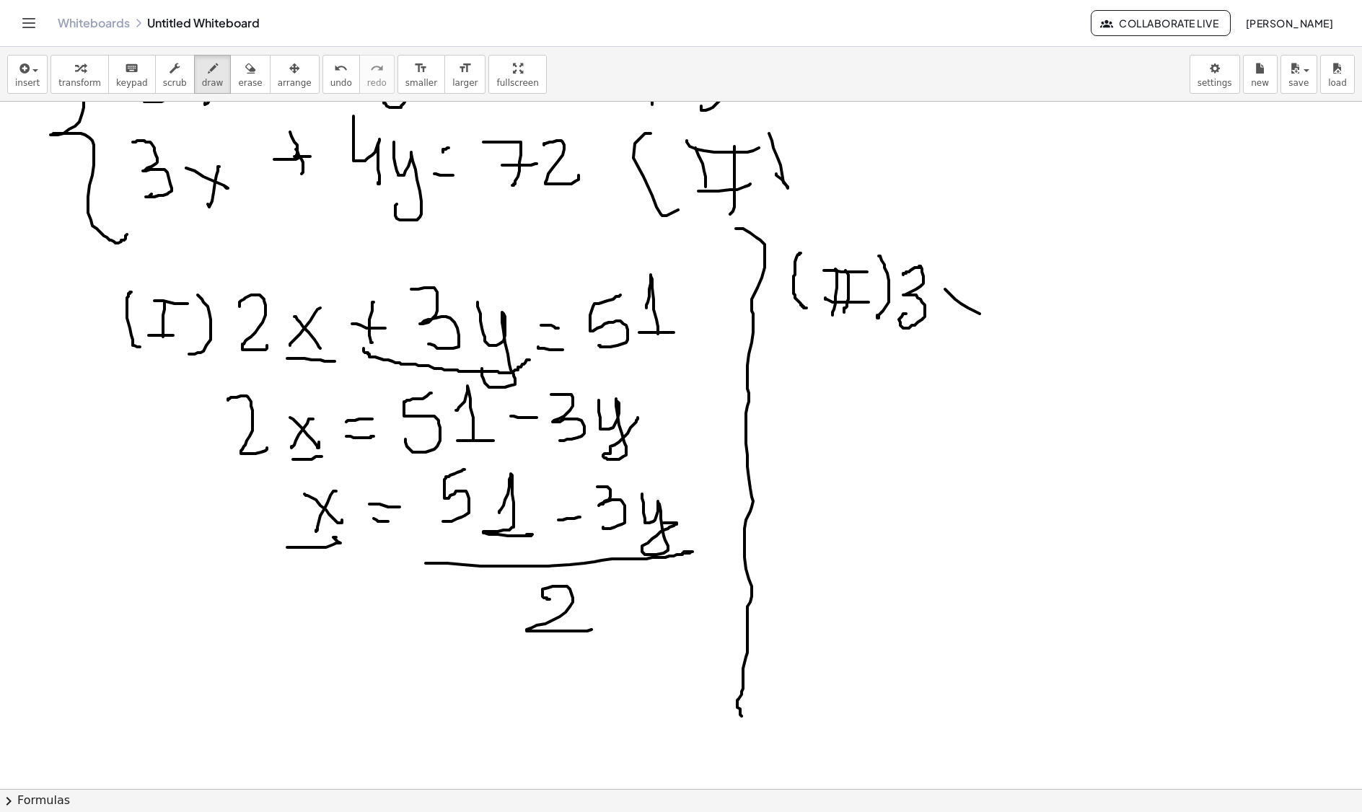
click at [942, 325] on div at bounding box center [681, 546] width 1362 height 1466
drag, startPoint x: 992, startPoint y: 299, endPoint x: 1033, endPoint y: 294, distance: 40.6
click at [1037, 299] on div at bounding box center [681, 546] width 1362 height 1466
drag, startPoint x: 1017, startPoint y: 280, endPoint x: 1014, endPoint y: 314, distance: 34.7
click at [1014, 314] on div at bounding box center [681, 546] width 1362 height 1466
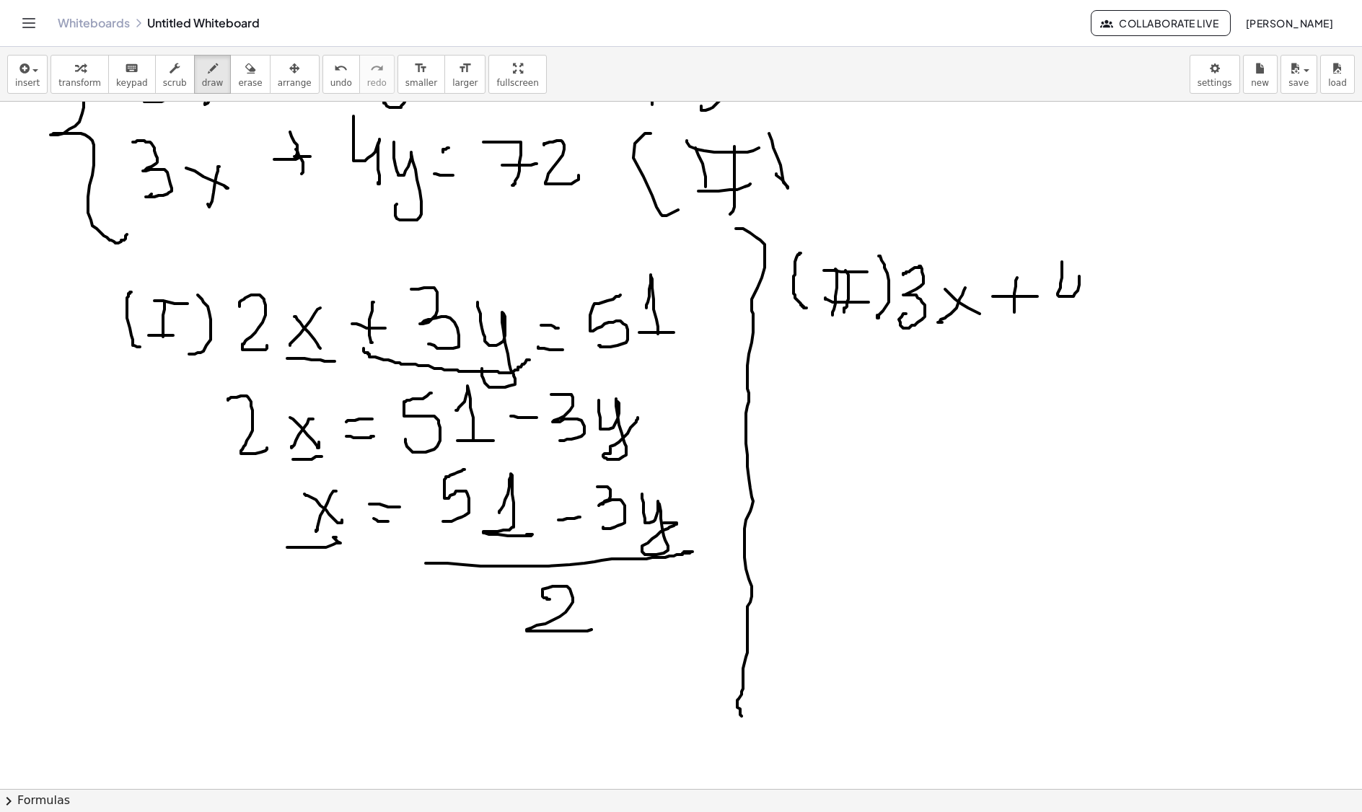
drag, startPoint x: 1062, startPoint y: 264, endPoint x: 1085, endPoint y: 304, distance: 46.5
click at [1076, 320] on div at bounding box center [681, 546] width 1362 height 1466
drag, startPoint x: 1092, startPoint y: 290, endPoint x: 1092, endPoint y: 342, distance: 51.9
click at [1092, 349] on div at bounding box center [681, 546] width 1362 height 1466
drag, startPoint x: 1141, startPoint y: 310, endPoint x: 1145, endPoint y: 299, distance: 12.3
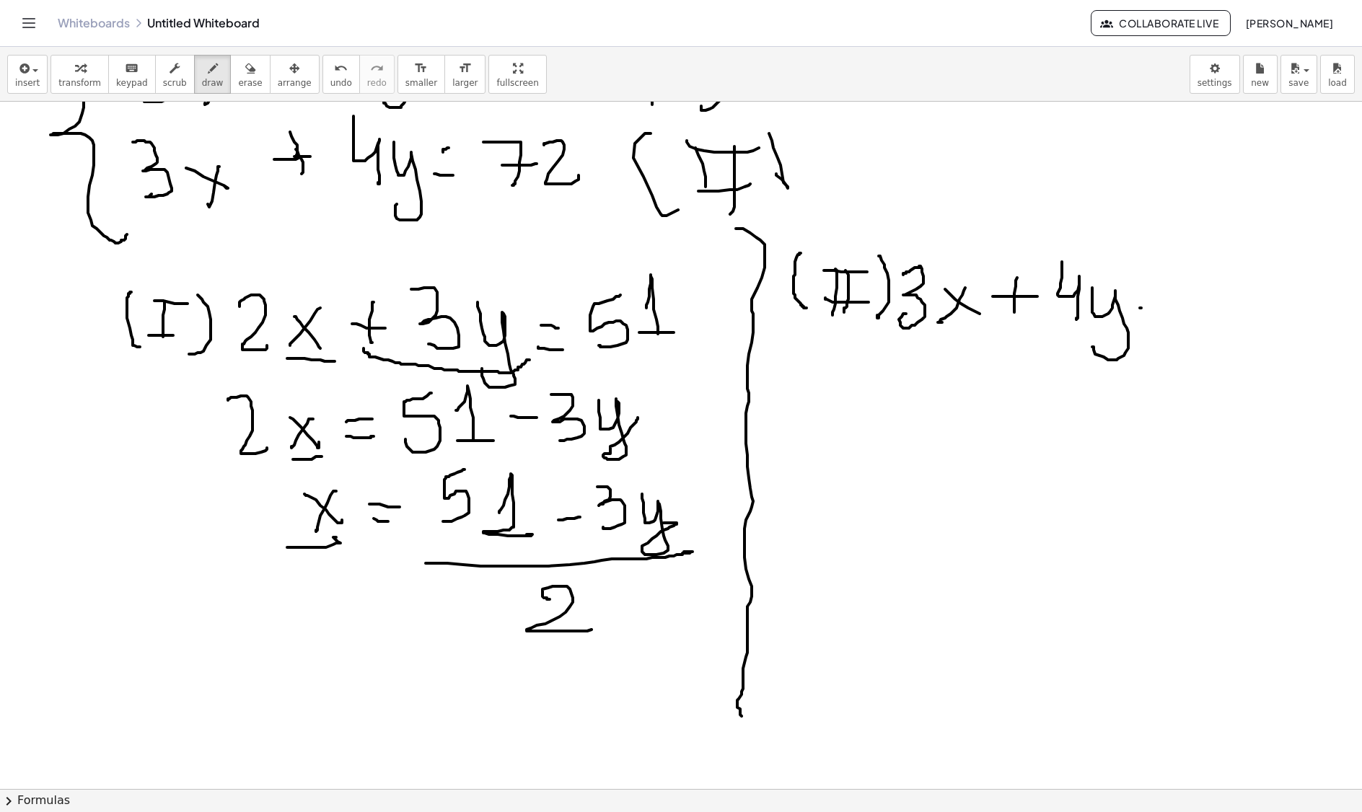
click at [1153, 313] on div at bounding box center [681, 546] width 1362 height 1466
drag, startPoint x: 1135, startPoint y: 291, endPoint x: 1158, endPoint y: 290, distance: 23.1
click at [1158, 290] on div at bounding box center [681, 546] width 1362 height 1466
drag, startPoint x: 1183, startPoint y: 267, endPoint x: 1207, endPoint y: 293, distance: 35.7
click at [1207, 313] on div at bounding box center [681, 546] width 1362 height 1466
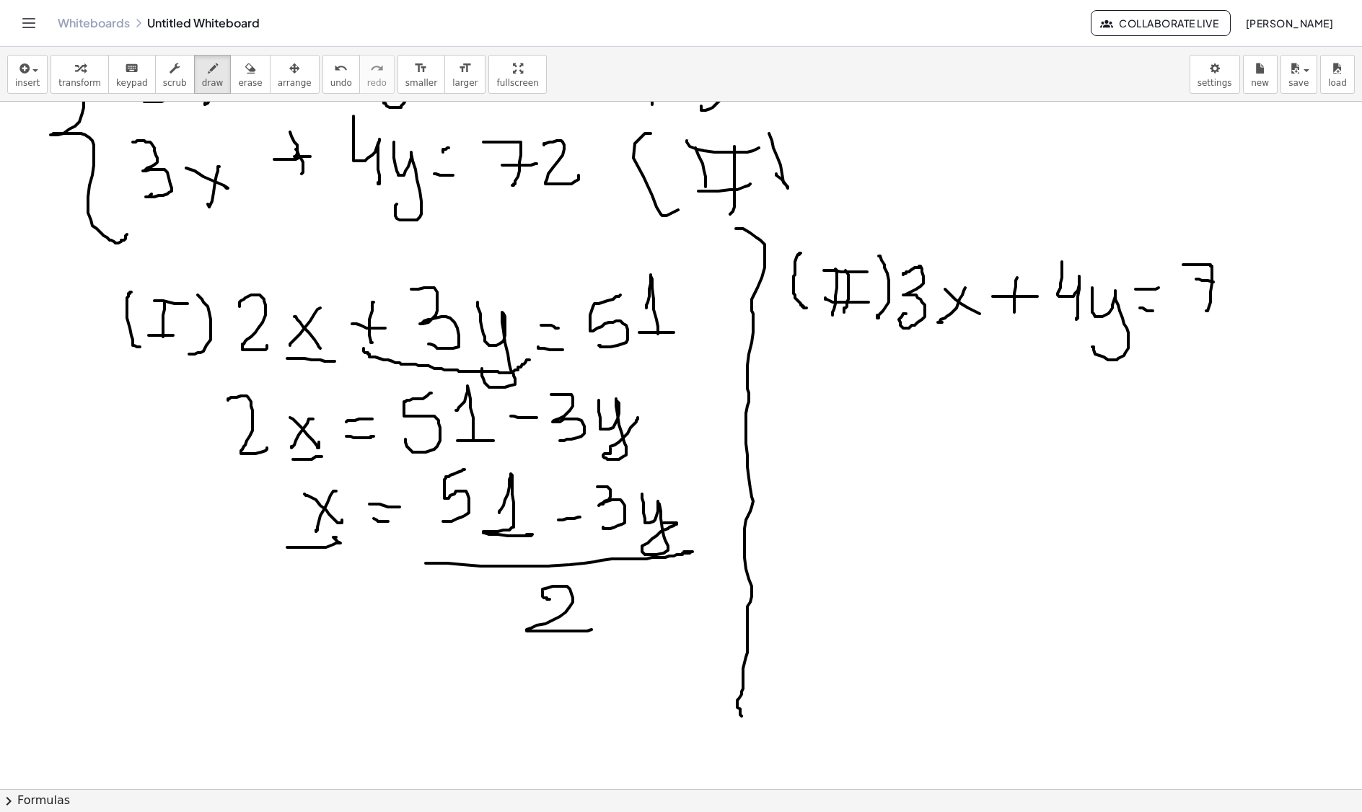
drag, startPoint x: 1197, startPoint y: 281, endPoint x: 1225, endPoint y: 278, distance: 27.6
click at [1225, 280] on div at bounding box center [681, 546] width 1362 height 1466
drag, startPoint x: 1233, startPoint y: 267, endPoint x: 1254, endPoint y: 313, distance: 50.4
click at [1245, 307] on div at bounding box center [681, 546] width 1362 height 1466
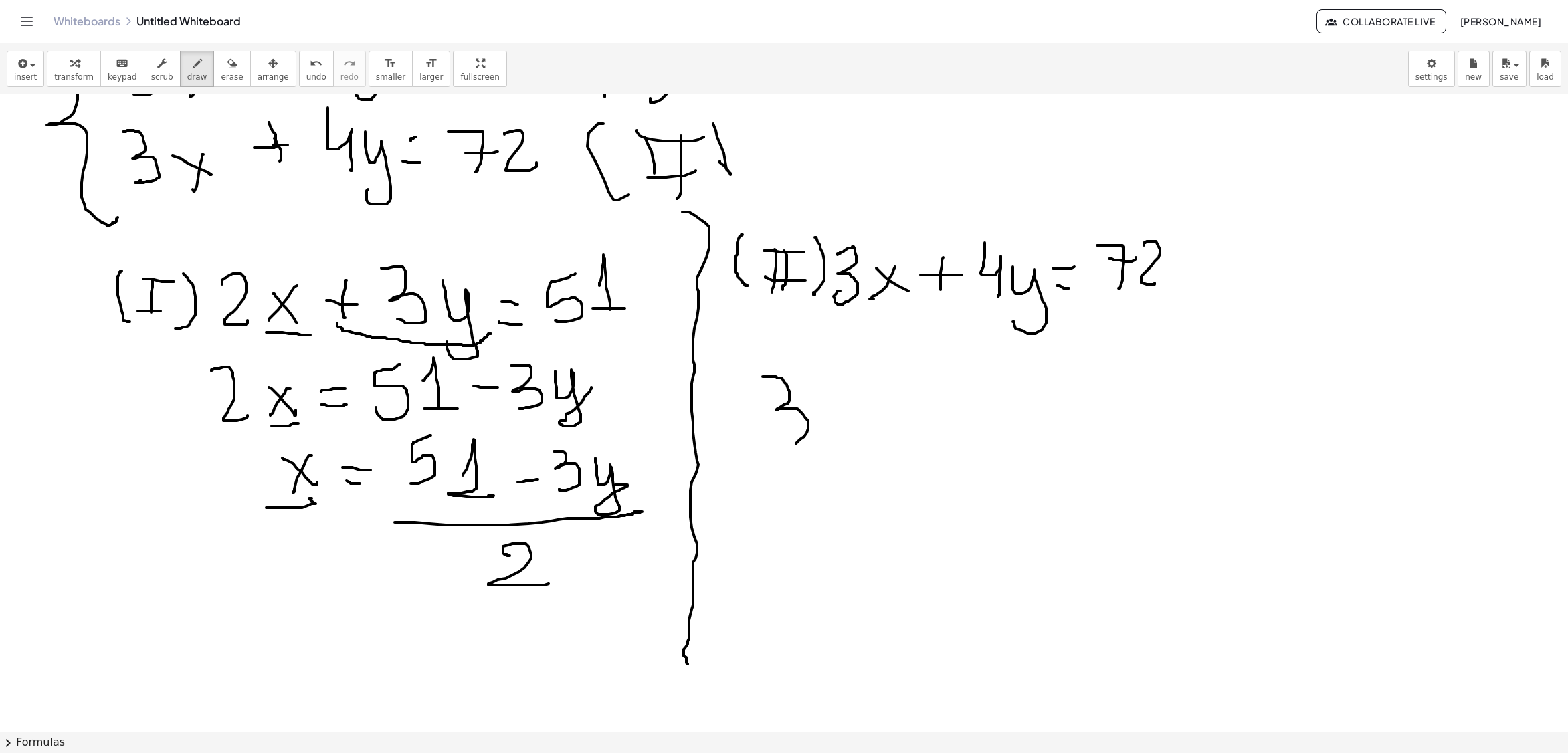
drag, startPoint x: 762, startPoint y: 378, endPoint x: 764, endPoint y: 442, distance: 64.0
click at [761, 442] on div at bounding box center [784, 506] width 1568 height 1359
drag, startPoint x: 880, startPoint y: 366, endPoint x: 868, endPoint y: 514, distance: 148.5
click at [870, 519] on div at bounding box center [784, 506] width 1568 height 1359
drag, startPoint x: 931, startPoint y: 387, endPoint x: 901, endPoint y: 440, distance: 60.9
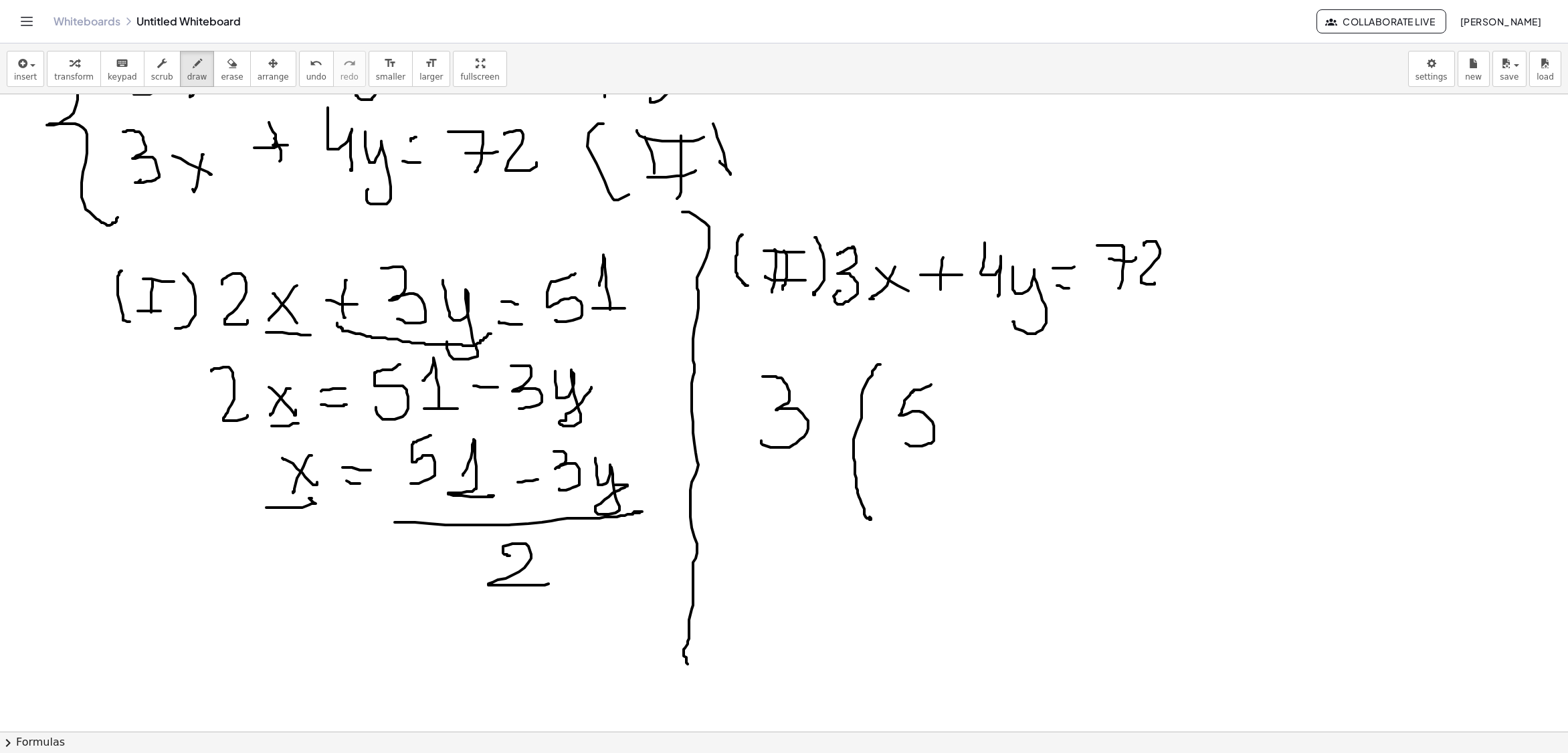
click at [901, 440] on div at bounding box center [784, 506] width 1568 height 1359
drag, startPoint x: 973, startPoint y: 414, endPoint x: 1013, endPoint y: 427, distance: 42.1
click at [994, 442] on div at bounding box center [784, 506] width 1568 height 1359
drag, startPoint x: 1015, startPoint y: 424, endPoint x: 1043, endPoint y: 421, distance: 28.2
click at [1042, 423] on div at bounding box center [784, 506] width 1568 height 1359
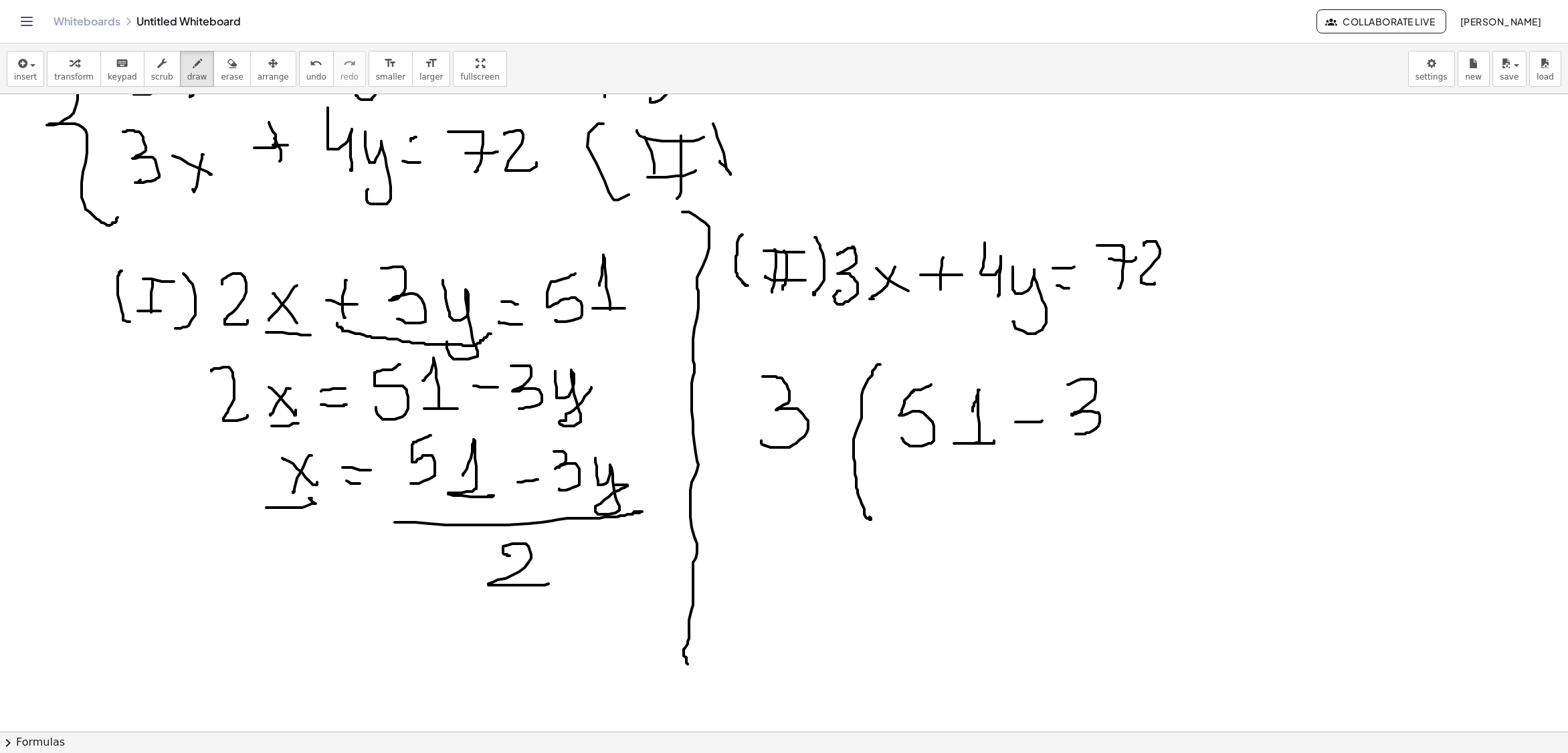
drag, startPoint x: 1067, startPoint y: 387, endPoint x: 1077, endPoint y: 432, distance: 46.1
click at [1076, 435] on div at bounding box center [784, 506] width 1568 height 1359
drag, startPoint x: 1127, startPoint y: 402, endPoint x: 1122, endPoint y: 451, distance: 49.3
click at [1122, 451] on div at bounding box center [784, 506] width 1568 height 1359
drag, startPoint x: 874, startPoint y: 478, endPoint x: 1077, endPoint y: 472, distance: 203.1
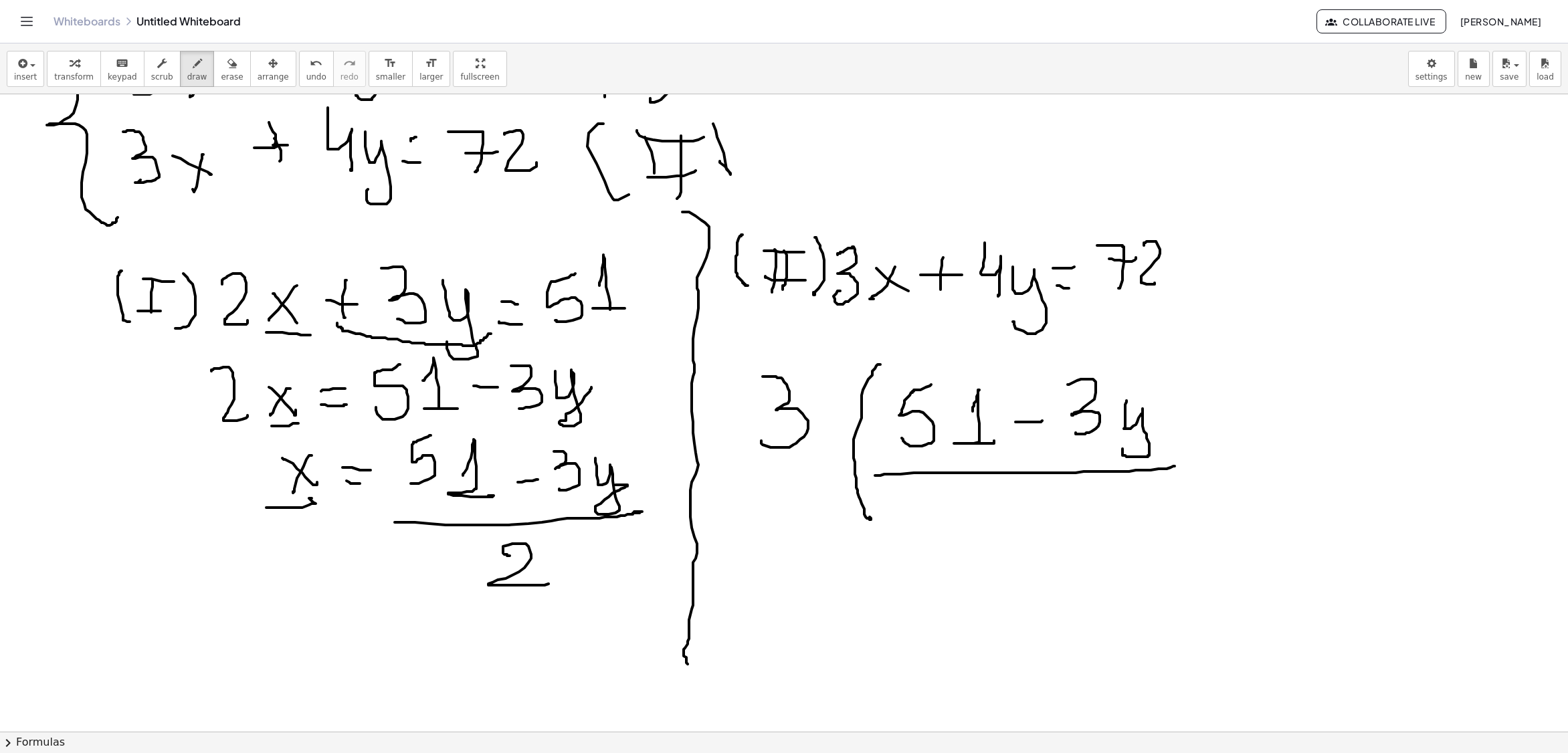
click at [1155, 468] on div at bounding box center [784, 506] width 1568 height 1359
drag, startPoint x: 1001, startPoint y: 496, endPoint x: 1066, endPoint y: 520, distance: 69.3
click at [1064, 520] on div at bounding box center [784, 506] width 1568 height 1359
drag, startPoint x: 1177, startPoint y: 365, endPoint x: 1220, endPoint y: 504, distance: 145.5
click at [1167, 517] on div at bounding box center [784, 506] width 1568 height 1359
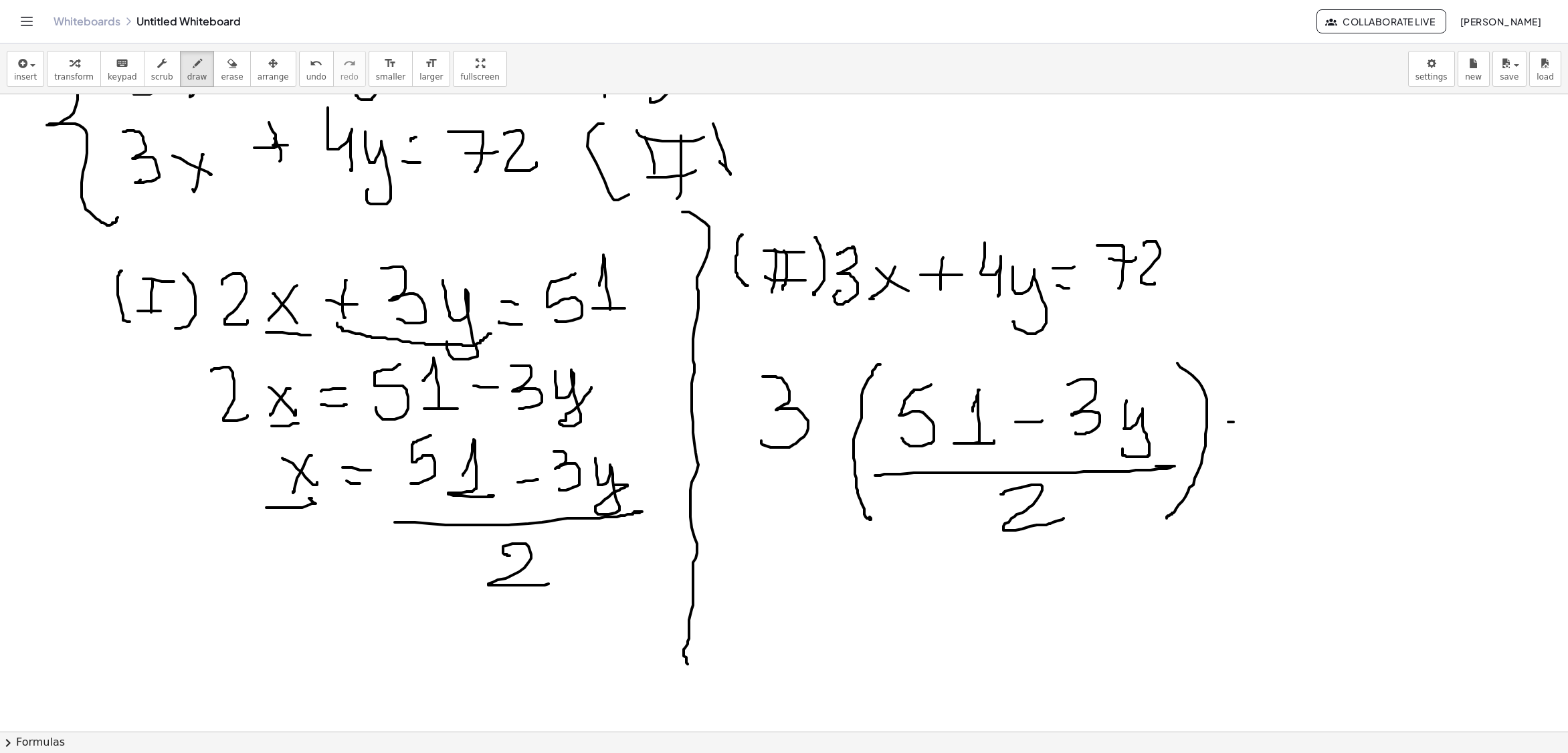
click at [1263, 426] on div at bounding box center [784, 506] width 1568 height 1359
click at [1244, 451] on div at bounding box center [784, 506] width 1568 height 1359
click at [1311, 451] on div at bounding box center [784, 506] width 1568 height 1359
click at [1331, 472] on div at bounding box center [784, 506] width 1568 height 1359
click at [1390, 433] on div at bounding box center [784, 506] width 1568 height 1359
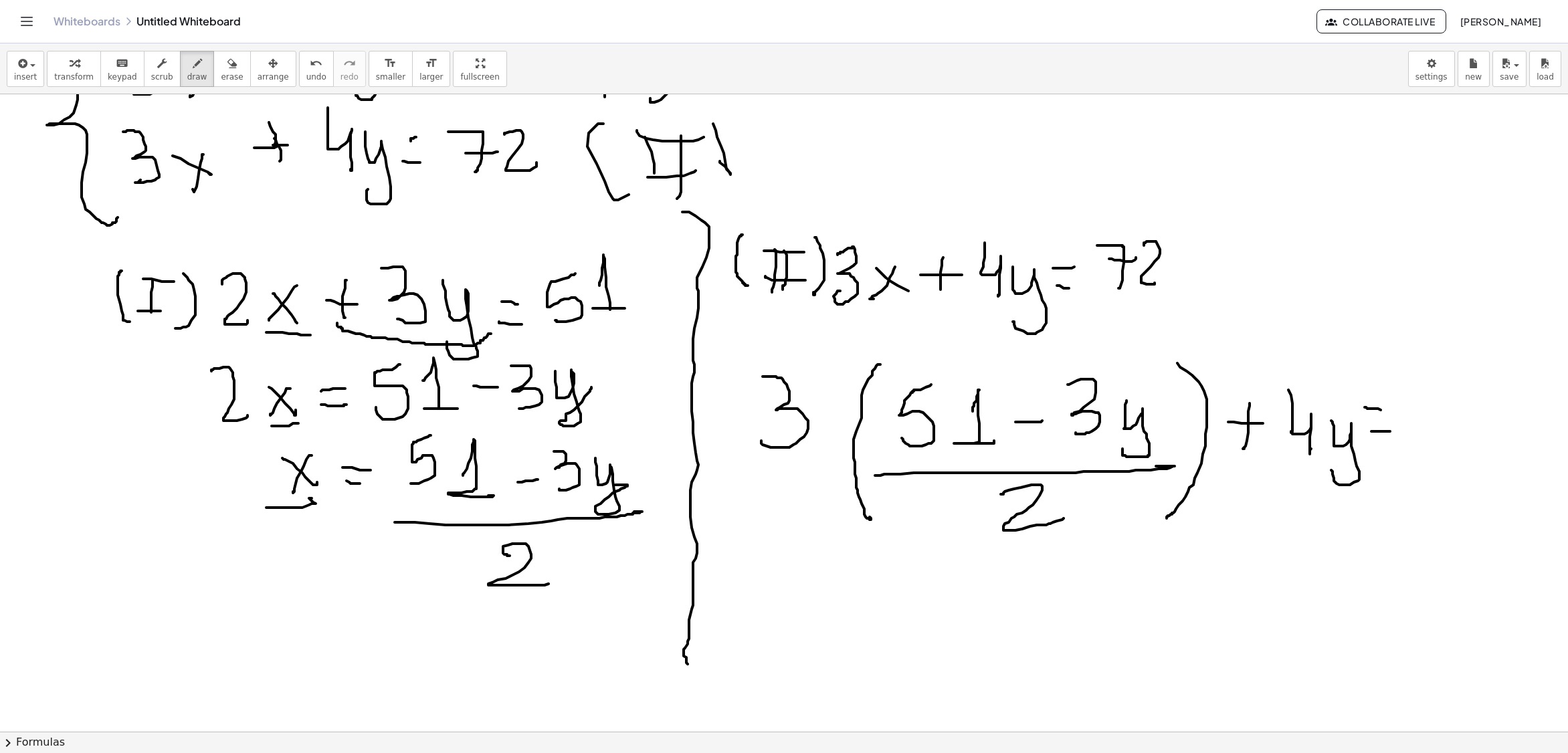
click at [1385, 414] on div at bounding box center [784, 506] width 1568 height 1359
click at [1446, 439] on div at bounding box center [784, 506] width 1568 height 1359
click at [1477, 402] on div at bounding box center [784, 506] width 1568 height 1359
click at [1517, 432] on div at bounding box center [784, 506] width 1568 height 1359
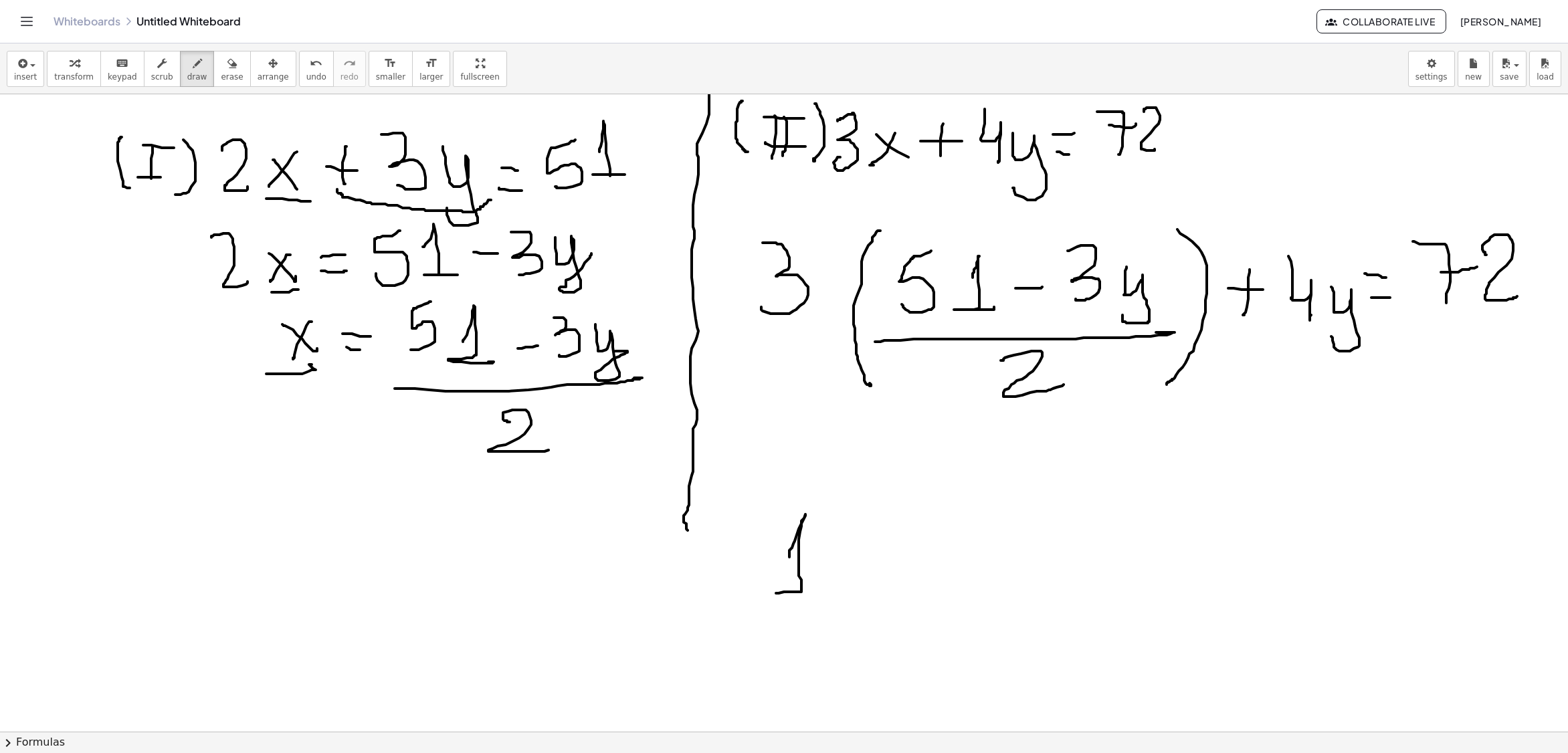
drag, startPoint x: 789, startPoint y: 559, endPoint x: 824, endPoint y: 587, distance: 44.8
click at [824, 595] on div at bounding box center [784, 373] width 1568 height 1359
drag, startPoint x: 803, startPoint y: 246, endPoint x: 944, endPoint y: 246, distance: 141.0
click at [944, 248] on div at bounding box center [784, 373] width 1568 height 1359
drag, startPoint x: 939, startPoint y: 257, endPoint x: 947, endPoint y: 229, distance: 29.1
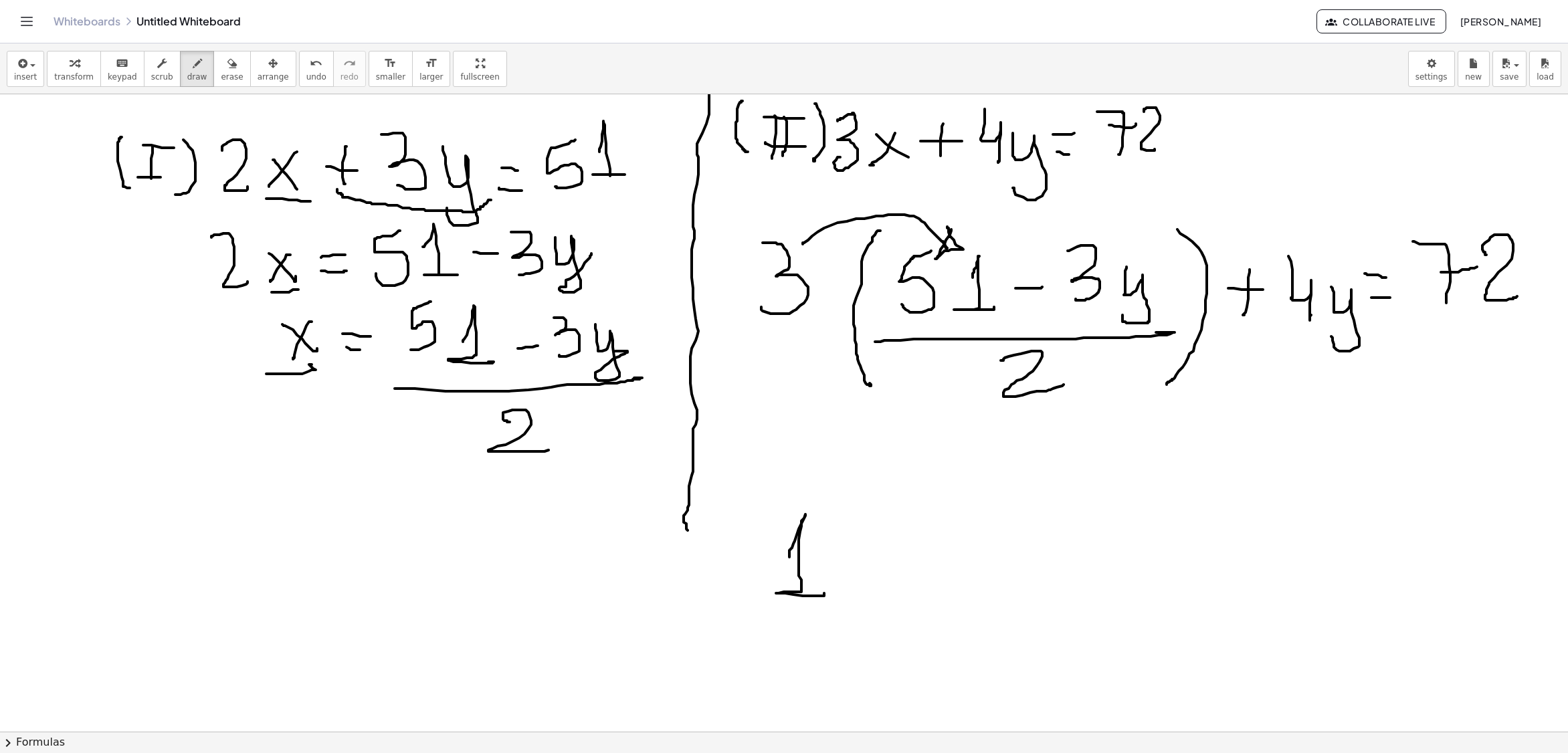
click at [947, 229] on div at bounding box center [784, 373] width 1568 height 1359
drag, startPoint x: 807, startPoint y: 239, endPoint x: 1074, endPoint y: 224, distance: 267.4
click at [1064, 234] on div at bounding box center [784, 373] width 1568 height 1359
drag, startPoint x: 1052, startPoint y: 241, endPoint x: 1039, endPoint y: 251, distance: 16.4
click at [1039, 254] on div at bounding box center [784, 373] width 1568 height 1359
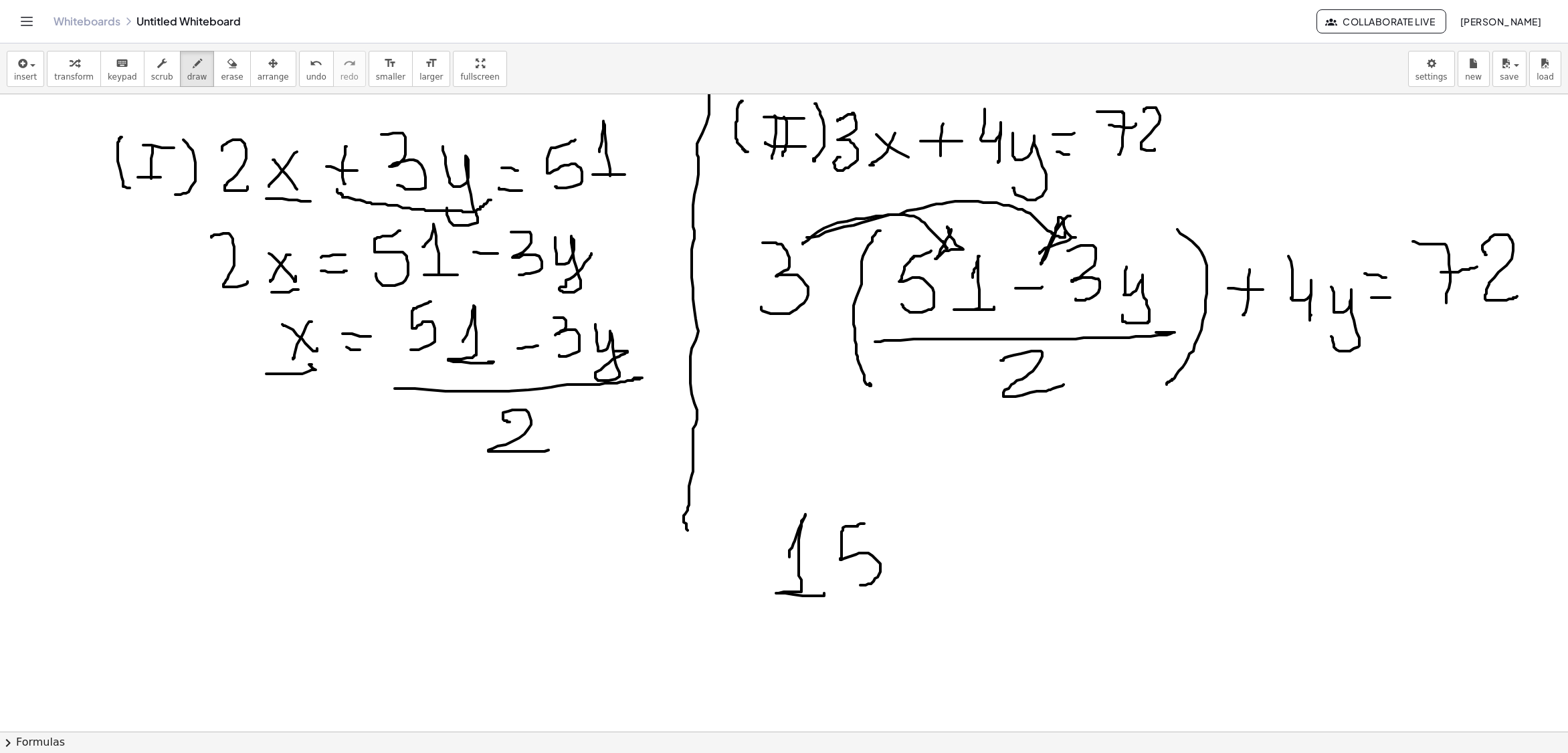
drag, startPoint x: 864, startPoint y: 526, endPoint x: 855, endPoint y: 584, distance: 58.7
click at [850, 586] on div at bounding box center [784, 373] width 1568 height 1359
drag, startPoint x: 901, startPoint y: 534, endPoint x: 912, endPoint y: 601, distance: 67.9
click at [912, 601] on div at bounding box center [784, 373] width 1568 height 1359
drag, startPoint x: 976, startPoint y: 563, endPoint x: 1019, endPoint y: 568, distance: 43.3
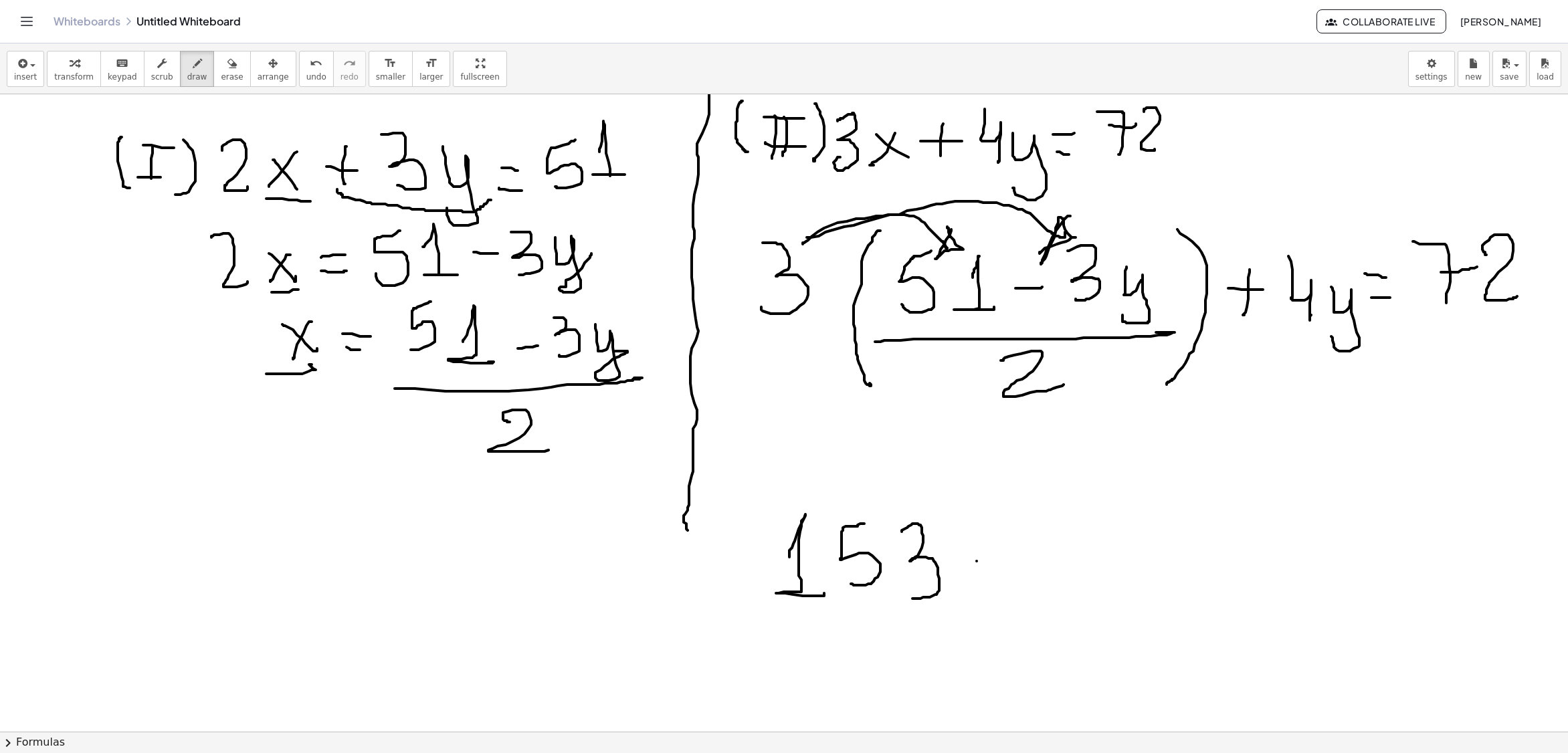
click at [1019, 568] on div at bounding box center [784, 373] width 1568 height 1359
drag, startPoint x: 1067, startPoint y: 531, endPoint x: 1069, endPoint y: 587, distance: 56.0
click at [1052, 593] on div at bounding box center [784, 373] width 1568 height 1359
drag, startPoint x: 1086, startPoint y: 555, endPoint x: 1119, endPoint y: 581, distance: 42.0
click at [1119, 581] on div at bounding box center [784, 373] width 1568 height 1359
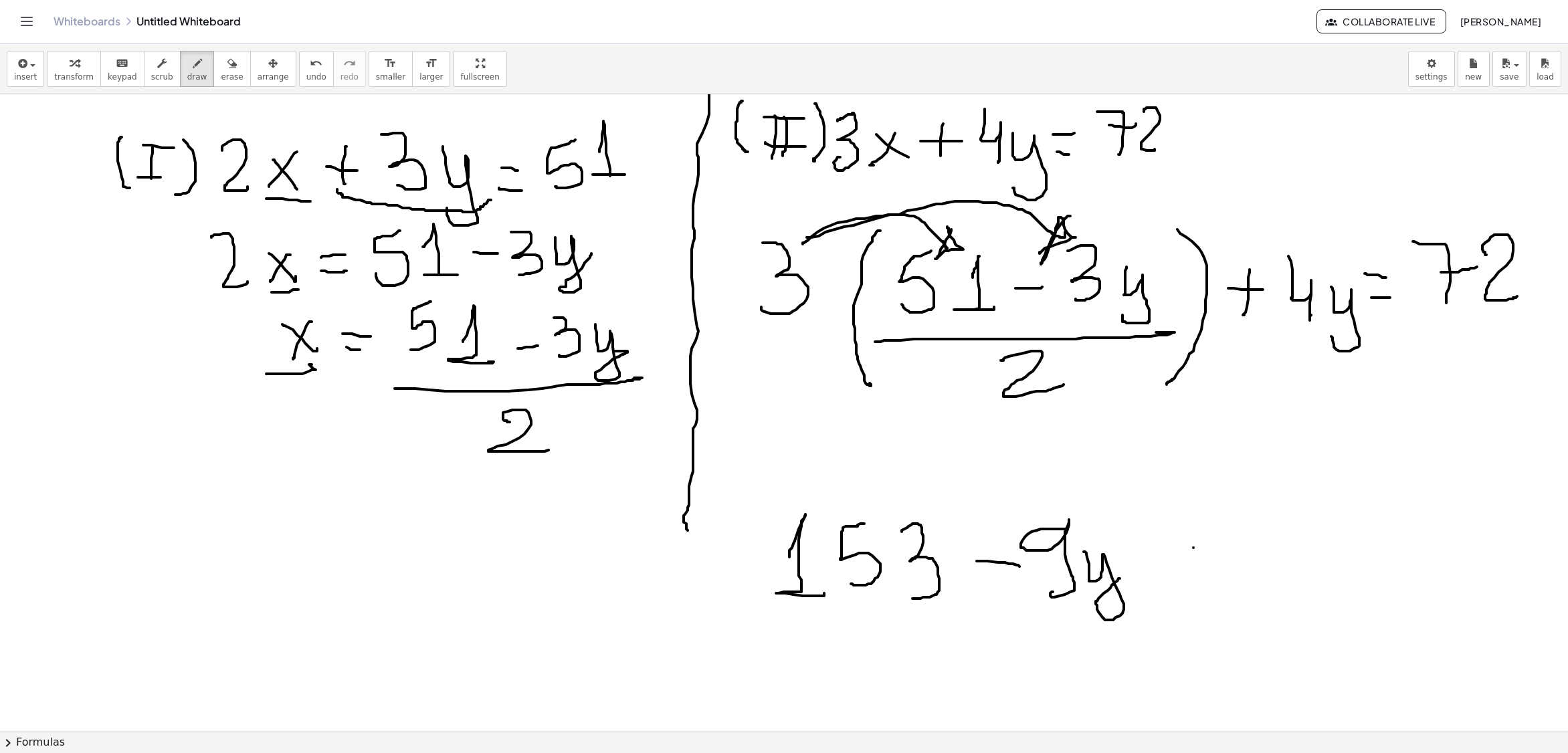
drag, startPoint x: 1193, startPoint y: 550, endPoint x: 1230, endPoint y: 551, distance: 37.0
click at [1230, 553] on div at bounding box center [784, 373] width 1568 height 1359
drag, startPoint x: 1215, startPoint y: 535, endPoint x: 1220, endPoint y: 572, distance: 37.3
click at [1217, 574] on div at bounding box center [784, 373] width 1568 height 1359
drag, startPoint x: 1264, startPoint y: 504, endPoint x: 1290, endPoint y: 575, distance: 75.6
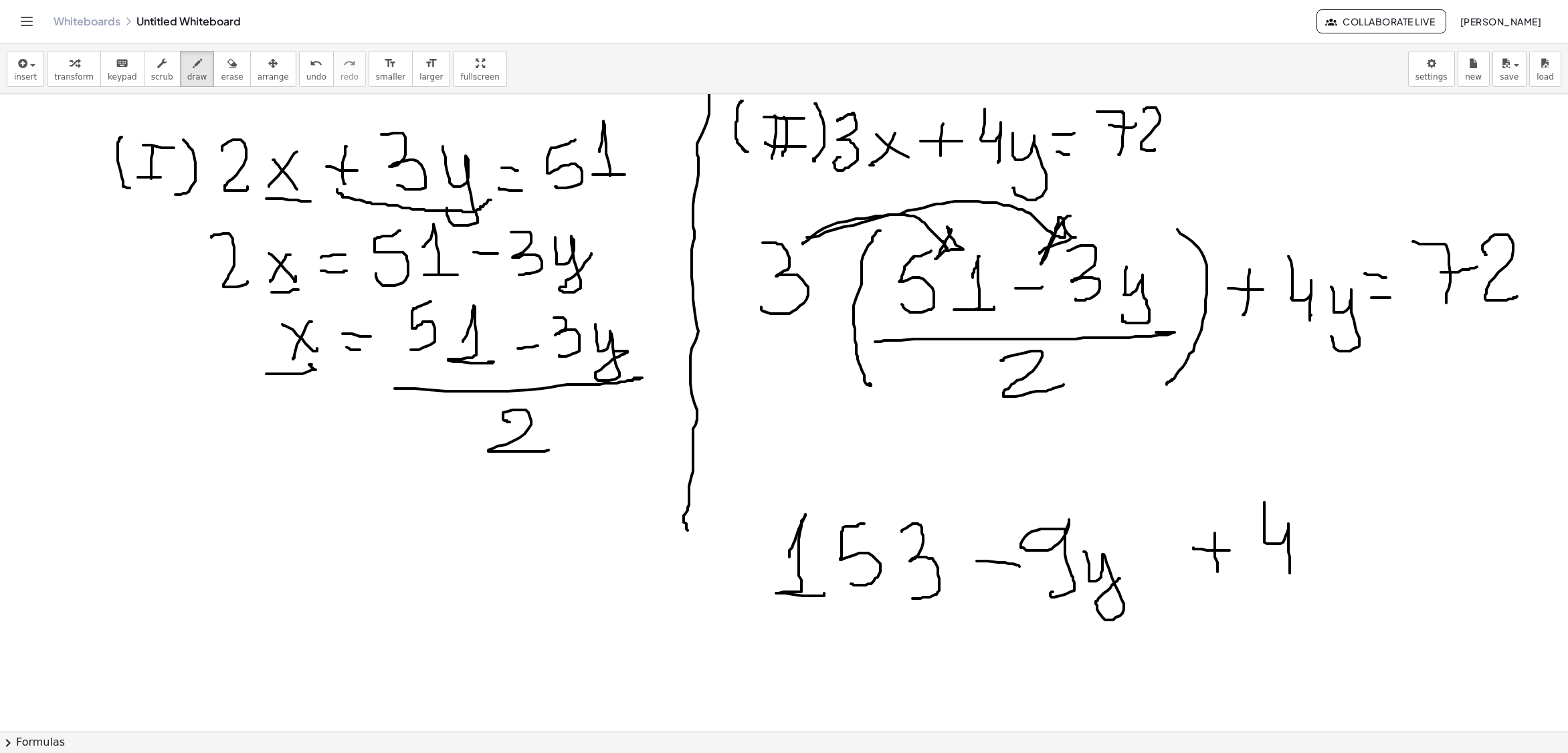
click at [1290, 575] on div at bounding box center [784, 373] width 1568 height 1359
drag, startPoint x: 1319, startPoint y: 546, endPoint x: 1352, endPoint y: 542, distance: 33.2
click at [1355, 542] on div at bounding box center [784, 373] width 1568 height 1359
drag, startPoint x: 1371, startPoint y: 560, endPoint x: 1396, endPoint y: 558, distance: 25.1
click at [1396, 558] on div at bounding box center [784, 373] width 1568 height 1359
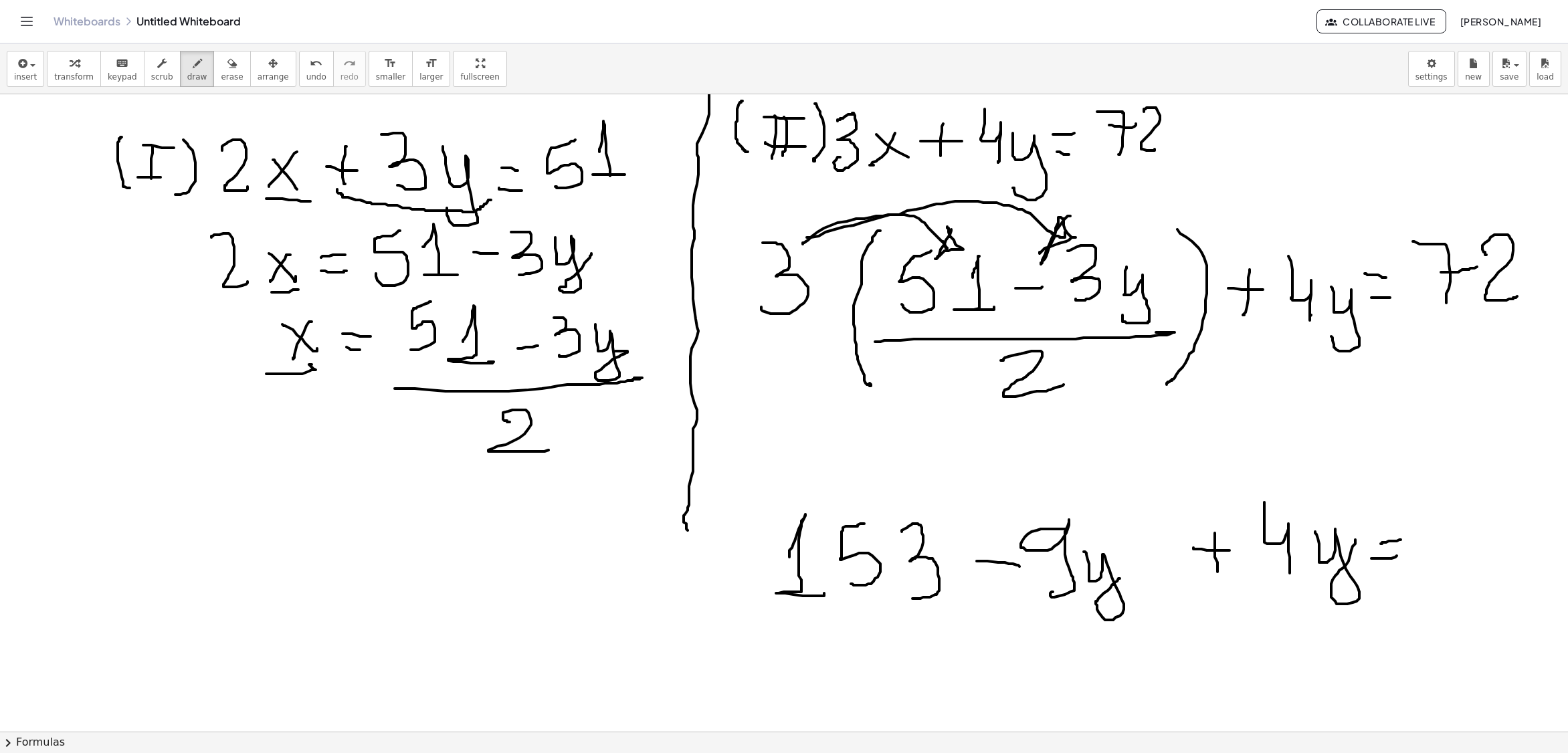
click at [1400, 542] on div at bounding box center [784, 373] width 1568 height 1359
drag, startPoint x: 1421, startPoint y: 511, endPoint x: 1458, endPoint y: 571, distance: 70.5
click at [1458, 571] on div at bounding box center [784, 373] width 1568 height 1359
drag, startPoint x: 1462, startPoint y: 546, endPoint x: 1478, endPoint y: 542, distance: 16.5
click at [1478, 546] on div at bounding box center [784, 373] width 1568 height 1359
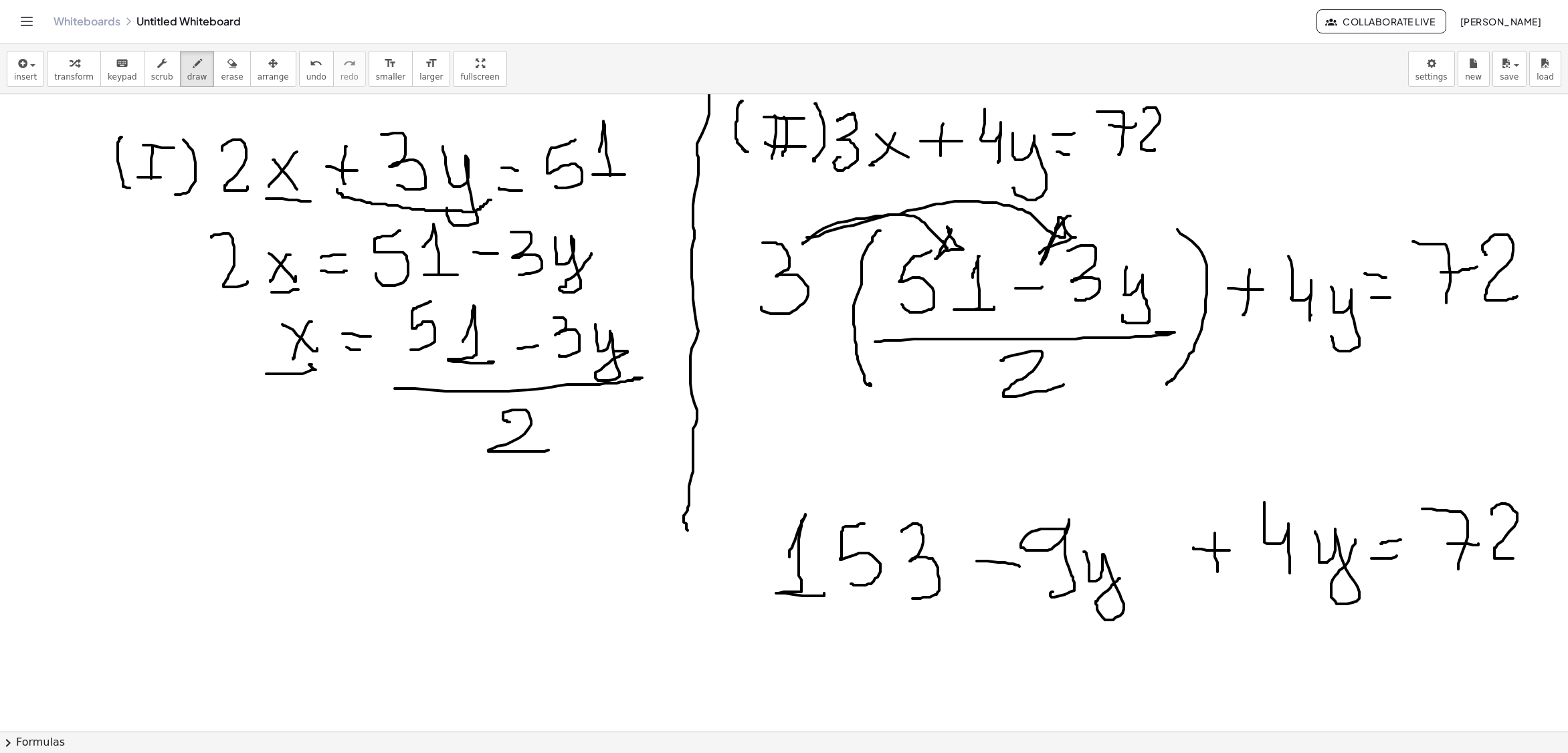
drag, startPoint x: 1491, startPoint y: 515, endPoint x: 1513, endPoint y: 560, distance: 50.1
click at [1513, 560] on div at bounding box center [784, 373] width 1568 height 1359
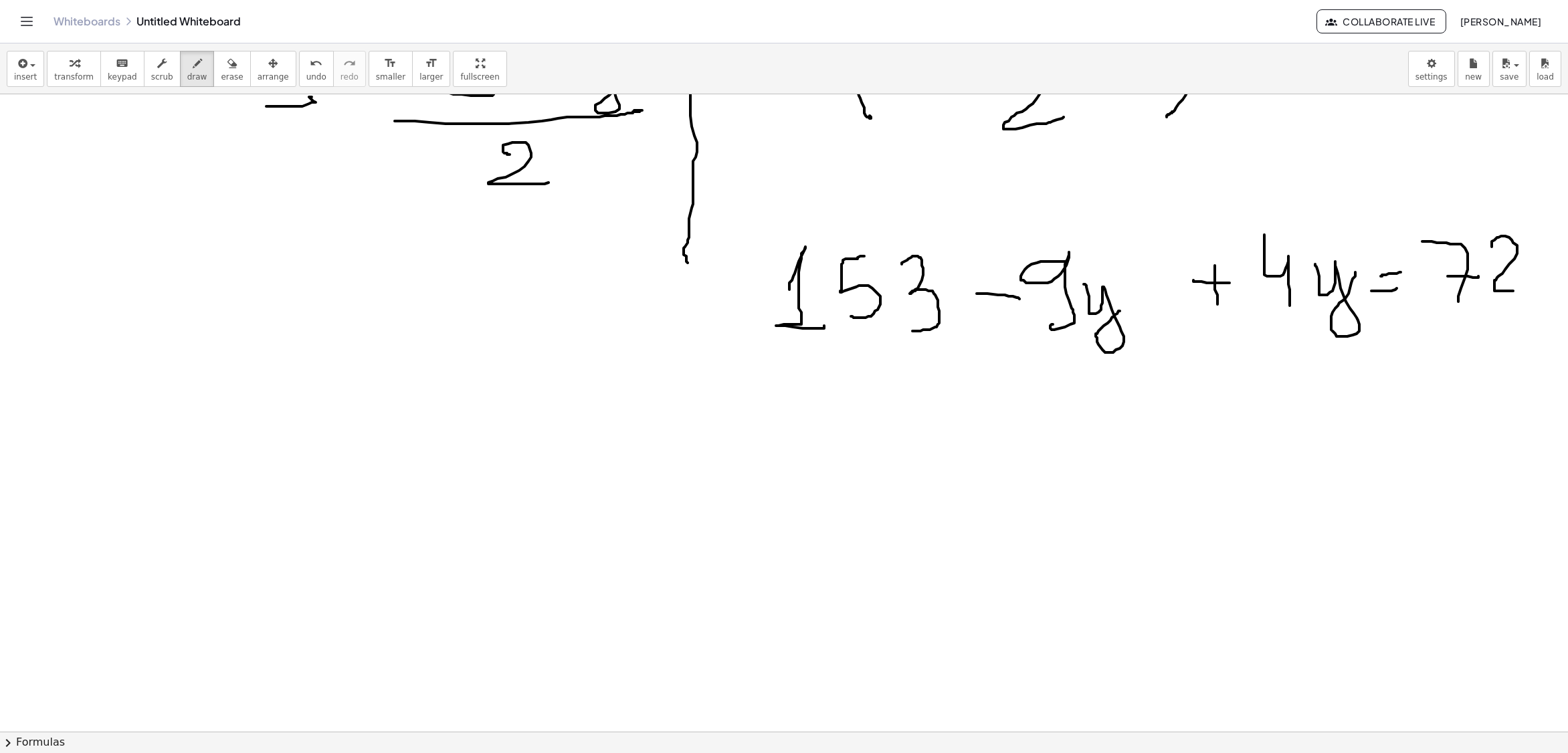
scroll to position [535, 0]
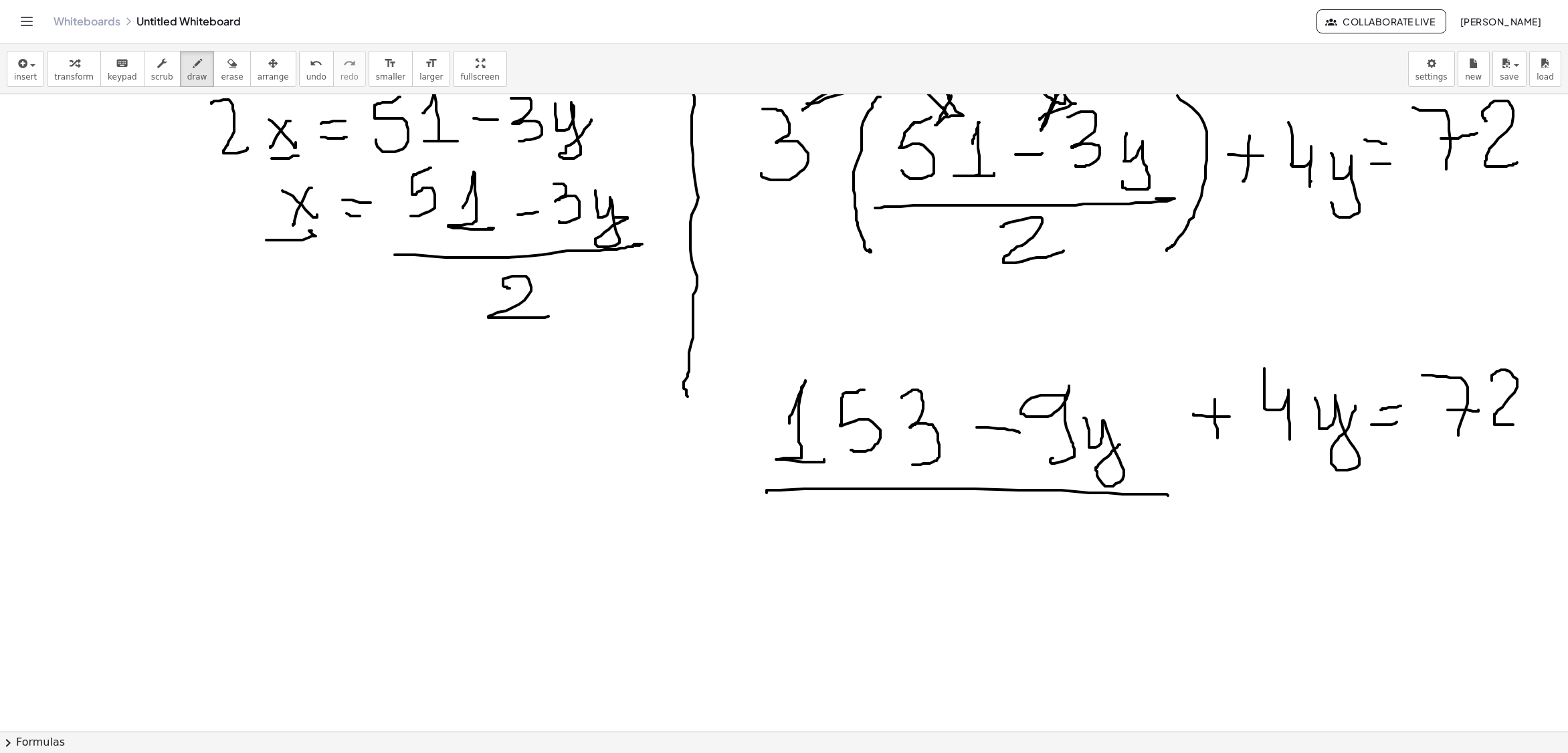
drag, startPoint x: 767, startPoint y: 495, endPoint x: 1146, endPoint y: 498, distance: 379.0
click at [1167, 495] on div at bounding box center [784, 239] width 1568 height 1359
drag, startPoint x: 918, startPoint y: 532, endPoint x: 947, endPoint y: 574, distance: 51.0
click at [950, 574] on div at bounding box center [784, 239] width 1568 height 1359
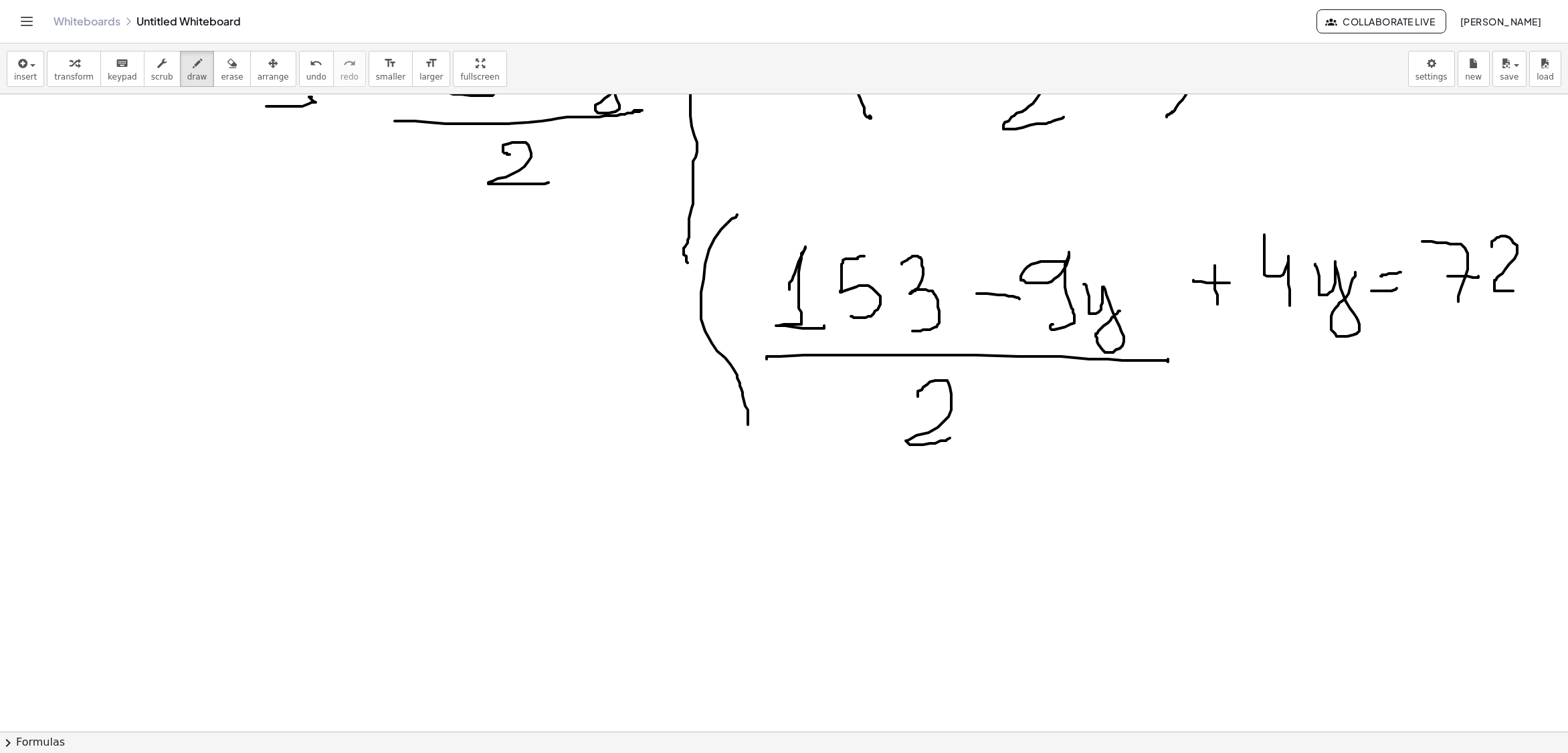
drag, startPoint x: 701, startPoint y: 308, endPoint x: 779, endPoint y: 436, distance: 149.9
click at [747, 429] on div at bounding box center [784, 105] width 1568 height 1359
drag, startPoint x: 1375, startPoint y: 246, endPoint x: 1375, endPoint y: 329, distance: 83.0
click at [1345, 369] on div at bounding box center [784, 105] width 1568 height 1359
drag, startPoint x: 1414, startPoint y: 214, endPoint x: 1477, endPoint y: 285, distance: 94.9
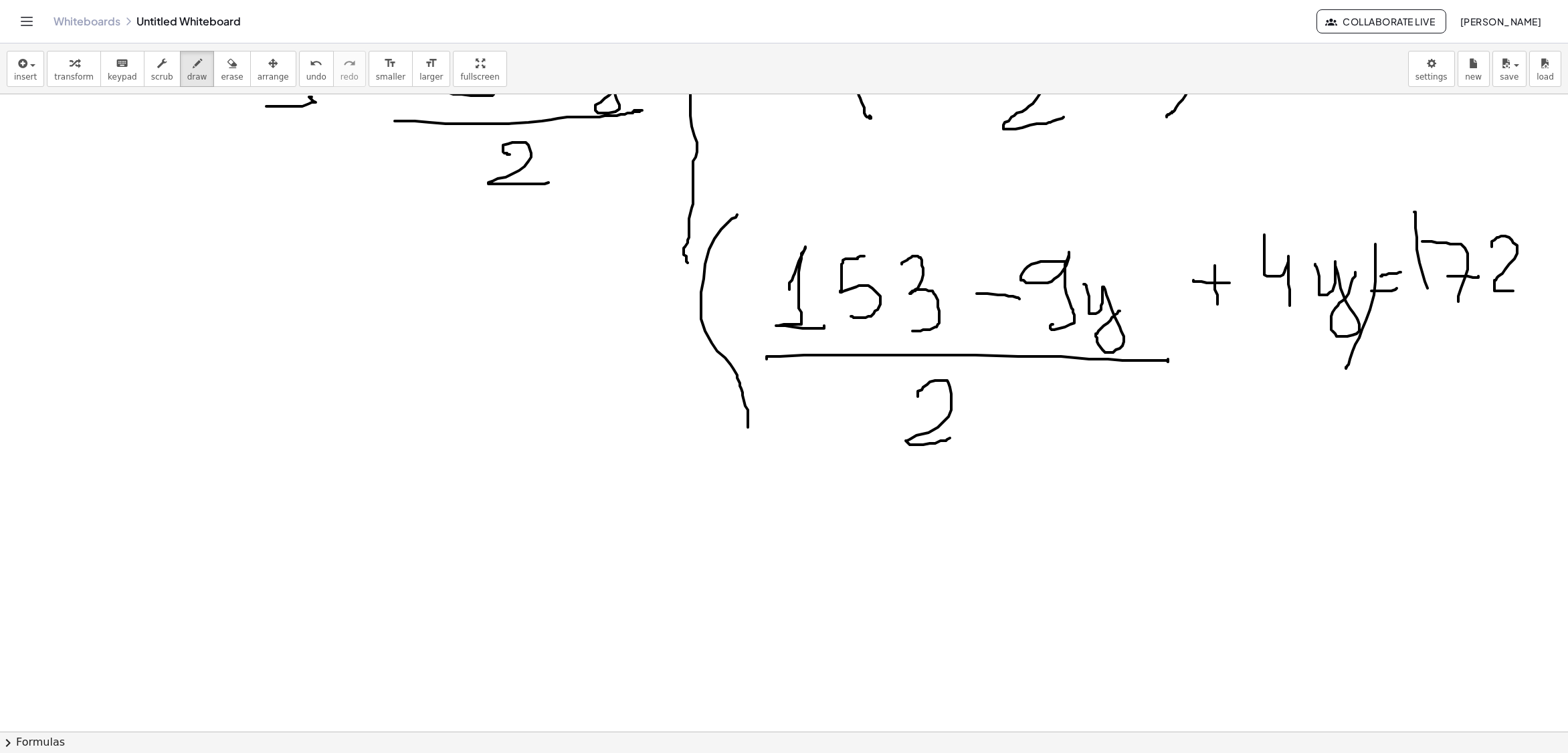
click at [1444, 302] on div at bounding box center [784, 105] width 1568 height 1359
drag, startPoint x: 1523, startPoint y: 230, endPoint x: 1515, endPoint y: 309, distance: 79.4
click at [1515, 309] on div at bounding box center [784, 105] width 1568 height 1359
drag, startPoint x: 1517, startPoint y: 158, endPoint x: 1532, endPoint y: 202, distance: 46.5
click at [1532, 202] on div at bounding box center [784, 105] width 1568 height 1359
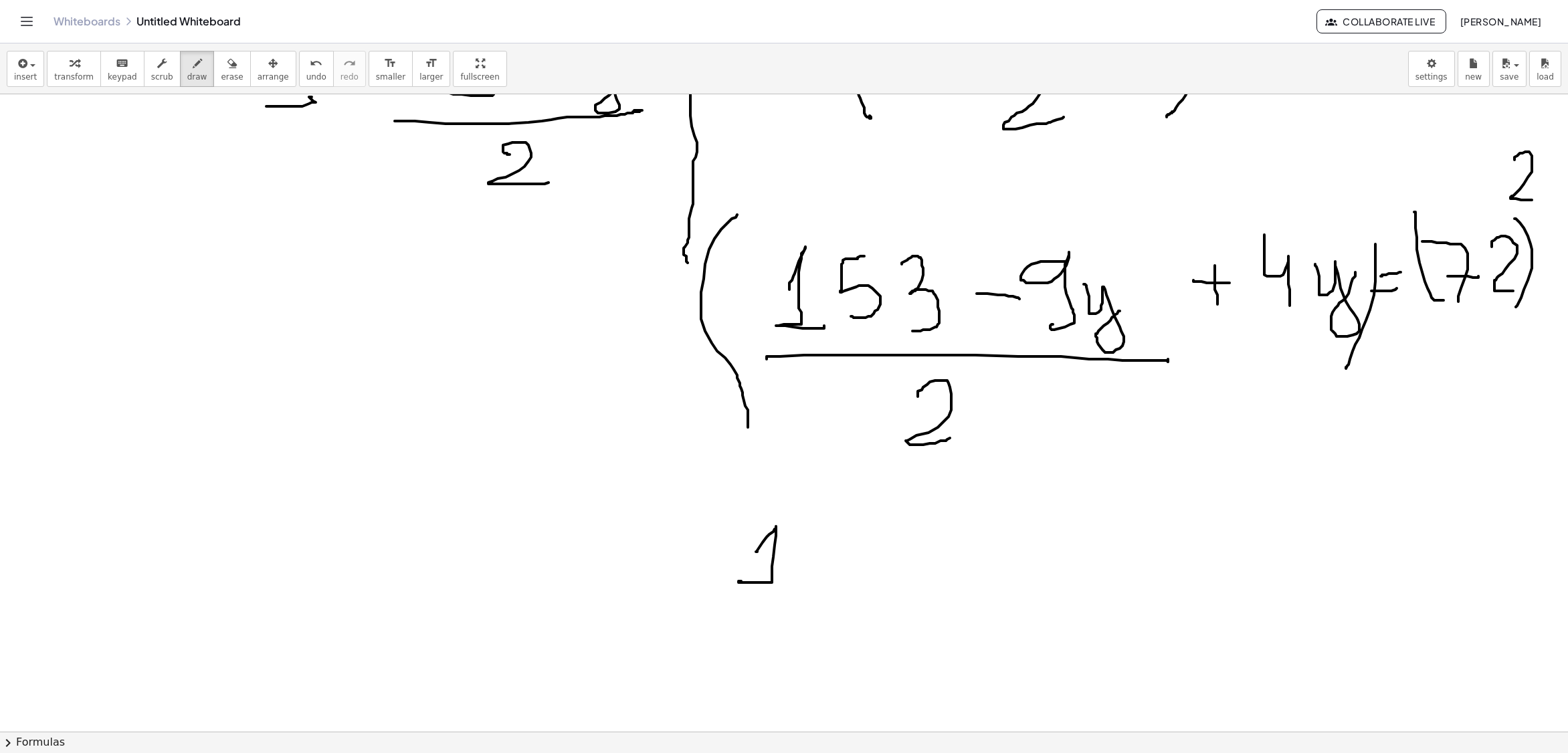
drag, startPoint x: 756, startPoint y: 554, endPoint x: 797, endPoint y: 580, distance: 48.5
click at [796, 581] on div at bounding box center [784, 105] width 1568 height 1359
drag, startPoint x: 836, startPoint y: 523, endPoint x: 815, endPoint y: 566, distance: 47.9
click at [812, 568] on div at bounding box center [784, 105] width 1568 height 1359
drag, startPoint x: 861, startPoint y: 529, endPoint x: 900, endPoint y: 590, distance: 72.4
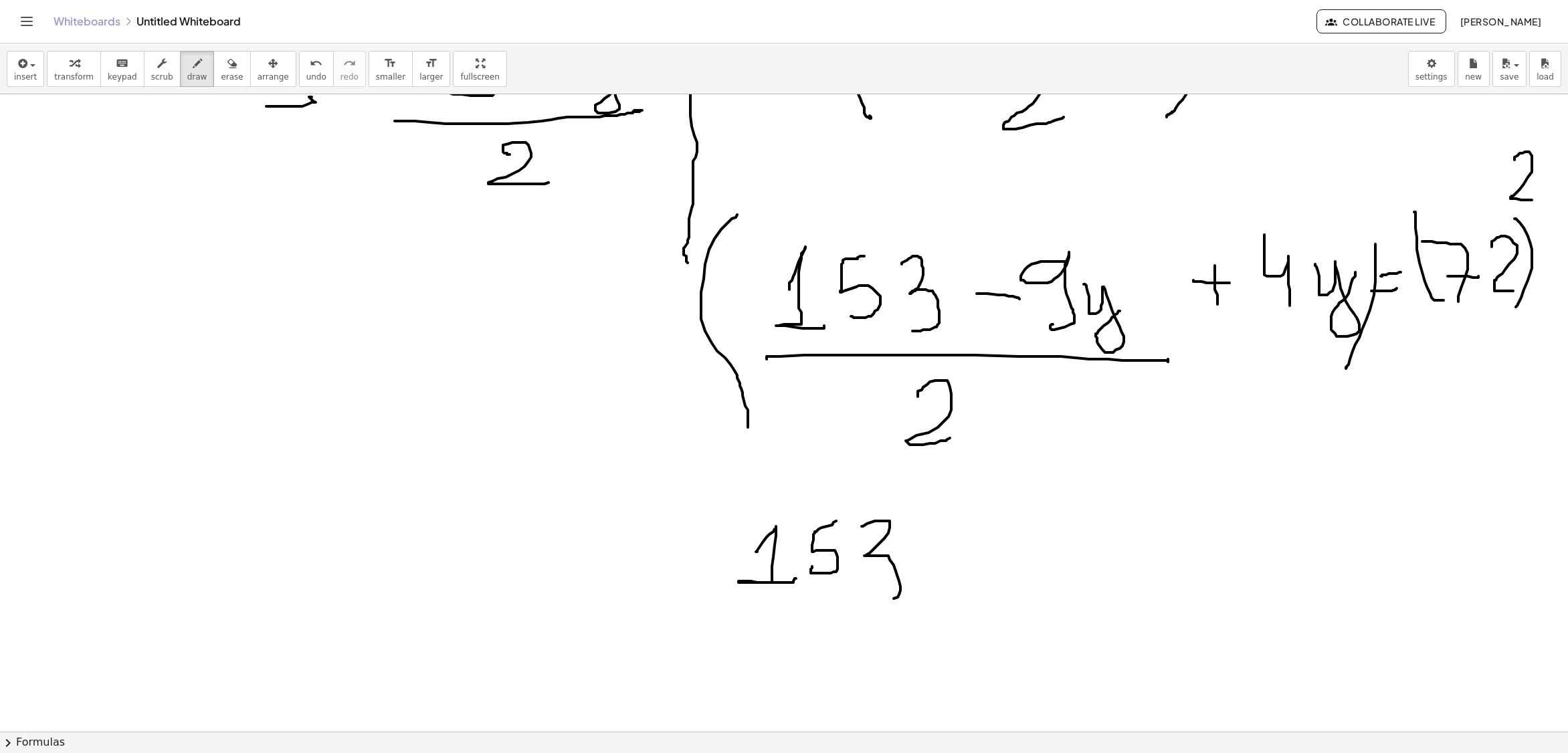
click at [859, 592] on div at bounding box center [784, 105] width 1568 height 1359
drag, startPoint x: 932, startPoint y: 563, endPoint x: 967, endPoint y: 563, distance: 35.0
click at [966, 563] on div at bounding box center [784, 105] width 1568 height 1359
drag, startPoint x: 1015, startPoint y: 523, endPoint x: 1013, endPoint y: 578, distance: 55.0
click at [1013, 578] on div at bounding box center [784, 105] width 1568 height 1359
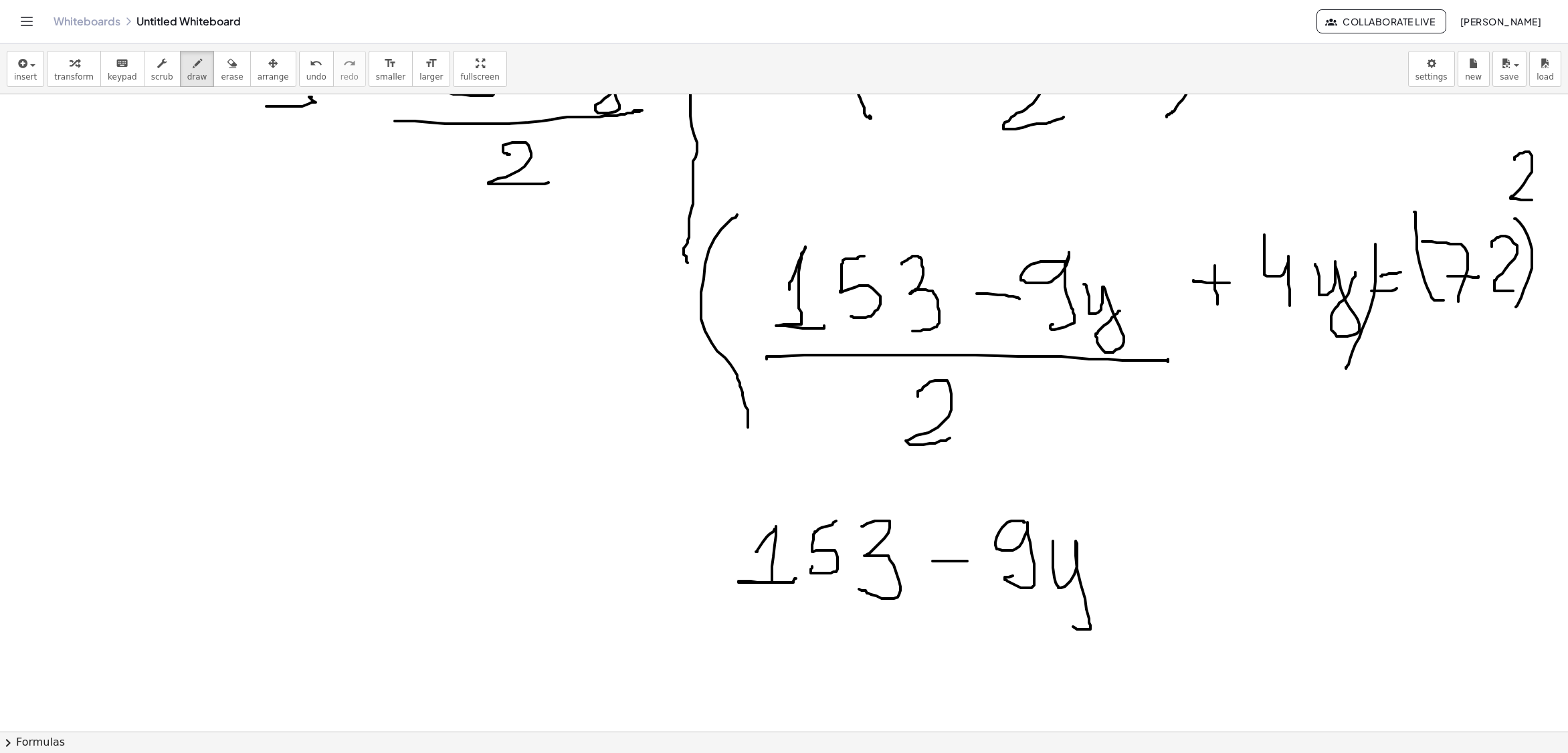
click at [1064, 616] on div at bounding box center [784, 105] width 1568 height 1359
click at [1143, 559] on div at bounding box center [784, 105] width 1568 height 1359
click at [1133, 575] on div at bounding box center [784, 105] width 1568 height 1359
click at [1193, 524] on div at bounding box center [784, 105] width 1568 height 1359
click at [1261, 560] on div at bounding box center [784, 105] width 1568 height 1359
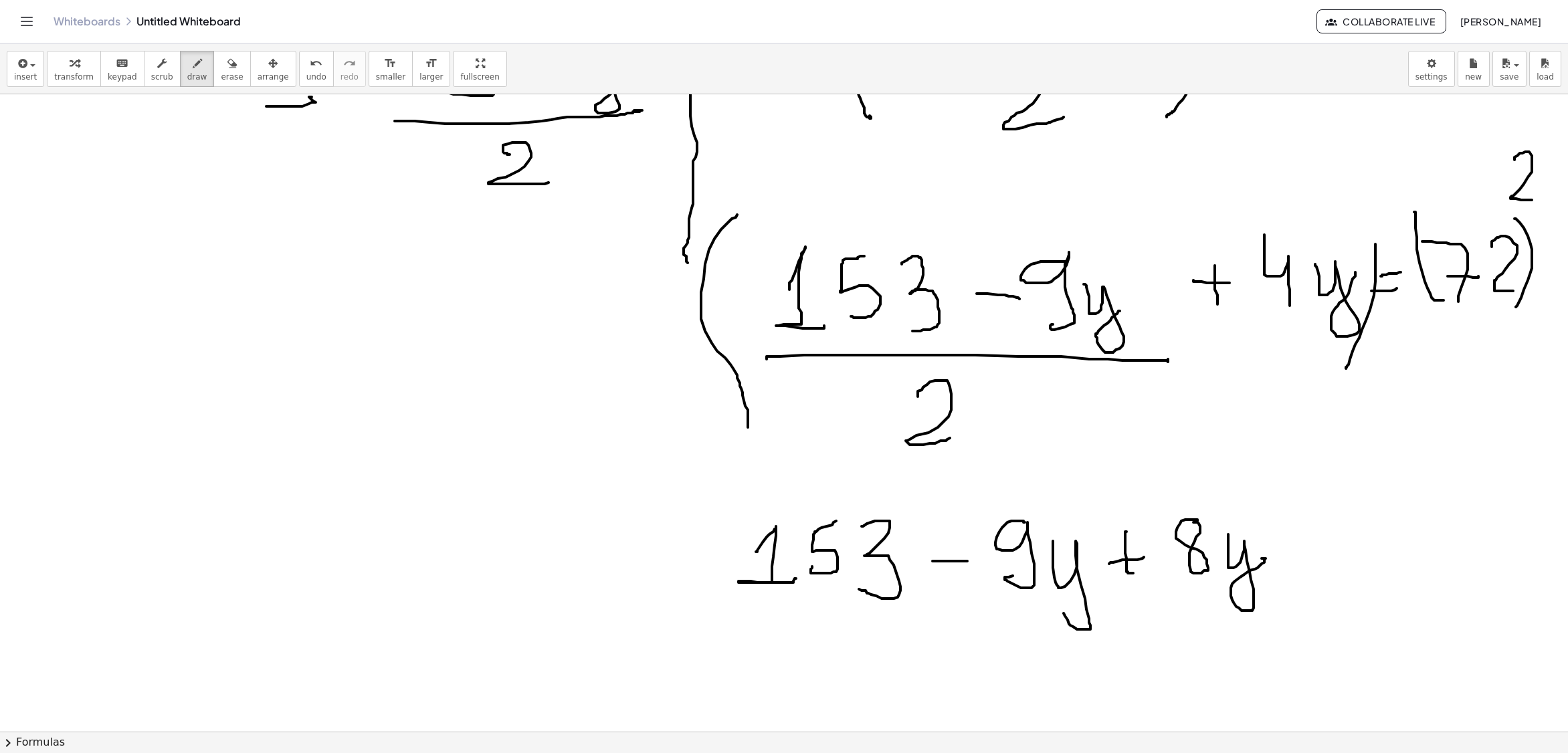
scroll to position [723, 0]
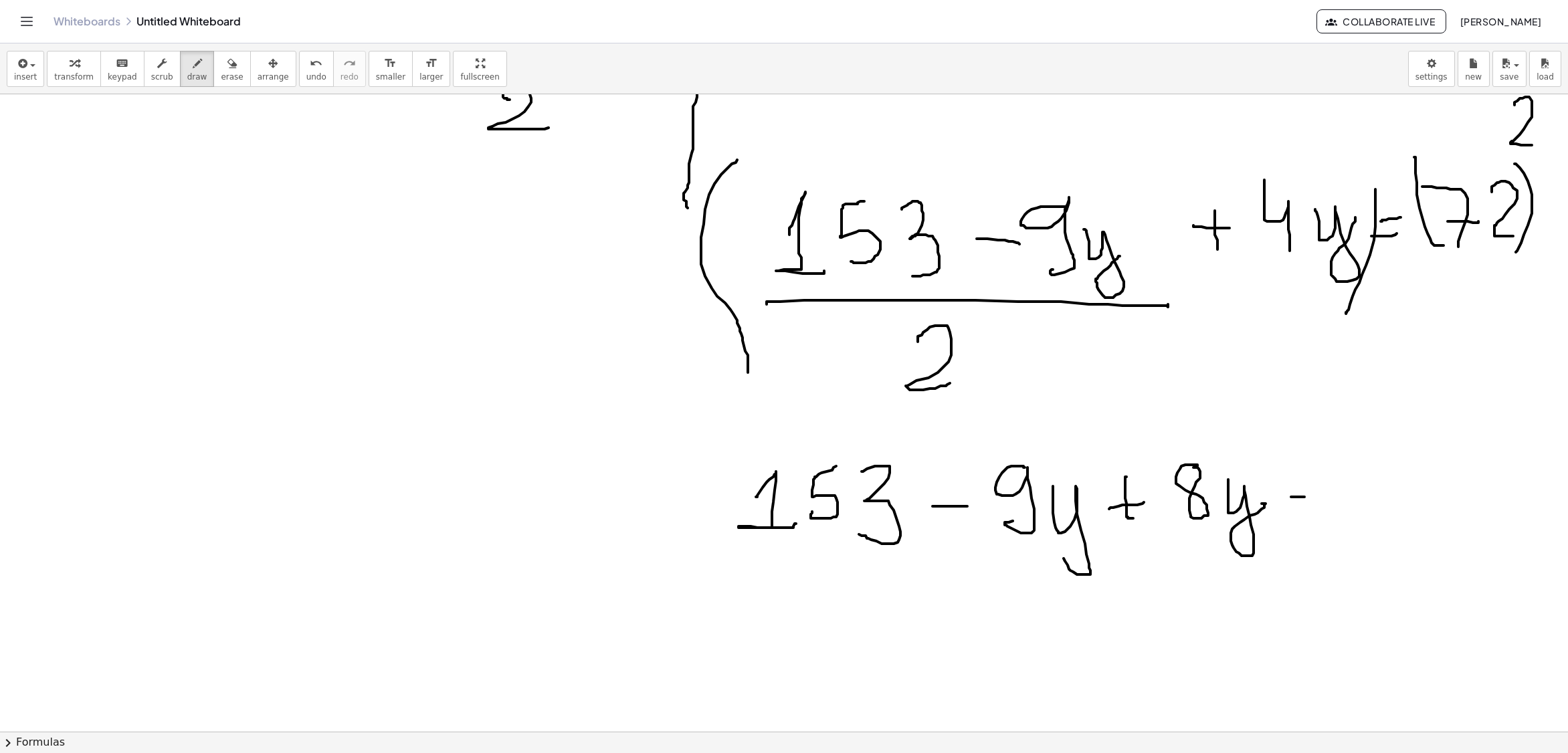
click at [1306, 499] on div at bounding box center [784, 324] width 1568 height 1907
click at [1309, 486] on div at bounding box center [784, 324] width 1568 height 1907
click at [1439, 524] on div at bounding box center [784, 324] width 1568 height 1907
click at [1396, 529] on div at bounding box center [784, 324] width 1568 height 1907
click at [1345, 456] on div at bounding box center [784, 324] width 1568 height 1907
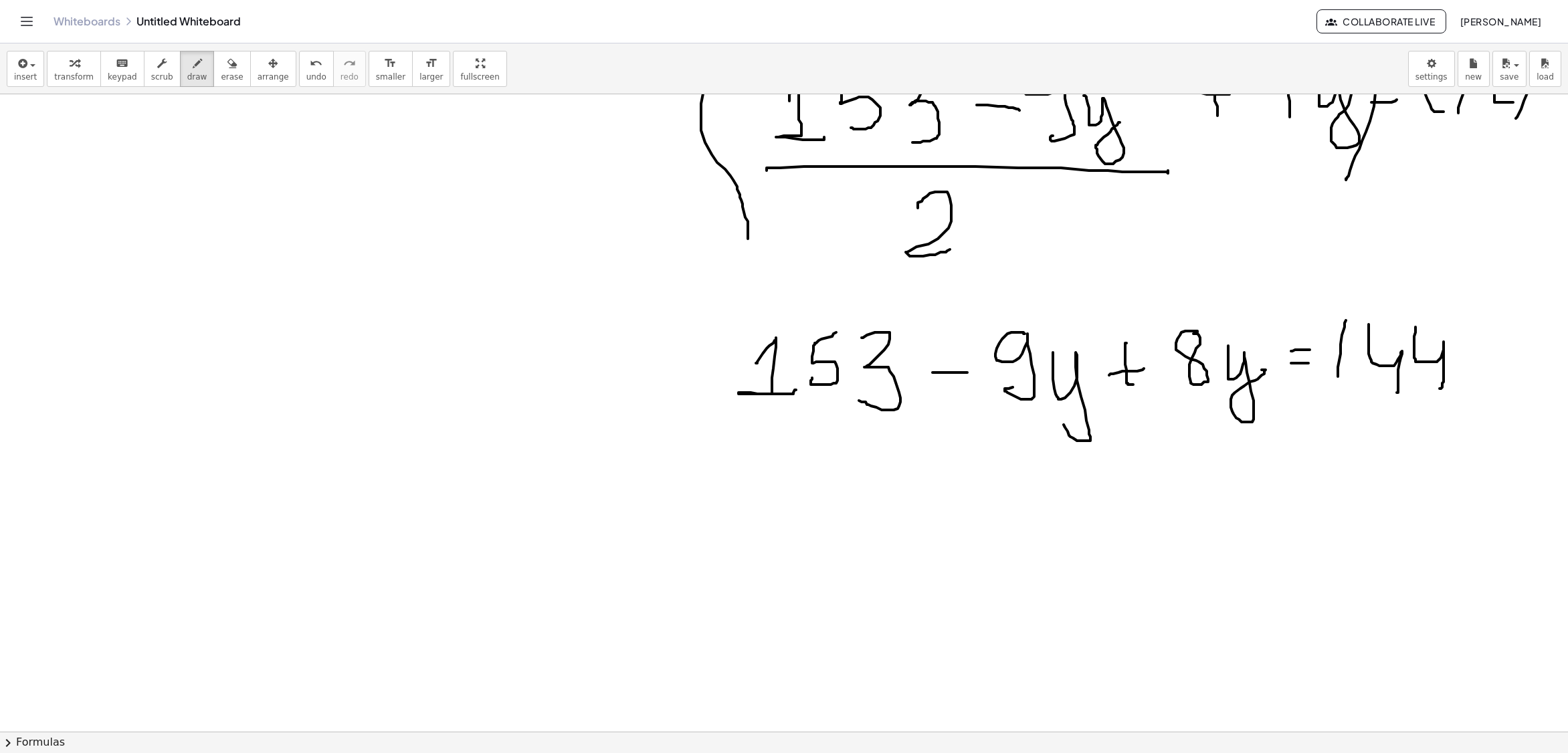
scroll to position [991, 0]
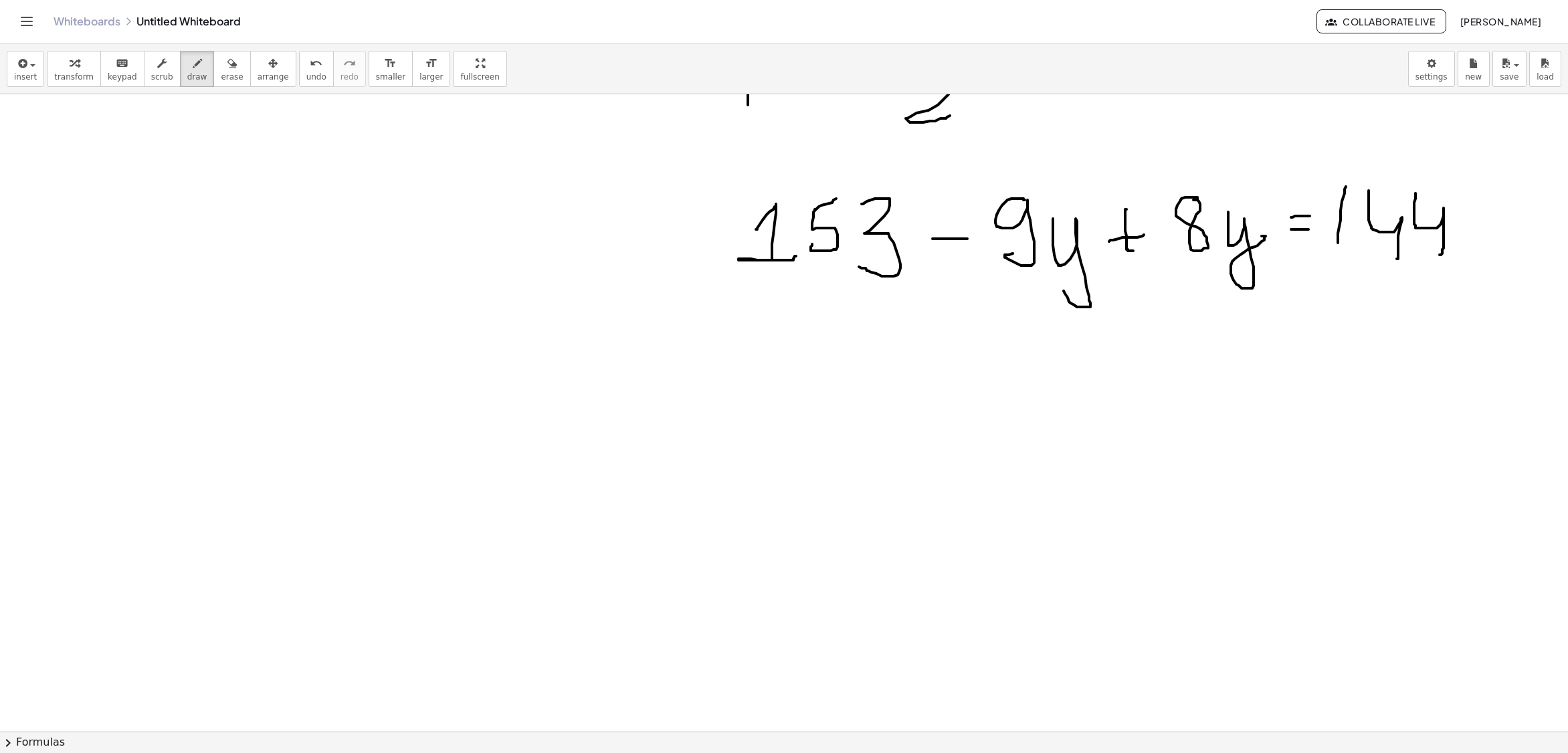
click at [848, 378] on div at bounding box center [784, 57] width 1568 height 1907
click at [874, 441] on div at bounding box center [784, 57] width 1568 height 1907
click at [952, 409] on div at bounding box center [784, 57] width 1568 height 1907
click at [958, 392] on div at bounding box center [784, 57] width 1568 height 1907
click at [1034, 415] on div at bounding box center [784, 57] width 1568 height 1907
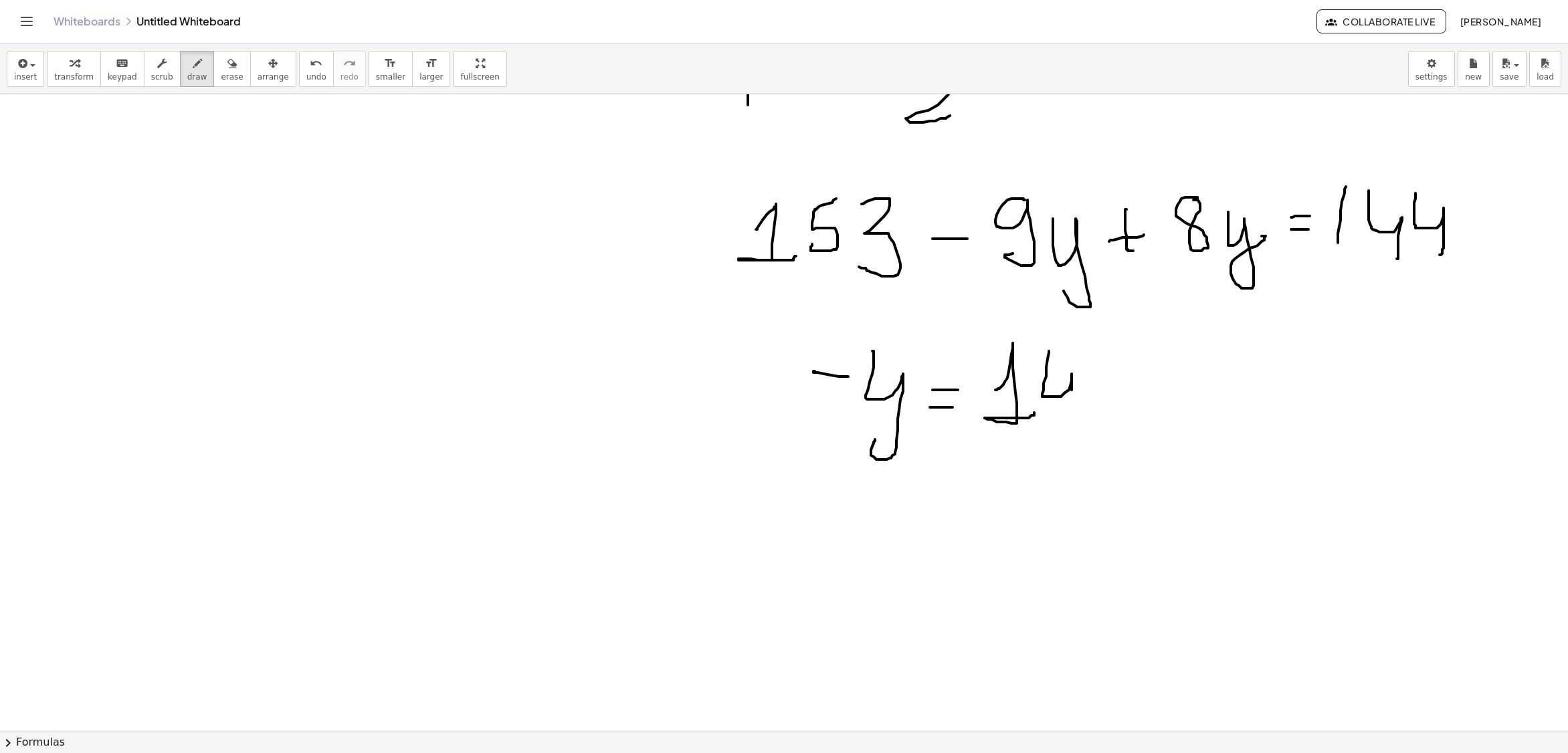
click at [1069, 417] on div at bounding box center [784, 57] width 1568 height 1907
click at [1107, 431] on div at bounding box center [784, 57] width 1568 height 1907
click at [1163, 402] on div at bounding box center [784, 57] width 1568 height 1907
click at [1251, 411] on div at bounding box center [784, 57] width 1568 height 1907
click at [1261, 411] on div at bounding box center [784, 57] width 1568 height 1907
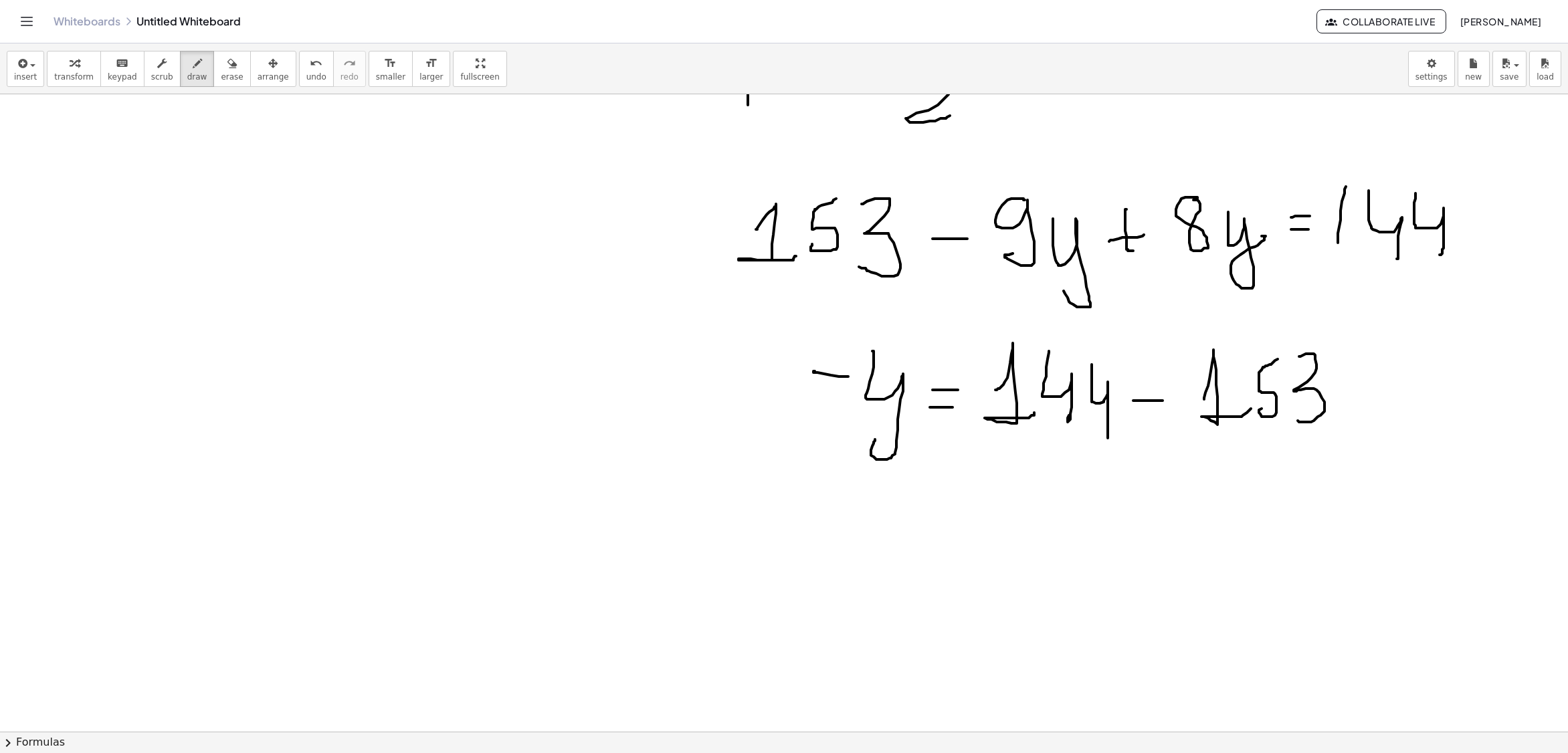
click at [1297, 423] on div at bounding box center [784, 57] width 1568 height 1907
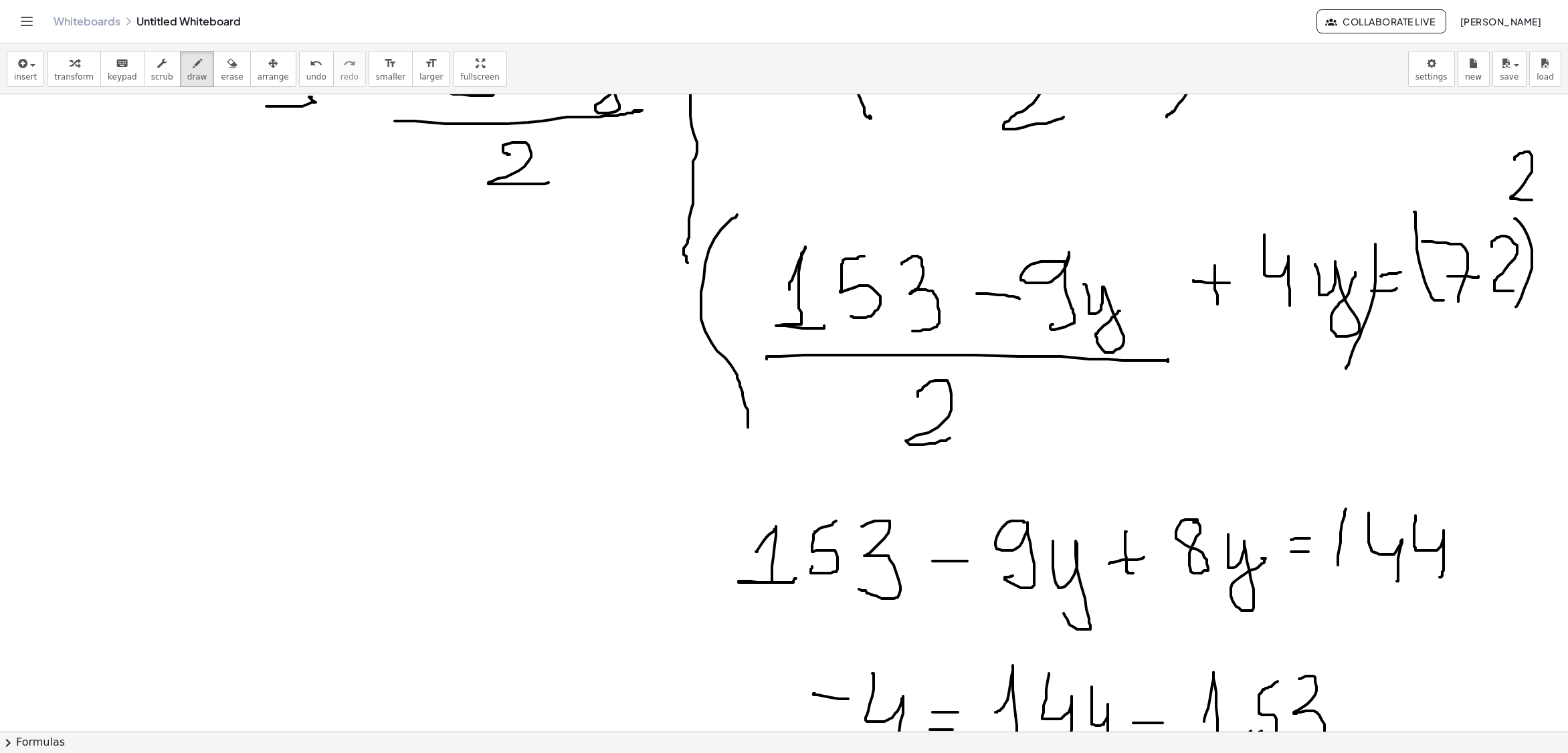
scroll to position [1070, 0]
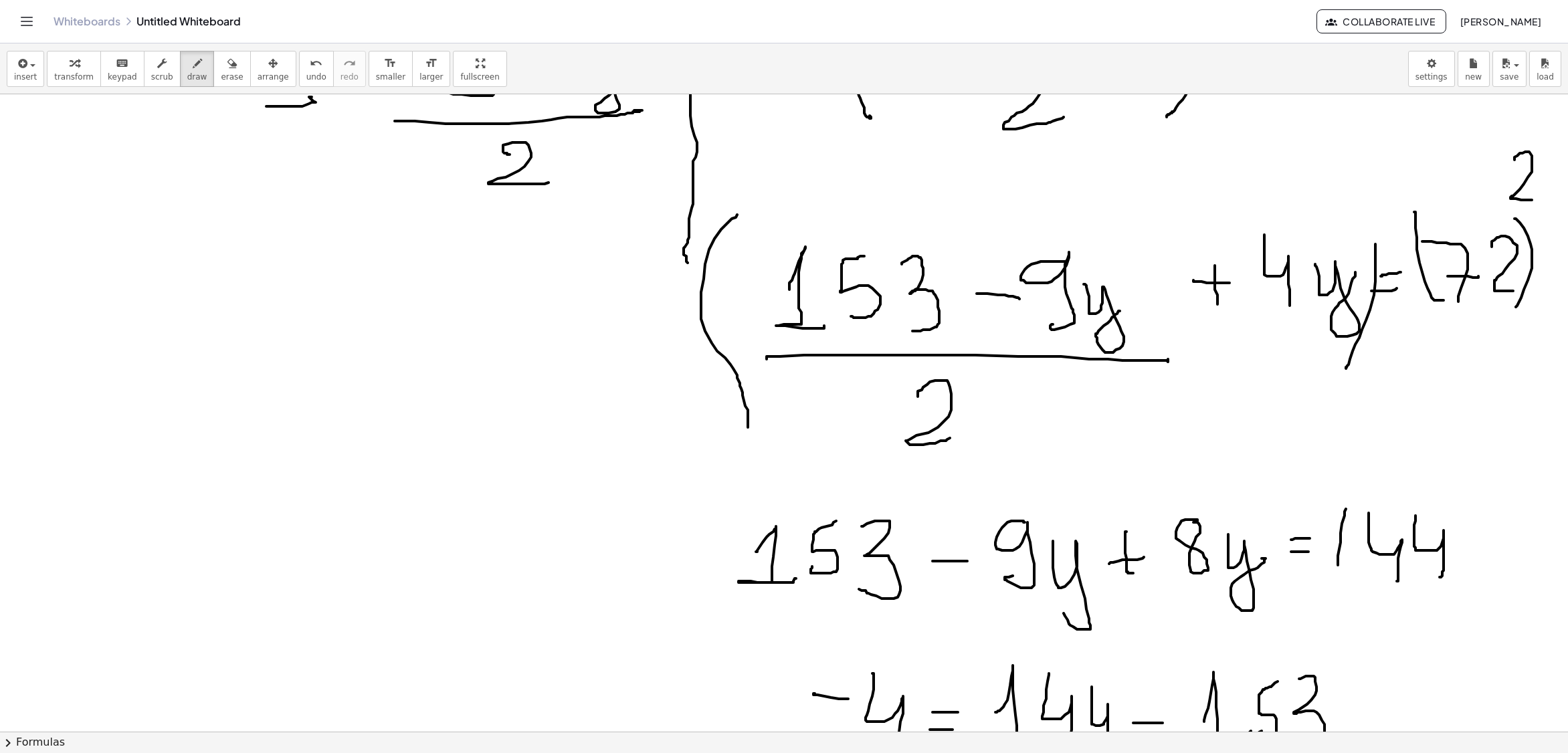
scroll to position [1204, 0]
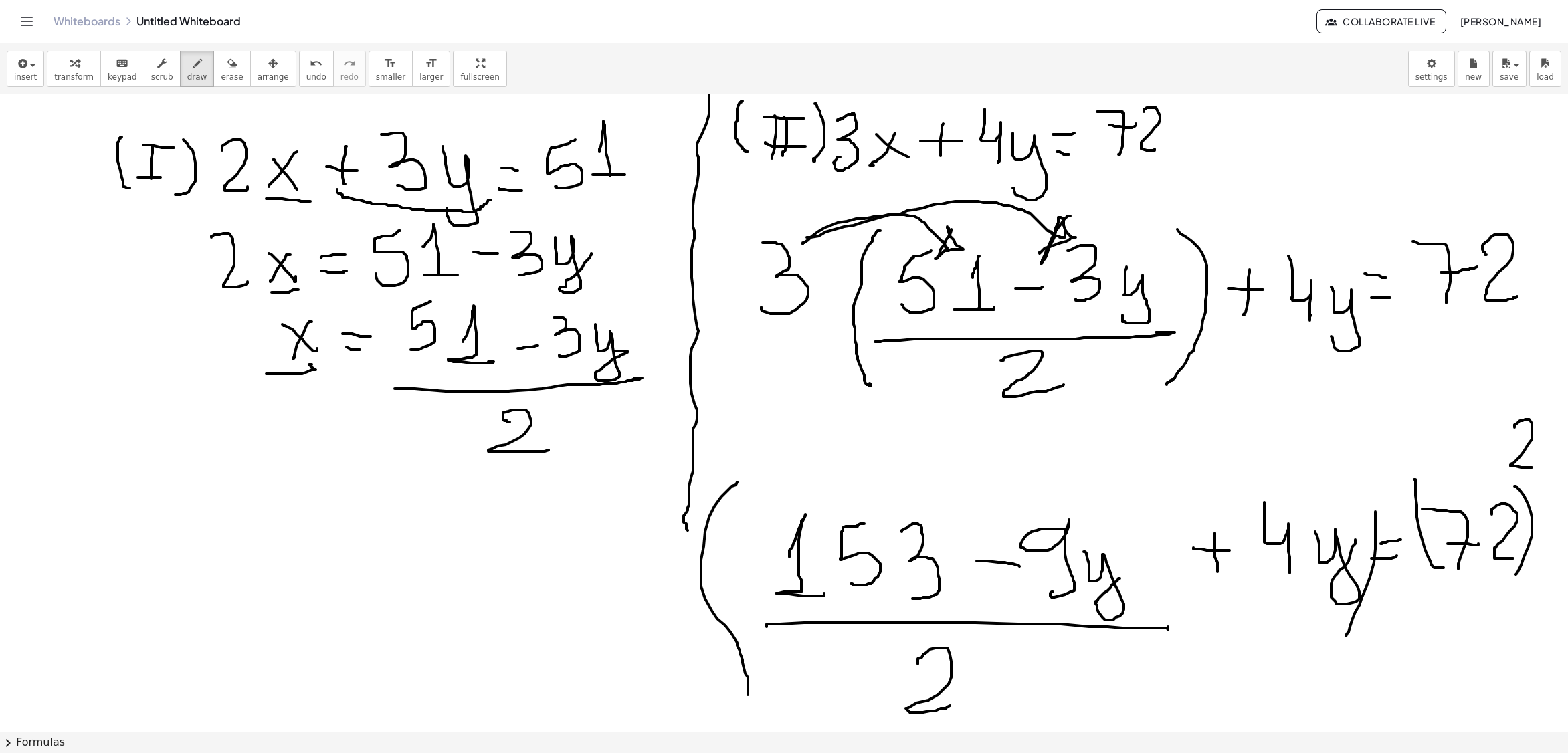
scroll to position [535, 0]
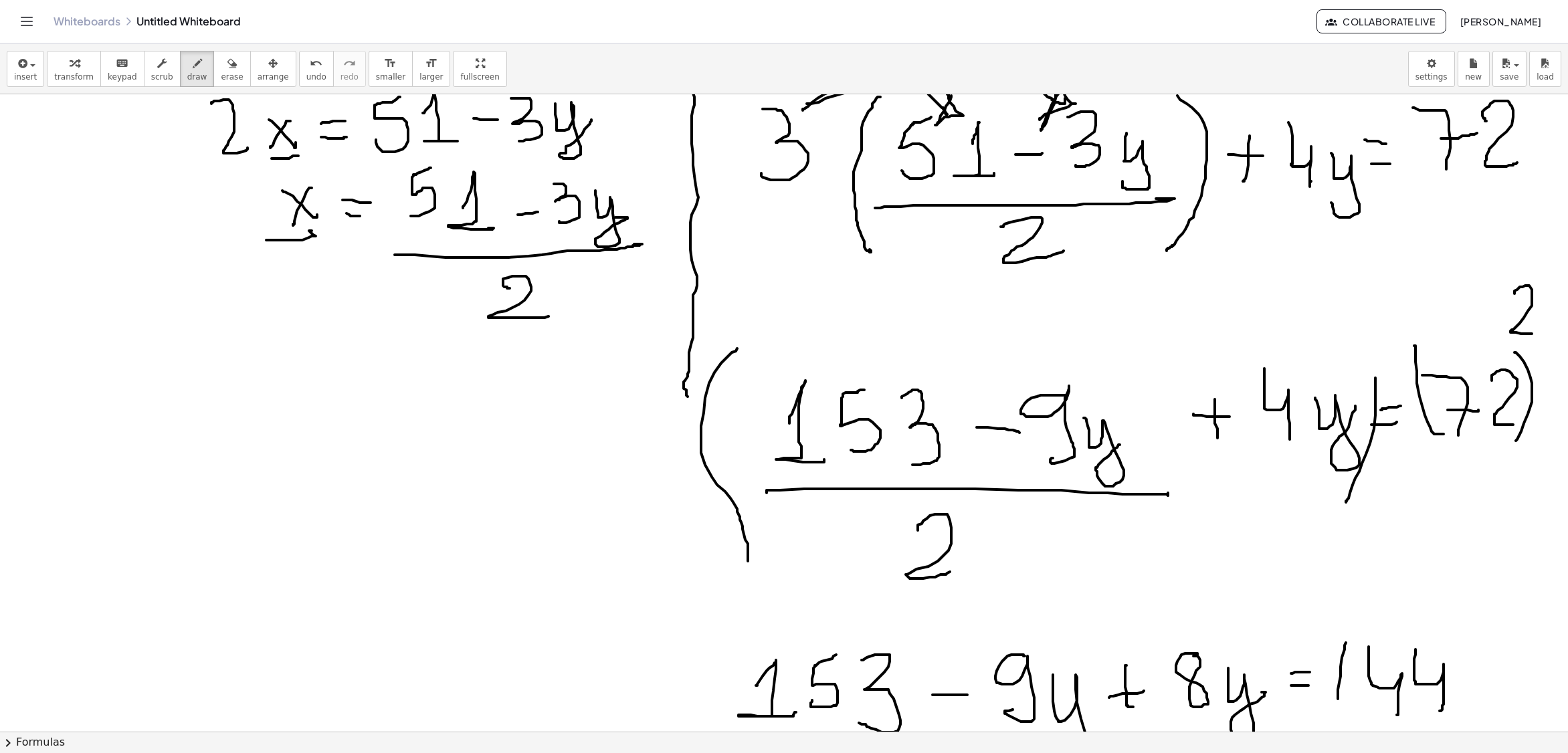
click at [187, 448] on div at bounding box center [784, 513] width 1568 height 1907
drag, startPoint x: 158, startPoint y: 433, endPoint x: 146, endPoint y: 444, distance: 16.3
click at [146, 444] on div at bounding box center [784, 513] width 1568 height 1907
click at [268, 439] on div at bounding box center [784, 513] width 1568 height 1907
click at [296, 427] on div at bounding box center [784, 513] width 1568 height 1907
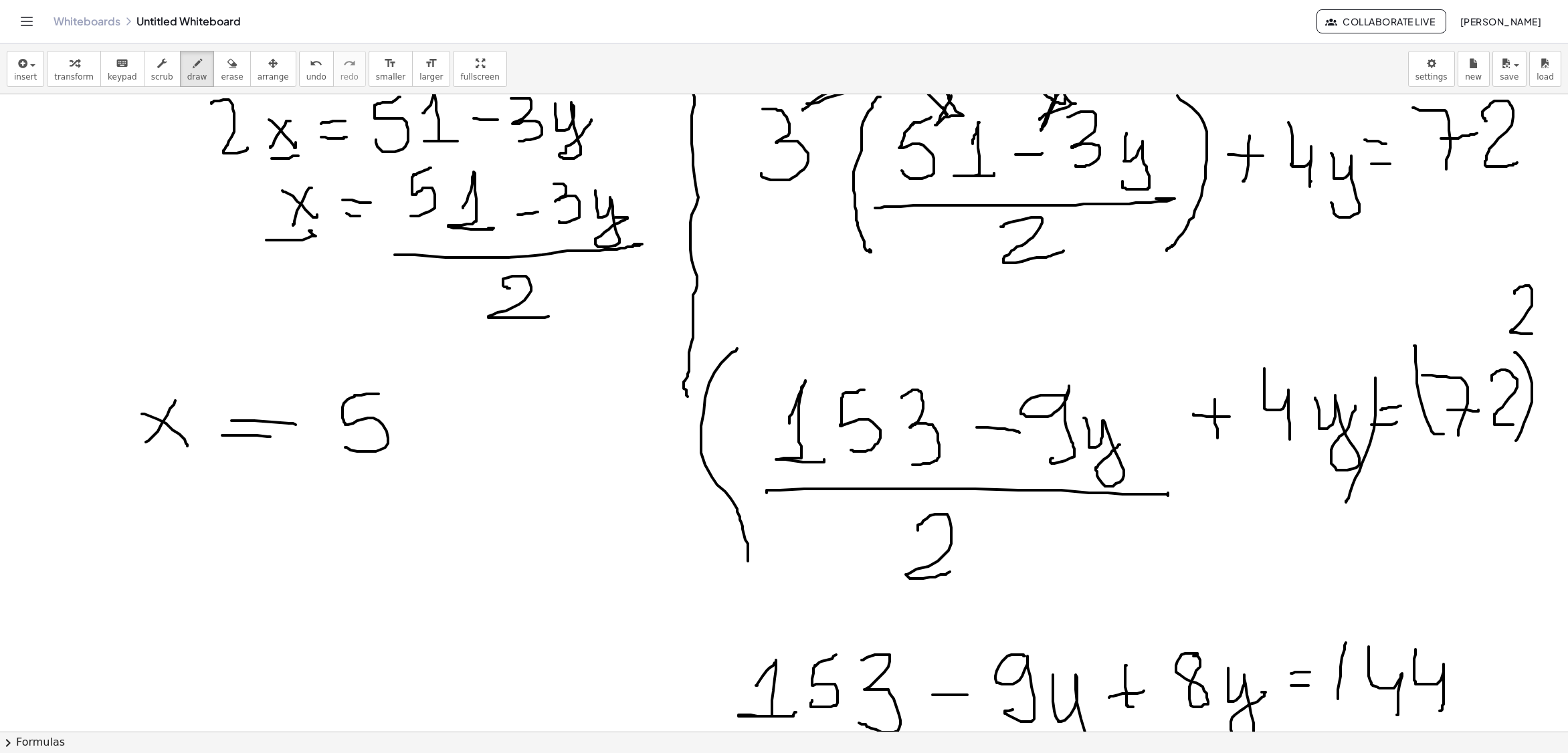
drag, startPoint x: 361, startPoint y: 397, endPoint x: 402, endPoint y: 450, distance: 67.0
click at [348, 445] on div at bounding box center [784, 513] width 1568 height 1907
click at [445, 453] on div at bounding box center [784, 513] width 1568 height 1907
click at [492, 438] on div at bounding box center [784, 513] width 1568 height 1907
click at [529, 451] on div at bounding box center [784, 513] width 1568 height 1907
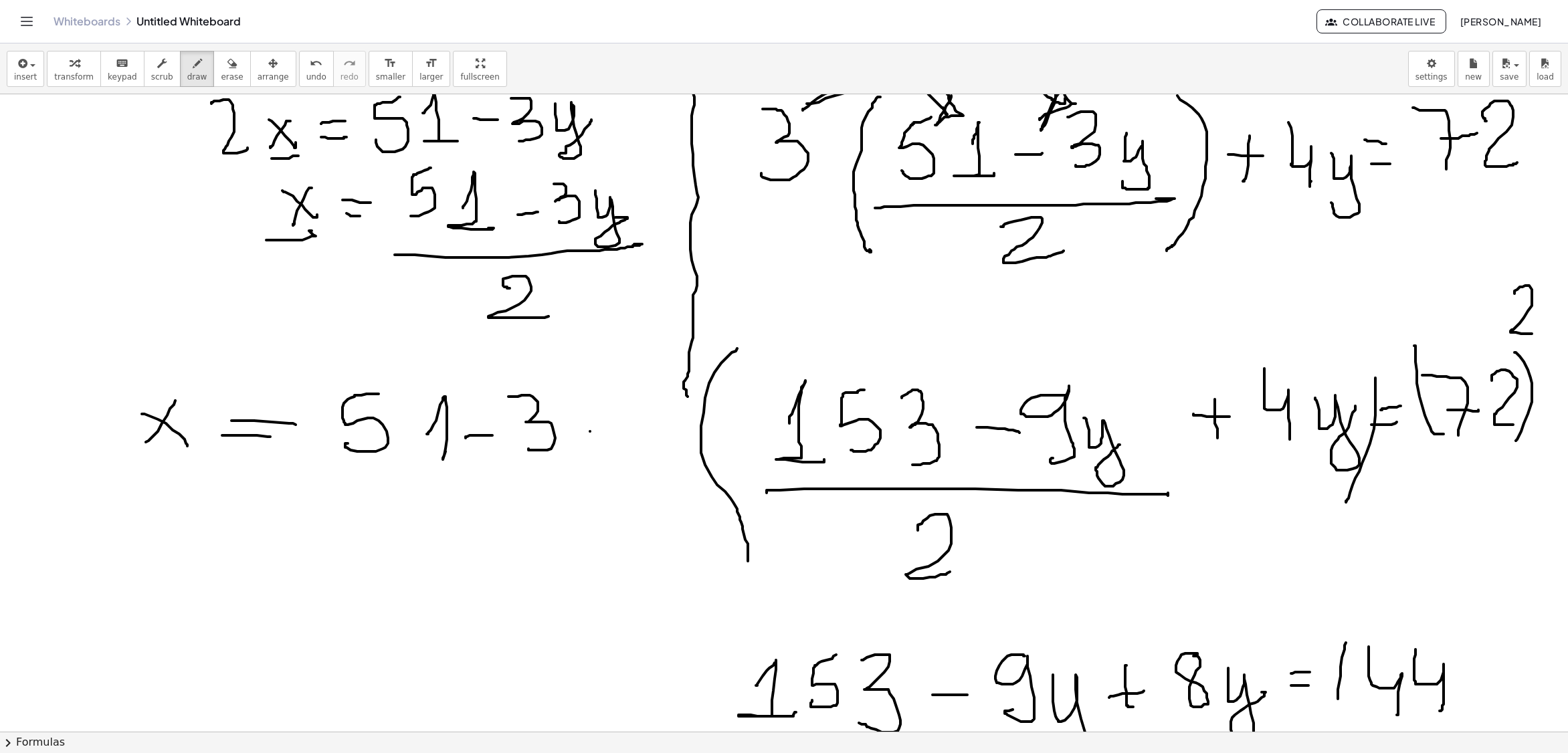
click at [590, 433] on div at bounding box center [784, 513] width 1568 height 1907
click at [608, 441] on div at bounding box center [784, 513] width 1568 height 1907
click at [646, 480] on div at bounding box center [784, 513] width 1568 height 1907
click at [492, 560] on div at bounding box center [784, 513] width 1568 height 1907
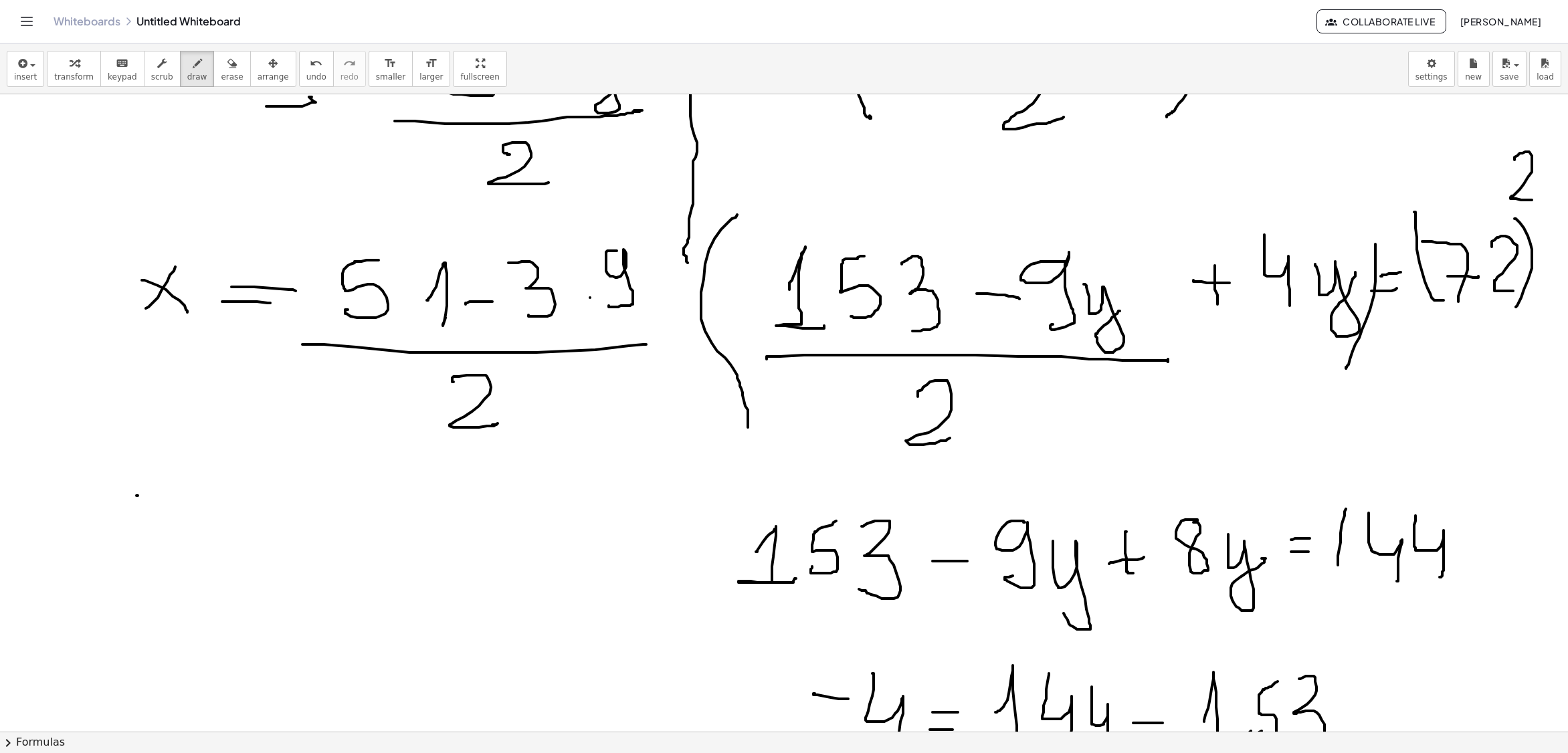
click at [169, 534] on div at bounding box center [784, 378] width 1568 height 1907
click at [126, 538] on div at bounding box center [784, 378] width 1568 height 1907
click at [274, 536] on div at bounding box center [784, 378] width 1568 height 1907
click at [277, 510] on div at bounding box center [784, 378] width 1568 height 1907
drag, startPoint x: 332, startPoint y: 492, endPoint x: 325, endPoint y: 536, distance: 44.6
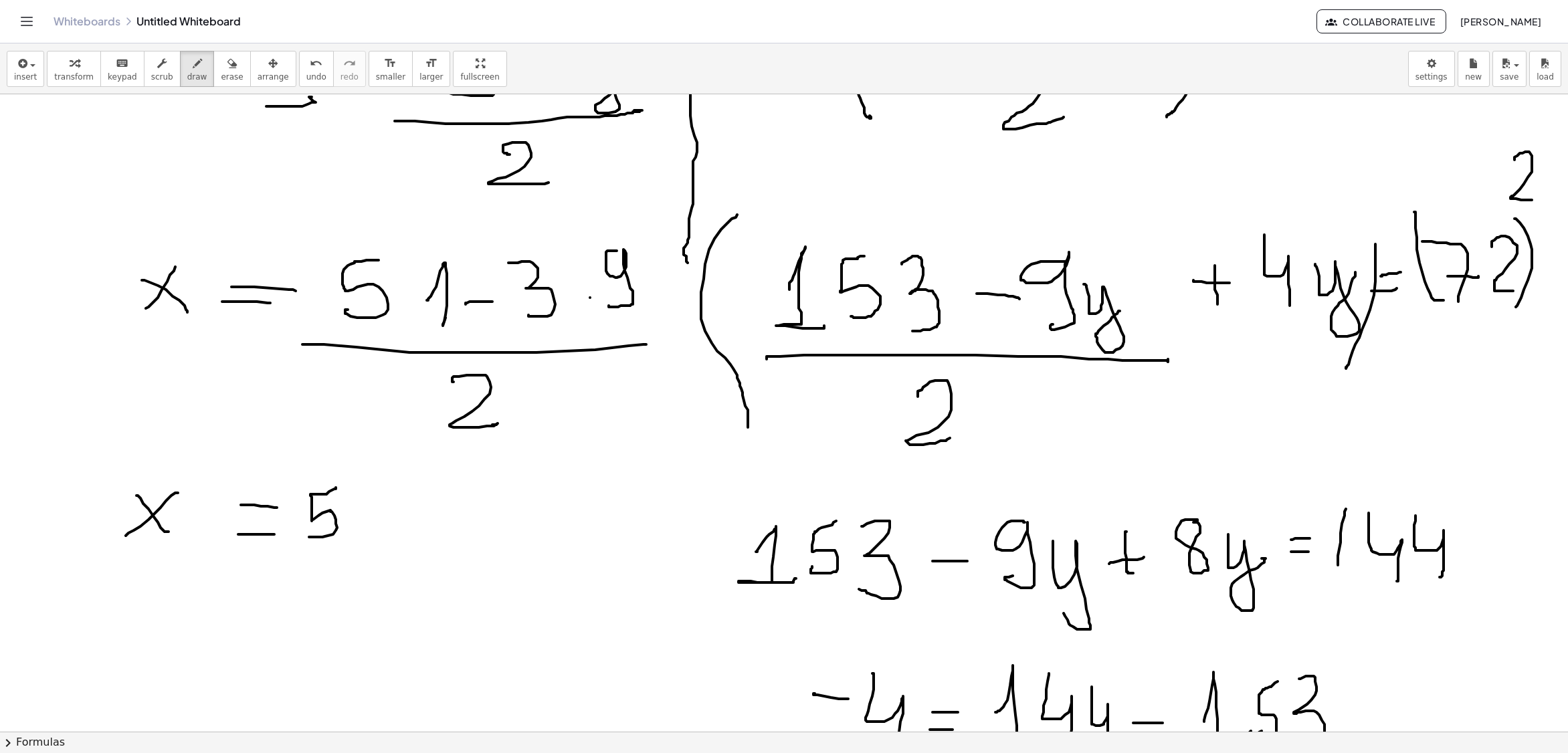
click at [308, 532] on div at bounding box center [784, 378] width 1568 height 1907
drag, startPoint x: 375, startPoint y: 522, endPoint x: 424, endPoint y: 539, distance: 51.9
click at [393, 548] on div at bounding box center [784, 378] width 1568 height 1907
drag, startPoint x: 420, startPoint y: 531, endPoint x: 454, endPoint y: 526, distance: 34.4
click at [441, 531] on div at bounding box center [784, 378] width 1568 height 1907
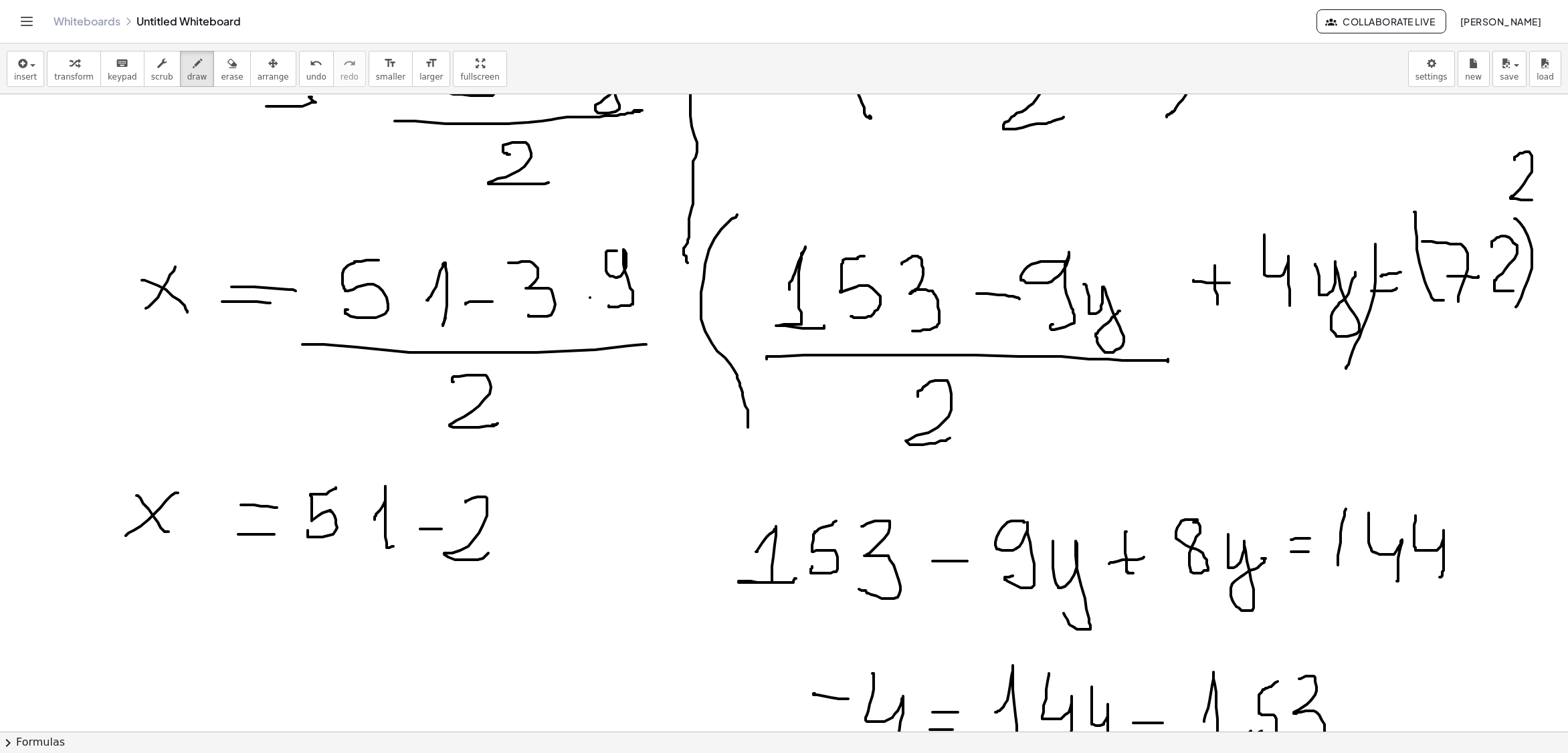
drag, startPoint x: 478, startPoint y: 499, endPoint x: 523, endPoint y: 517, distance: 48.5
click at [504, 543] on div at bounding box center [784, 378] width 1568 height 1907
drag, startPoint x: 517, startPoint y: 504, endPoint x: 534, endPoint y: 554, distance: 52.8
click at [534, 558] on div at bounding box center [784, 378] width 1568 height 1907
click at [568, 531] on div at bounding box center [784, 378] width 1568 height 1907
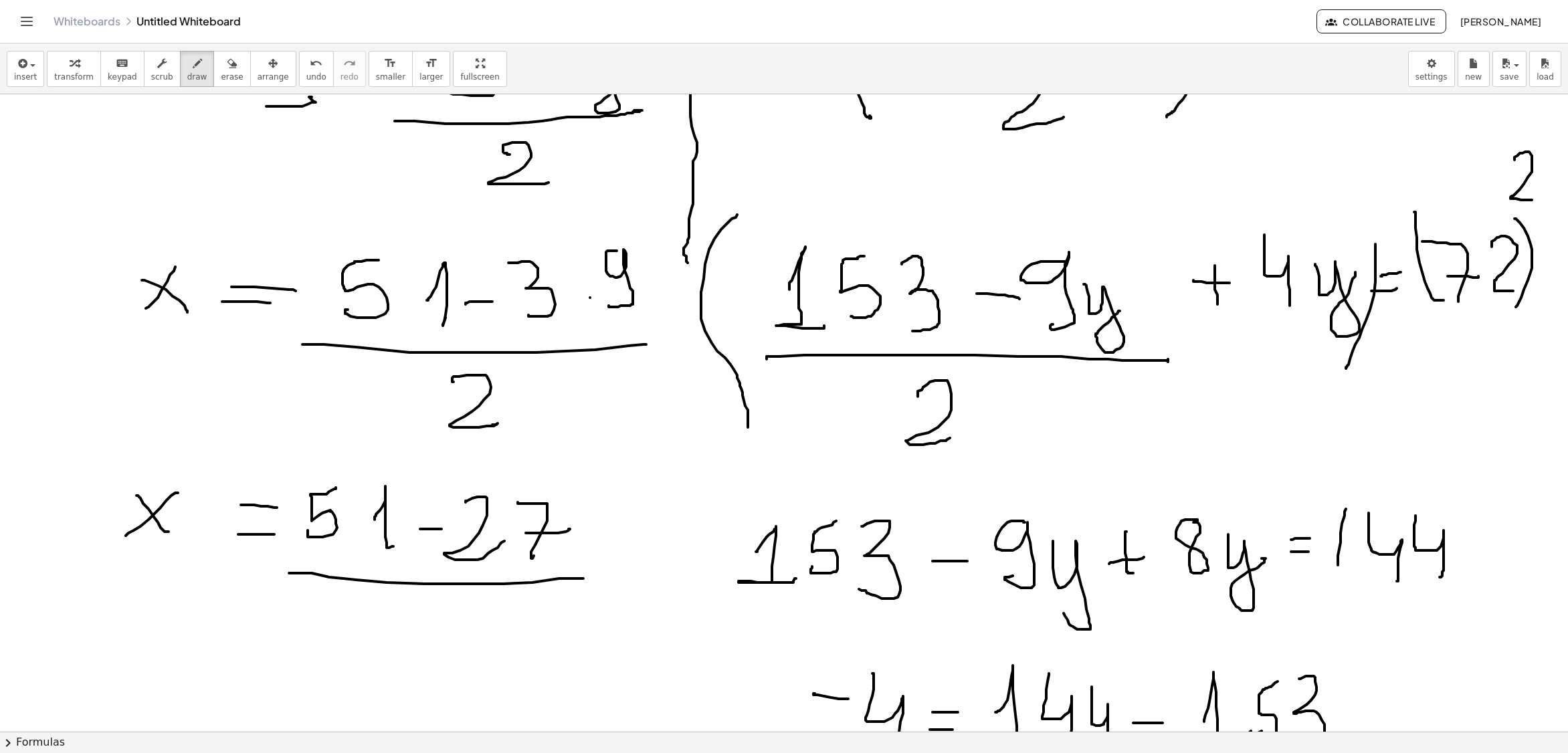
click at [586, 581] on div at bounding box center [784, 378] width 1568 height 1907
click at [447, 645] on div at bounding box center [784, 378] width 1568 height 1907
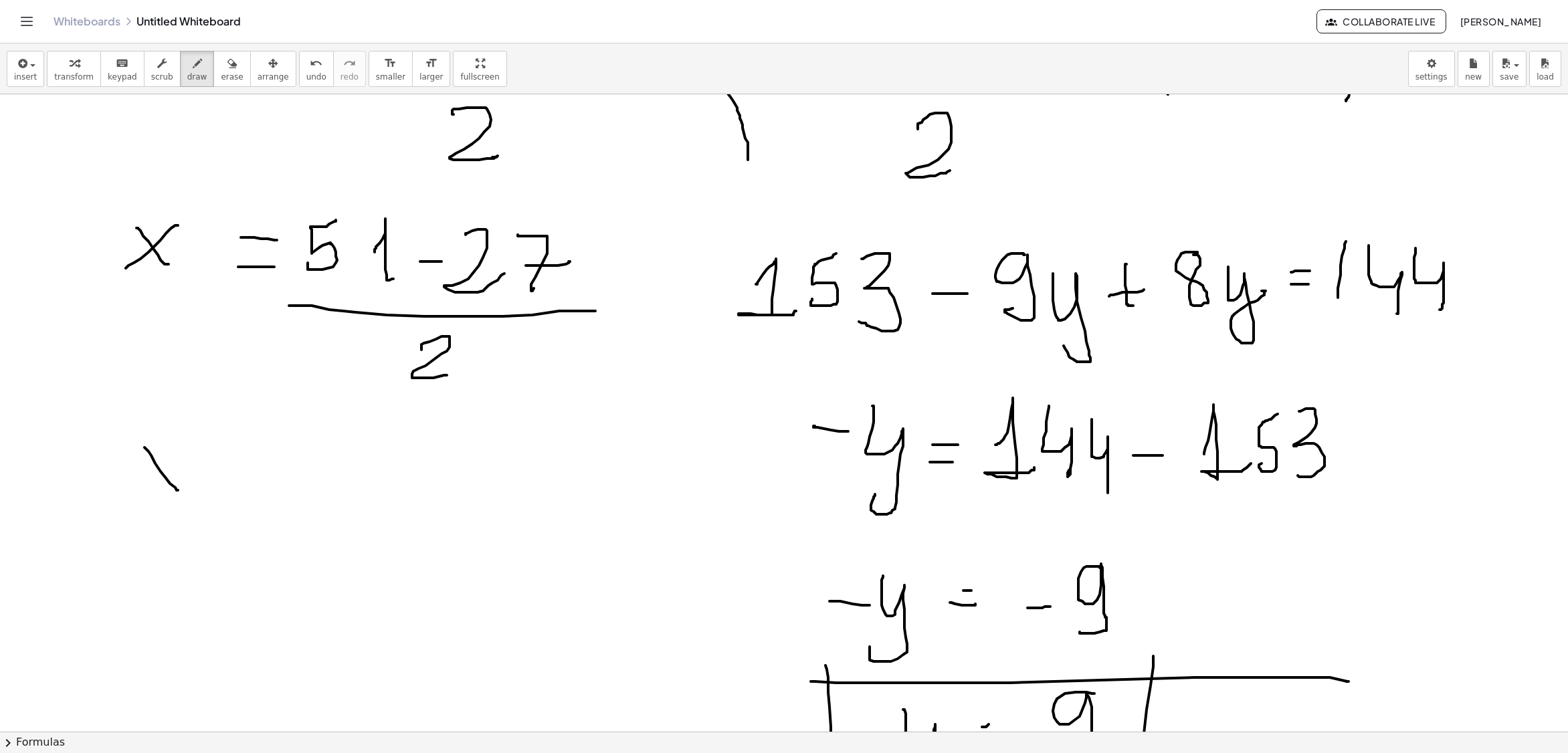
click at [182, 493] on div at bounding box center [784, 111] width 1568 height 1907
click at [139, 491] on div at bounding box center [784, 111] width 1568 height 1907
click at [234, 489] on div at bounding box center [784, 111] width 1568 height 1907
click at [249, 478] on div at bounding box center [784, 111] width 1568 height 1907
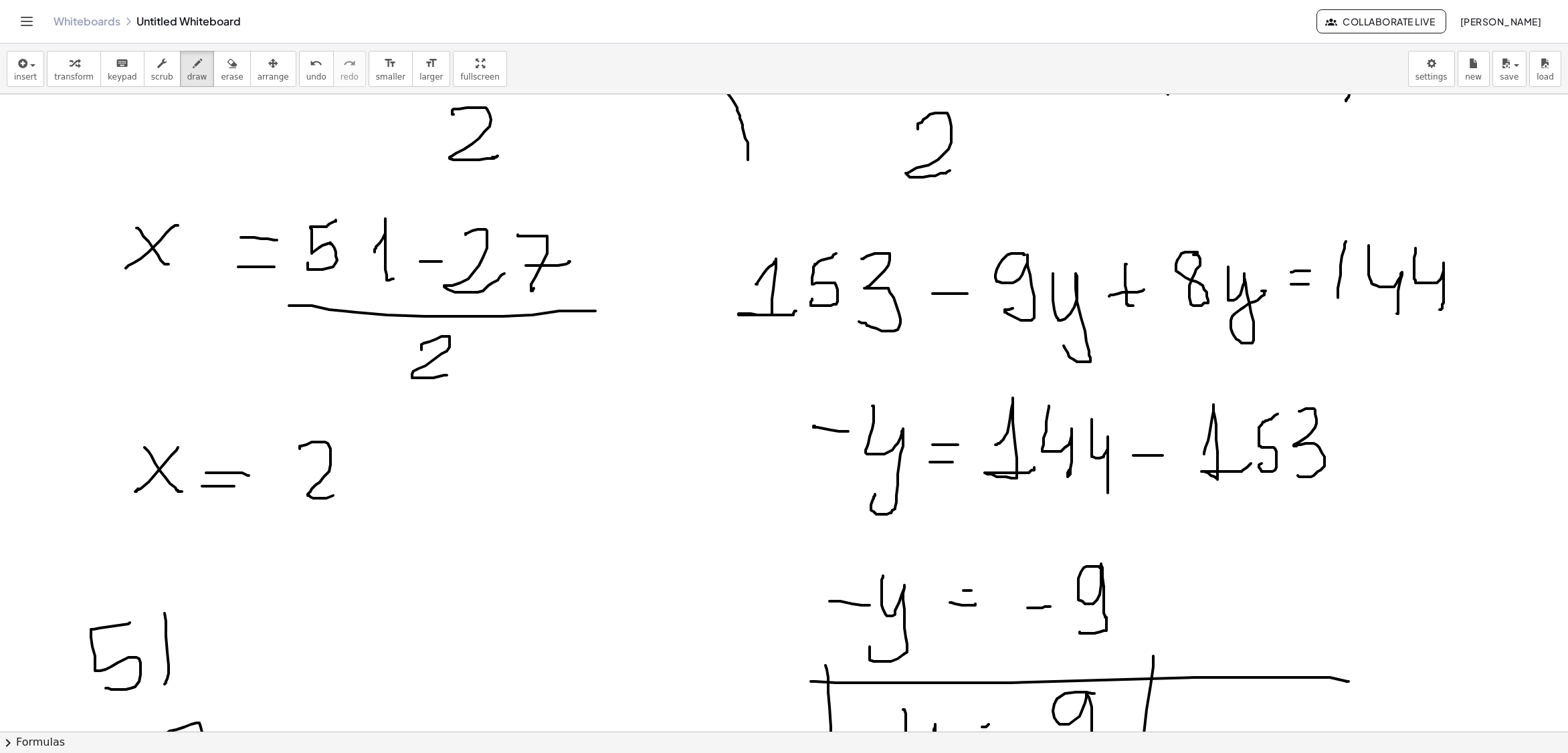
click at [350, 491] on div at bounding box center [784, 111] width 1568 height 1907
click at [381, 505] on div at bounding box center [784, 111] width 1568 height 1907
click at [402, 520] on div at bounding box center [784, 111] width 1568 height 1907
click at [405, 578] on div at bounding box center [784, 111] width 1568 height 1907
click at [462, 517] on div at bounding box center [784, 111] width 1568 height 1907
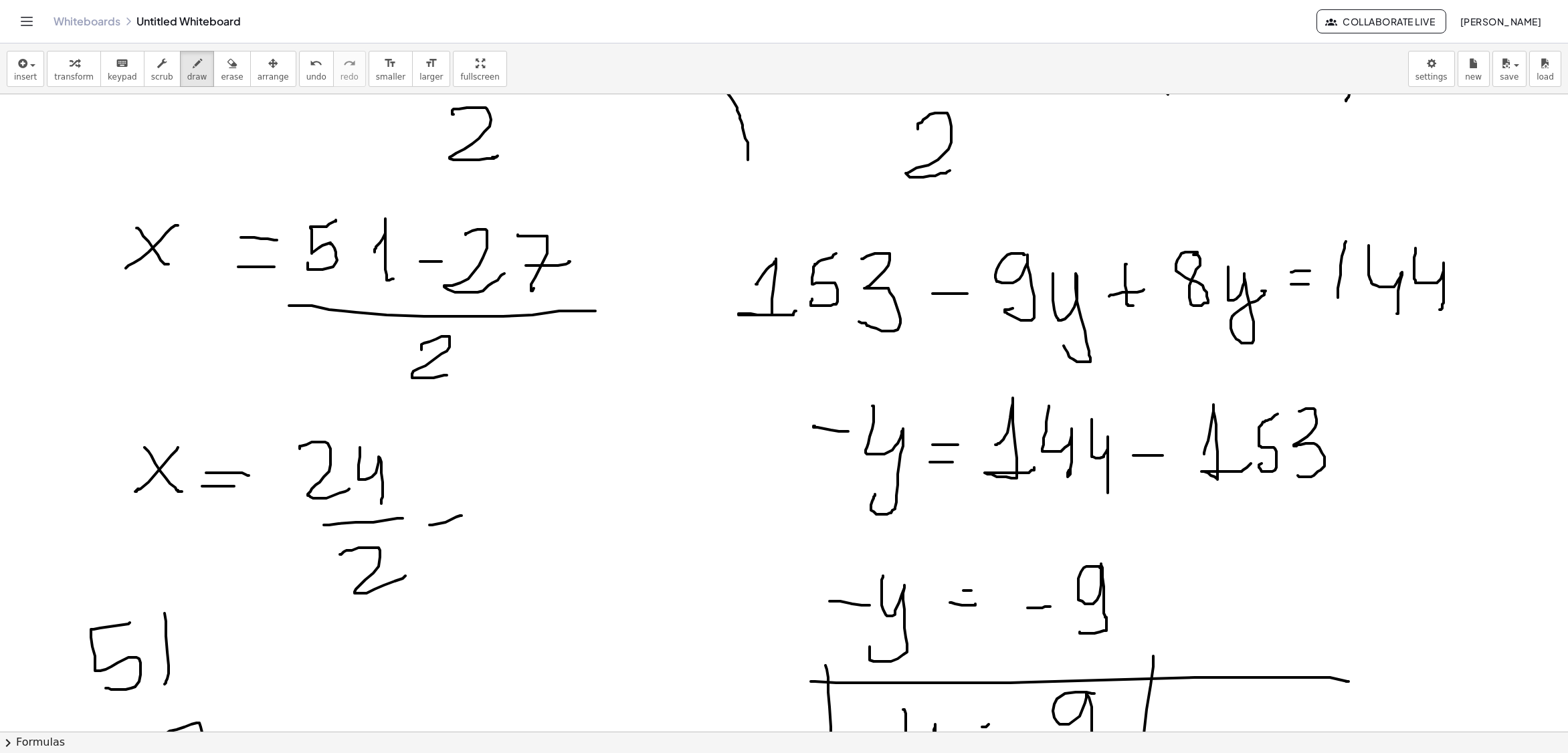
click at [469, 504] on div at bounding box center [784, 111] width 1568 height 1907
click at [520, 517] on div at bounding box center [784, 111] width 1568 height 1907
click at [577, 503] on div at bounding box center [784, 111] width 1568 height 1907
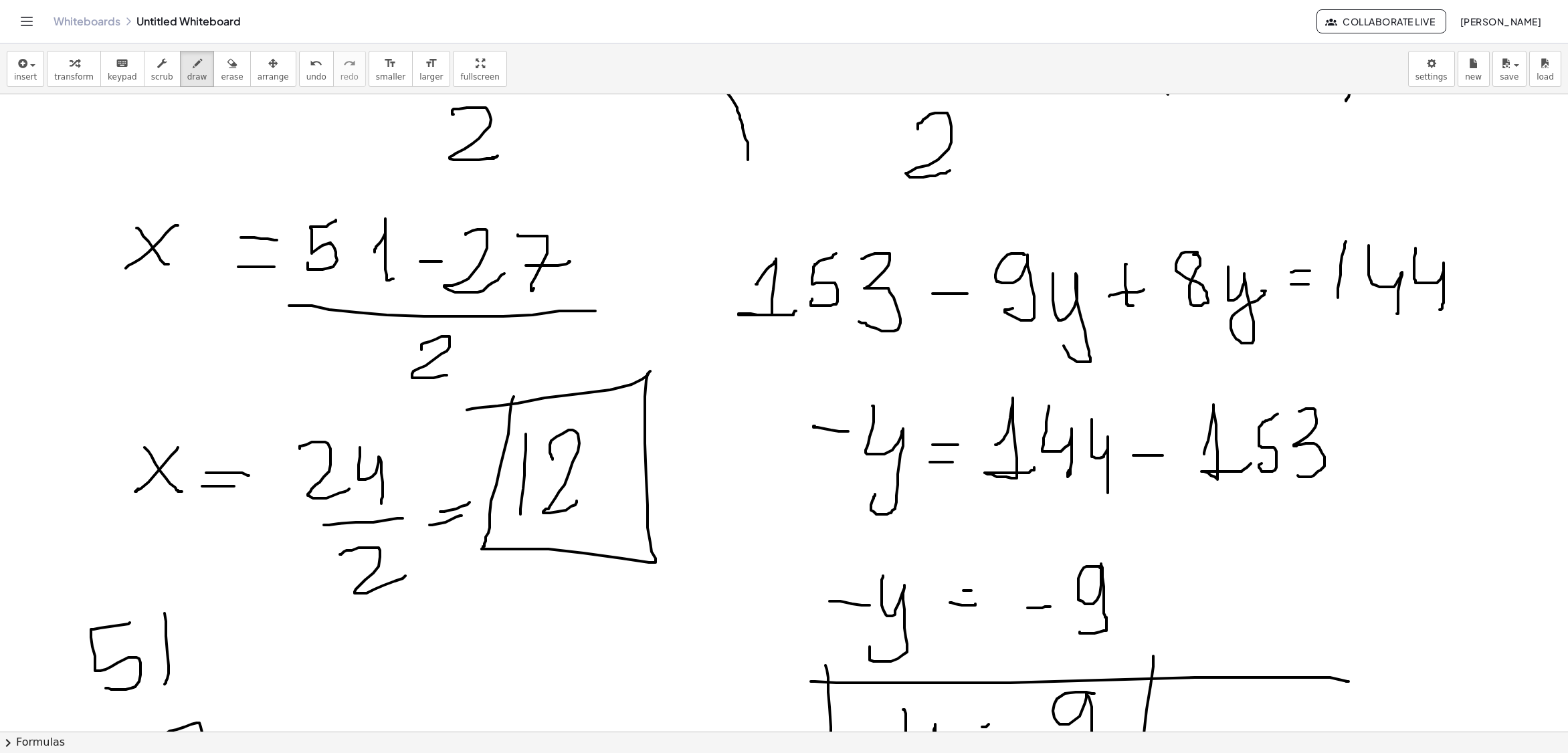
click at [466, 412] on div at bounding box center [784, 111] width 1568 height 1907
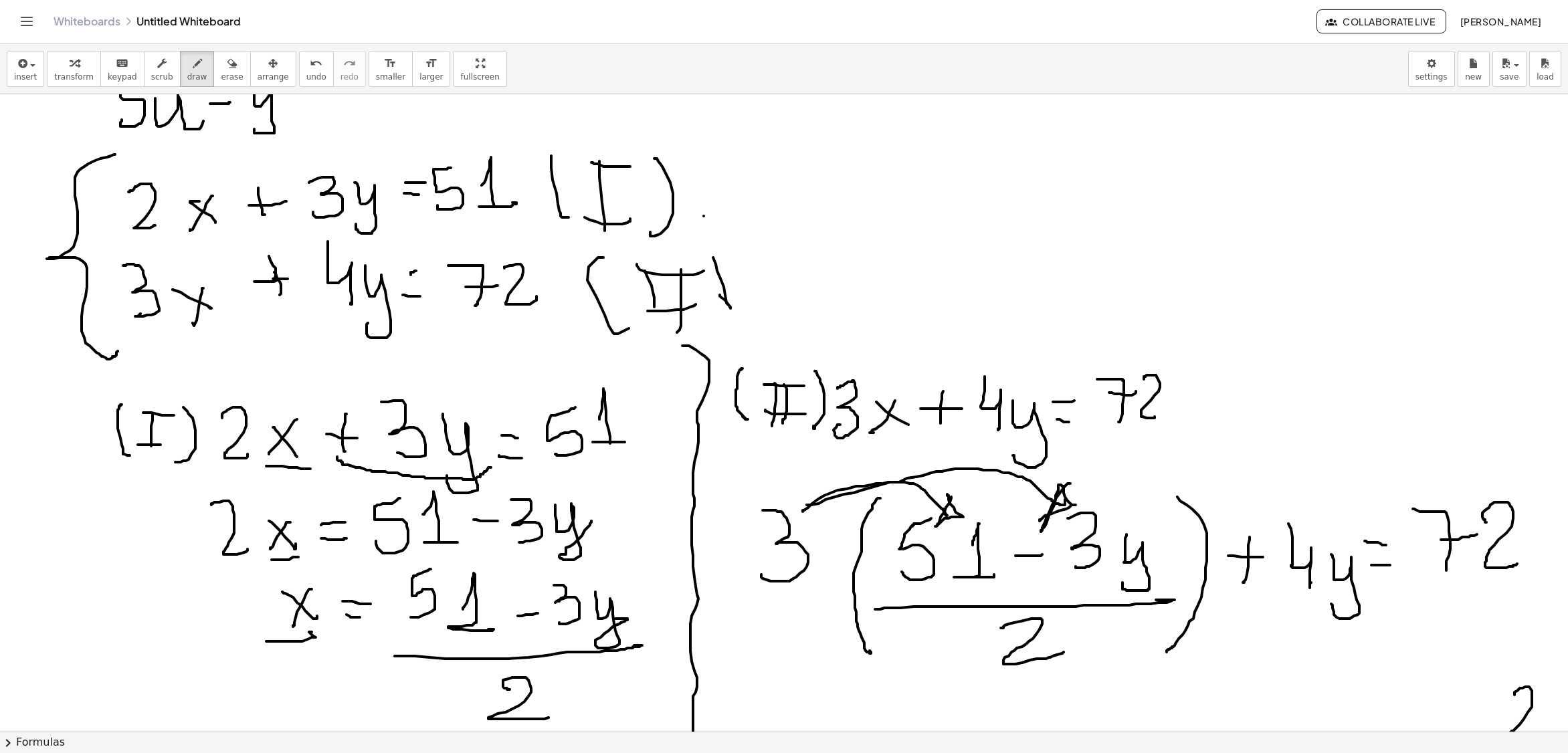
scroll to position [0, 0]
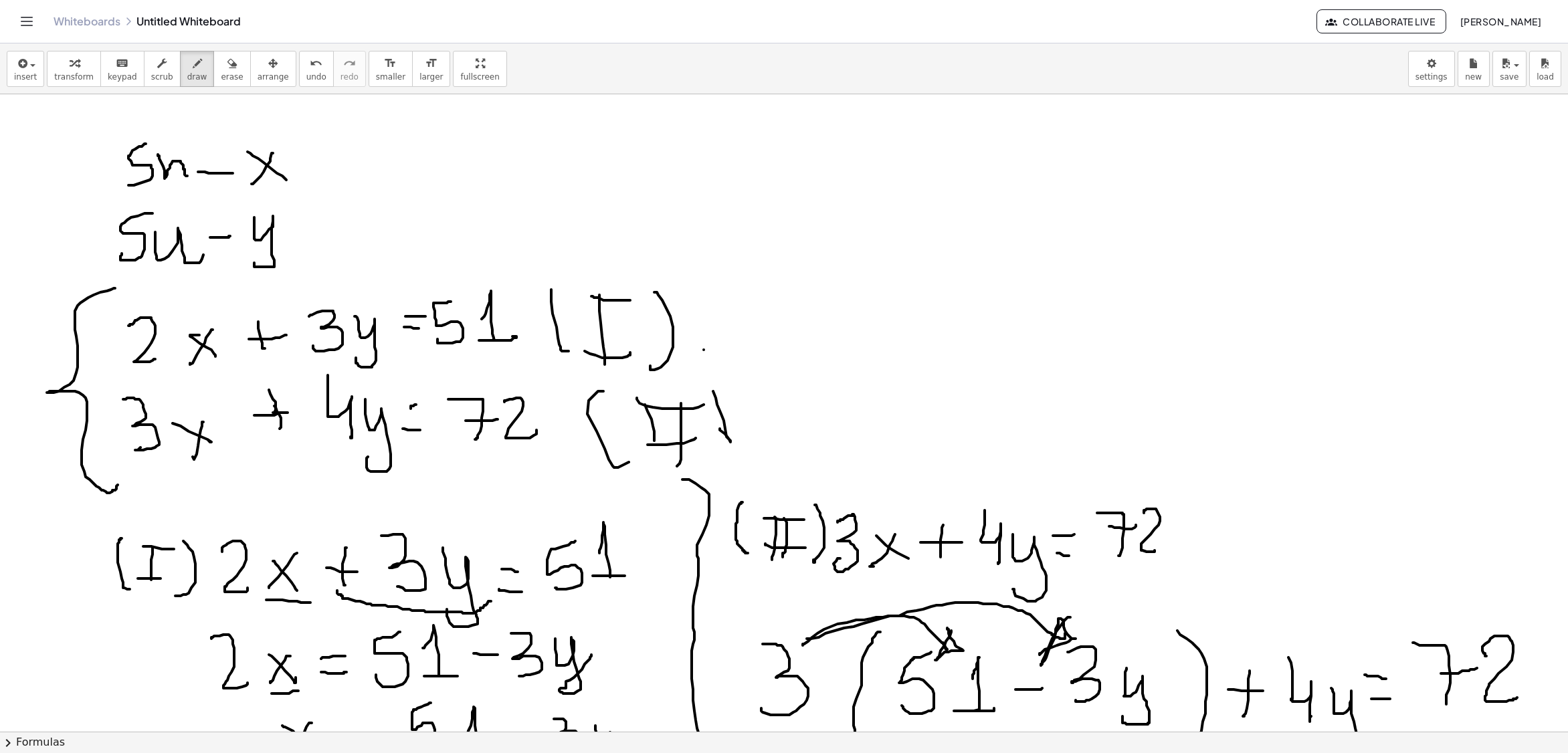
drag, startPoint x: 1155, startPoint y: 172, endPoint x: 1148, endPoint y: 172, distance: 7.0
drag, startPoint x: 1148, startPoint y: 172, endPoint x: 1188, endPoint y: 73, distance: 106.8
click at [1189, 73] on div "insert select one: Math Expression Function Text Youtube Video Graphing Geometr…" at bounding box center [784, 70] width 1568 height 50
drag, startPoint x: 200, startPoint y: 81, endPoint x: 212, endPoint y: 66, distance: 19.2
click at [212, 66] on div "transform keyboard keypad scrub draw erase arrange" at bounding box center [171, 69] width 249 height 36
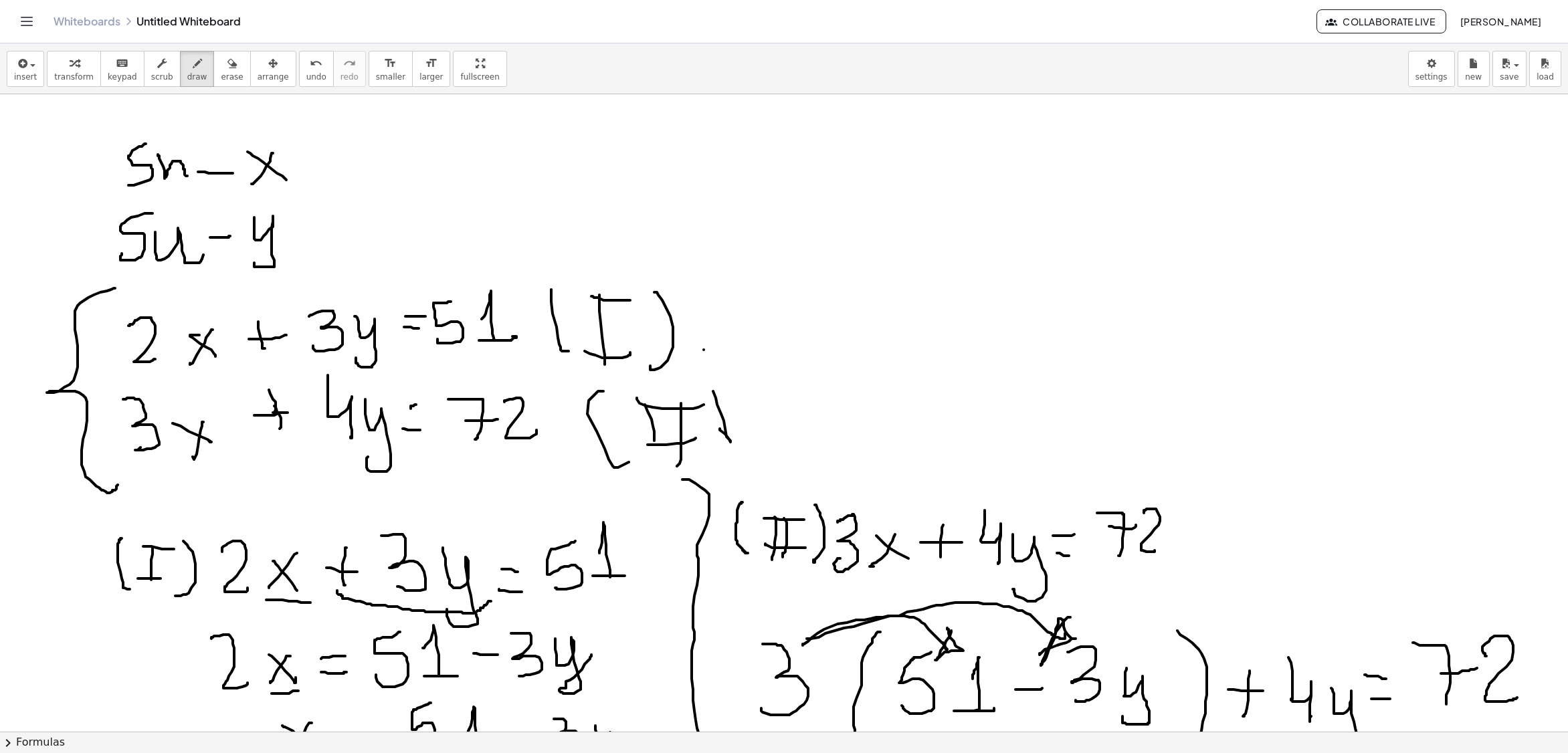
drag, startPoint x: 223, startPoint y: 66, endPoint x: 198, endPoint y: 136, distance: 74.3
click at [227, 66] on icon "button" at bounding box center [232, 63] width 9 height 16
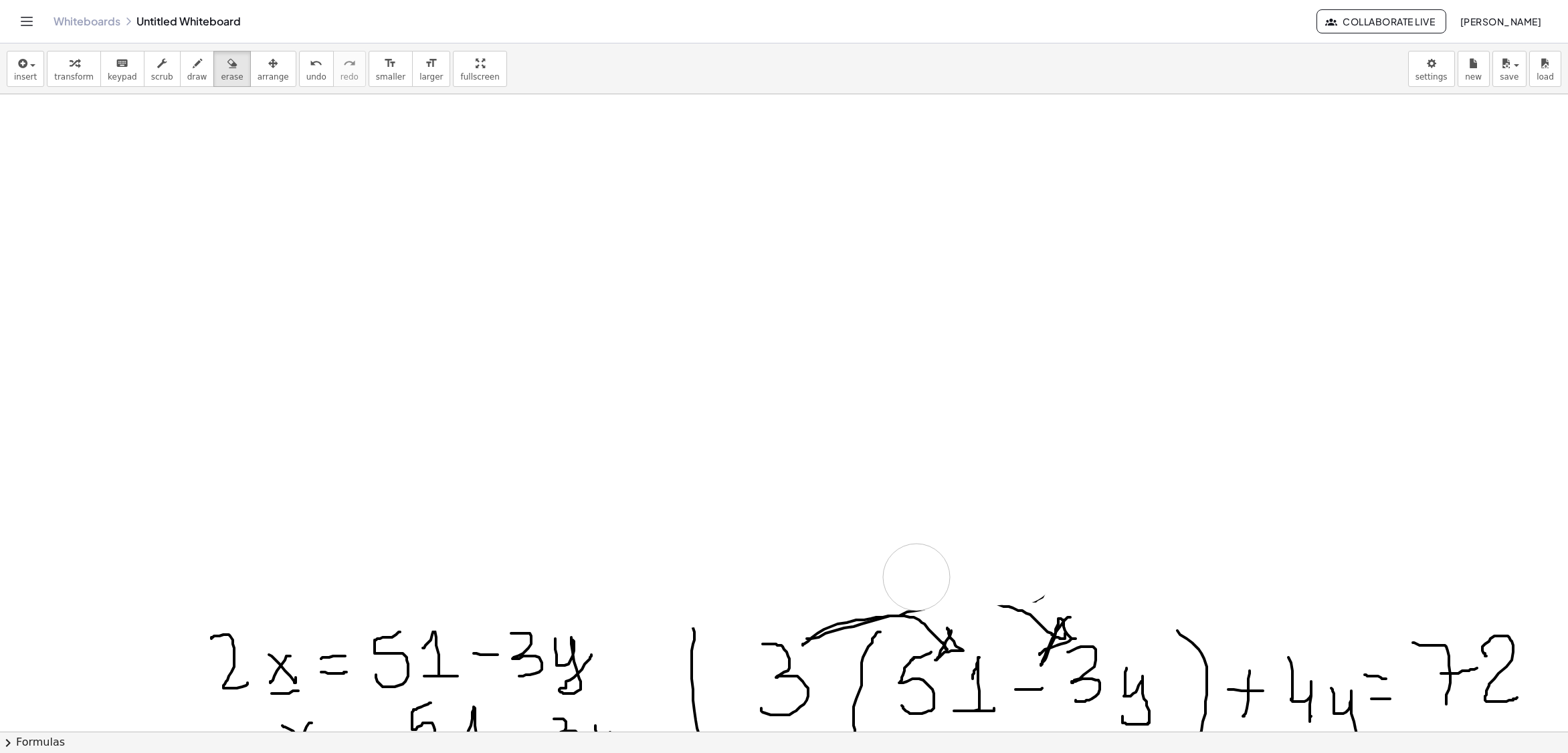
drag, startPoint x: 96, startPoint y: 139, endPoint x: 187, endPoint y: 284, distance: 171.2
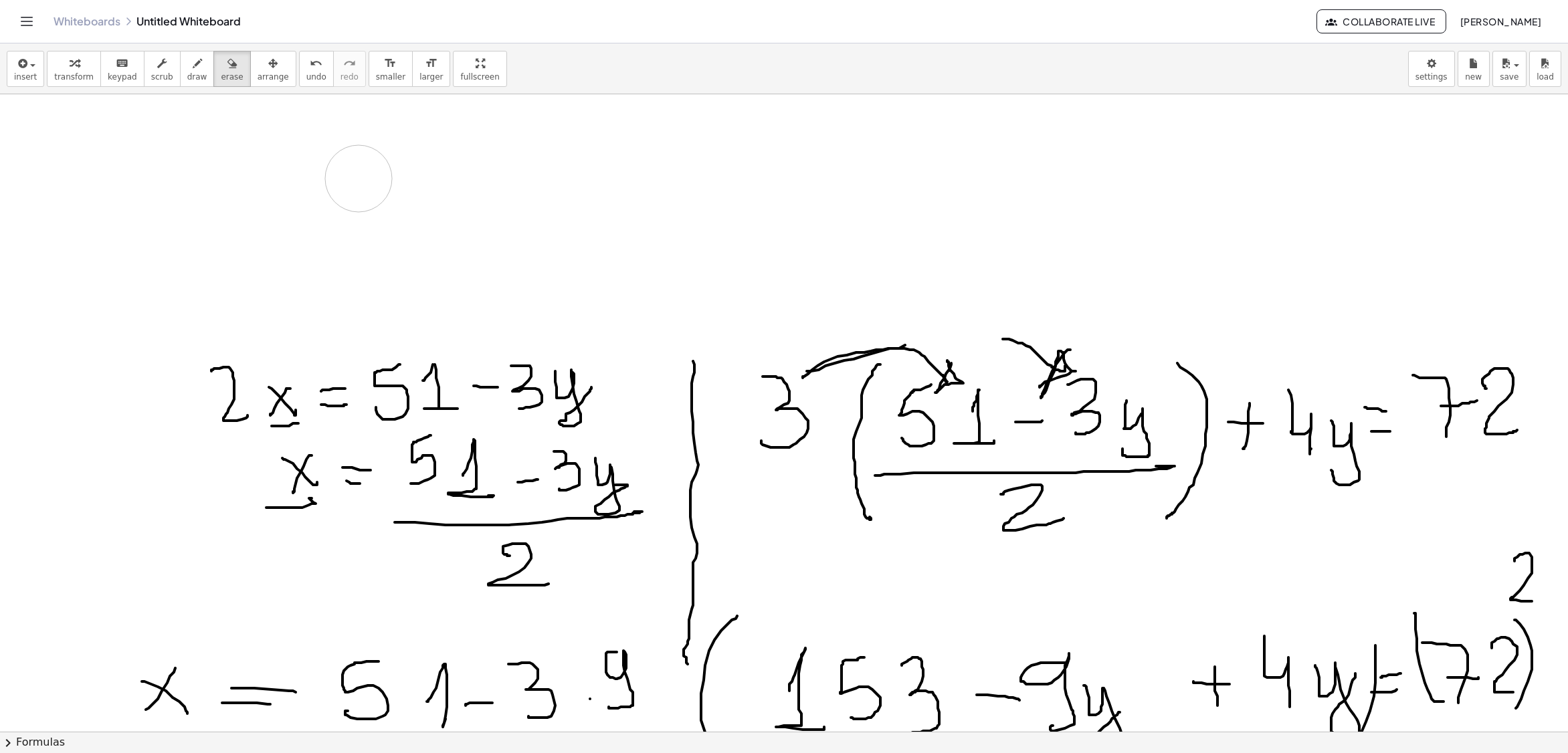
drag, startPoint x: 187, startPoint y: 284, endPoint x: 209, endPoint y: 387, distance: 105.3
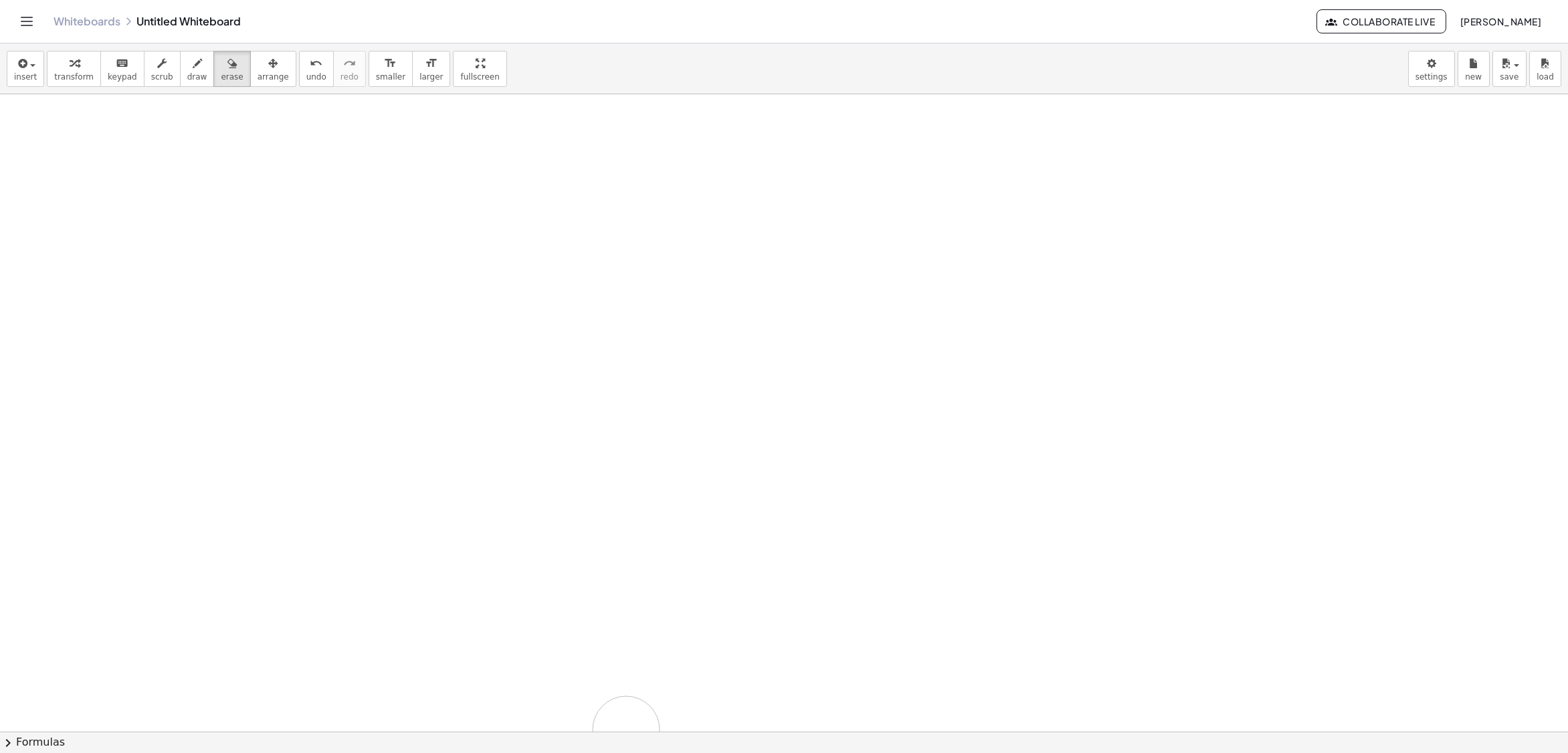
drag, startPoint x: 463, startPoint y: 385, endPoint x: 245, endPoint y: 330, distance: 224.8
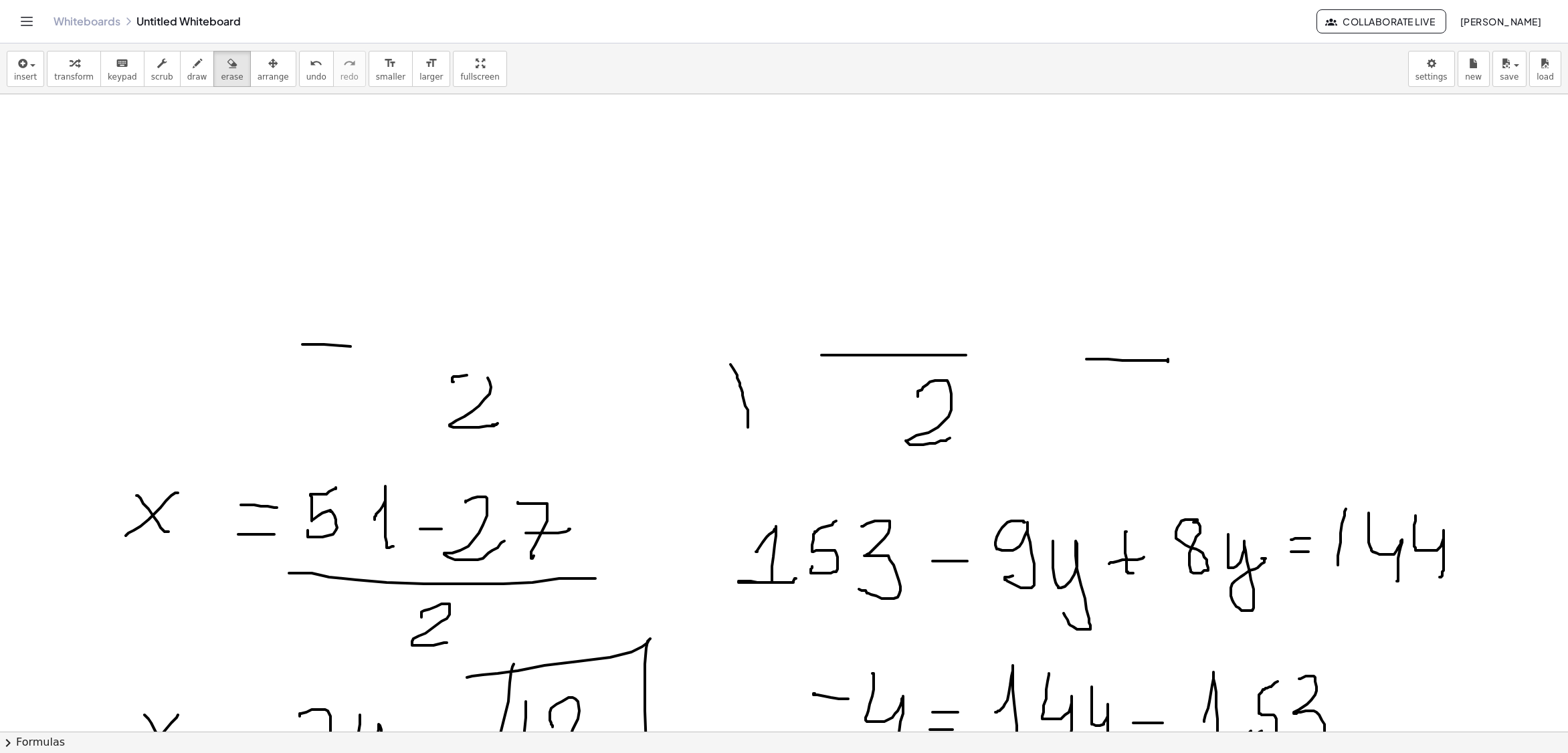
drag, startPoint x: 245, startPoint y: 330, endPoint x: 287, endPoint y: 347, distance: 45.3
click at [261, 353] on div at bounding box center [784, 378] width 1568 height 1907
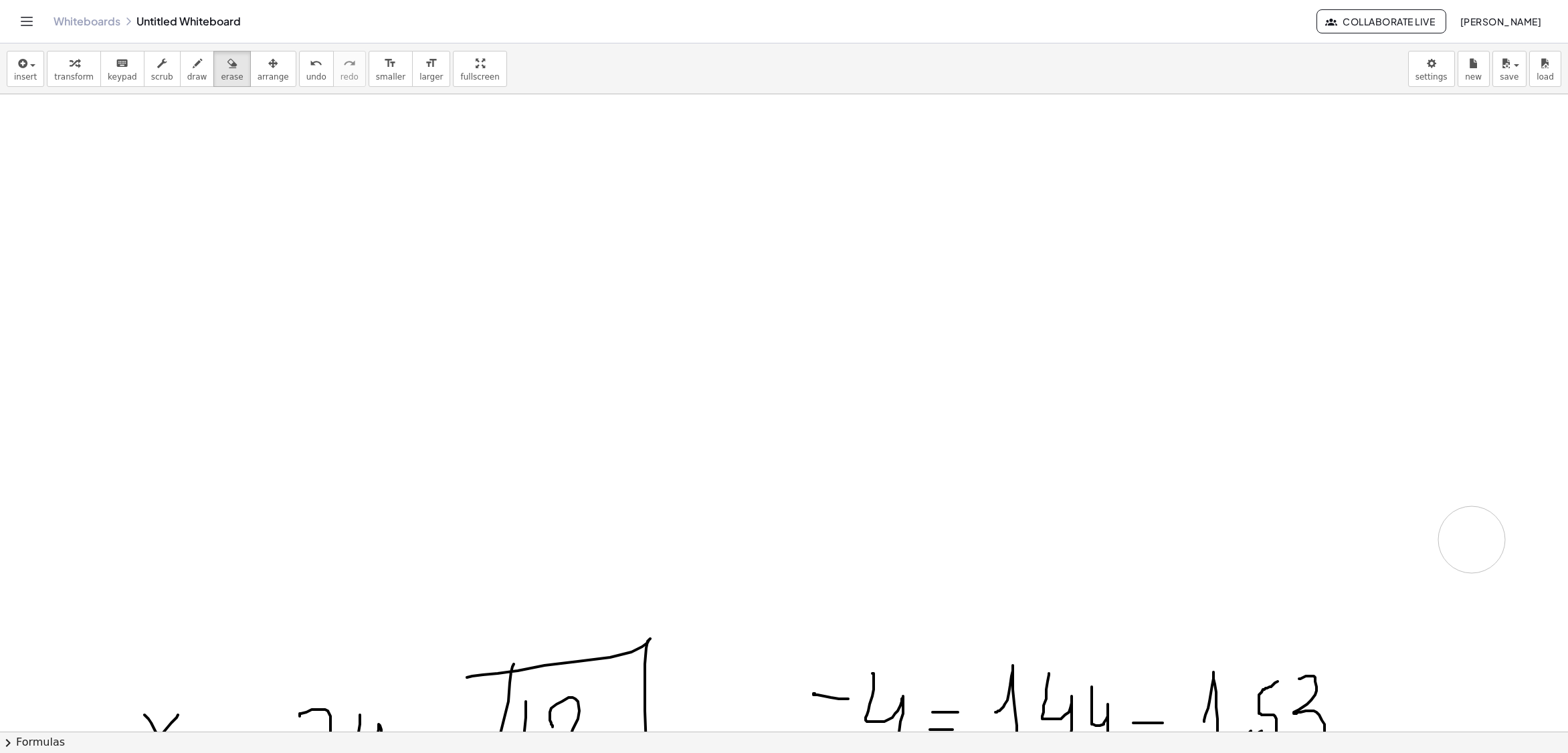
drag, startPoint x: 472, startPoint y: 321, endPoint x: 1332, endPoint y: 547, distance: 889.2
click at [1332, 554] on div at bounding box center [784, 378] width 1568 height 1907
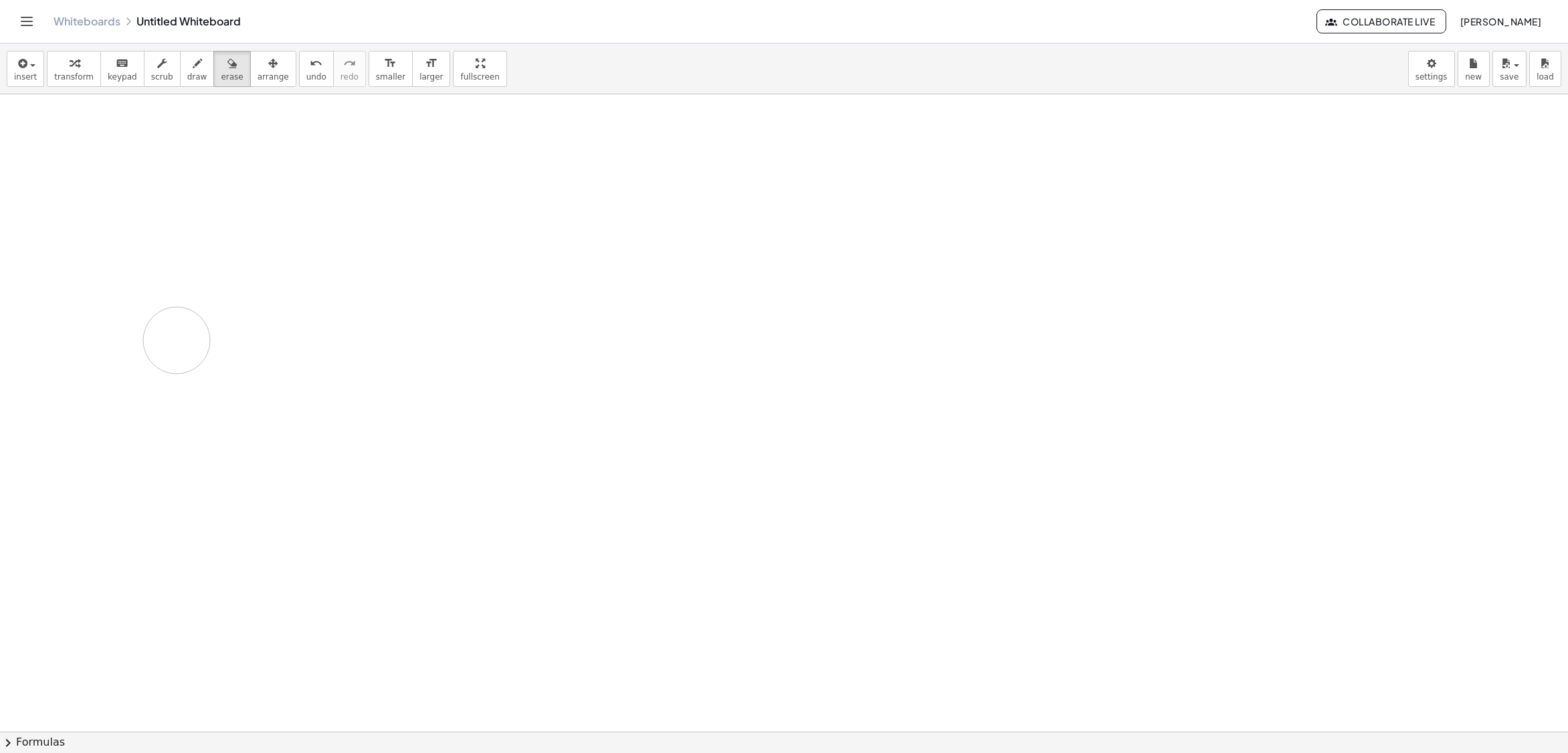
drag, startPoint x: 1360, startPoint y: 181, endPoint x: 206, endPoint y: 338, distance: 1164.6
drag, startPoint x: 174, startPoint y: 70, endPoint x: 269, endPoint y: 39, distance: 99.9
click at [180, 70] on button "draw" at bounding box center [198, 69] width 35 height 36
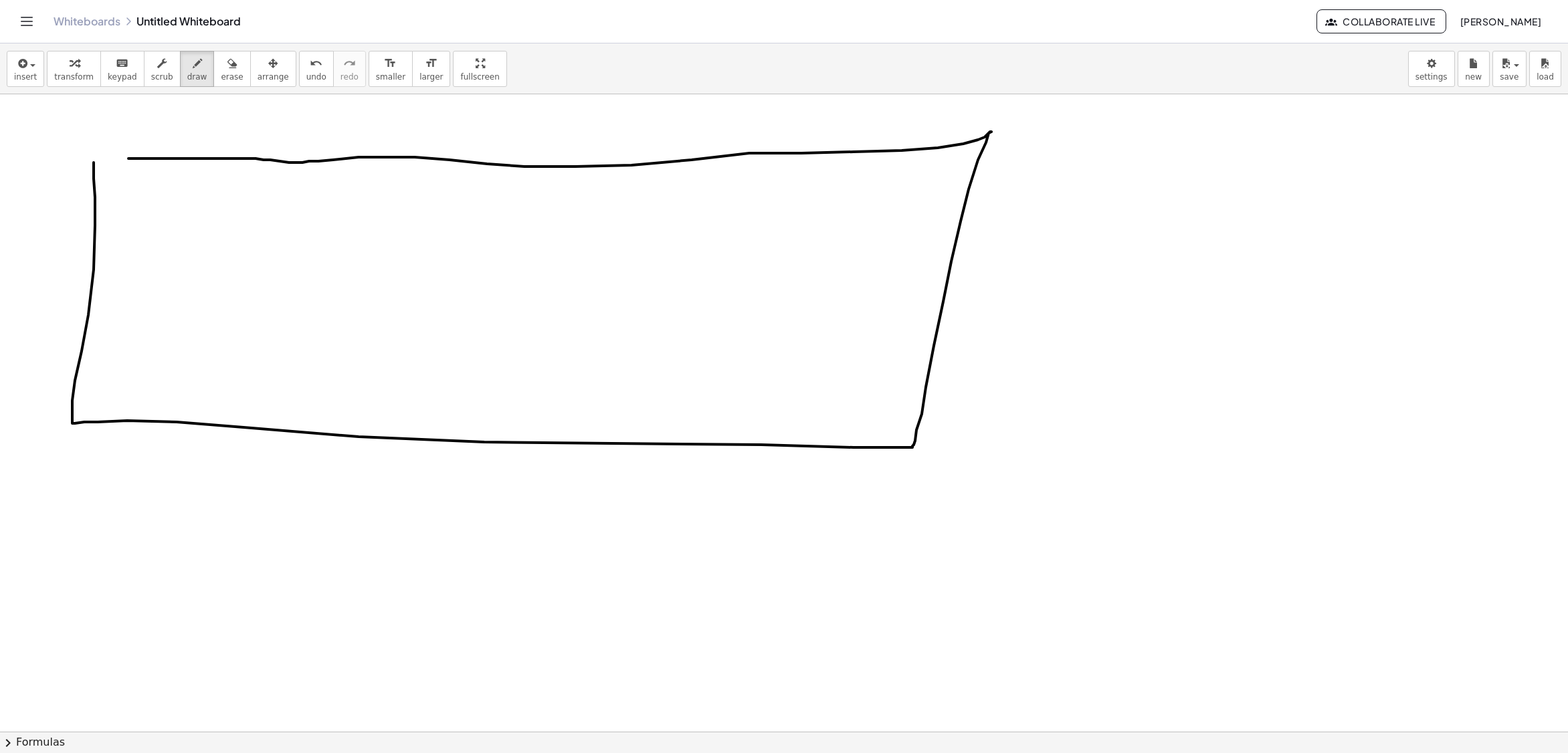
drag, startPoint x: 95, startPoint y: 199, endPoint x: 105, endPoint y: 163, distance: 37.4
drag, startPoint x: 43, startPoint y: 111, endPoint x: 45, endPoint y: 162, distance: 51.0
drag, startPoint x: 25, startPoint y: 139, endPoint x: 154, endPoint y: 135, distance: 129.1
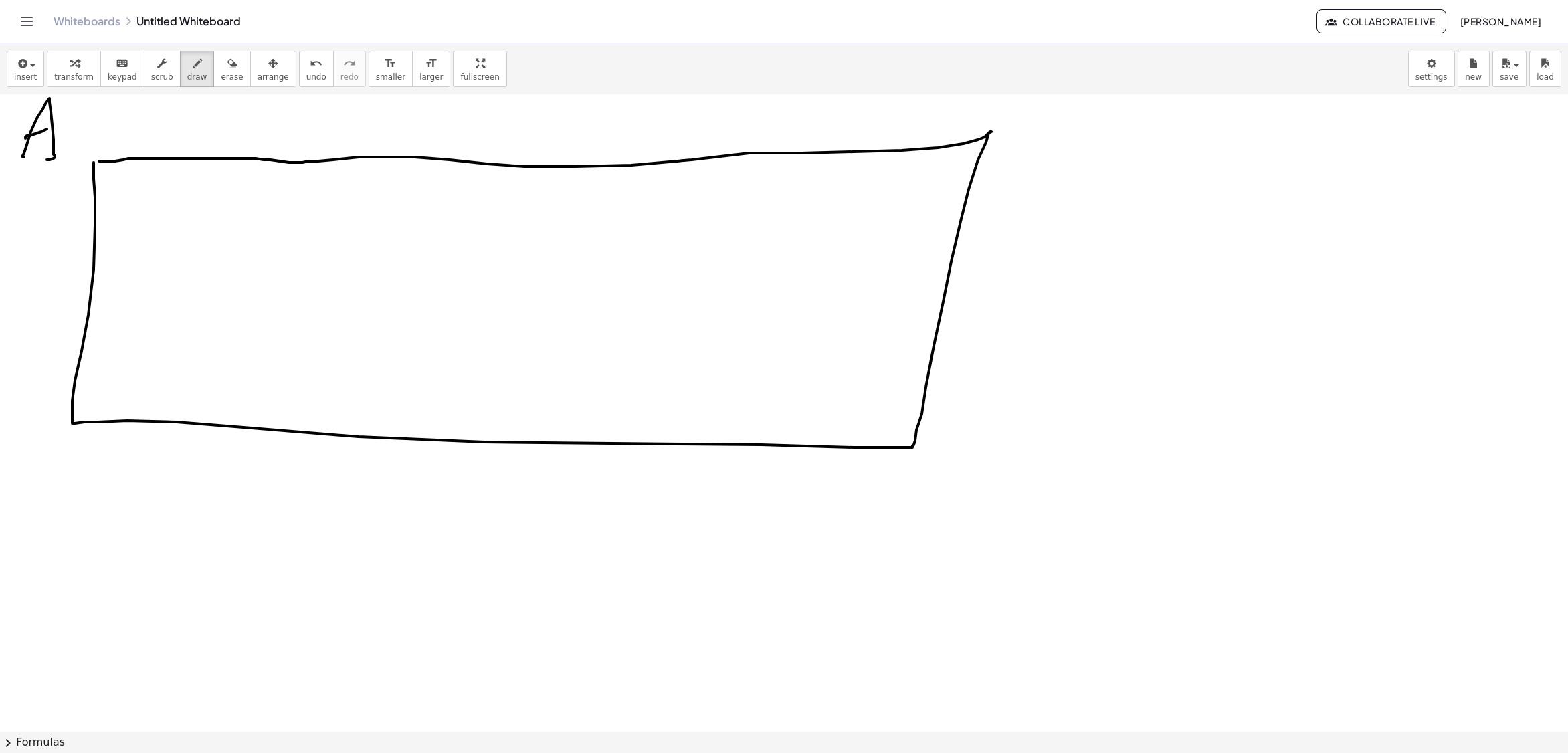
drag, startPoint x: 1013, startPoint y: 160, endPoint x: 1025, endPoint y: 139, distance: 24.2
drag, startPoint x: 991, startPoint y: 97, endPoint x: 901, endPoint y: 395, distance: 311.3
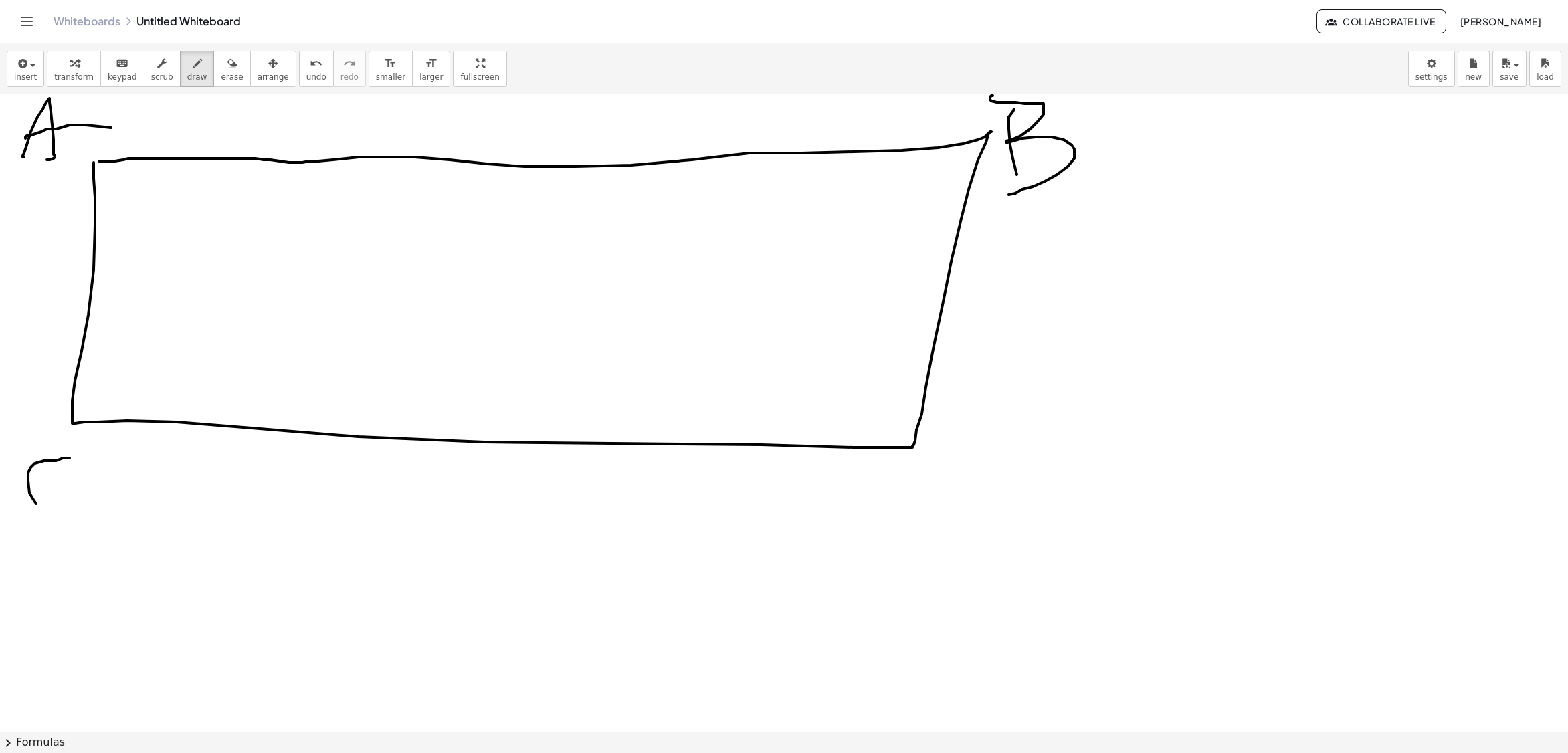
drag, startPoint x: 70, startPoint y: 460, endPoint x: 131, endPoint y: 498, distance: 71.9
drag, startPoint x: 946, startPoint y: 468, endPoint x: 919, endPoint y: 558, distance: 94.0
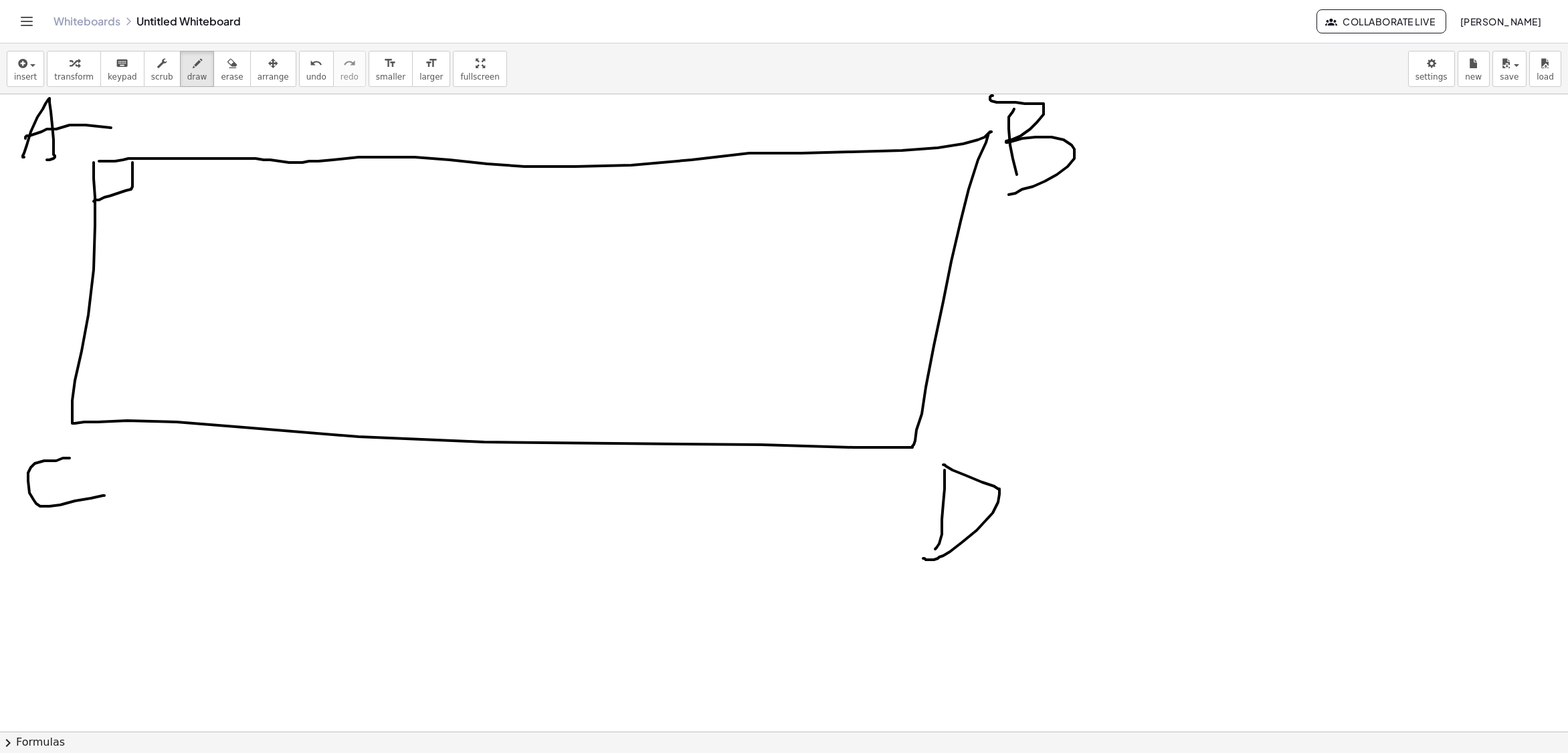
drag, startPoint x: 94, startPoint y: 203, endPoint x: 138, endPoint y: 148, distance: 70.4
drag, startPoint x: 910, startPoint y: 411, endPoint x: 862, endPoint y: 447, distance: 60.0
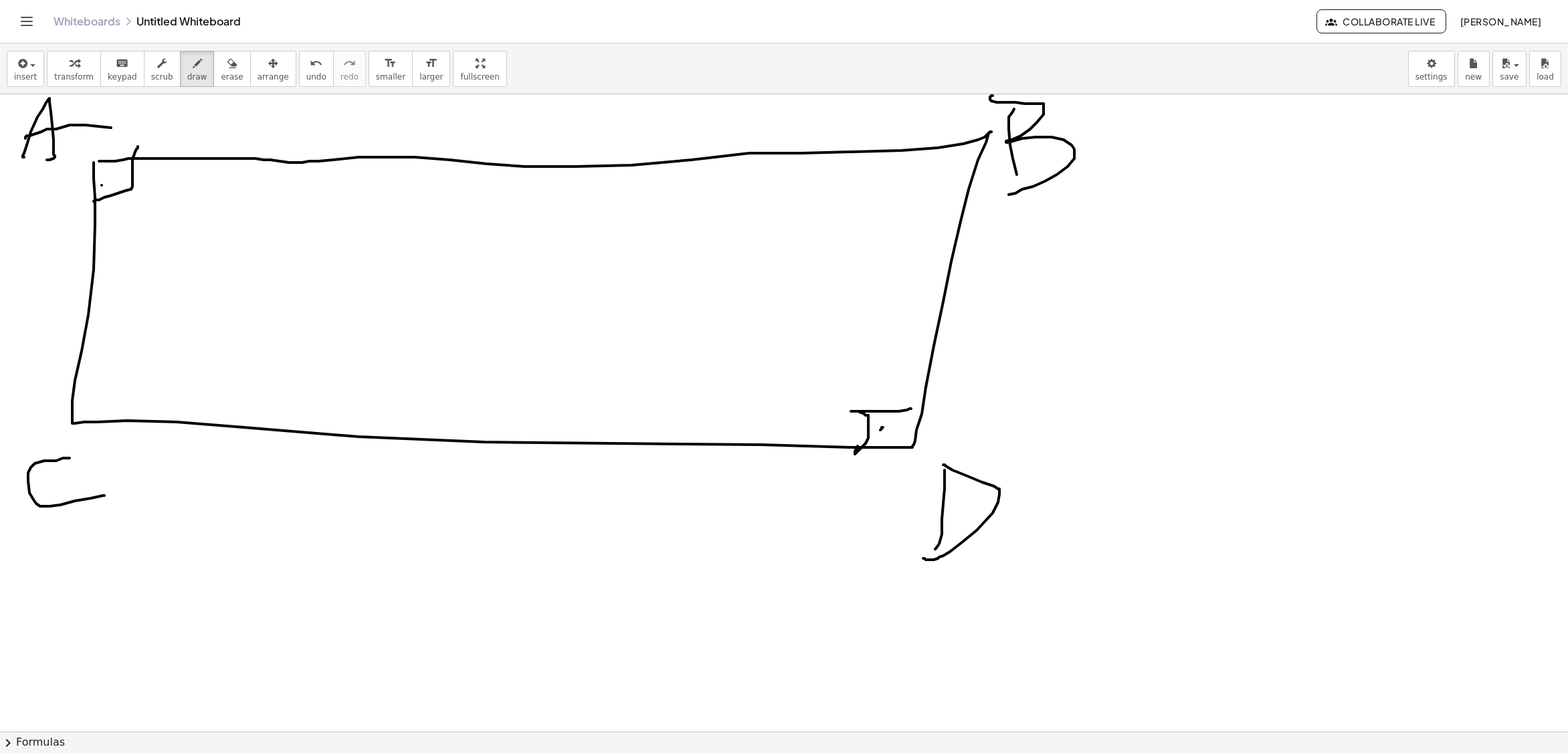
click at [234, 64] on button "erase" at bounding box center [232, 69] width 37 height 36
drag, startPoint x: 952, startPoint y: 553, endPoint x: 903, endPoint y: 501, distance: 71.4
drag, startPoint x: 54, startPoint y: 491, endPoint x: 106, endPoint y: 499, distance: 52.6
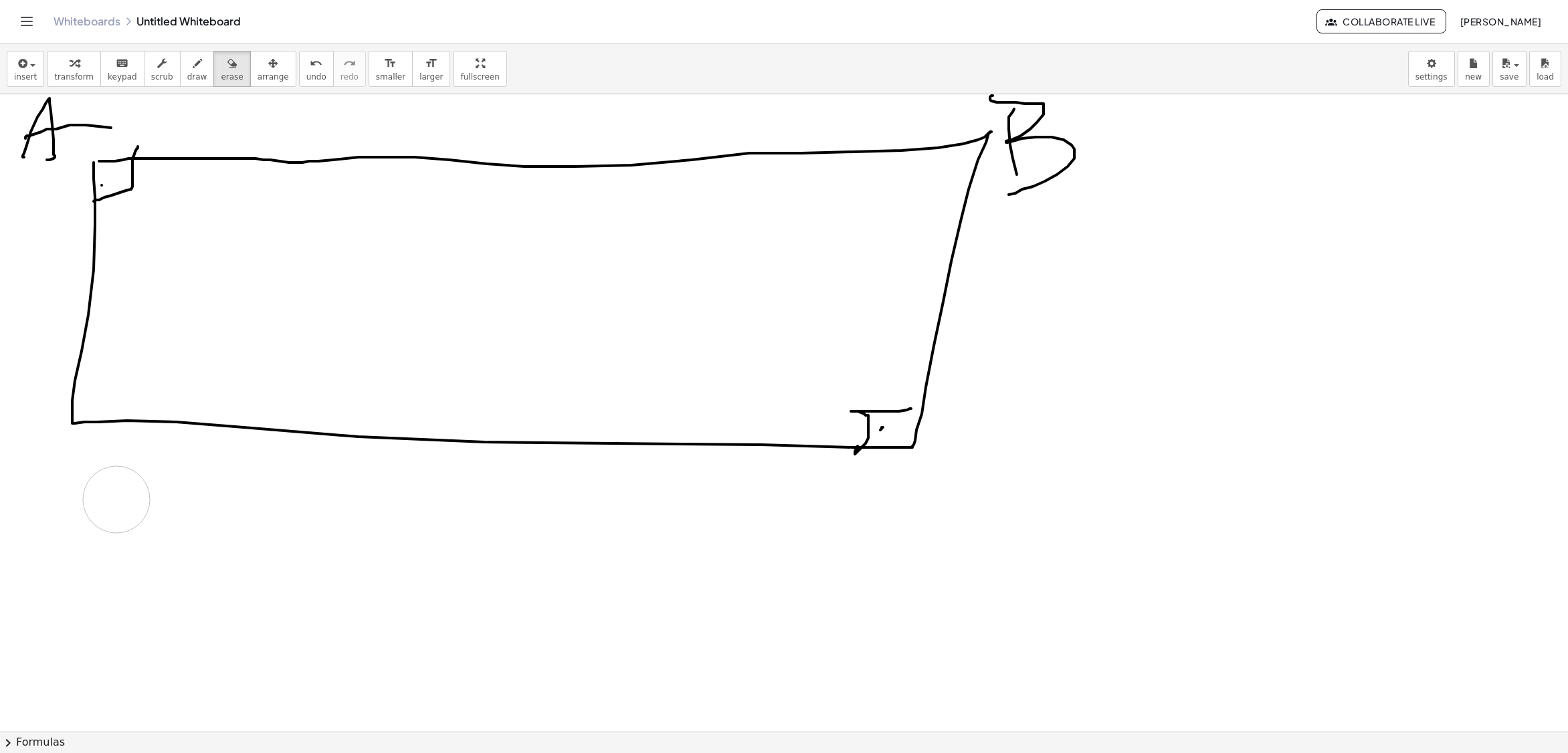
click at [187, 66] on div "button" at bounding box center [198, 62] width 20 height 16
drag, startPoint x: 971, startPoint y: 444, endPoint x: 985, endPoint y: 493, distance: 51.0
drag, startPoint x: 57, startPoint y: 491, endPoint x: 46, endPoint y: 493, distance: 11.2
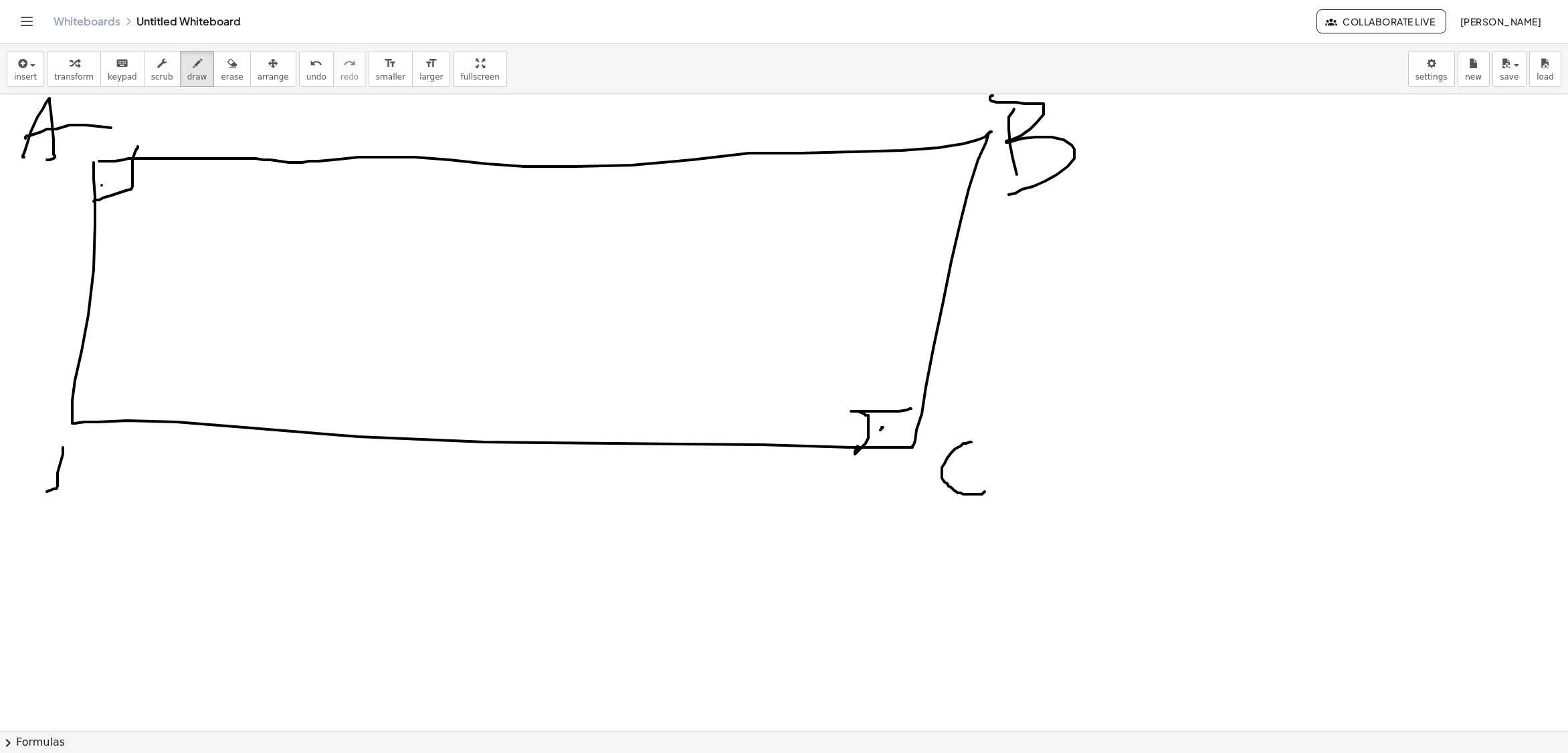
drag, startPoint x: 76, startPoint y: 453, endPoint x: 102, endPoint y: 432, distance: 33.4
drag, startPoint x: 88, startPoint y: 384, endPoint x: 111, endPoint y: 423, distance: 45.3
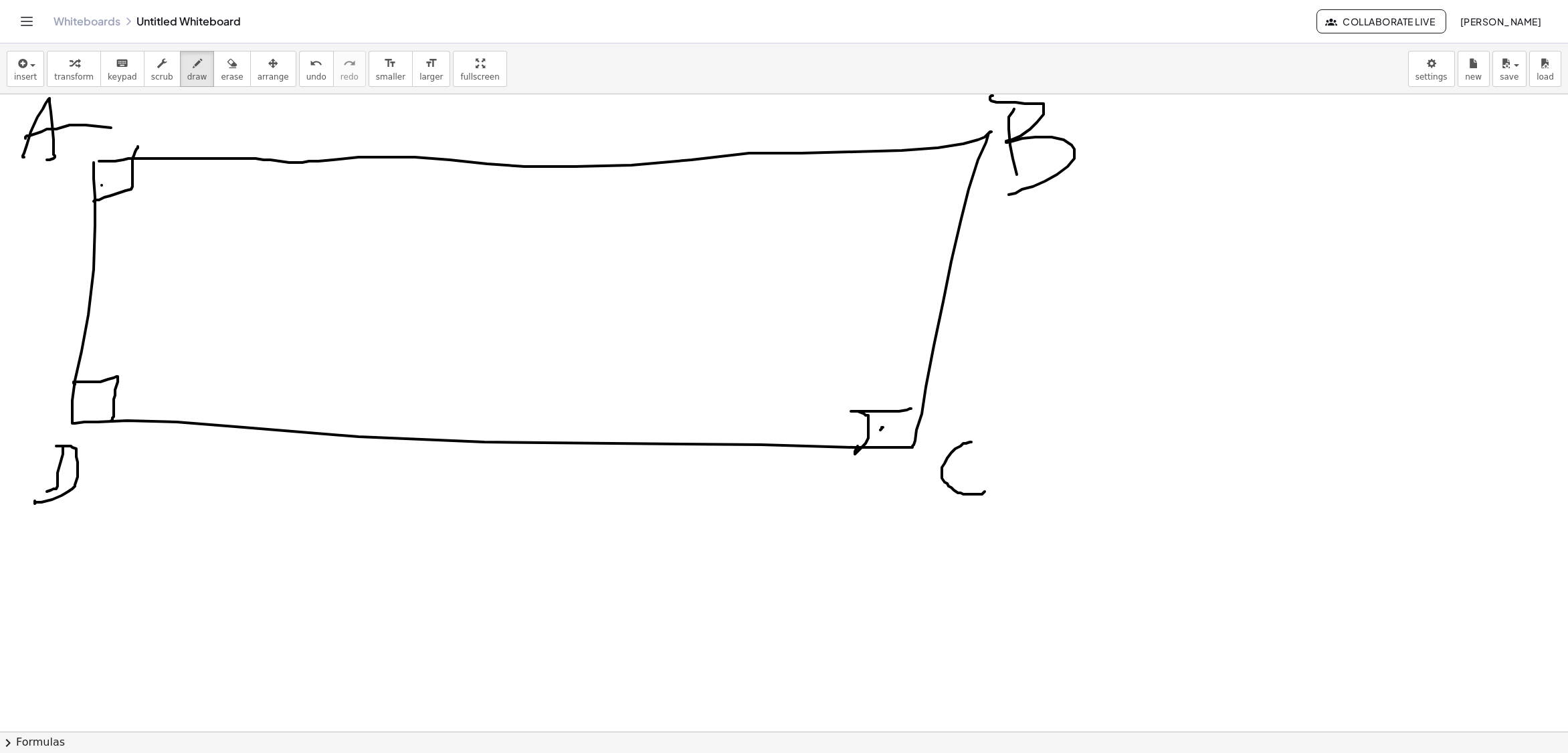
click at [227, 58] on icon "button" at bounding box center [232, 63] width 9 height 16
click at [193, 70] on icon "button" at bounding box center [198, 63] width 9 height 16
drag, startPoint x: 827, startPoint y: 444, endPoint x: 834, endPoint y: 453, distance: 11.4
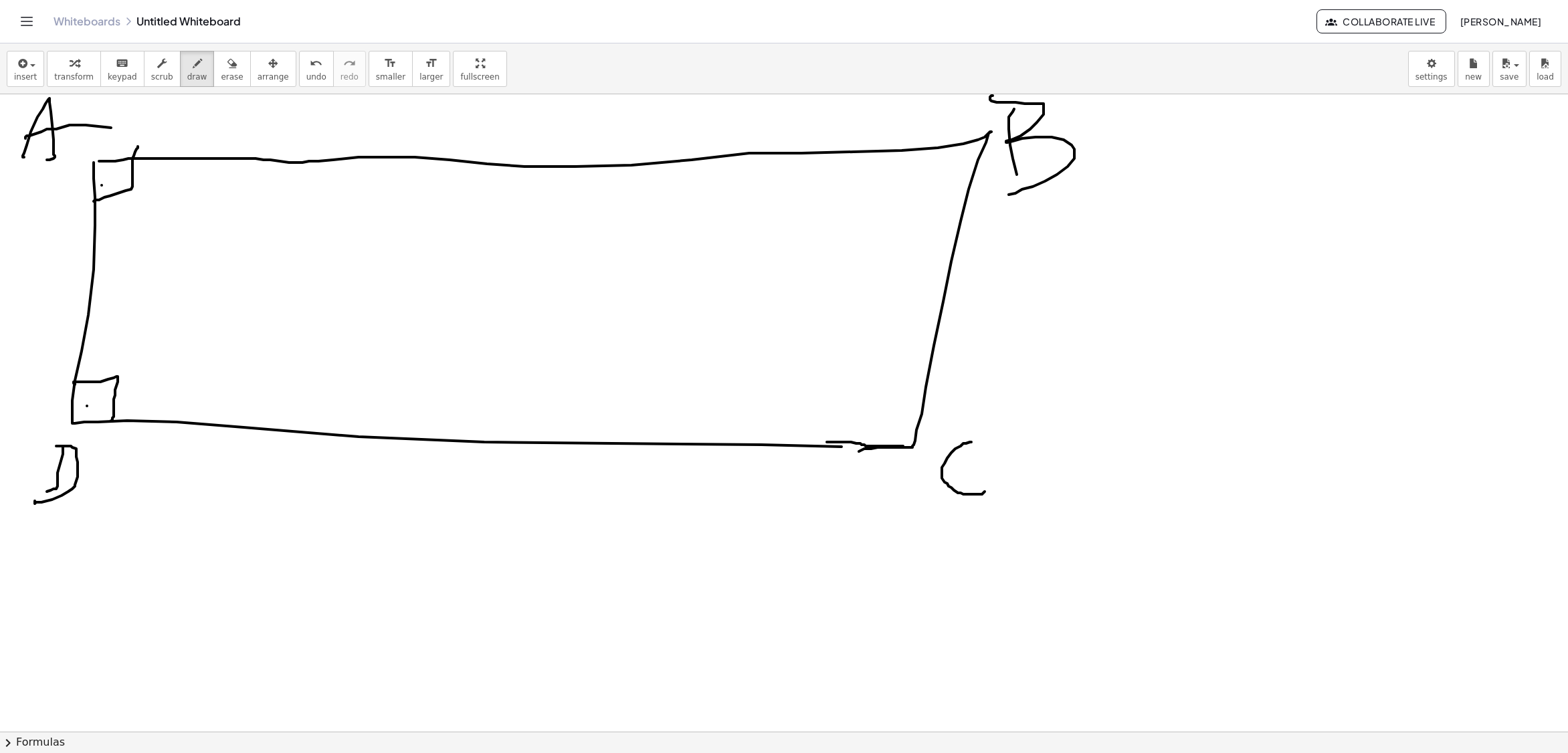
drag, startPoint x: 835, startPoint y: 451, endPoint x: 856, endPoint y: 453, distance: 21.1
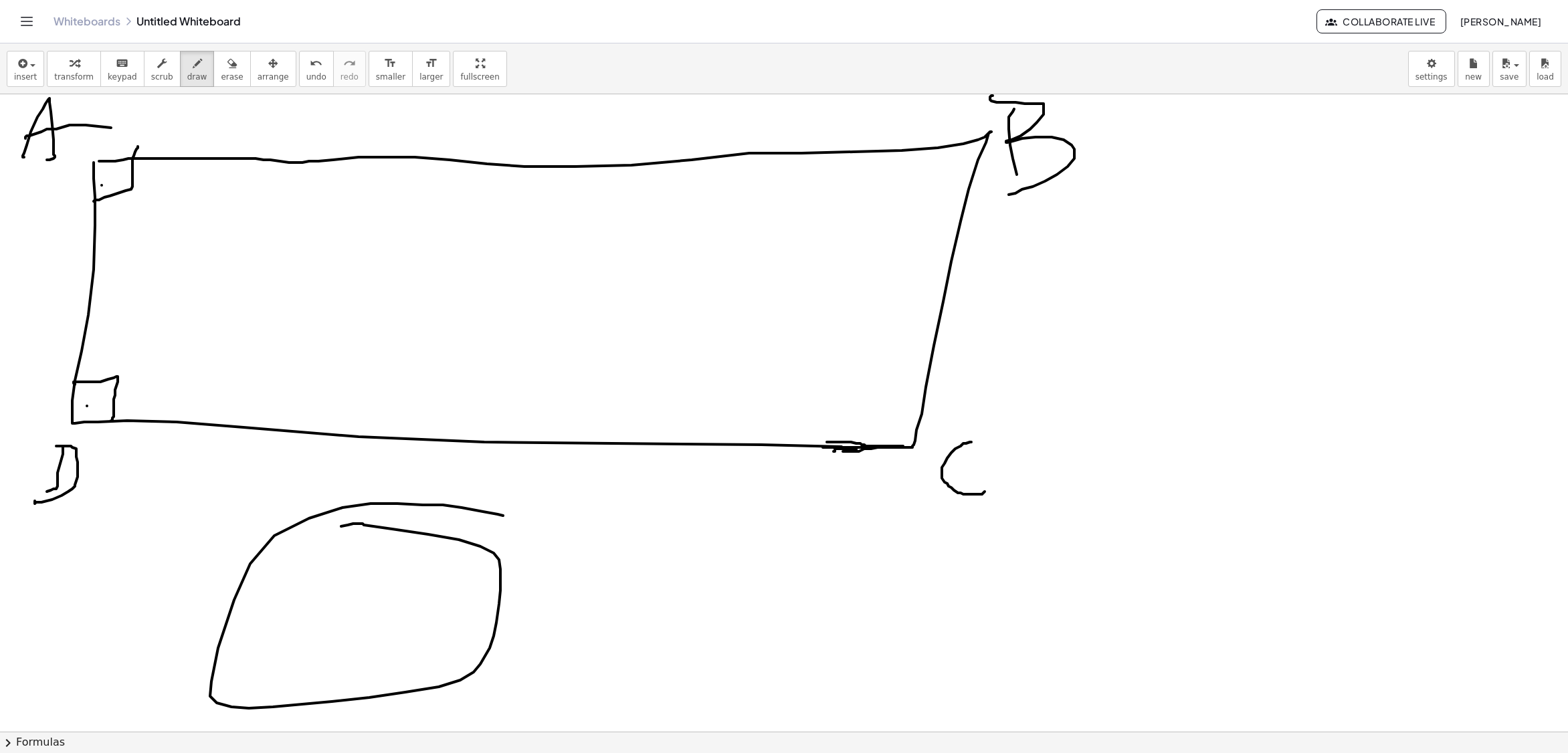
drag, startPoint x: 397, startPoint y: 505, endPoint x: 327, endPoint y: 531, distance: 74.7
click at [227, 70] on icon "button" at bounding box center [232, 63] width 9 height 16
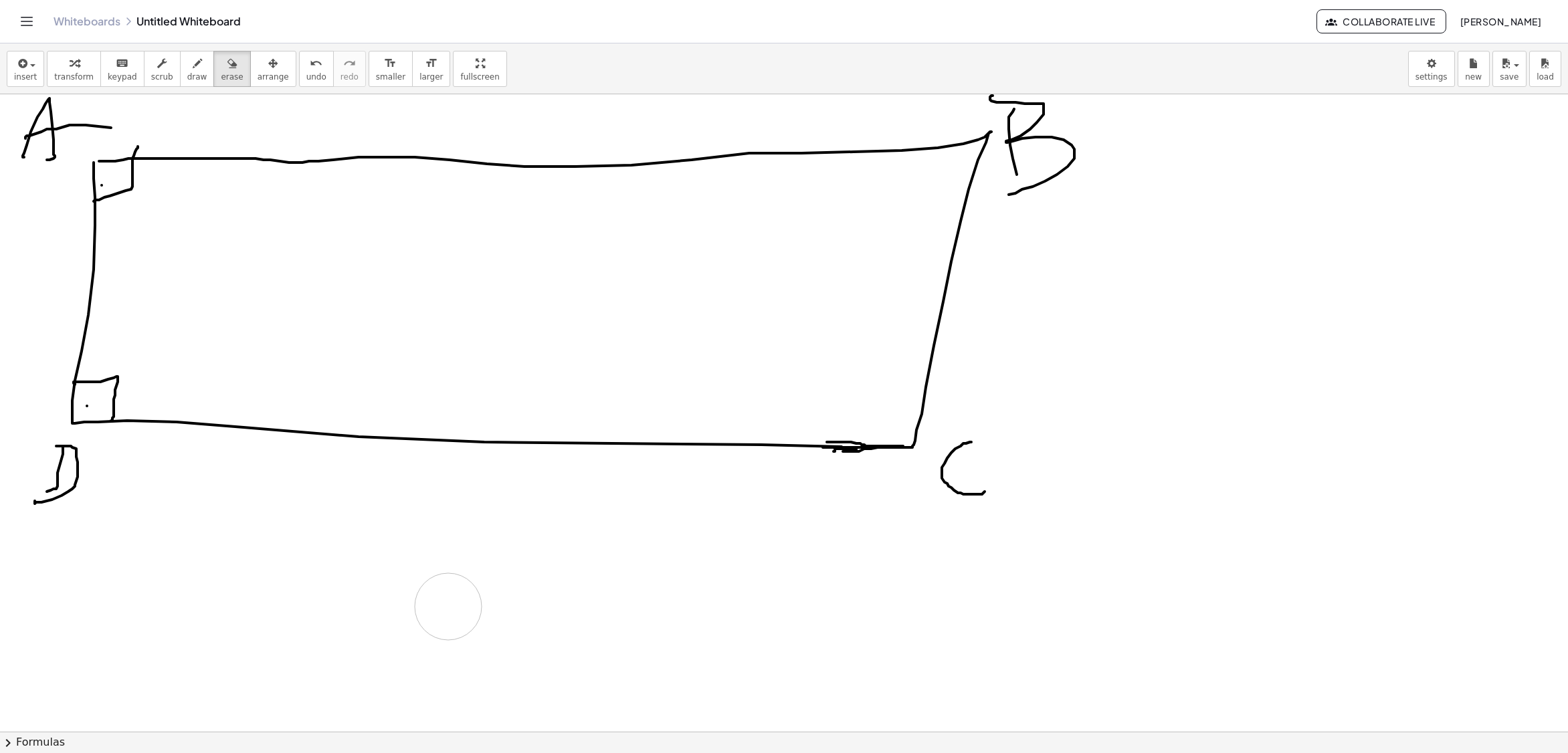
drag, startPoint x: 241, startPoint y: 551, endPoint x: 405, endPoint y: 620, distance: 177.9
click at [193, 66] on icon "button" at bounding box center [198, 63] width 9 height 16
drag, startPoint x: 338, startPoint y: 134, endPoint x: 373, endPoint y: 146, distance: 37.0
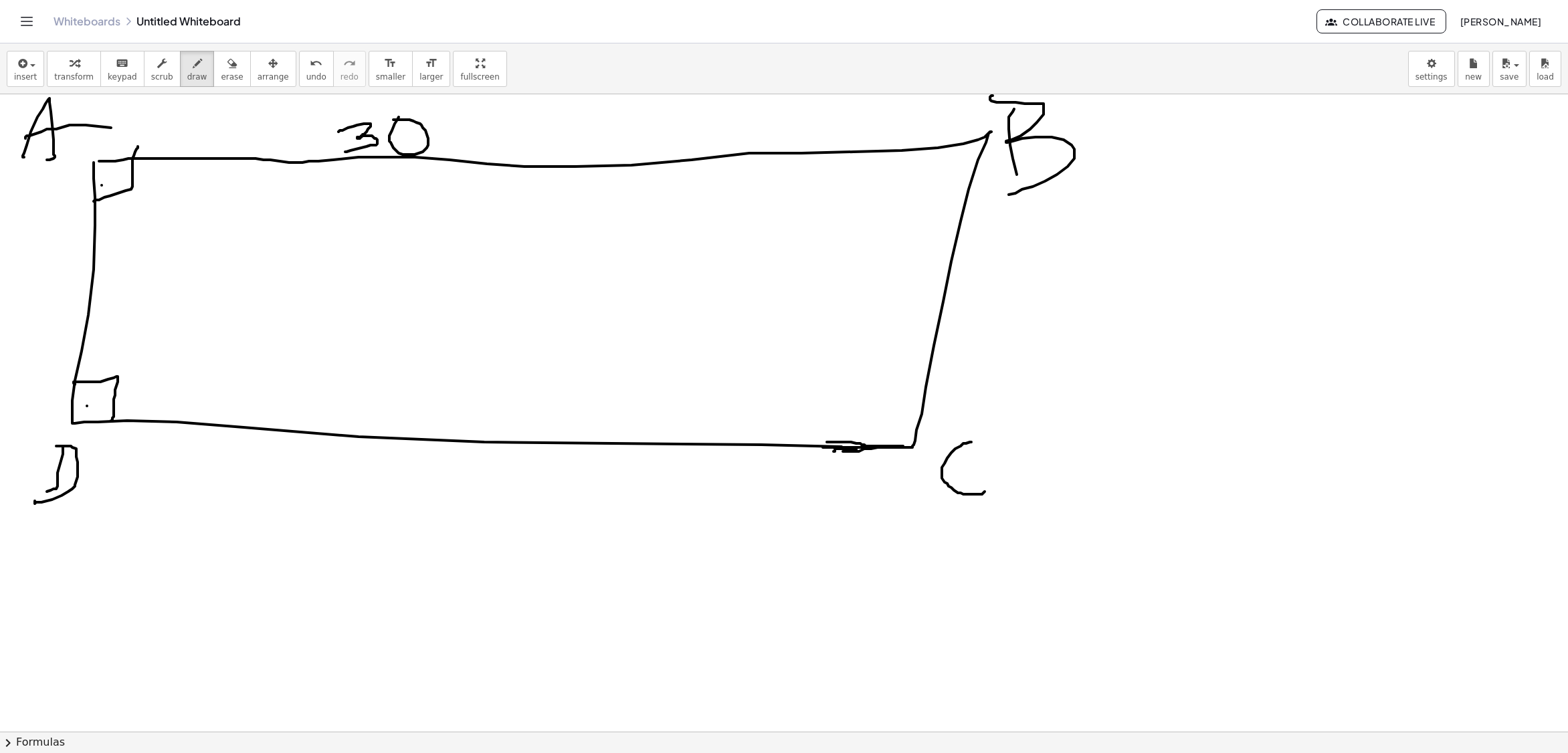
drag, startPoint x: 439, startPoint y: 155, endPoint x: 527, endPoint y: 157, distance: 88.0
drag, startPoint x: 982, startPoint y: 257, endPoint x: 1033, endPoint y: 287, distance: 59.2
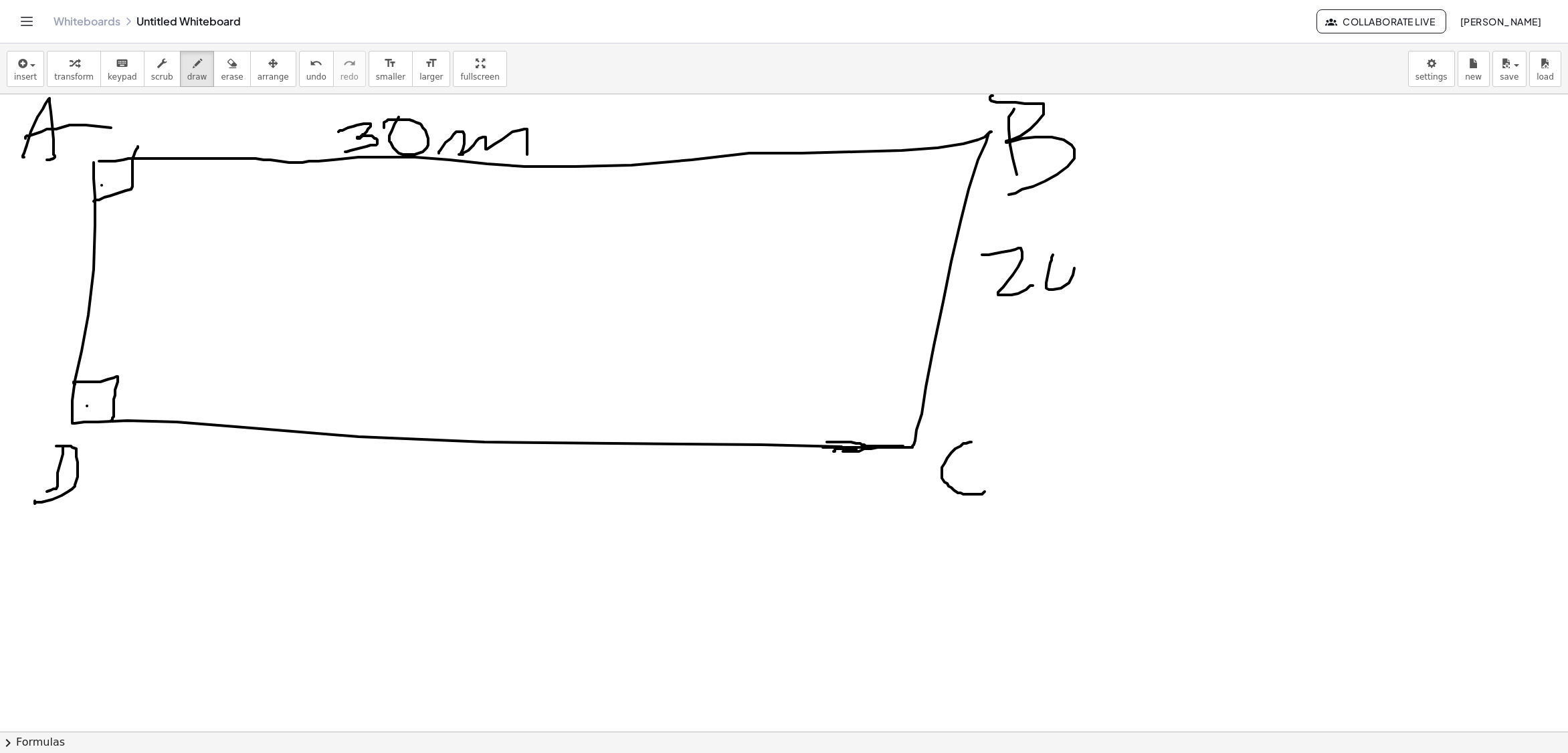
drag, startPoint x: 1052, startPoint y: 257, endPoint x: 1078, endPoint y: 281, distance: 35.4
drag, startPoint x: 1082, startPoint y: 294, endPoint x: 1172, endPoint y: 287, distance: 90.3
drag, startPoint x: 402, startPoint y: 517, endPoint x: 475, endPoint y: 507, distance: 73.7
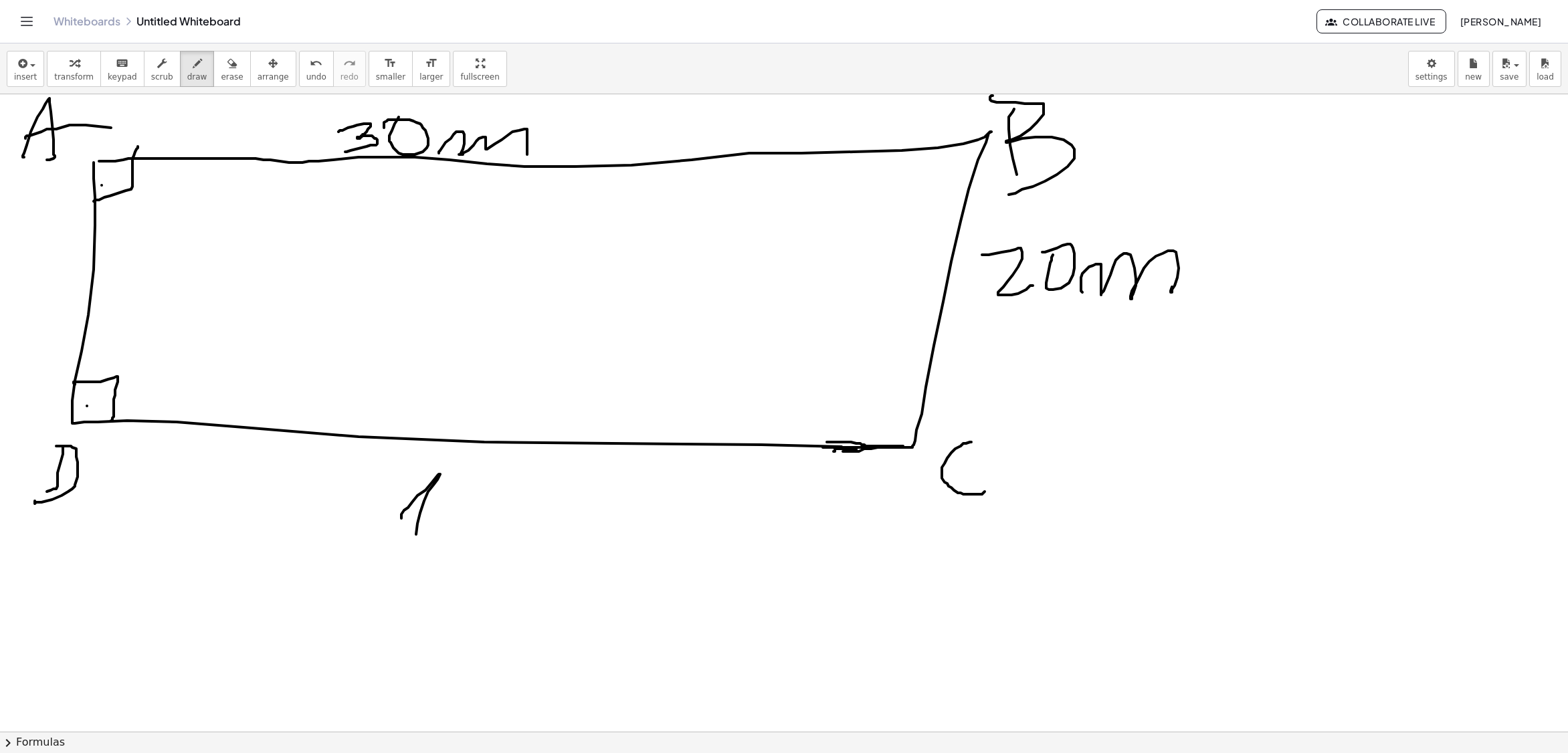
drag, startPoint x: 477, startPoint y: 498, endPoint x: 475, endPoint y: 504, distance: 6.3
drag, startPoint x: 523, startPoint y: 523, endPoint x: 595, endPoint y: 526, distance: 72.1
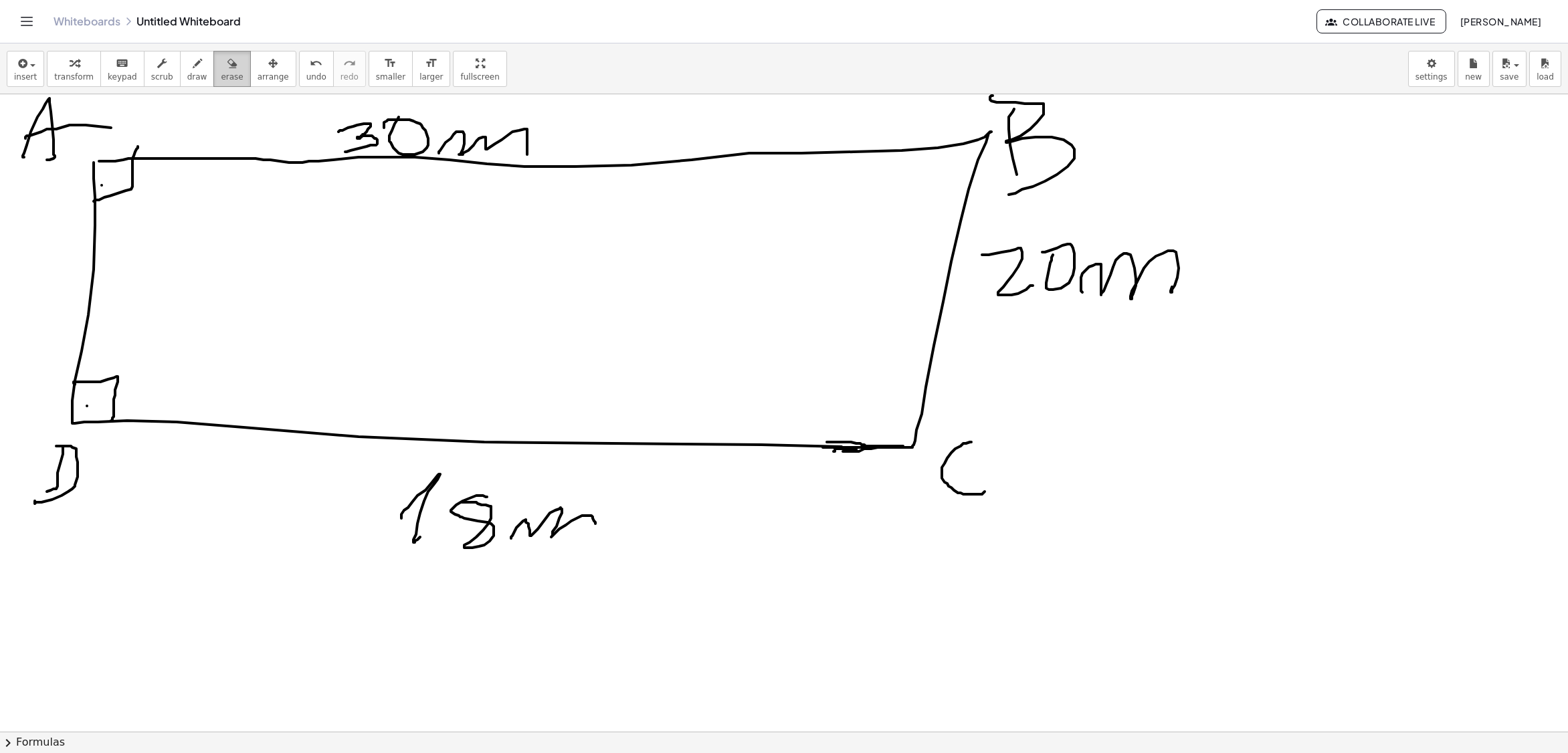
click at [233, 83] on button "erase" at bounding box center [232, 69] width 37 height 36
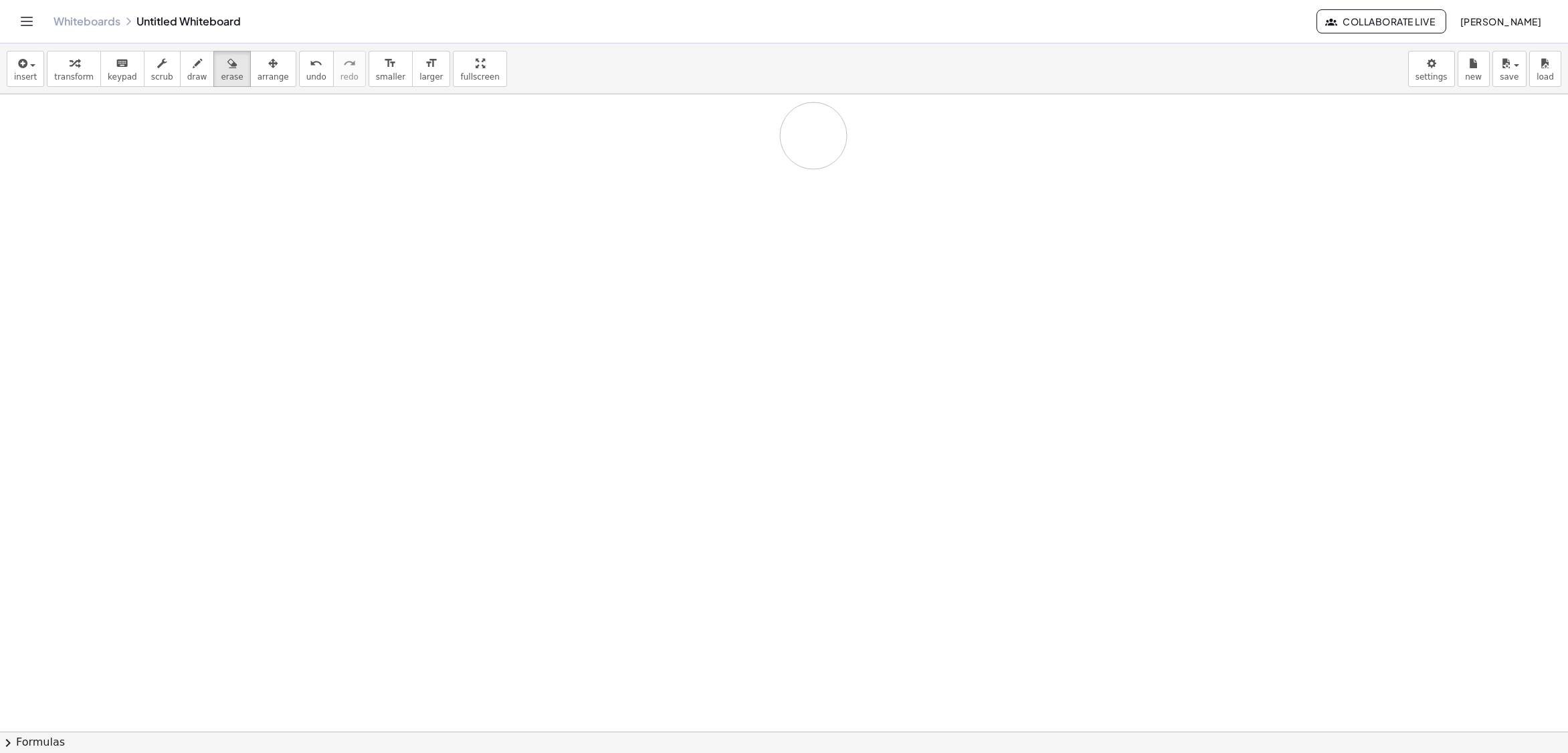
drag, startPoint x: 1001, startPoint y: 268, endPoint x: 644, endPoint y: 163, distance: 372.1
click at [193, 64] on icon "button" at bounding box center [198, 63] width 9 height 16
drag, startPoint x: 139, startPoint y: 178, endPoint x: 107, endPoint y: 409, distance: 233.2
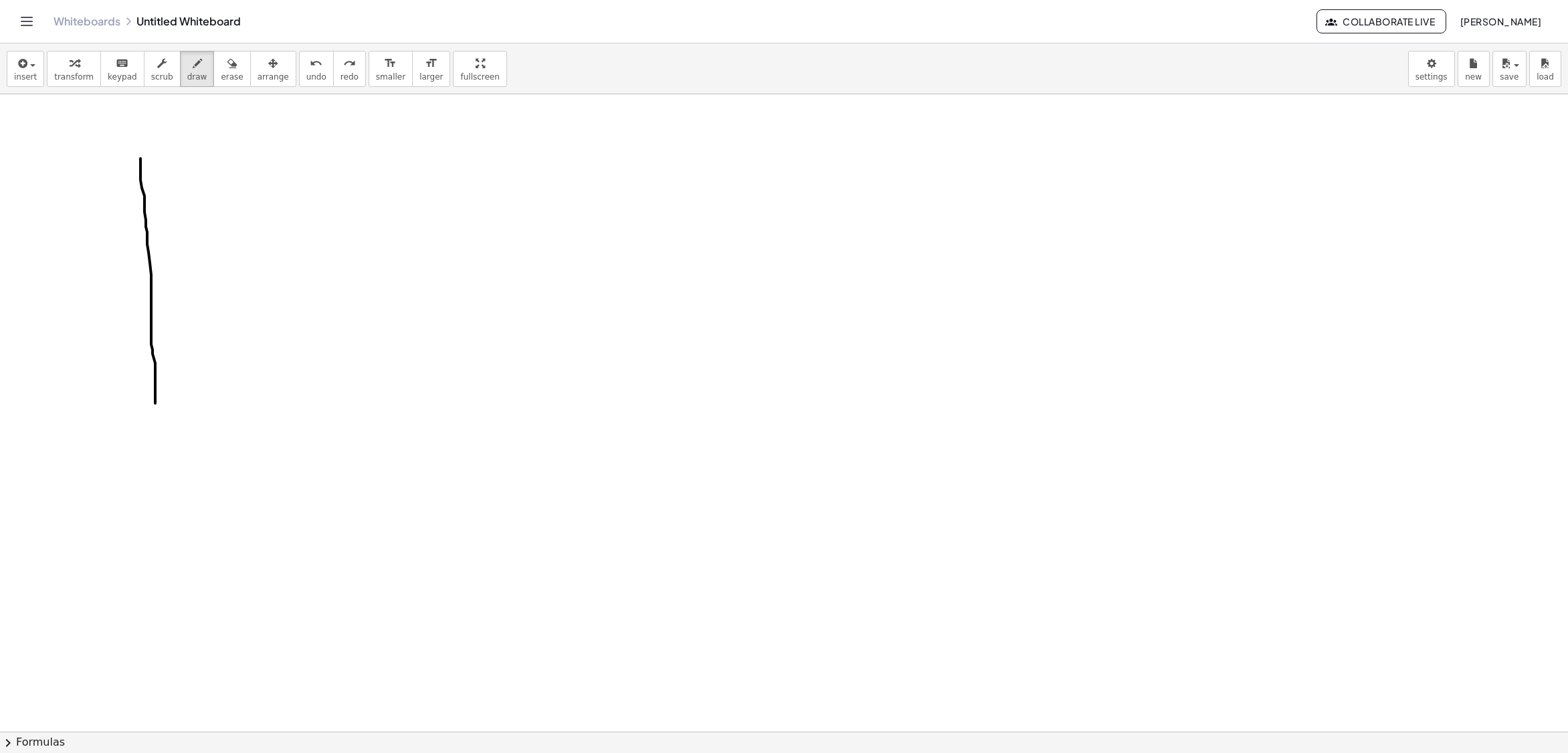
drag, startPoint x: 140, startPoint y: 162, endPoint x: 159, endPoint y: 238, distance: 78.3
drag, startPoint x: 142, startPoint y: 160, endPoint x: 368, endPoint y: 169, distance: 226.2
drag, startPoint x: 142, startPoint y: 162, endPoint x: 385, endPoint y: 167, distance: 243.1
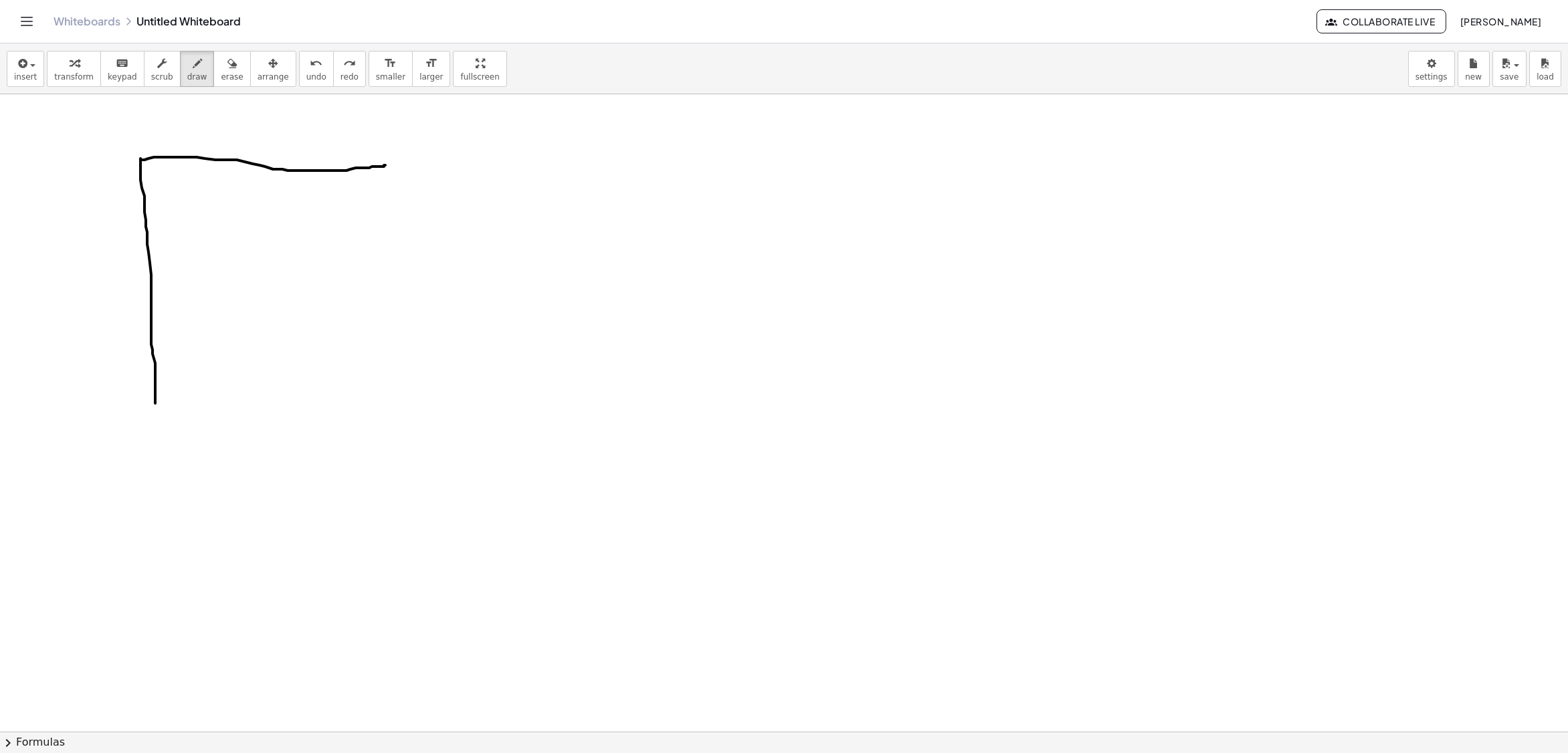
drag, startPoint x: 139, startPoint y: 160, endPoint x: 427, endPoint y: 162, distance: 288.0
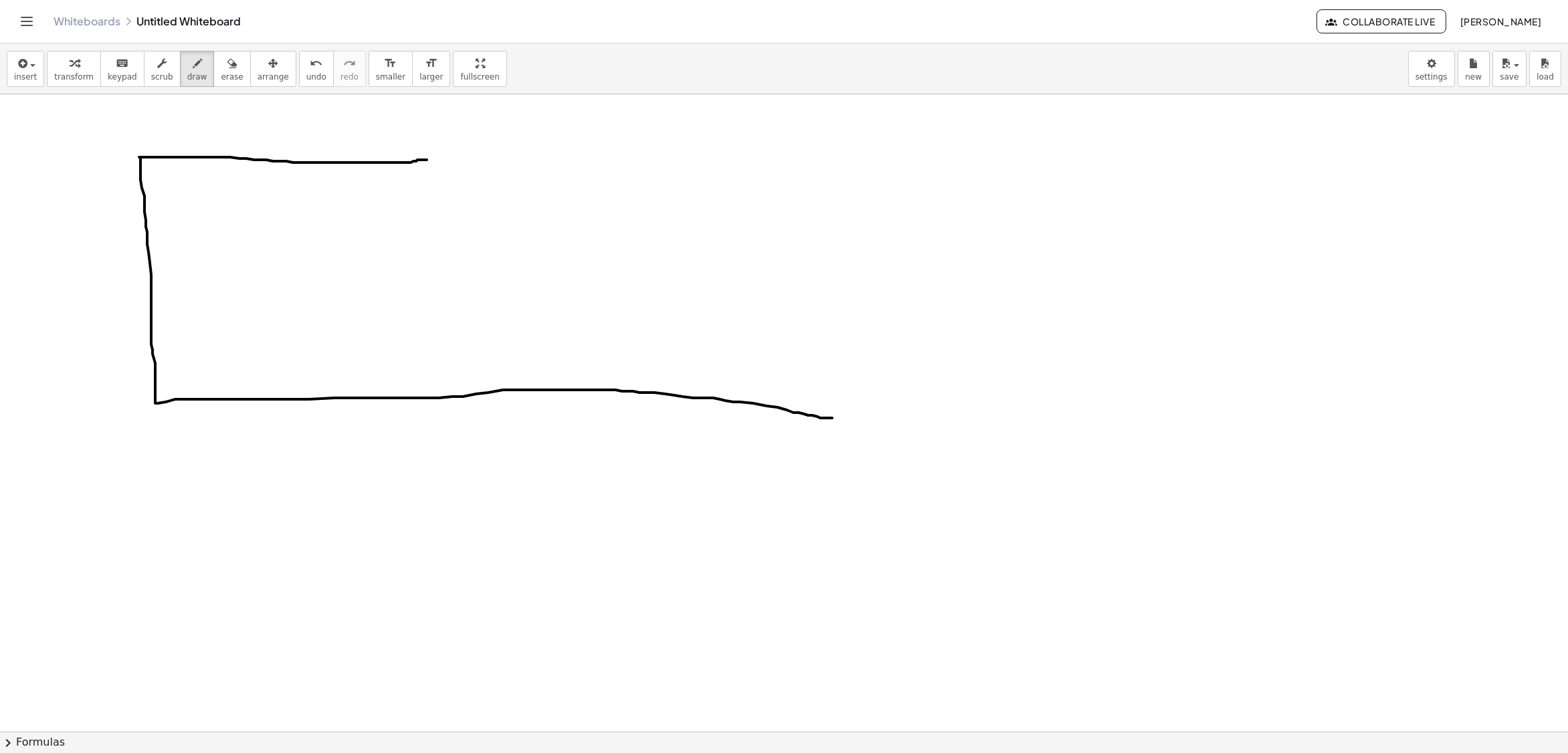
drag, startPoint x: 157, startPoint y: 405, endPoint x: 832, endPoint y: 420, distance: 675.2
drag, startPoint x: 427, startPoint y: 162, endPoint x: 822, endPoint y: 423, distance: 473.4
drag, startPoint x: 152, startPoint y: 373, endPoint x: 188, endPoint y: 404, distance: 47.5
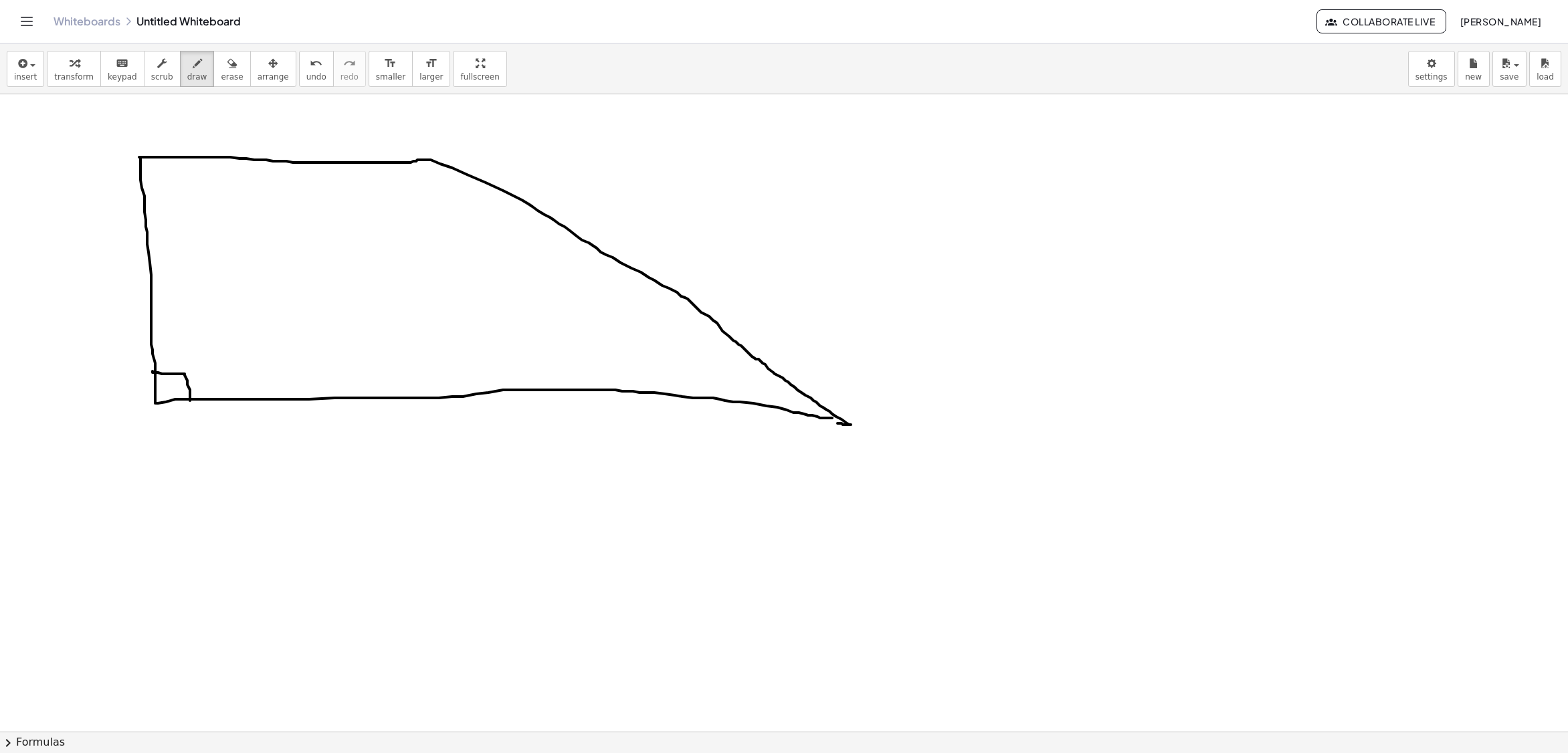
drag, startPoint x: 170, startPoint y: 158, endPoint x: 143, endPoint y: 194, distance: 45.0
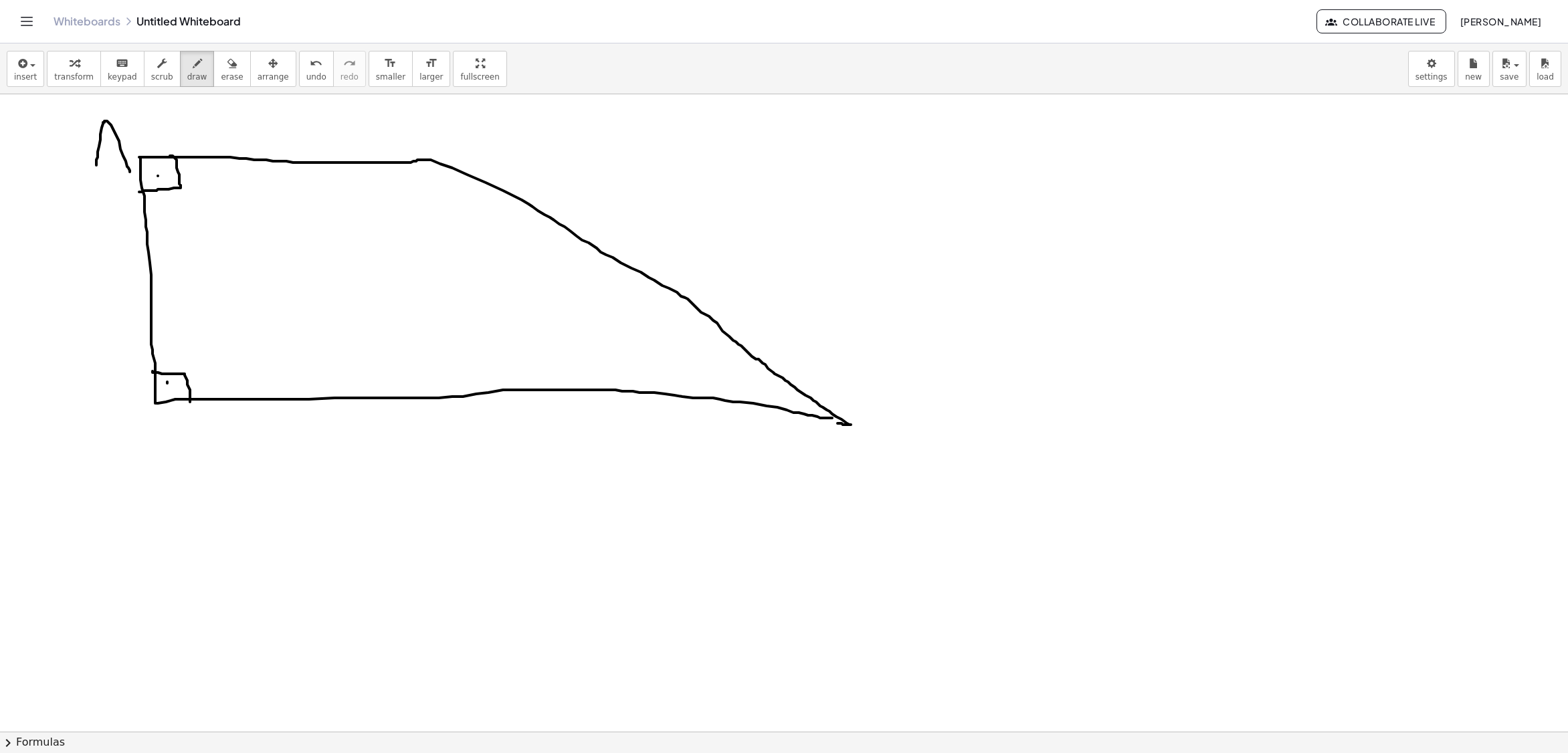
drag, startPoint x: 99, startPoint y: 148, endPoint x: 118, endPoint y: 154, distance: 19.9
drag, startPoint x: 99, startPoint y: 148, endPoint x: 121, endPoint y: 155, distance: 23.1
drag, startPoint x: 114, startPoint y: 417, endPoint x: 117, endPoint y: 439, distance: 22.2
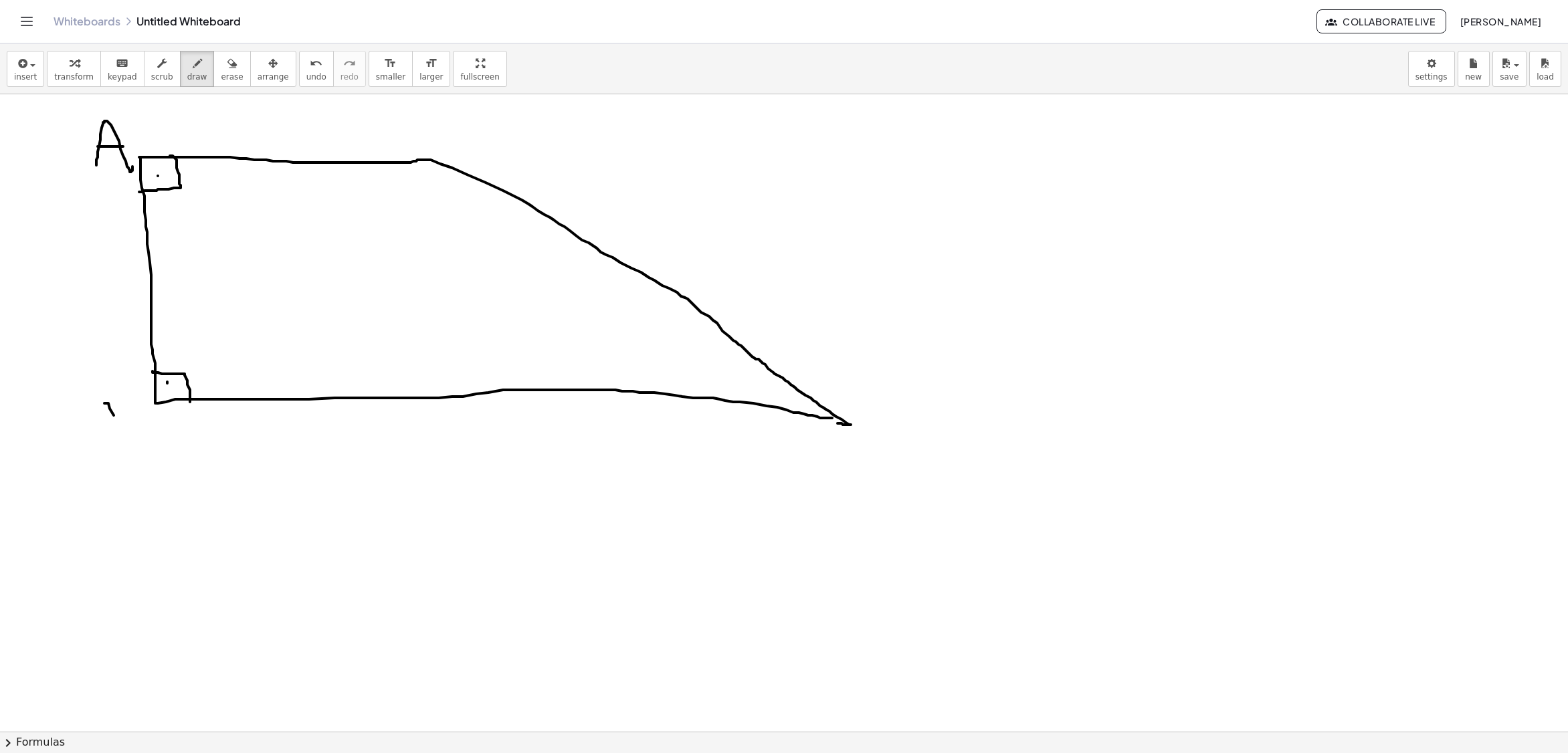
drag, startPoint x: 111, startPoint y: 404, endPoint x: 123, endPoint y: 439, distance: 37.0
drag, startPoint x: 433, startPoint y: 121, endPoint x: 436, endPoint y: 146, distance: 25.2
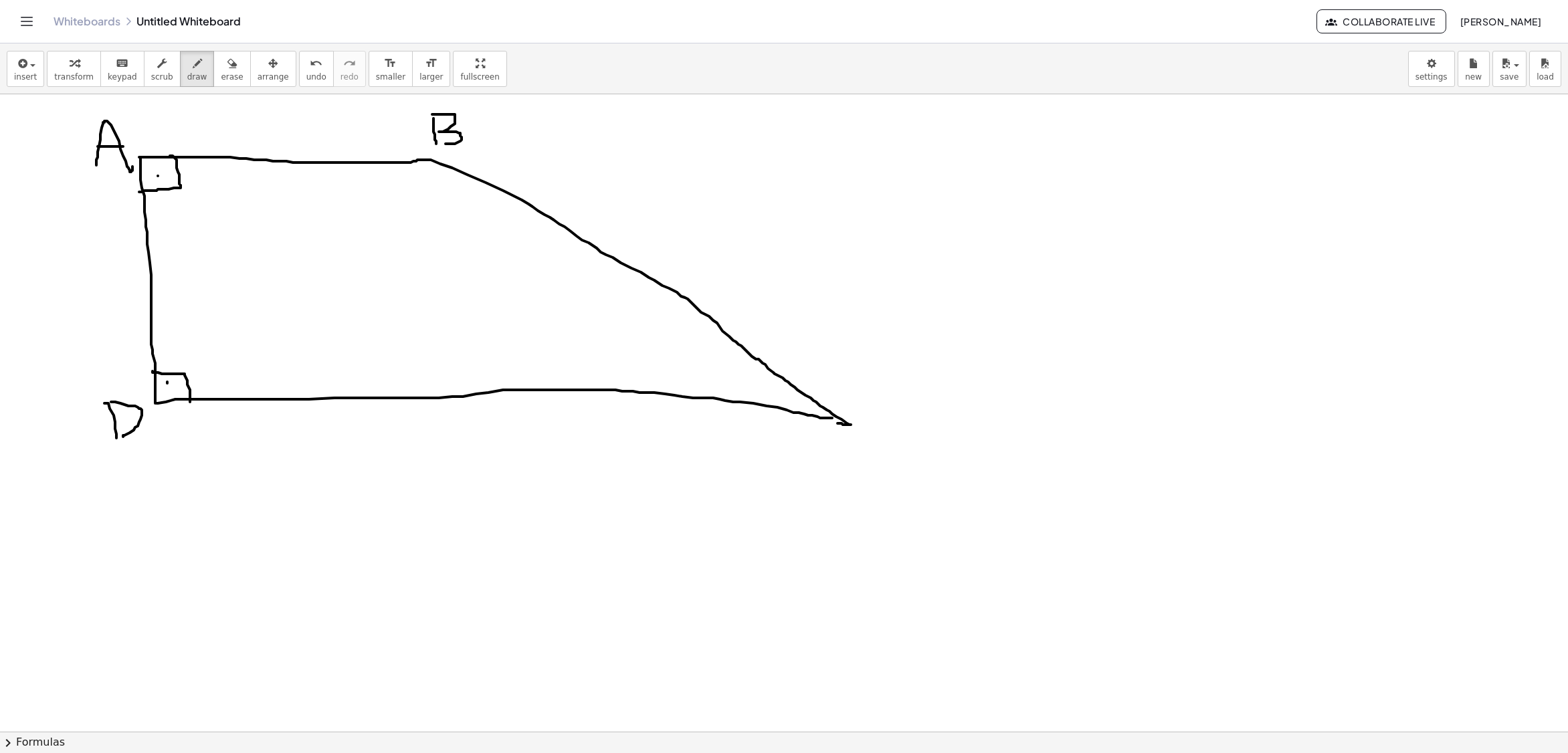
drag, startPoint x: 432, startPoint y: 117, endPoint x: 515, endPoint y: 191, distance: 111.2
drag, startPoint x: 885, startPoint y: 414, endPoint x: 898, endPoint y: 447, distance: 35.5
drag, startPoint x: 229, startPoint y: 121, endPoint x: 274, endPoint y: 136, distance: 47.4
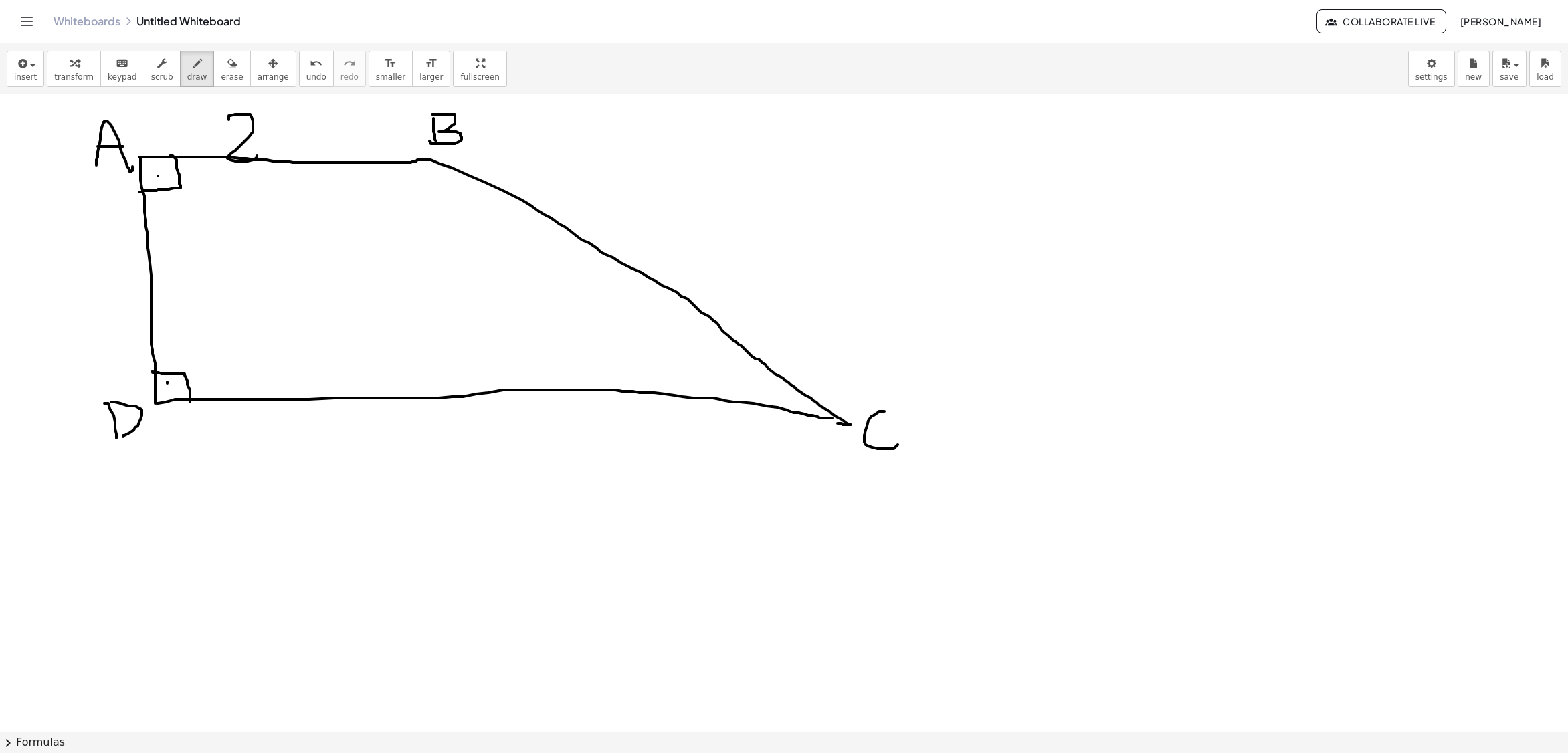
drag, startPoint x: 427, startPoint y: 162, endPoint x: 448, endPoint y: 393, distance: 232.0
drag, startPoint x: 451, startPoint y: 365, endPoint x: 475, endPoint y: 390, distance: 34.7
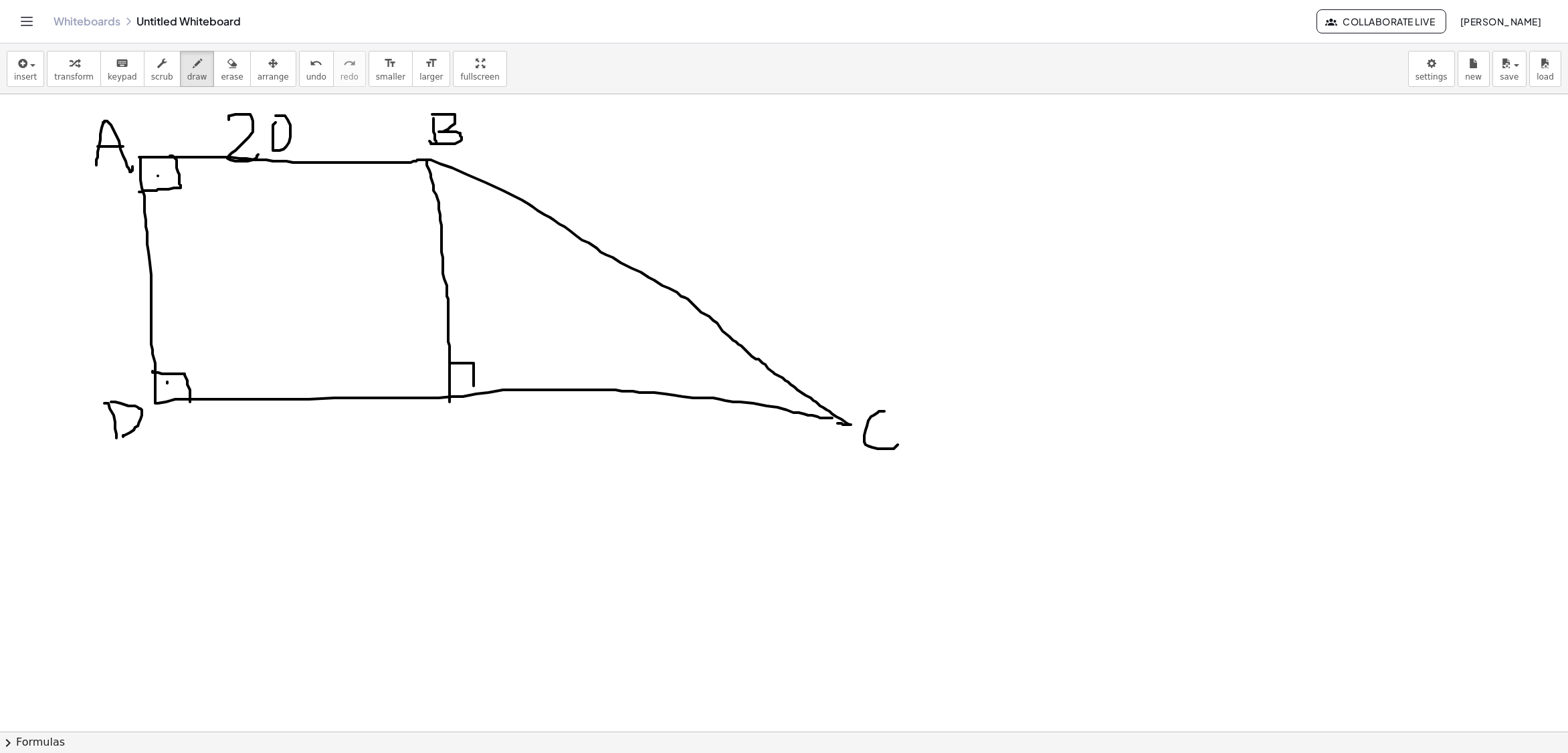
drag, startPoint x: 381, startPoint y: 472, endPoint x: 396, endPoint y: 475, distance: 15.3
drag, startPoint x: 427, startPoint y: 440, endPoint x: 416, endPoint y: 442, distance: 11.2
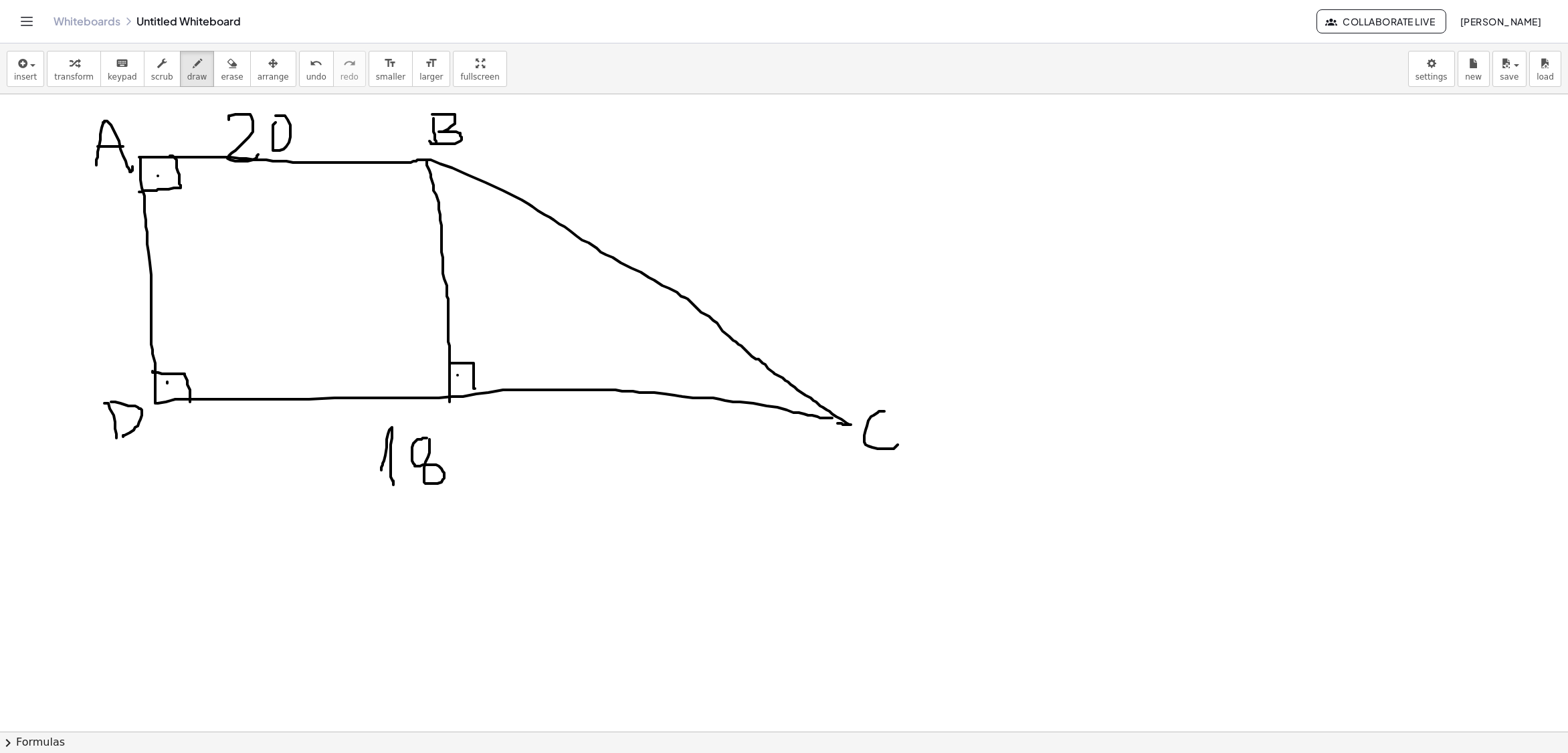
click at [227, 67] on icon "button" at bounding box center [232, 63] width 9 height 16
drag, startPoint x: 257, startPoint y: 131, endPoint x: 279, endPoint y: 138, distance: 23.1
click at [187, 72] on span "draw" at bounding box center [198, 77] width 20 height 9
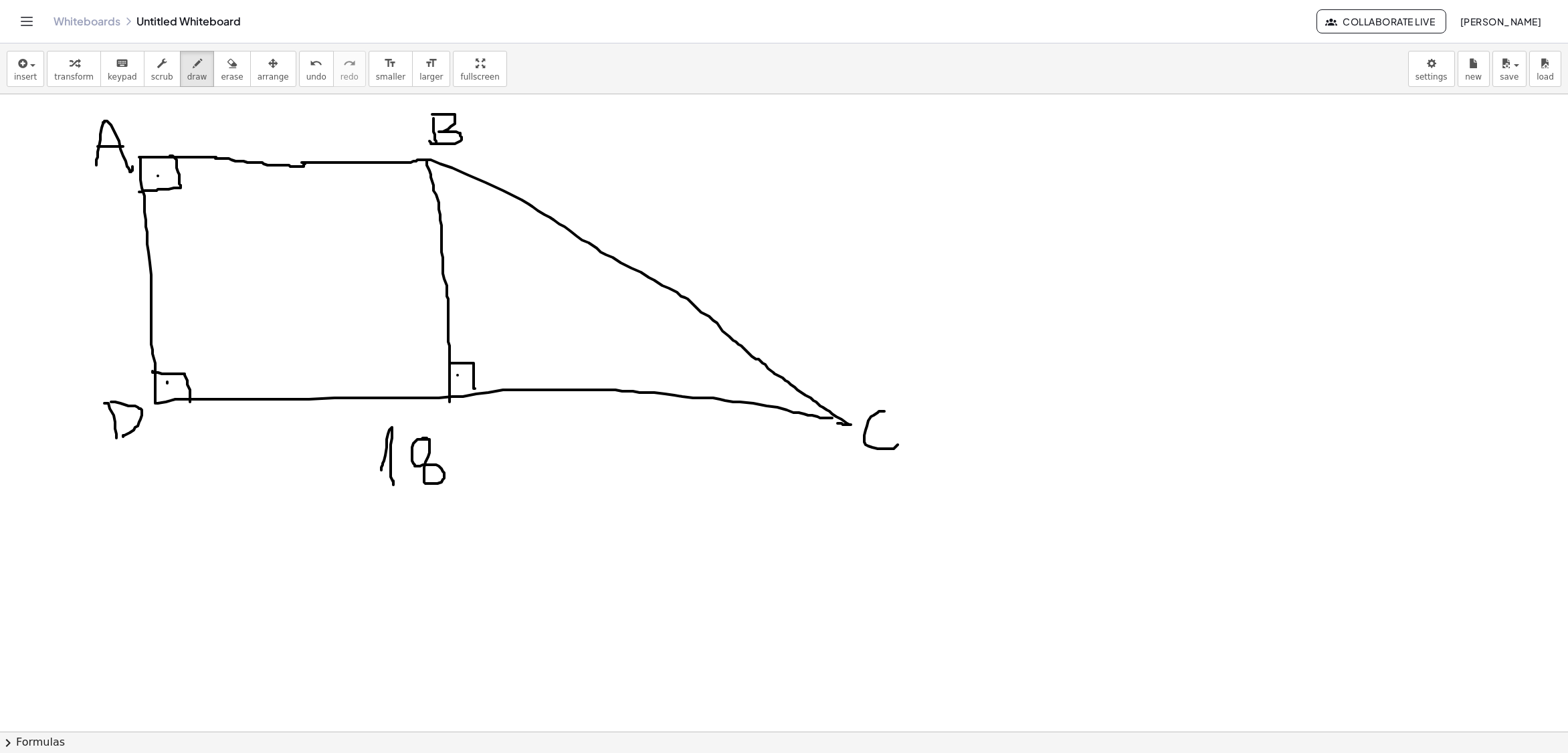
drag, startPoint x: 215, startPoint y: 160, endPoint x: 305, endPoint y: 166, distance: 90.2
drag, startPoint x: 254, startPoint y: 118, endPoint x: 270, endPoint y: 143, distance: 29.7
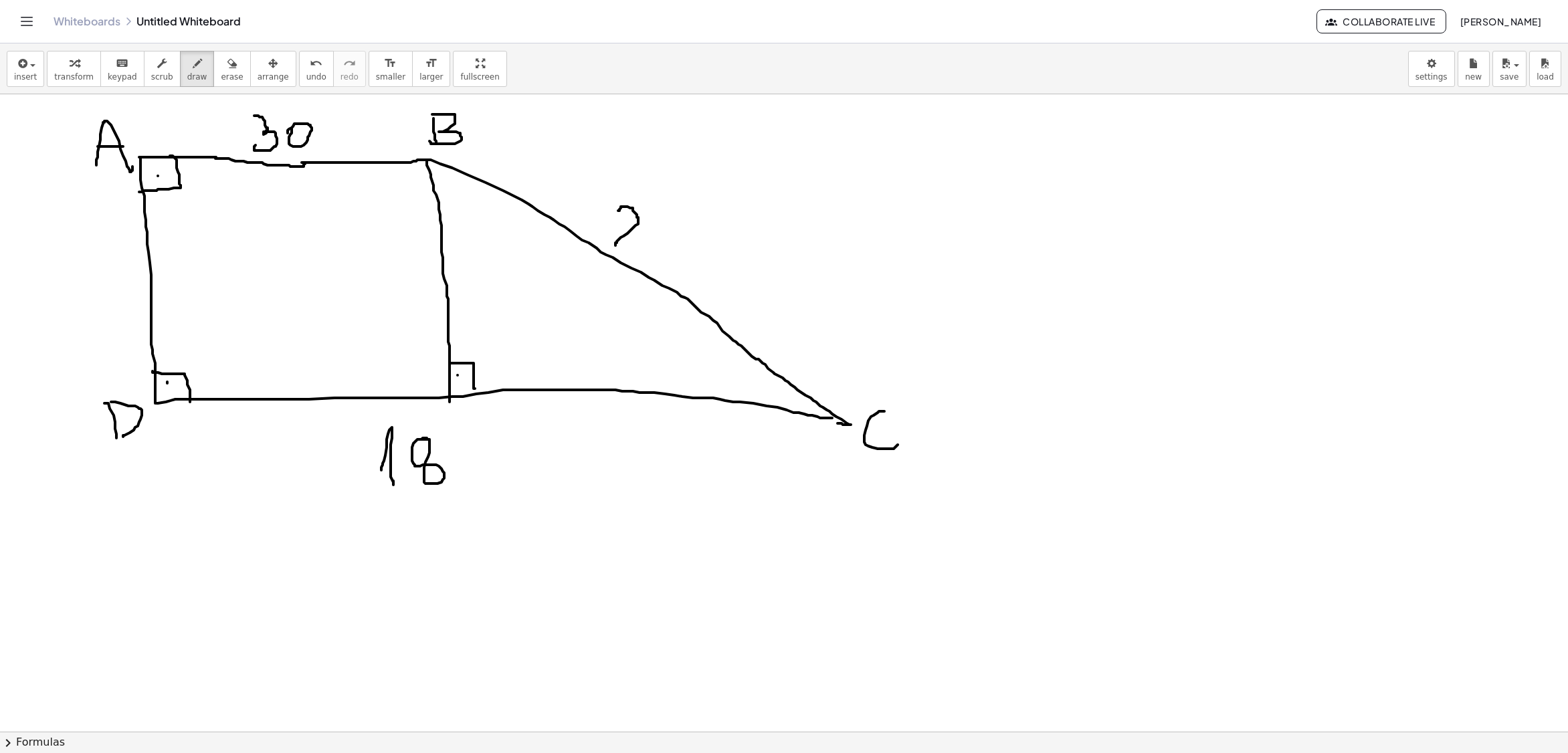
drag, startPoint x: 618, startPoint y: 212, endPoint x: 641, endPoint y: 244, distance: 39.4
drag, startPoint x: 220, startPoint y: 75, endPoint x: 439, endPoint y: 487, distance: 466.6
click at [221, 75] on span "erase" at bounding box center [232, 77] width 22 height 9
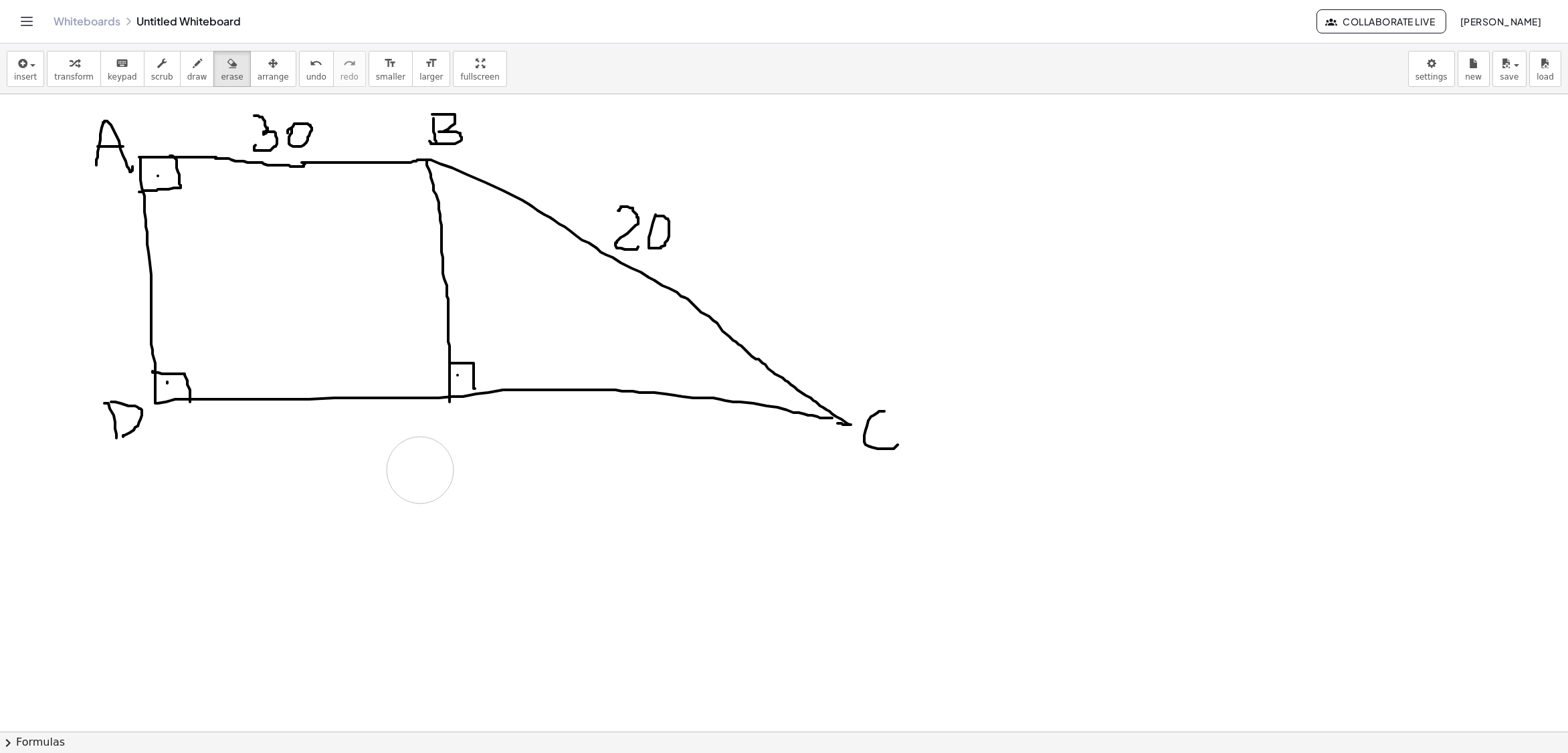
drag, startPoint x: 400, startPoint y: 456, endPoint x: 426, endPoint y: 478, distance: 34.1
click at [197, 70] on button "draw" at bounding box center [198, 69] width 35 height 36
drag, startPoint x: 150, startPoint y: 465, endPoint x: 155, endPoint y: 519, distance: 54.2
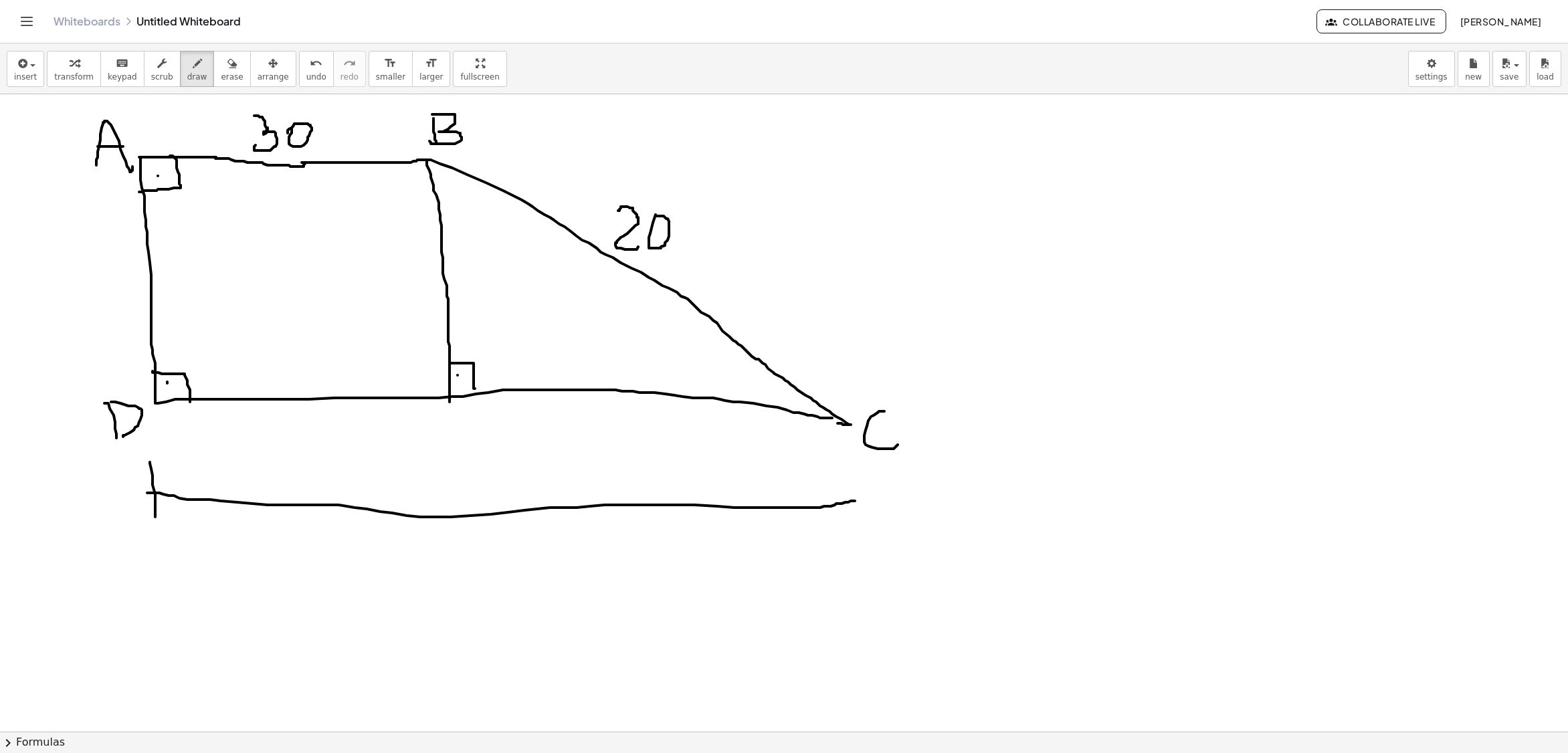
drag, startPoint x: 147, startPoint y: 495, endPoint x: 858, endPoint y: 503, distance: 711.0
drag, startPoint x: 856, startPoint y: 481, endPoint x: 848, endPoint y: 522, distance: 41.8
drag, startPoint x: 428, startPoint y: 565, endPoint x: 441, endPoint y: 575, distance: 16.4
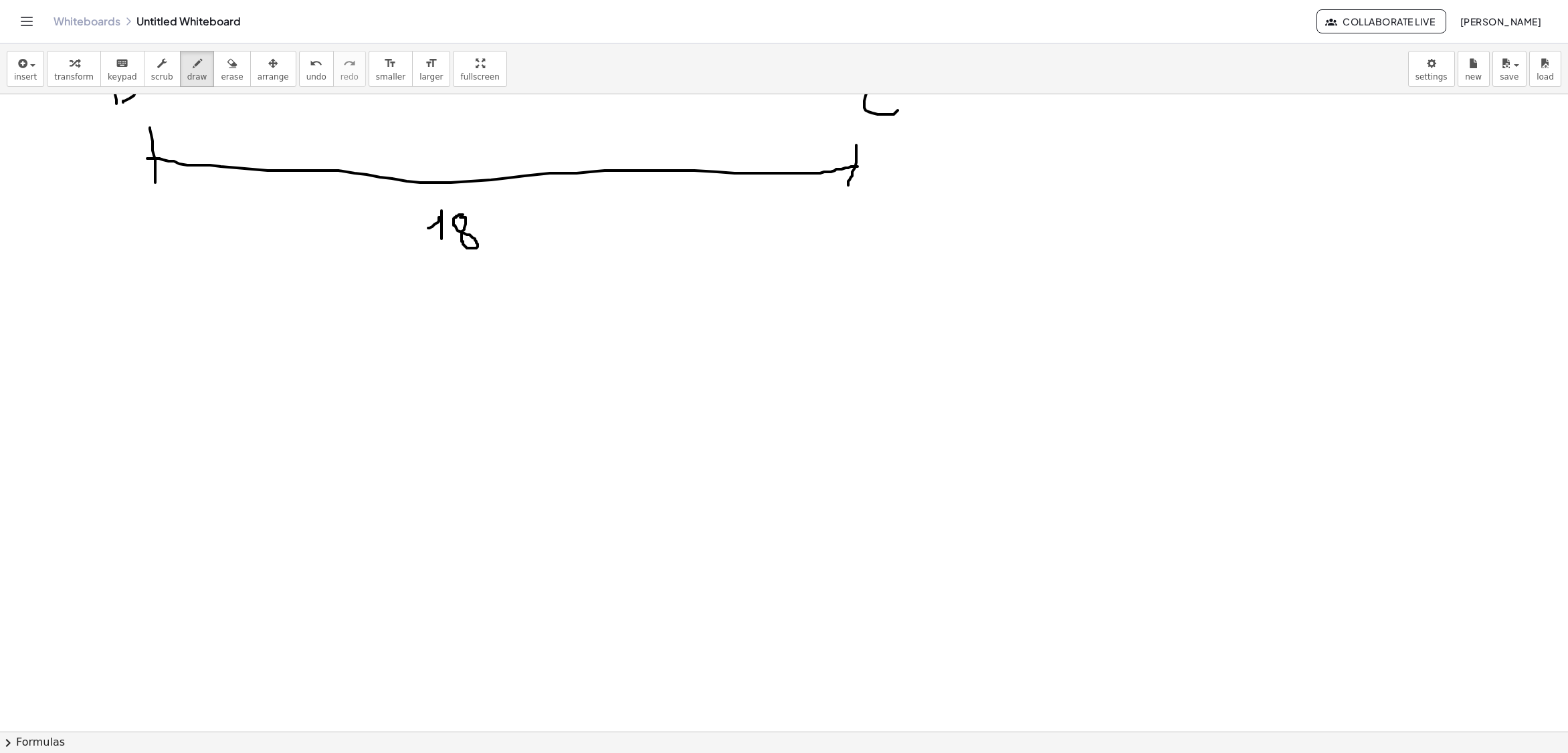
scroll to position [1672, 0]
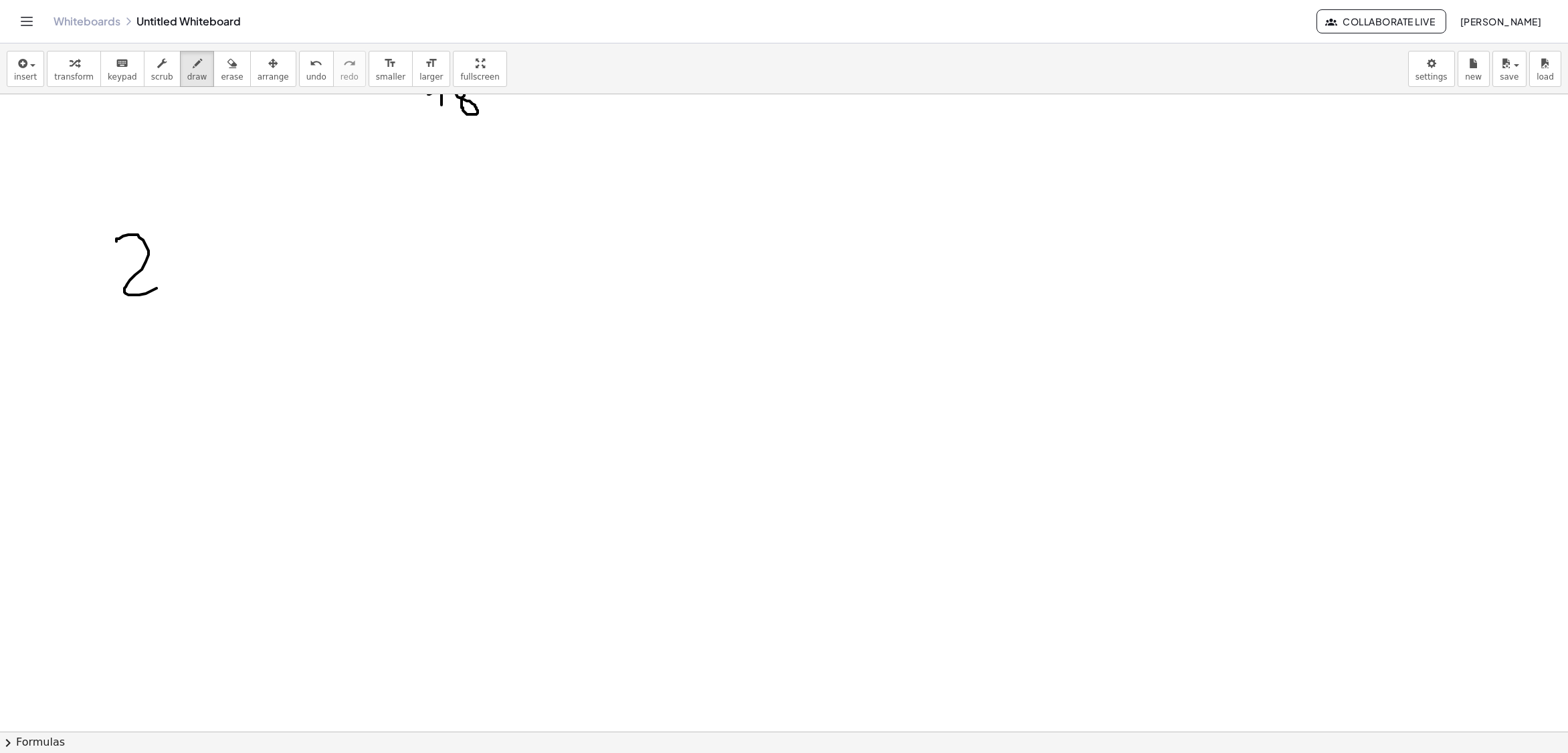
drag, startPoint x: 117, startPoint y: 244, endPoint x: 170, endPoint y: 282, distance: 65.2
drag, startPoint x: 200, startPoint y: 241, endPoint x: 184, endPoint y: 290, distance: 51.5
drag, startPoint x: 246, startPoint y: 233, endPoint x: 244, endPoint y: 293, distance: 60.0
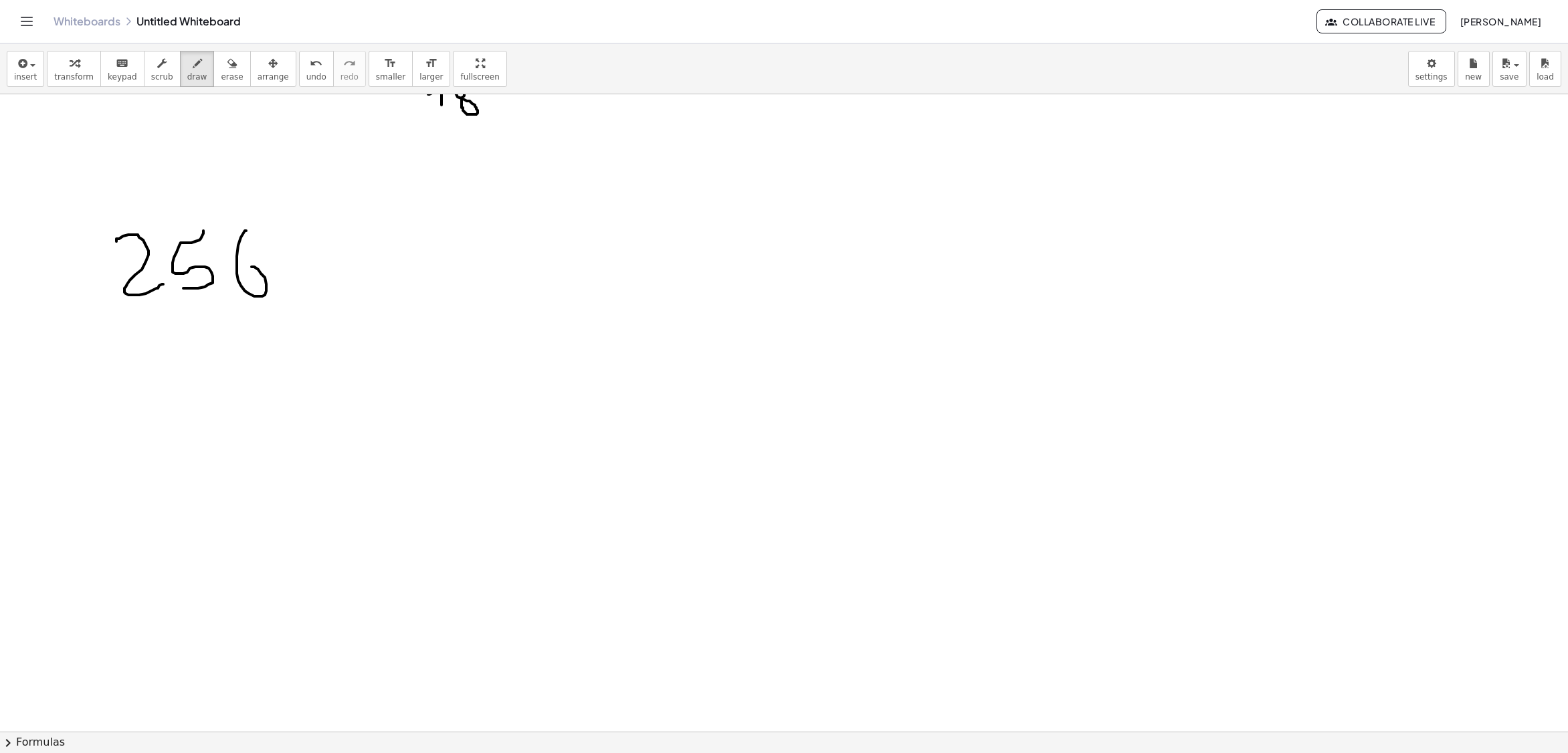
drag, startPoint x: 309, startPoint y: 198, endPoint x: 359, endPoint y: 668, distance: 472.7
drag, startPoint x: 347, startPoint y: 245, endPoint x: 408, endPoint y: 284, distance: 72.4
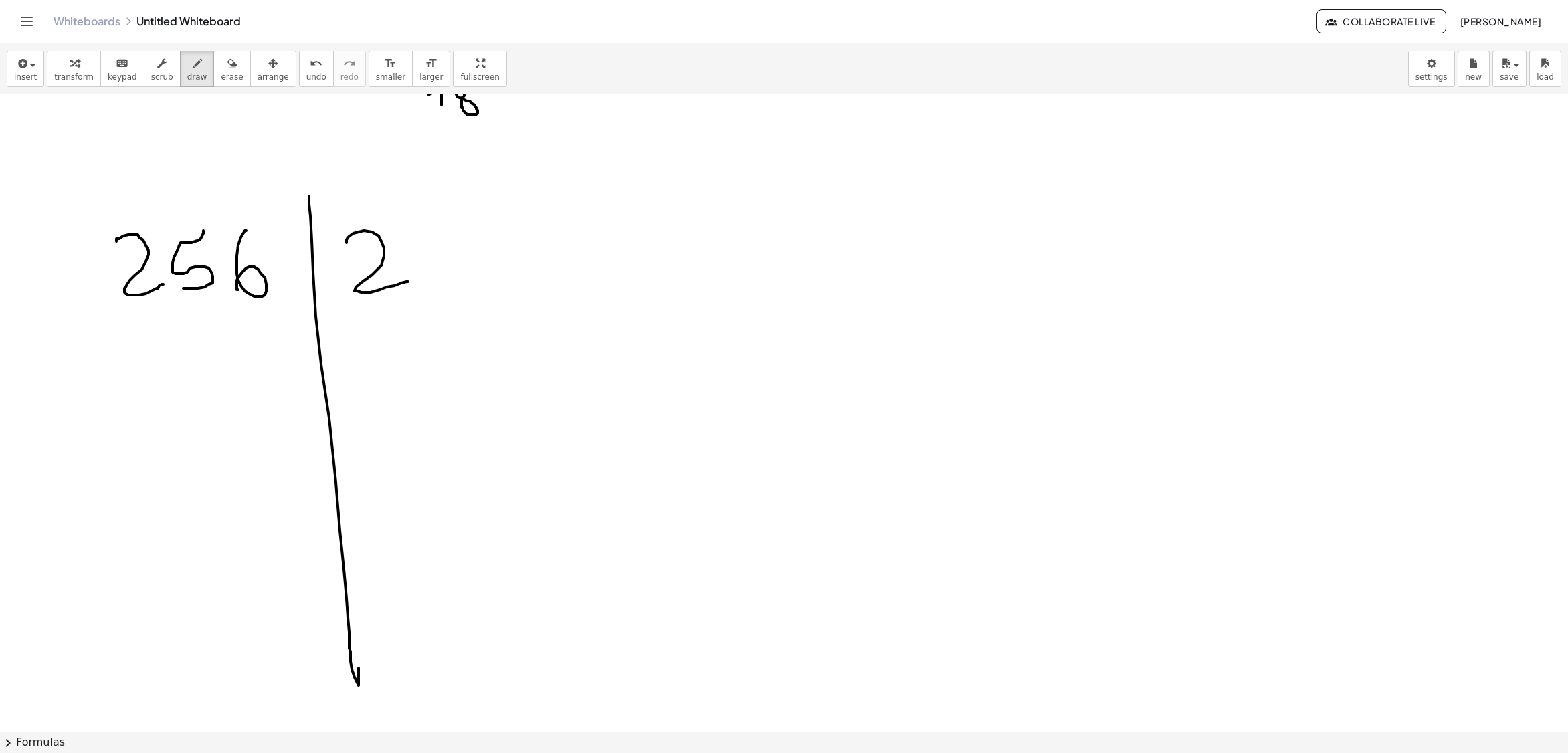
drag, startPoint x: 135, startPoint y: 390, endPoint x: 158, endPoint y: 376, distance: 26.9
drag, startPoint x: 159, startPoint y: 347, endPoint x: 214, endPoint y: 389, distance: 69.2
drag, startPoint x: 244, startPoint y: 341, endPoint x: 293, endPoint y: 356, distance: 51.2
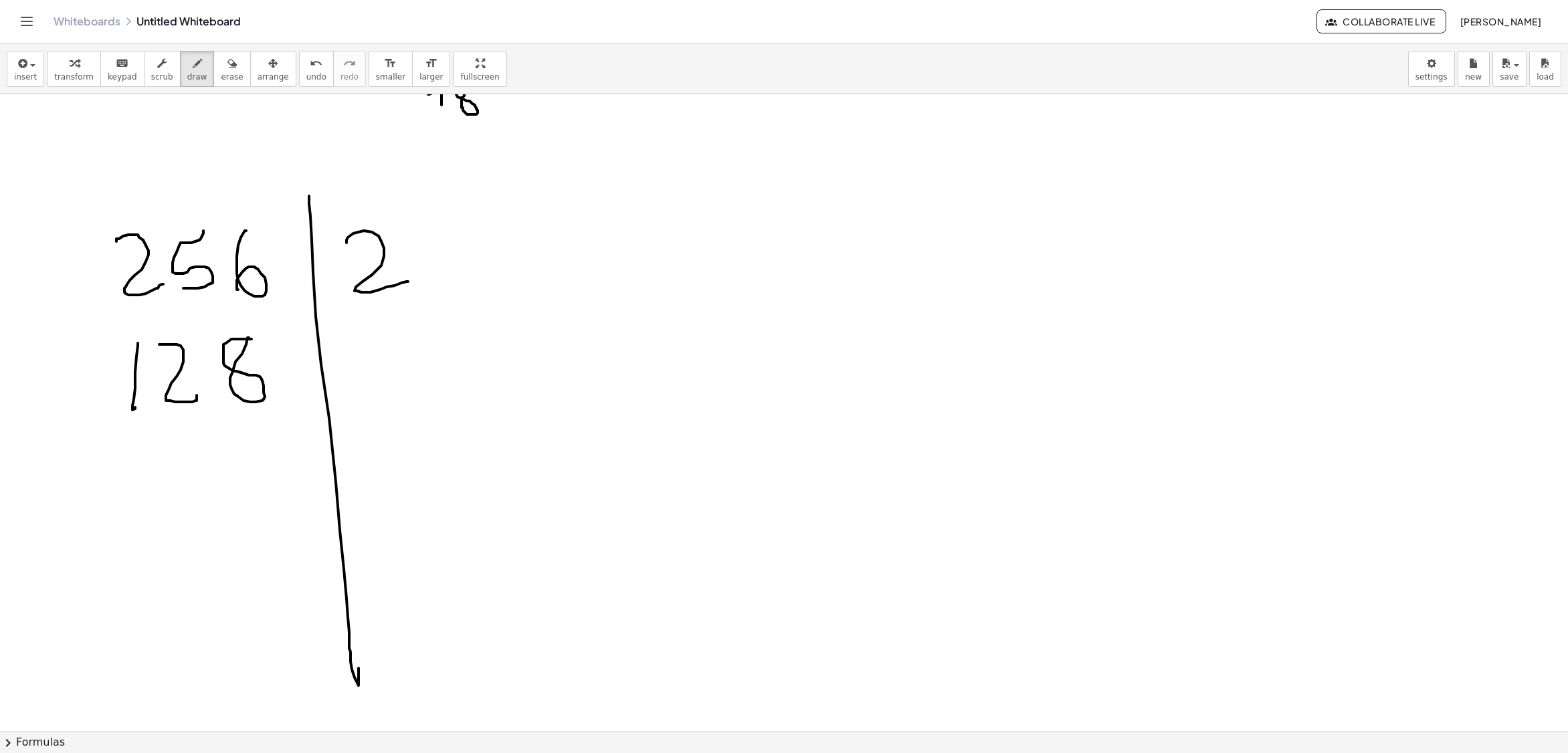
drag, startPoint x: 351, startPoint y: 354, endPoint x: 368, endPoint y: 392, distance: 41.6
drag, startPoint x: 178, startPoint y: 429, endPoint x: 211, endPoint y: 481, distance: 61.6
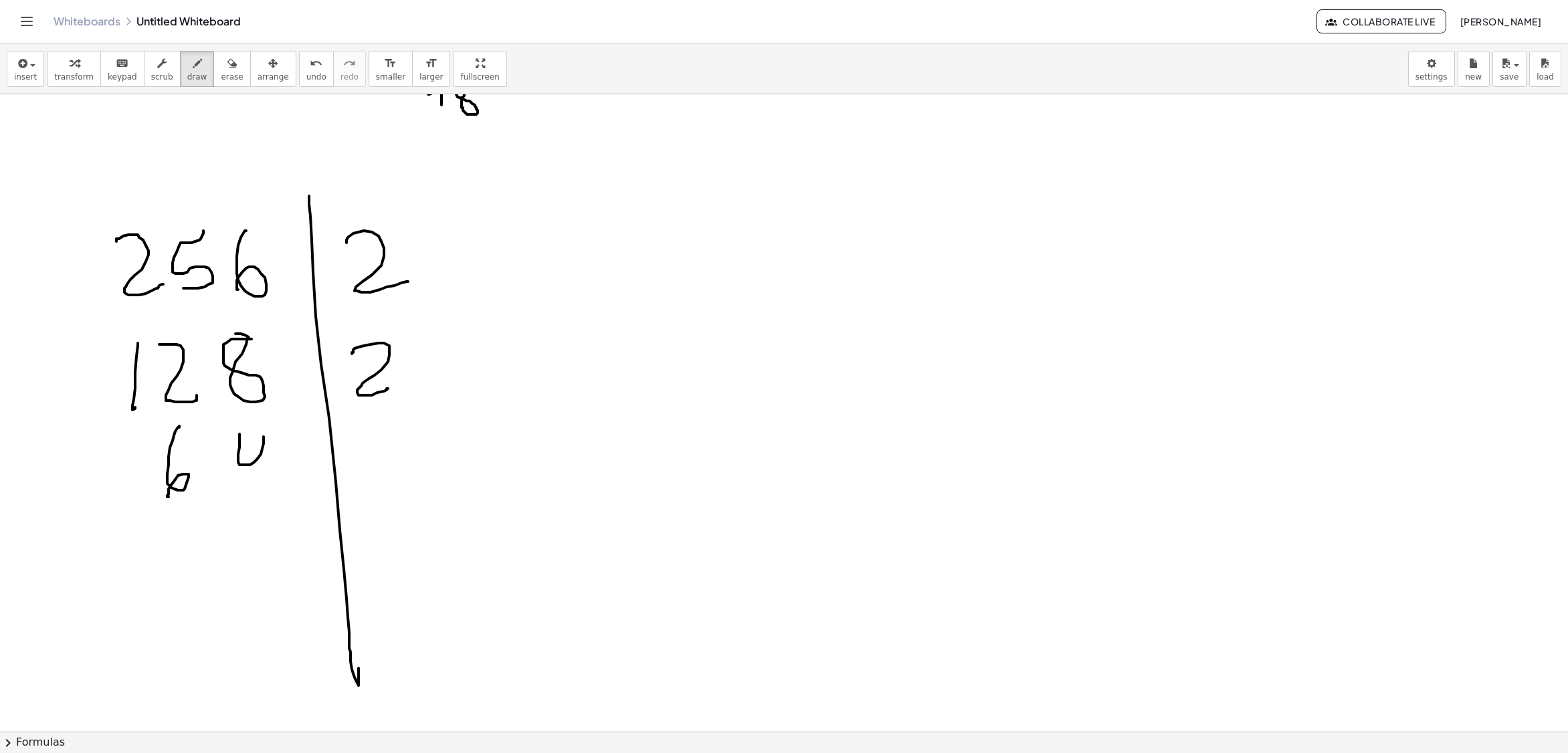
drag, startPoint x: 239, startPoint y: 436, endPoint x: 268, endPoint y: 487, distance: 58.7
drag, startPoint x: 354, startPoint y: 445, endPoint x: 389, endPoint y: 484, distance: 52.4
drag, startPoint x: 260, startPoint y: 530, endPoint x: 251, endPoint y: 531, distance: 9.1
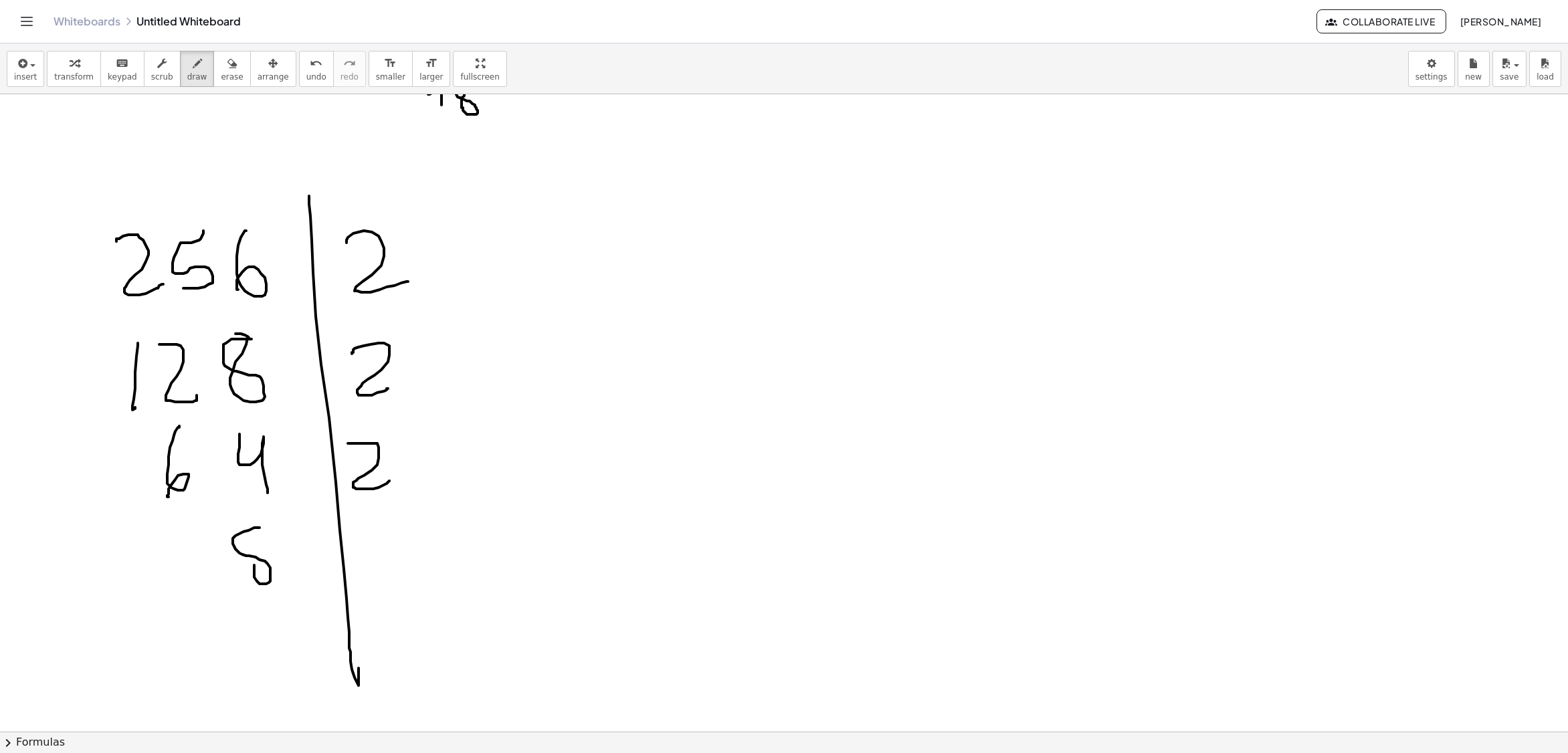
click at [221, 72] on span "erase" at bounding box center [232, 77] width 22 height 9
drag, startPoint x: 249, startPoint y: 562, endPoint x: 265, endPoint y: 548, distance: 21.3
click at [187, 76] on span "draw" at bounding box center [198, 77] width 20 height 9
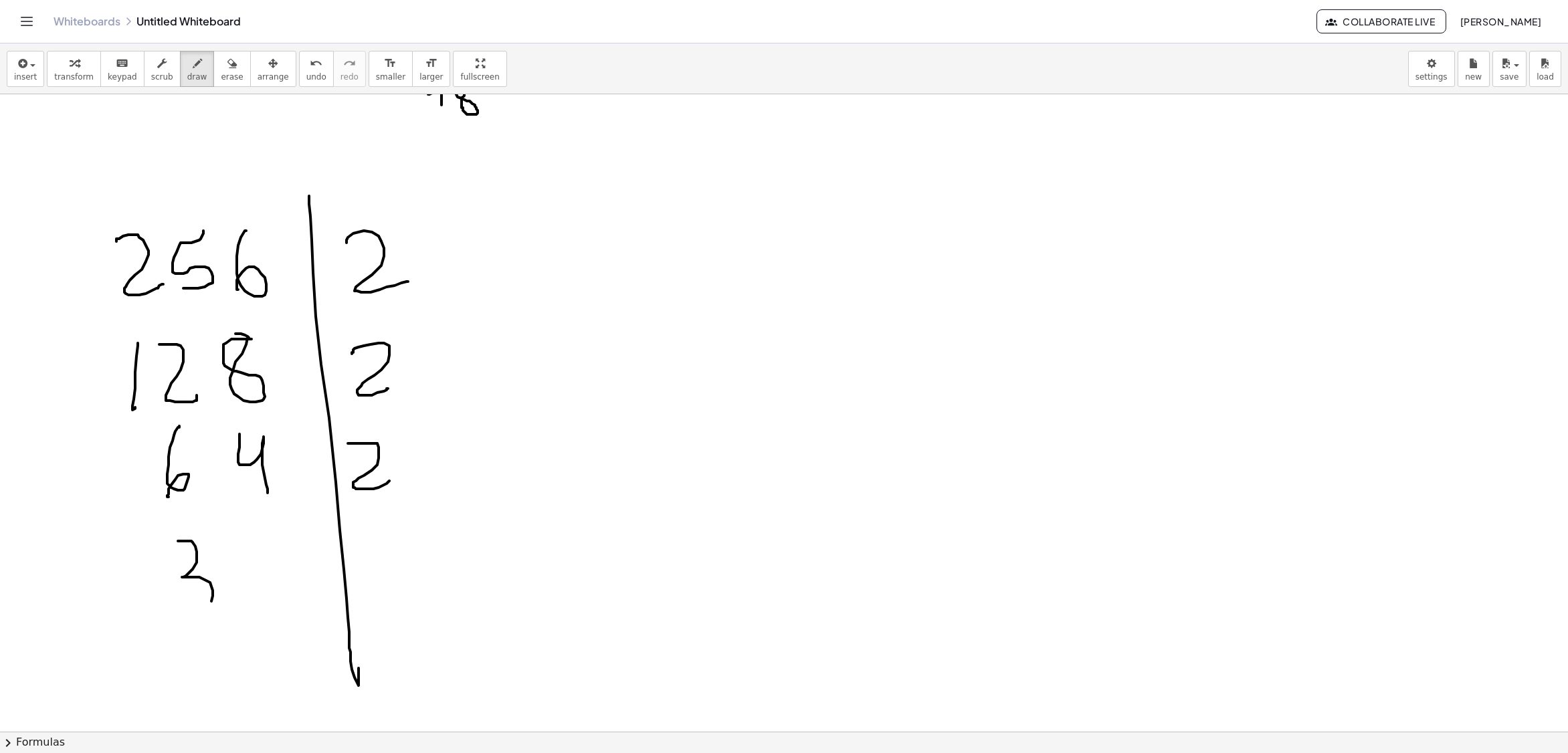
drag, startPoint x: 178, startPoint y: 543, endPoint x: 250, endPoint y: 558, distance: 73.5
drag, startPoint x: 254, startPoint y: 542, endPoint x: 290, endPoint y: 593, distance: 62.4
drag, startPoint x: 369, startPoint y: 553, endPoint x: 371, endPoint y: 599, distance: 46.0
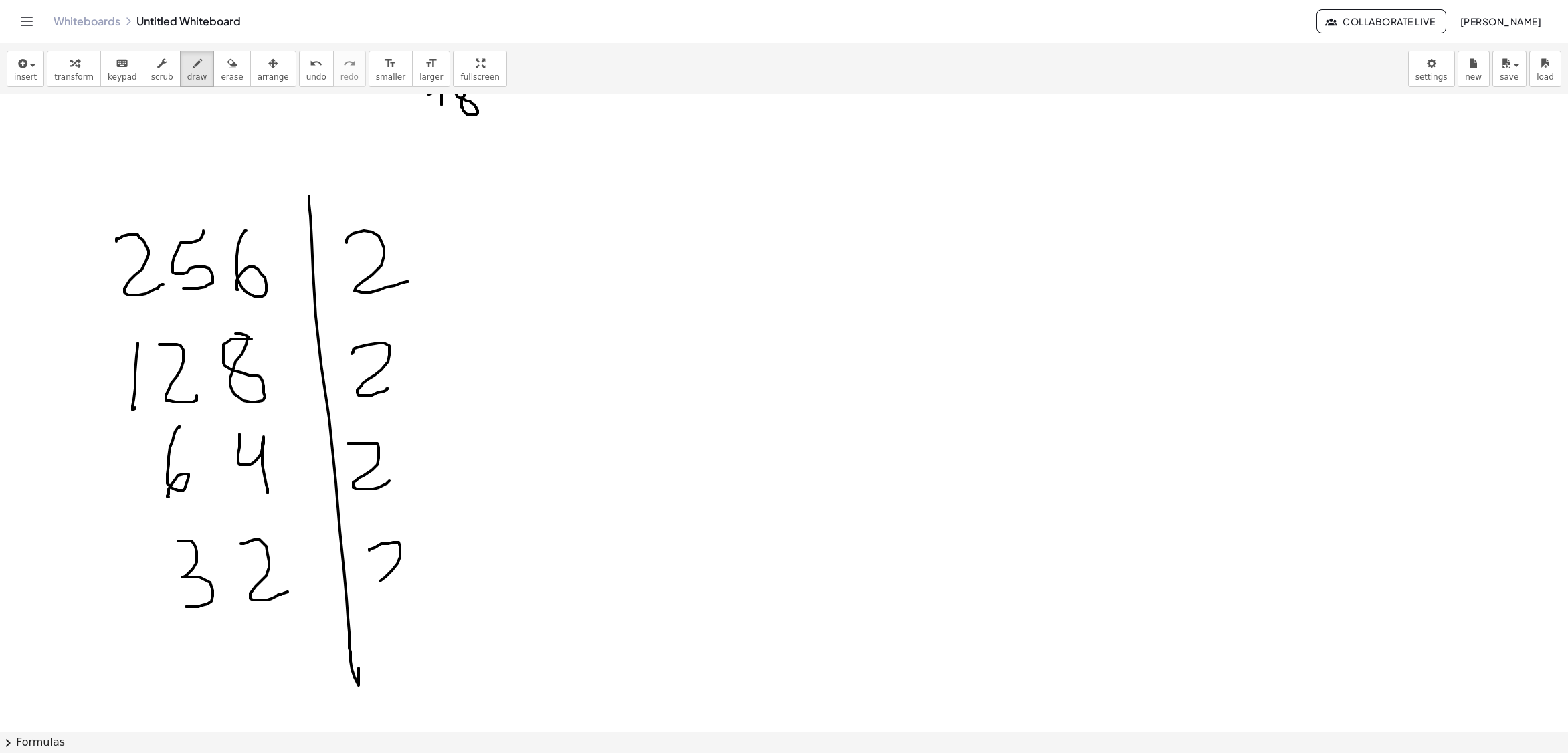
drag, startPoint x: 203, startPoint y: 656, endPoint x: 229, endPoint y: 664, distance: 27.2
drag, startPoint x: 246, startPoint y: 634, endPoint x: 236, endPoint y: 683, distance: 50.0
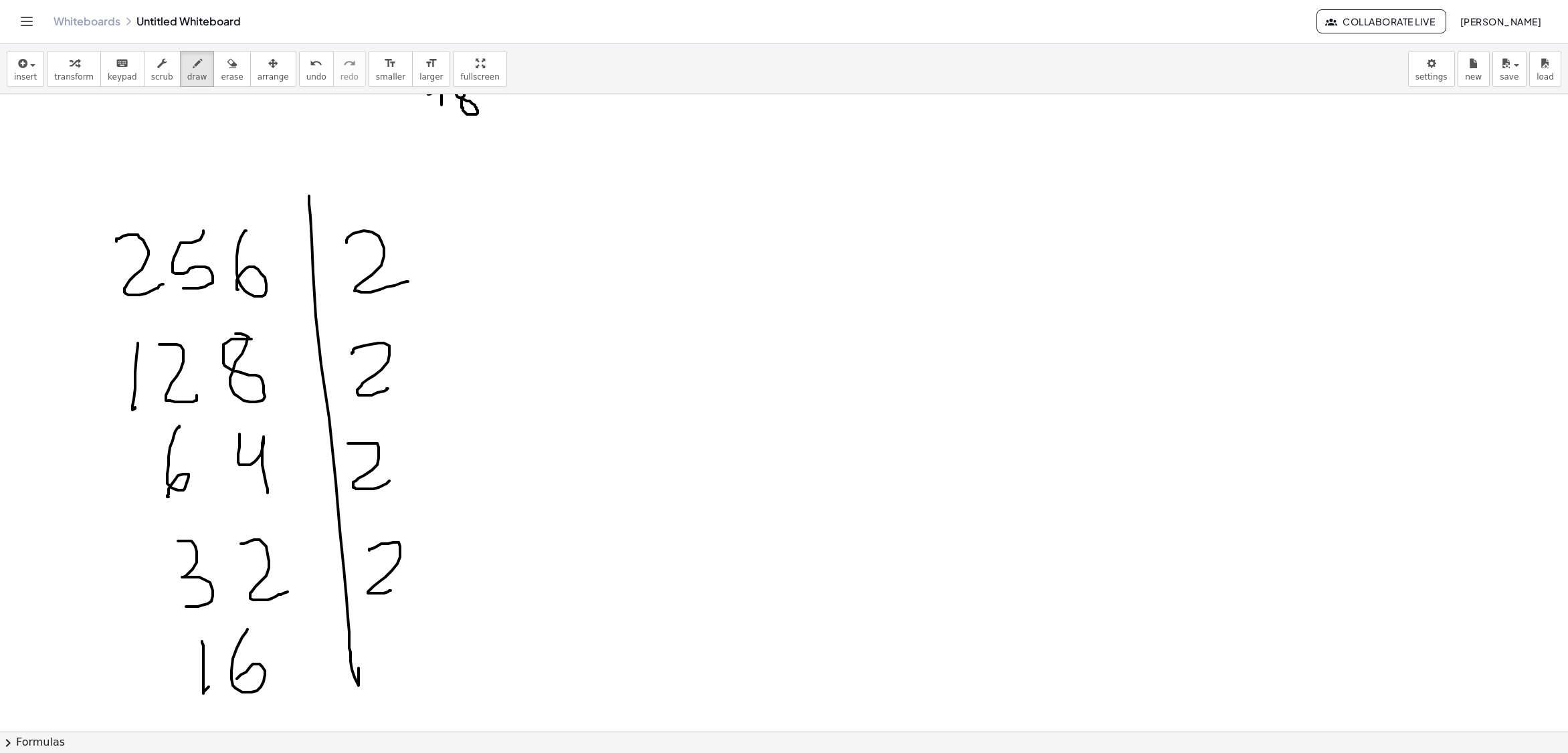
scroll to position [1907, 0]
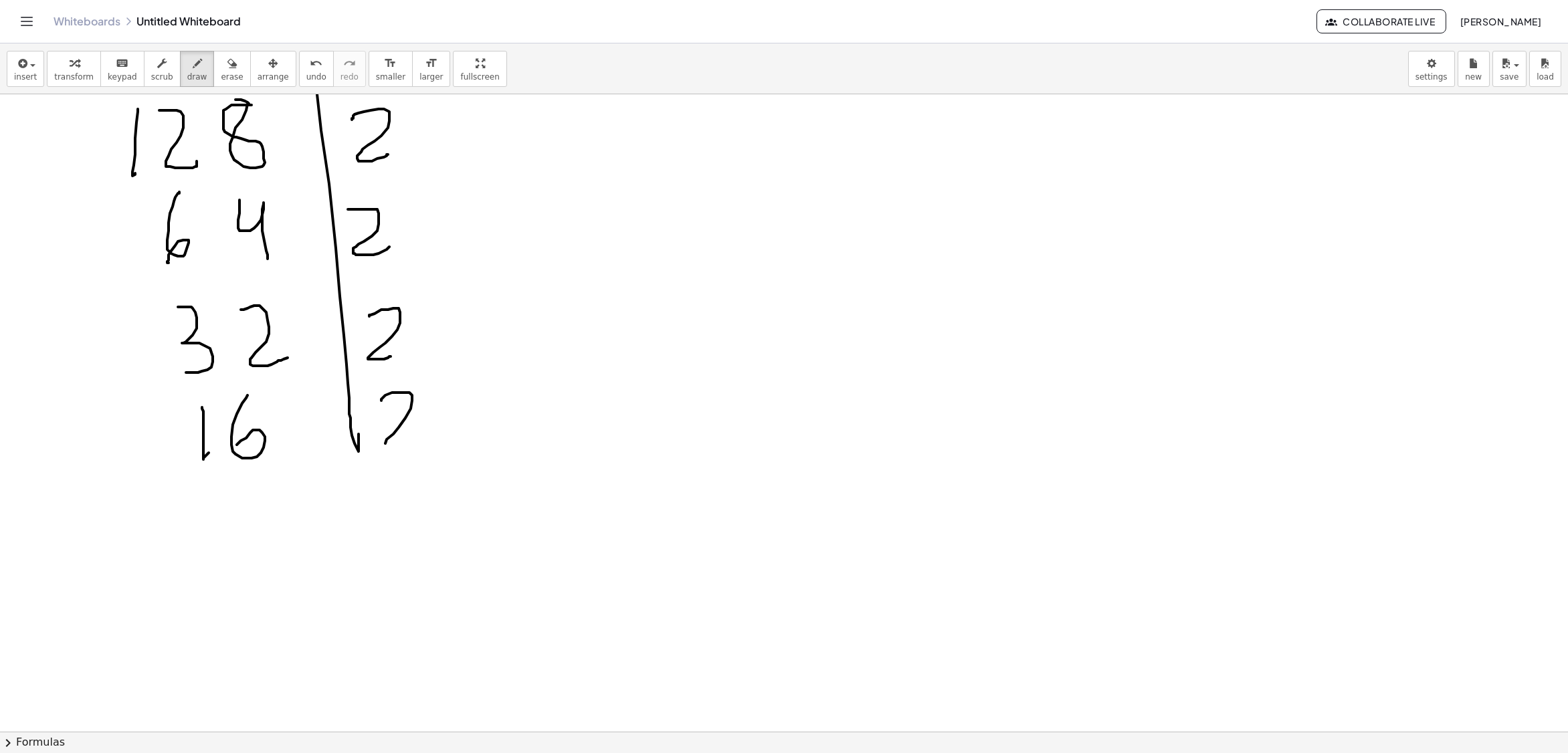
drag, startPoint x: 381, startPoint y: 402, endPoint x: 368, endPoint y: 474, distance: 73.2
drag, startPoint x: 270, startPoint y: 484, endPoint x: 303, endPoint y: 499, distance: 36.2
drag, startPoint x: 416, startPoint y: 492, endPoint x: 442, endPoint y: 531, distance: 46.9
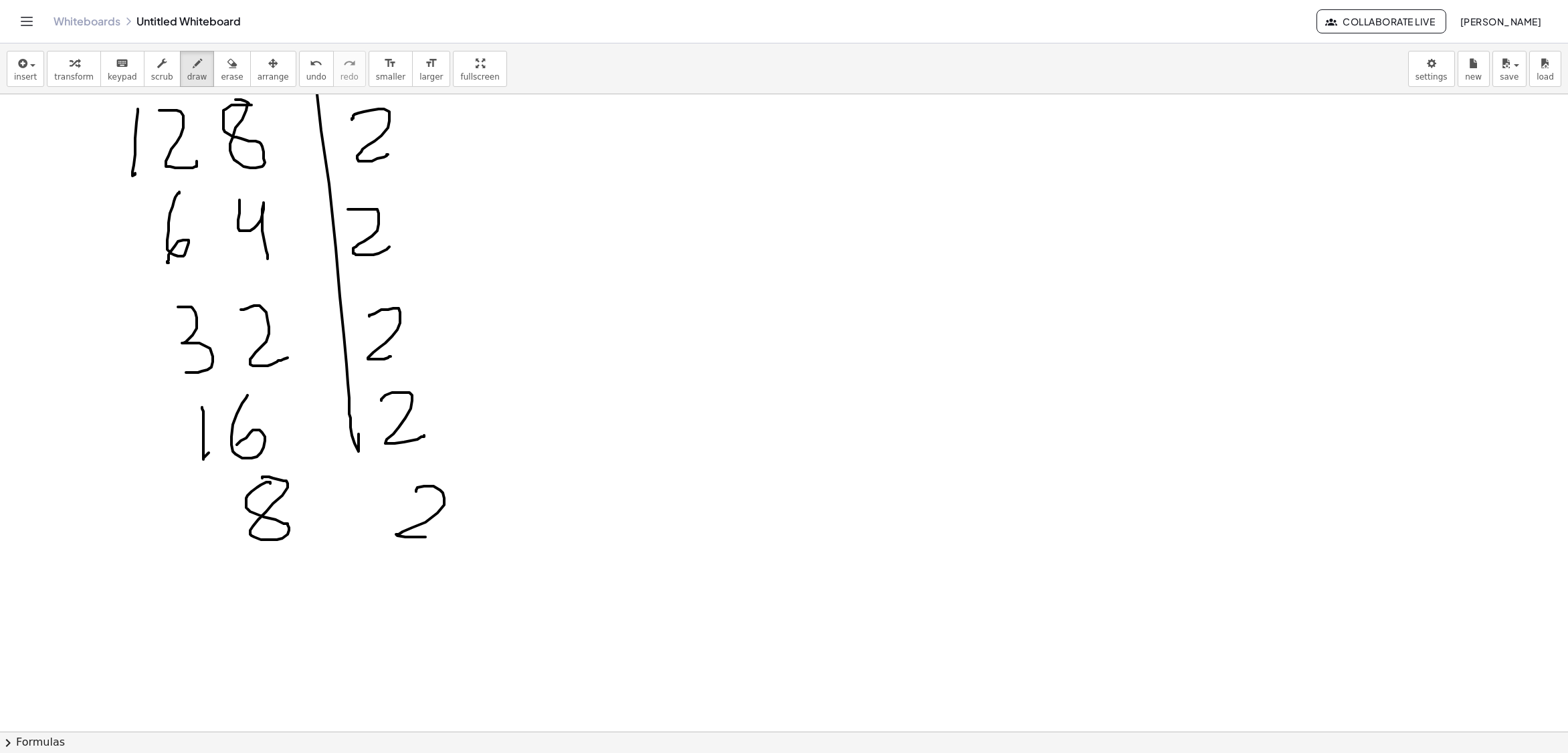
drag, startPoint x: 268, startPoint y: 616, endPoint x: 291, endPoint y: 629, distance: 26.4
drag, startPoint x: 408, startPoint y: 592, endPoint x: 466, endPoint y: 619, distance: 64.0
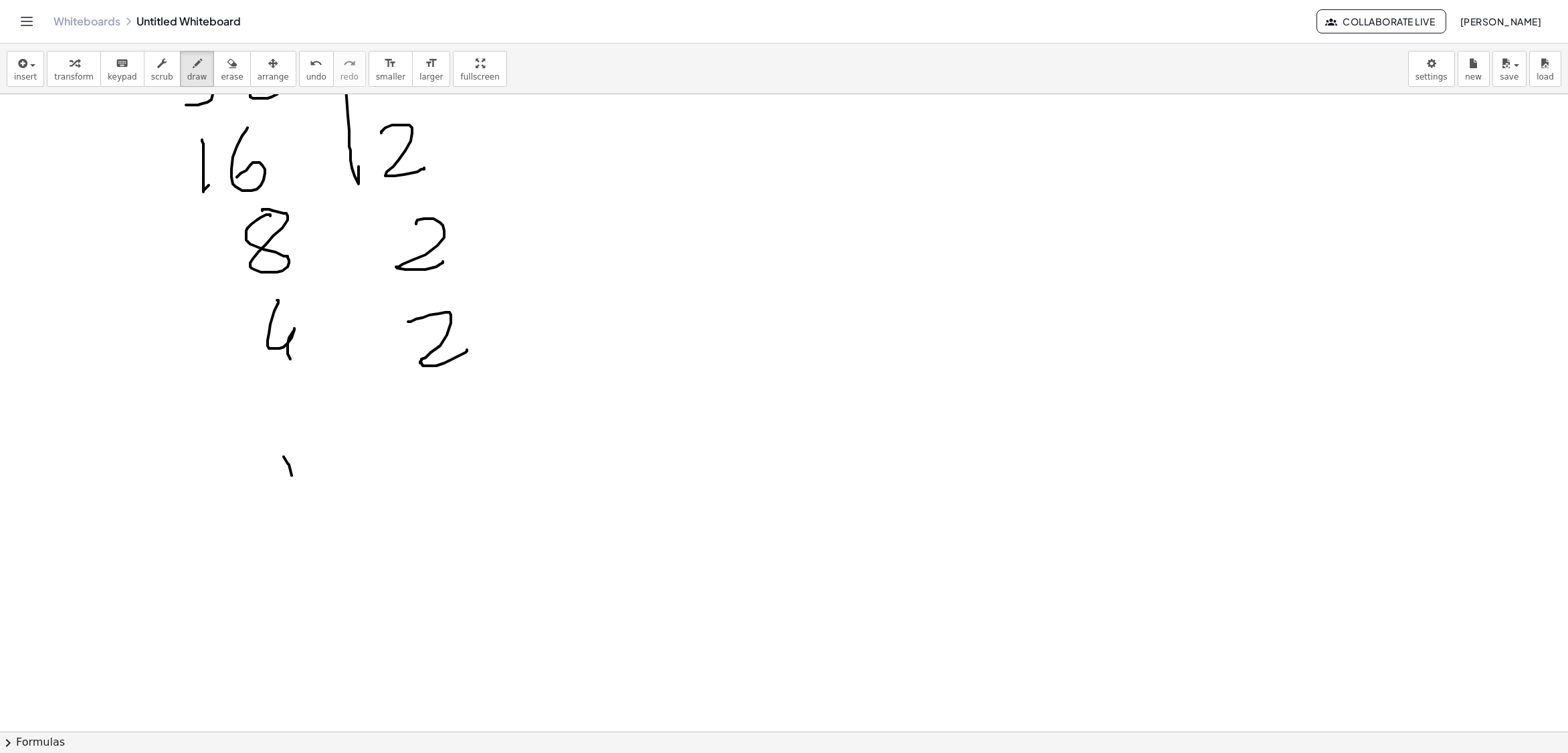
drag, startPoint x: 284, startPoint y: 459, endPoint x: 306, endPoint y: 519, distance: 63.9
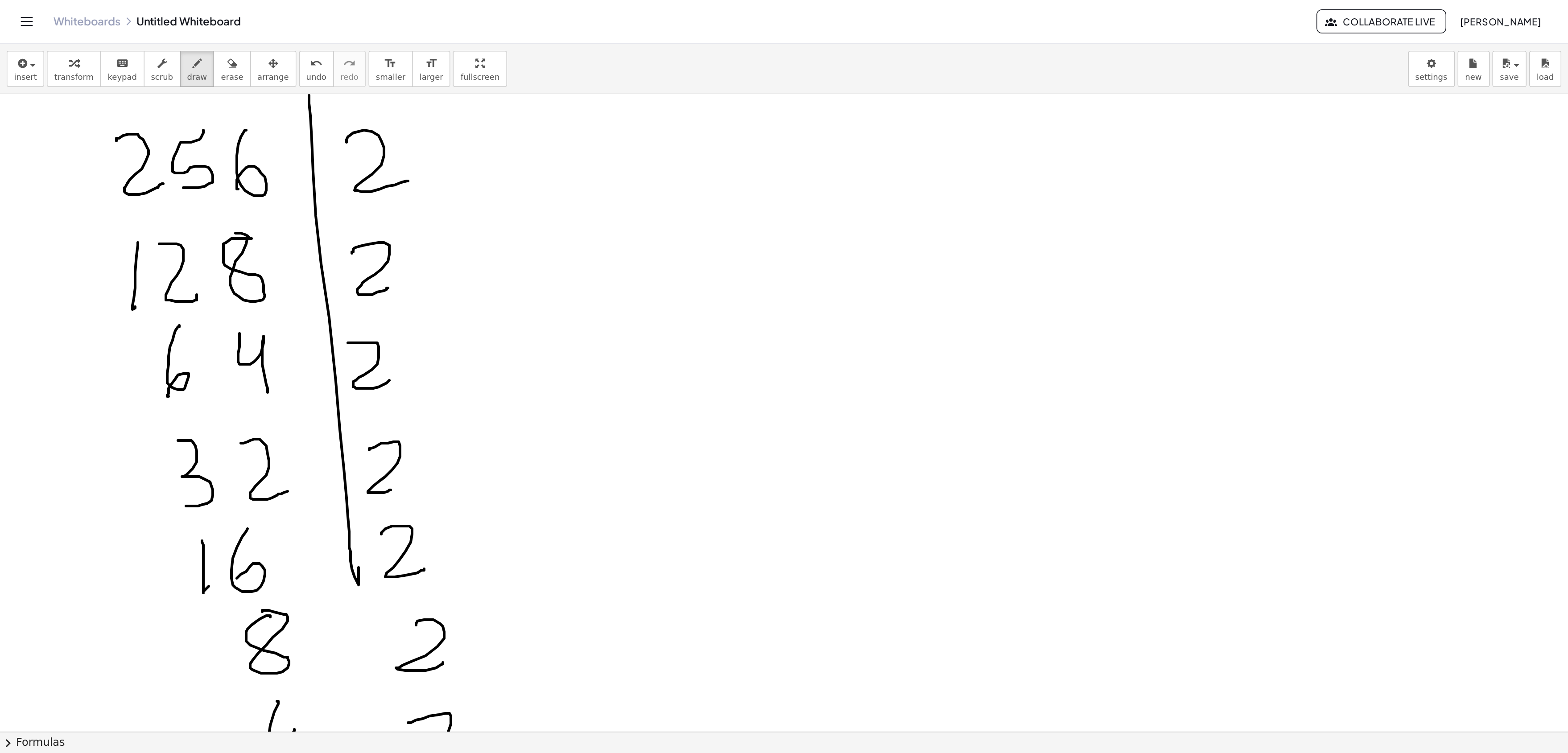
scroll to position [1181, 0]
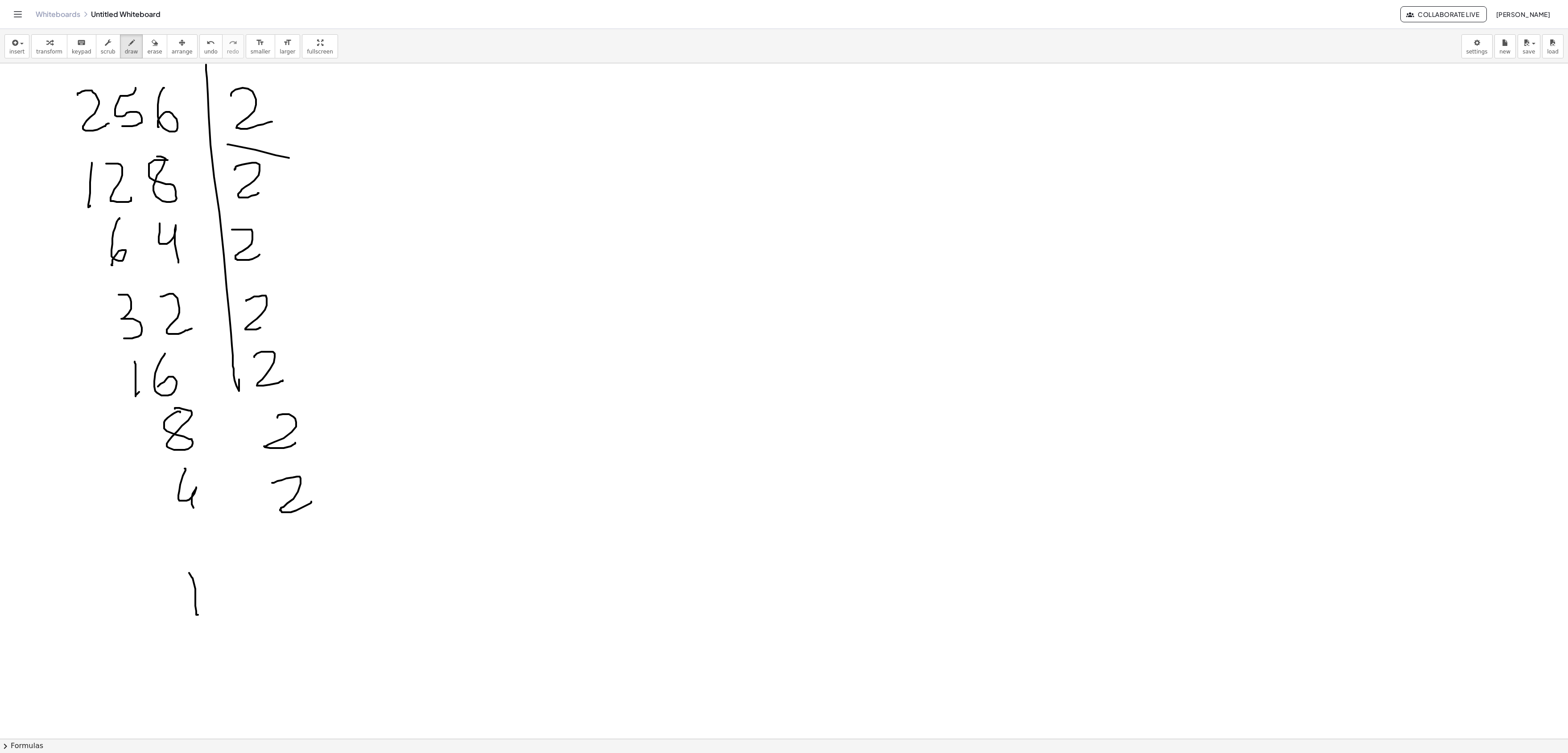
drag, startPoint x: 289, startPoint y: 161, endPoint x: 258, endPoint y: 214, distance: 61.4
drag, startPoint x: 245, startPoint y: 207, endPoint x: 257, endPoint y: 252, distance: 46.6
drag, startPoint x: 284, startPoint y: 271, endPoint x: 286, endPoint y: 297, distance: 26.1
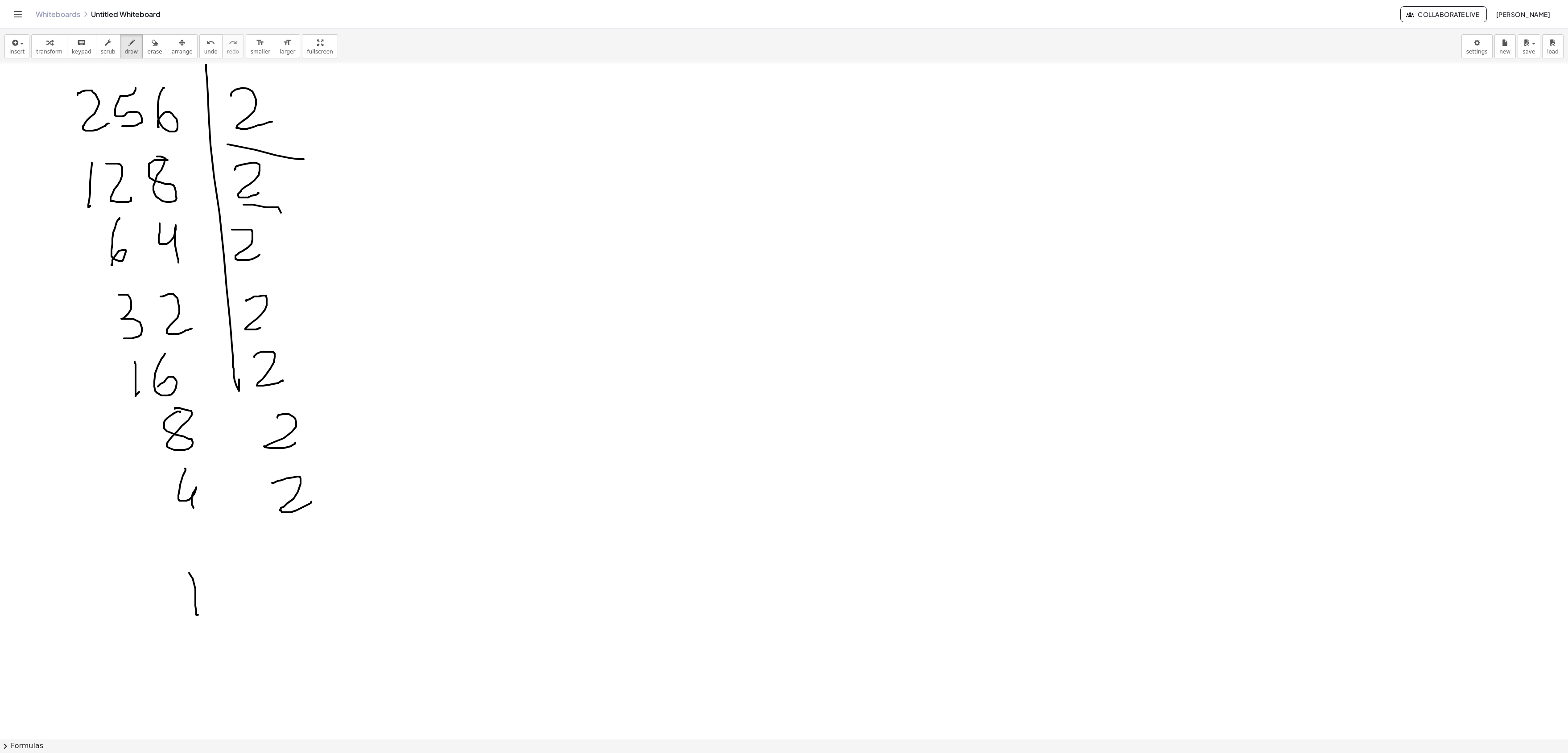
drag, startPoint x: 305, startPoint y: 527, endPoint x: 340, endPoint y: 511, distance: 38.5
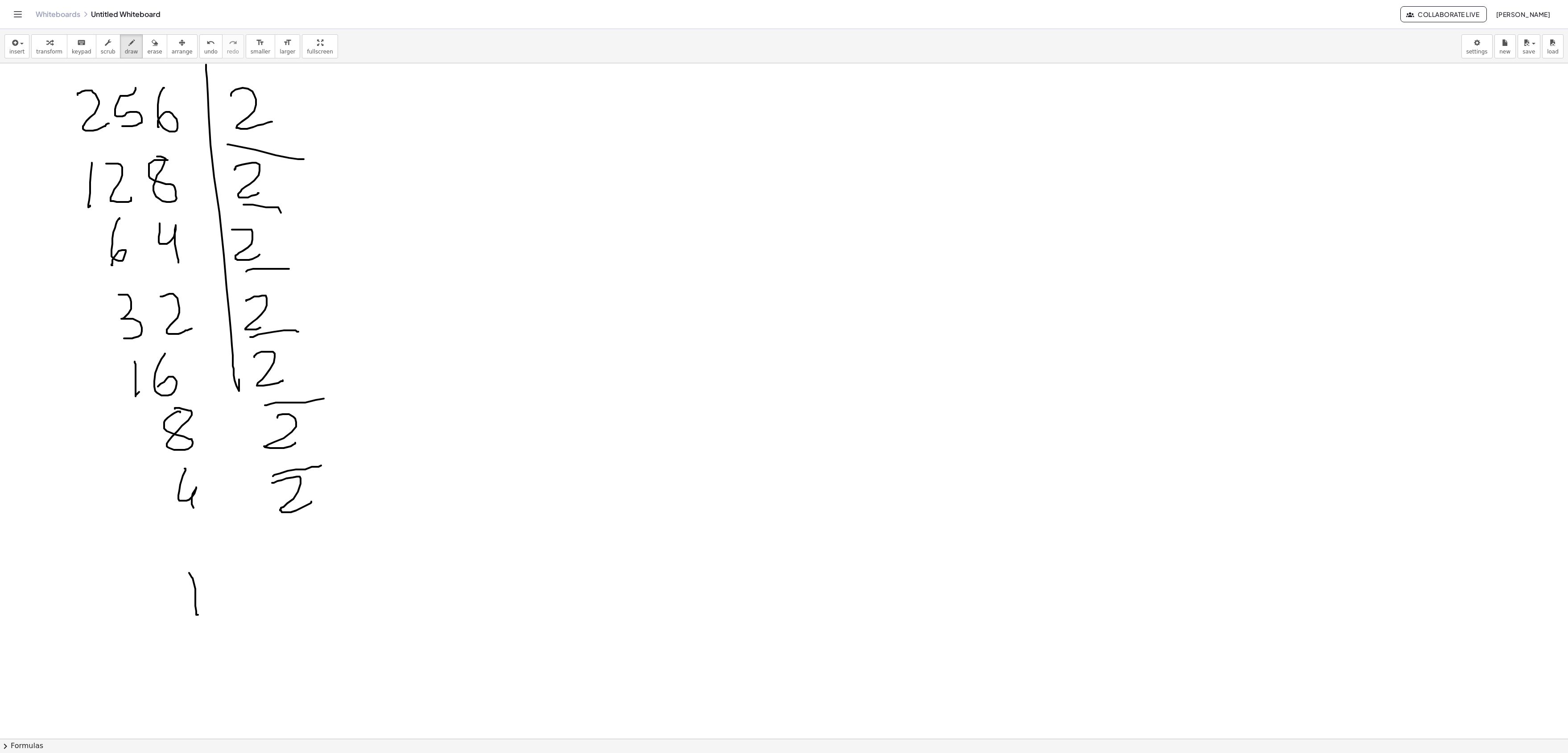
drag, startPoint x: 419, startPoint y: 296, endPoint x: 451, endPoint y: 302, distance: 32.6
drag, startPoint x: 462, startPoint y: 244, endPoint x: 534, endPoint y: 286, distance: 83.4
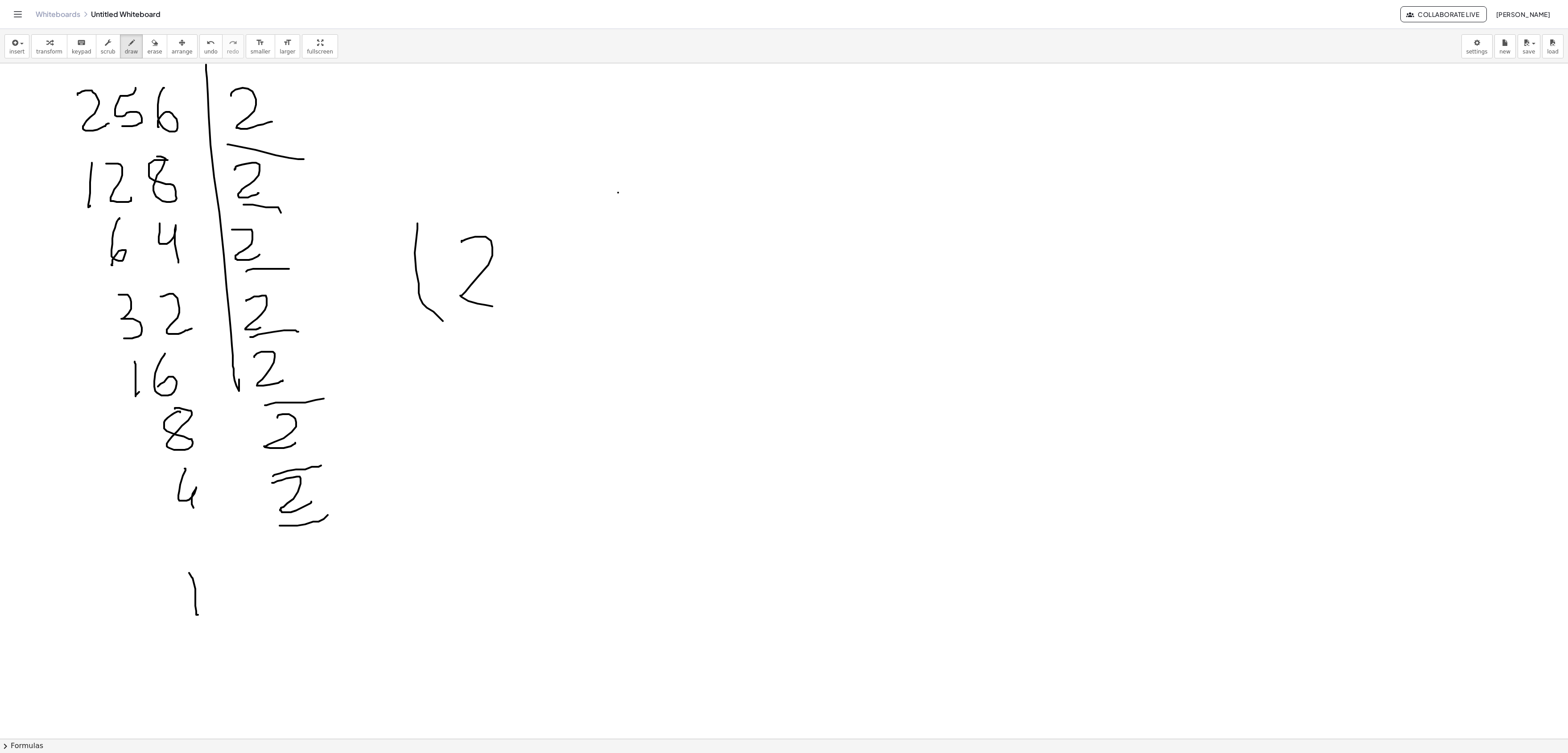
drag, startPoint x: 565, startPoint y: 261, endPoint x: 606, endPoint y: 309, distance: 63.1
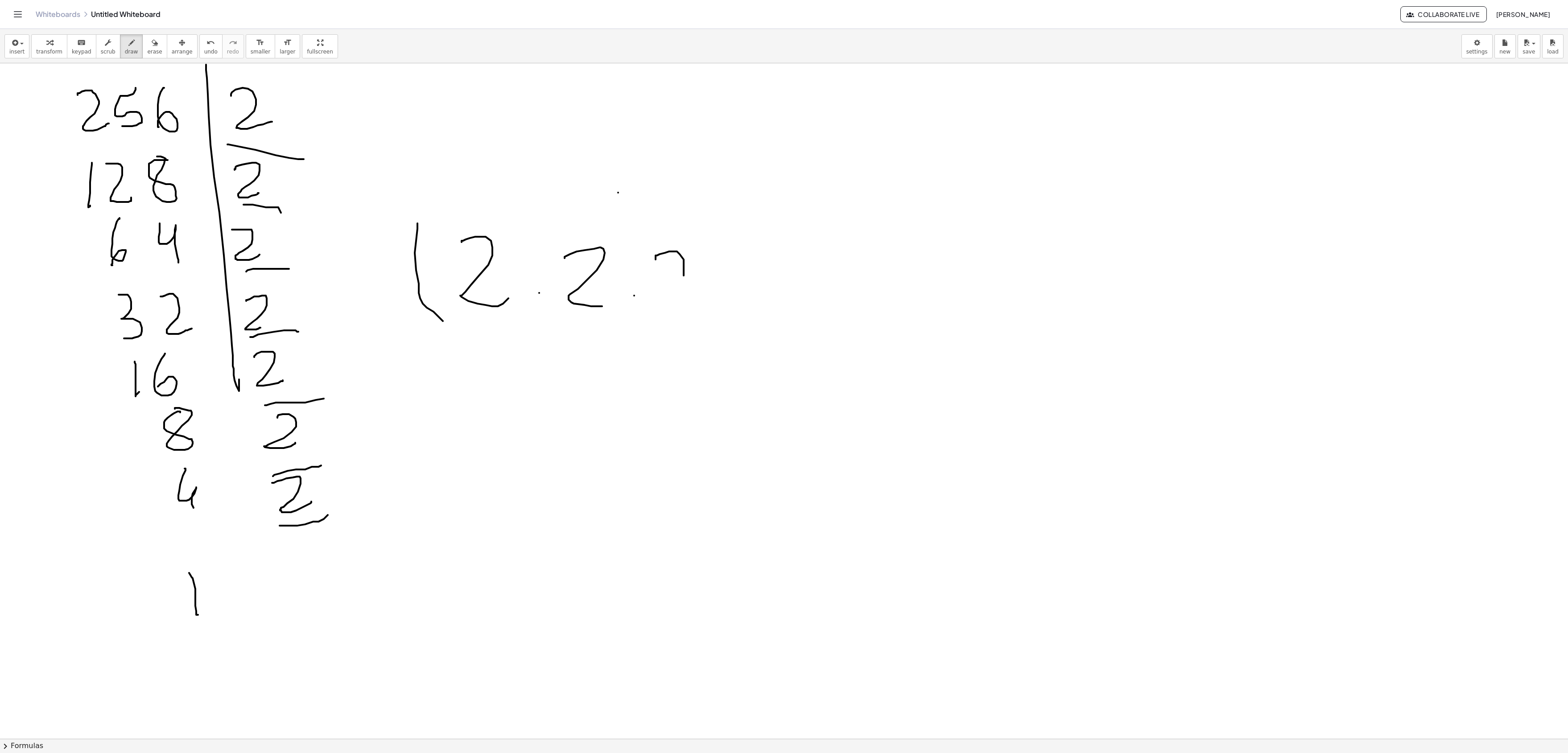
drag, startPoint x: 673, startPoint y: 254, endPoint x: 693, endPoint y: 310, distance: 59.5
drag, startPoint x: 710, startPoint y: 218, endPoint x: 696, endPoint y: 336, distance: 118.8
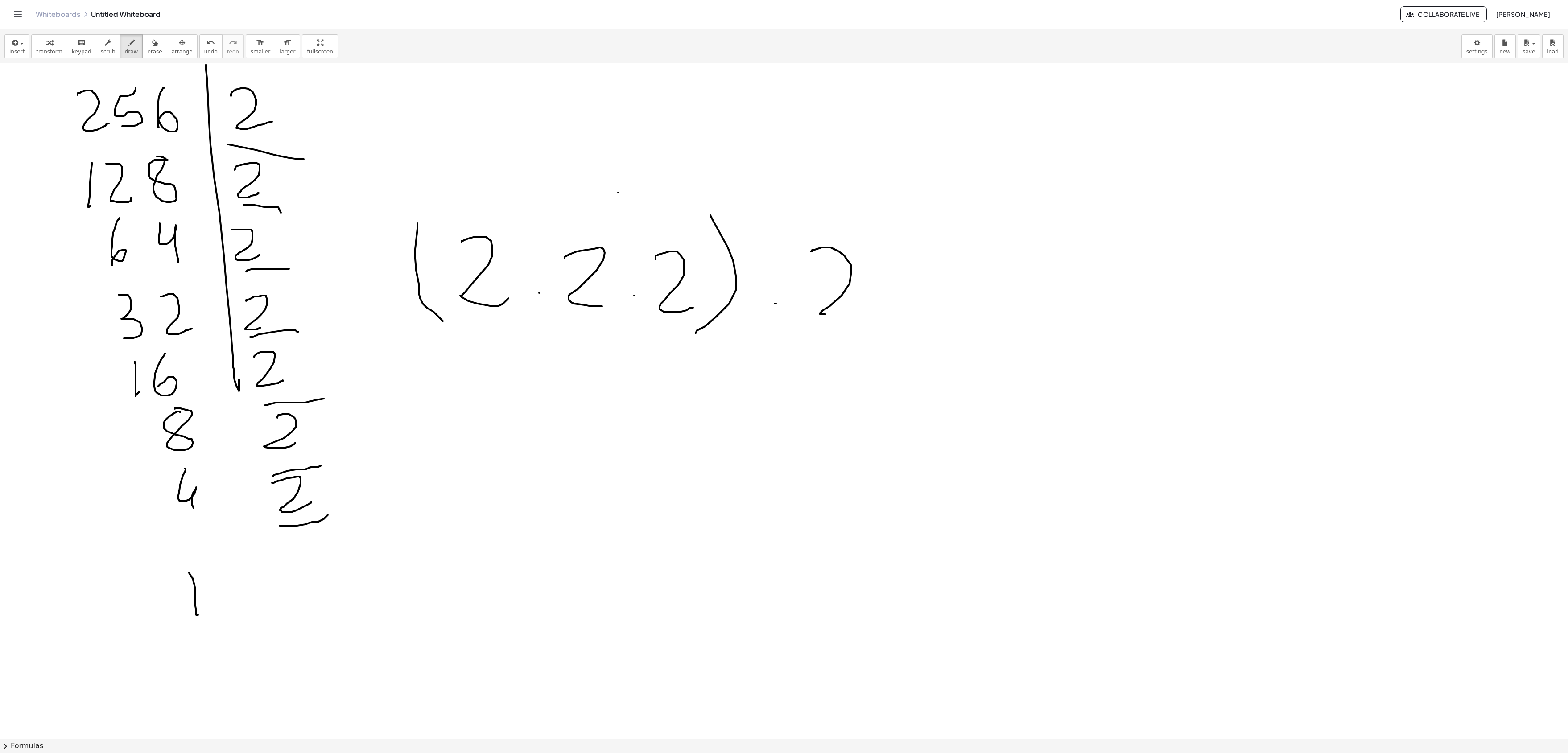
drag, startPoint x: 817, startPoint y: 252, endPoint x: 893, endPoint y: 257, distance: 76.2
drag, startPoint x: 890, startPoint y: 279, endPoint x: 906, endPoint y: 333, distance: 56.3
drag, startPoint x: 959, startPoint y: 269, endPoint x: 958, endPoint y: 333, distance: 64.0
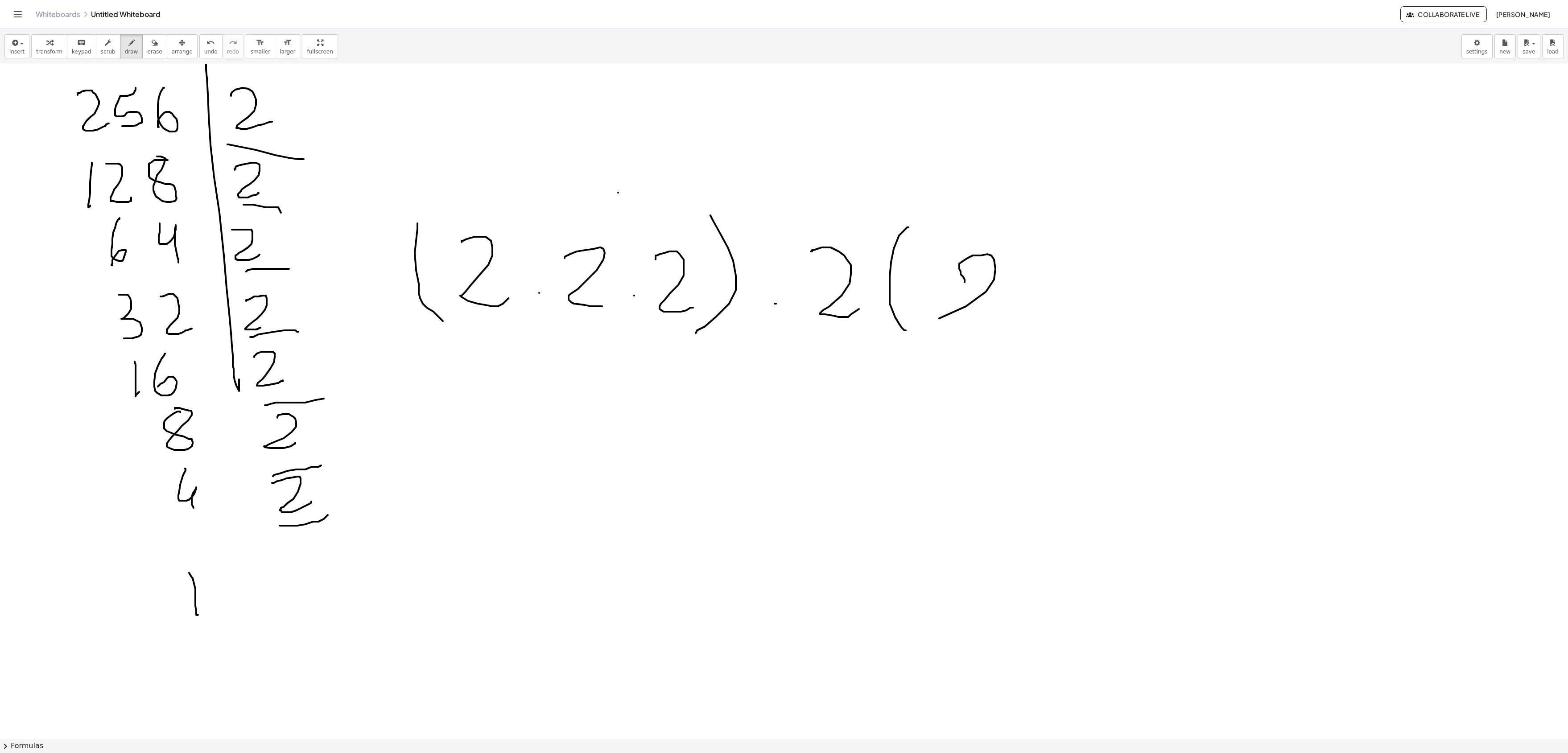
drag, startPoint x: 1010, startPoint y: 321, endPoint x: 1012, endPoint y: 328, distance: 7.3
drag, startPoint x: 1061, startPoint y: 266, endPoint x: 1083, endPoint y: 321, distance: 59.2
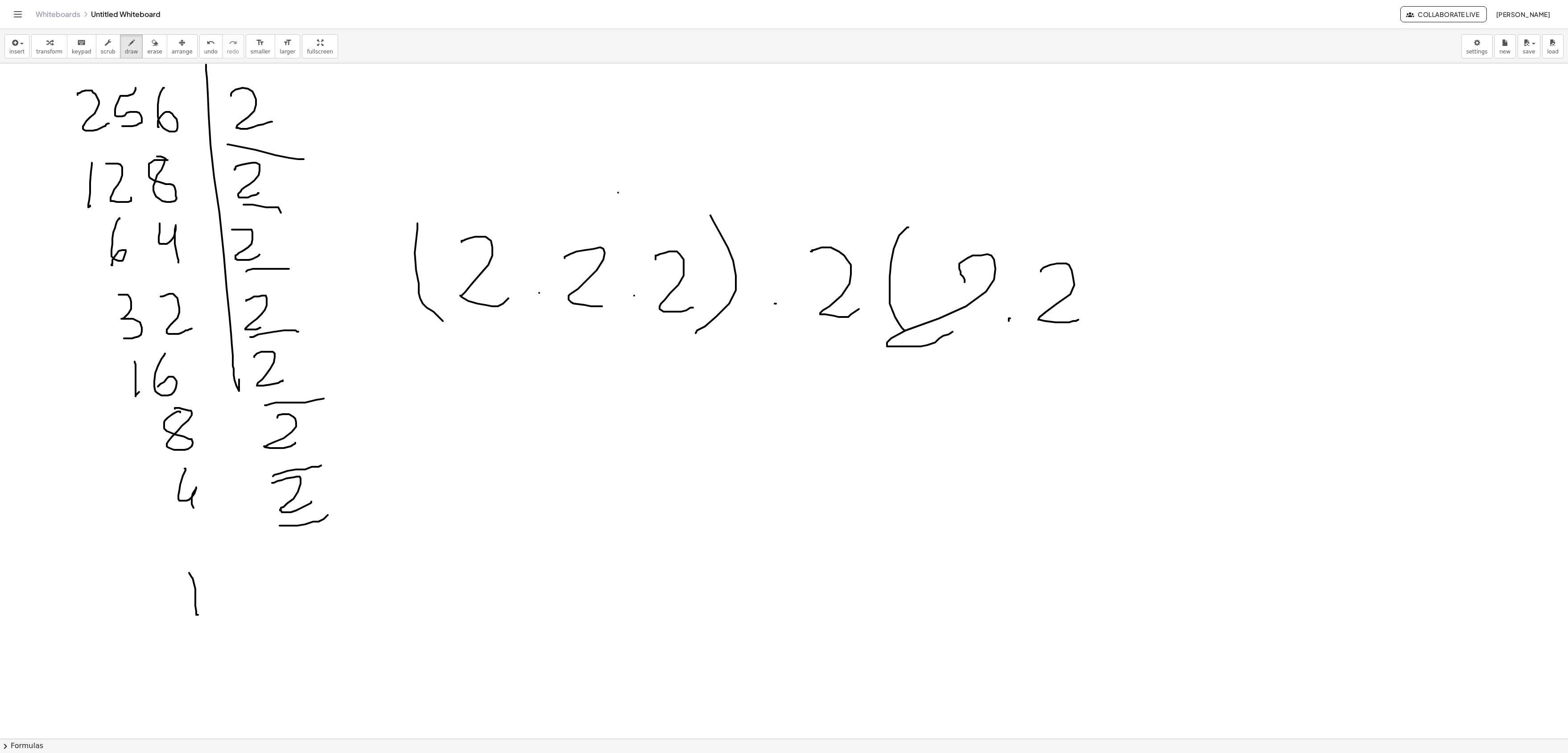
drag, startPoint x: 1128, startPoint y: 273, endPoint x: 1161, endPoint y: 320, distance: 57.4
drag, startPoint x: 1191, startPoint y: 304, endPoint x: 1167, endPoint y: 338, distance: 41.6
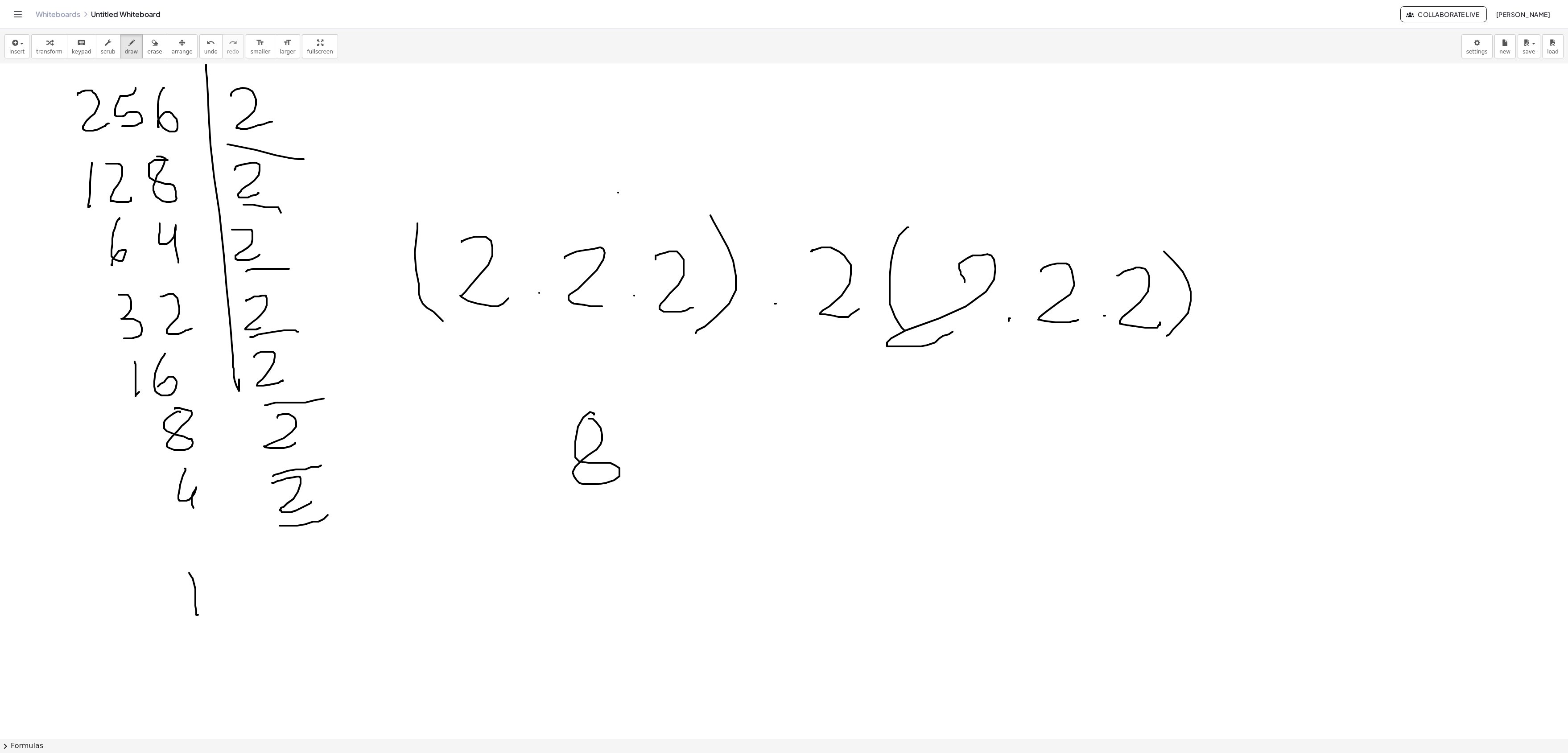
drag, startPoint x: 594, startPoint y: 416, endPoint x: 607, endPoint y: 433, distance: 21.4
drag, startPoint x: 981, startPoint y: 412, endPoint x: 993, endPoint y: 394, distance: 21.6
drag, startPoint x: 257, startPoint y: 577, endPoint x: 238, endPoint y: 467, distance: 111.6
